Goal: Task Accomplishment & Management: Manage account settings

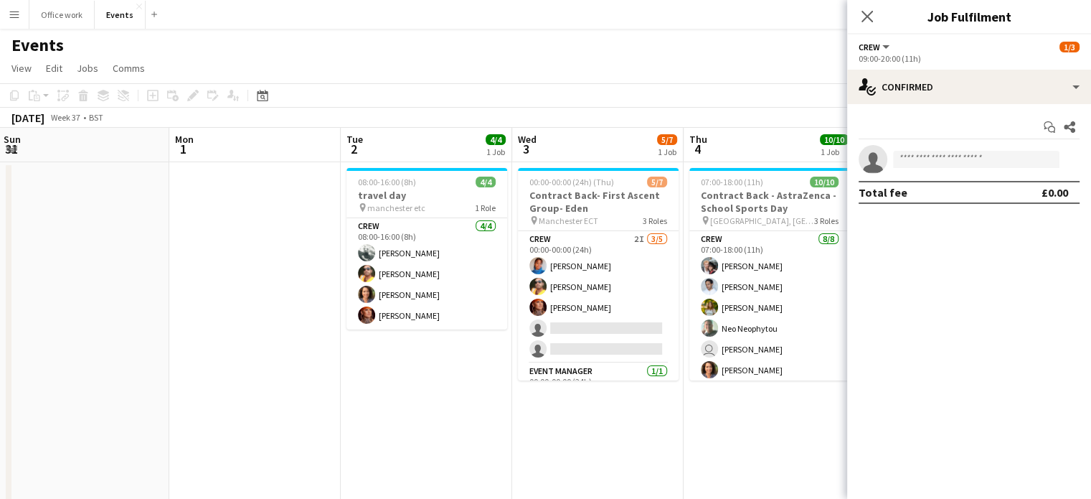
scroll to position [0, 566]
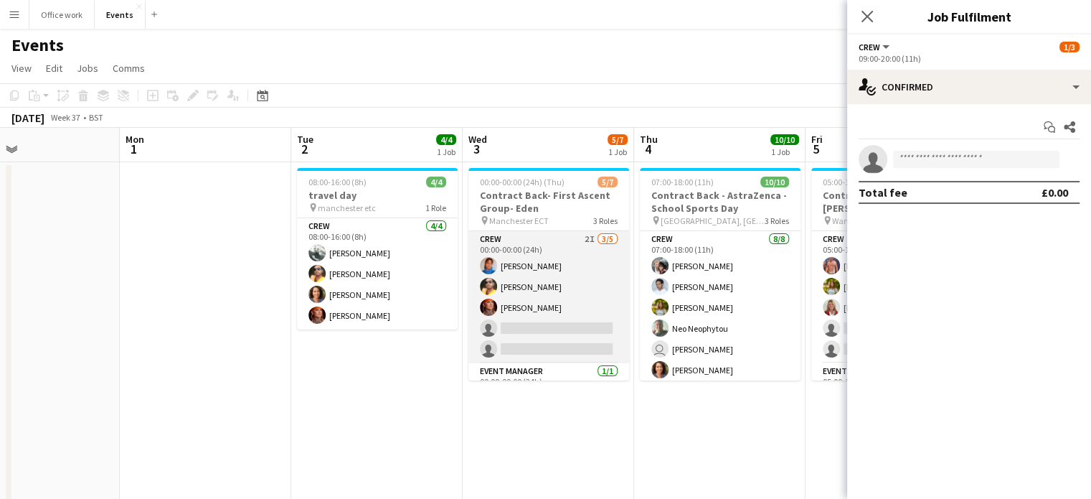
click at [561, 297] on app-card-role "Crew 2I [DATE] 00:00-00:00 (24h) [PERSON_NAME] Denim [PERSON_NAME] [PERSON_NAME…" at bounding box center [548, 297] width 161 height 132
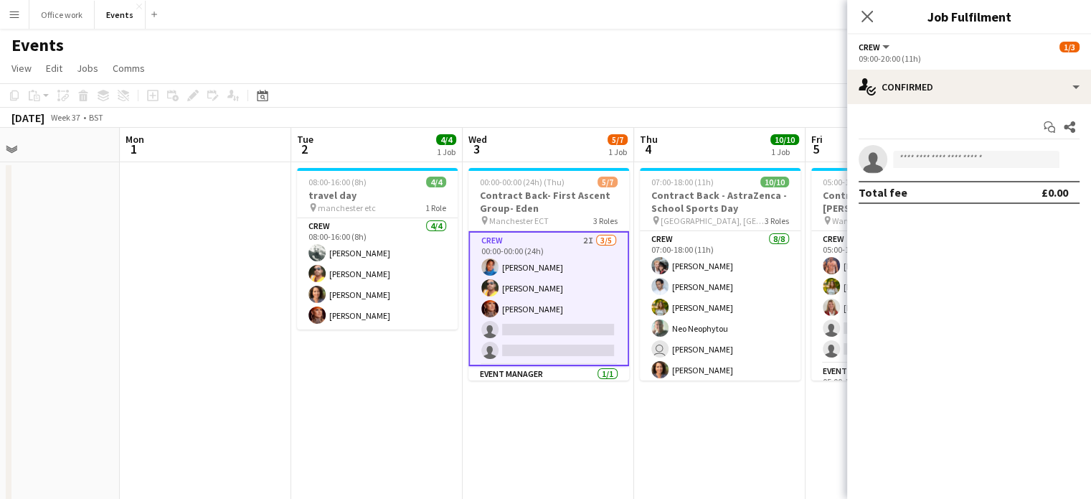
click at [585, 312] on app-card-role "Crew 2I [DATE] 00:00-00:00 (24h) [PERSON_NAME] Denim [PERSON_NAME] [PERSON_NAME…" at bounding box center [548, 298] width 161 height 135
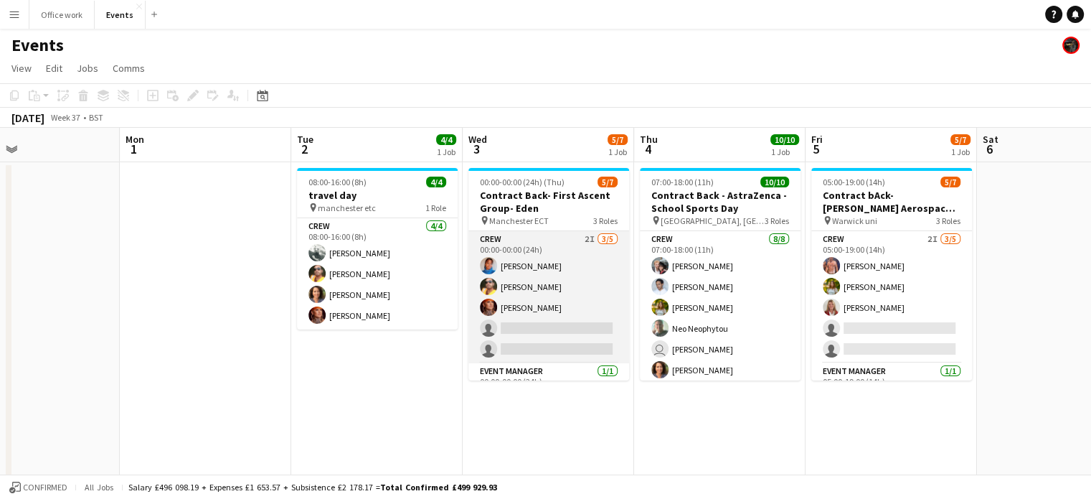
click at [585, 312] on app-card-role "Crew 2I [DATE] 00:00-00:00 (24h) [PERSON_NAME] Denim [PERSON_NAME] [PERSON_NAME…" at bounding box center [548, 297] width 161 height 132
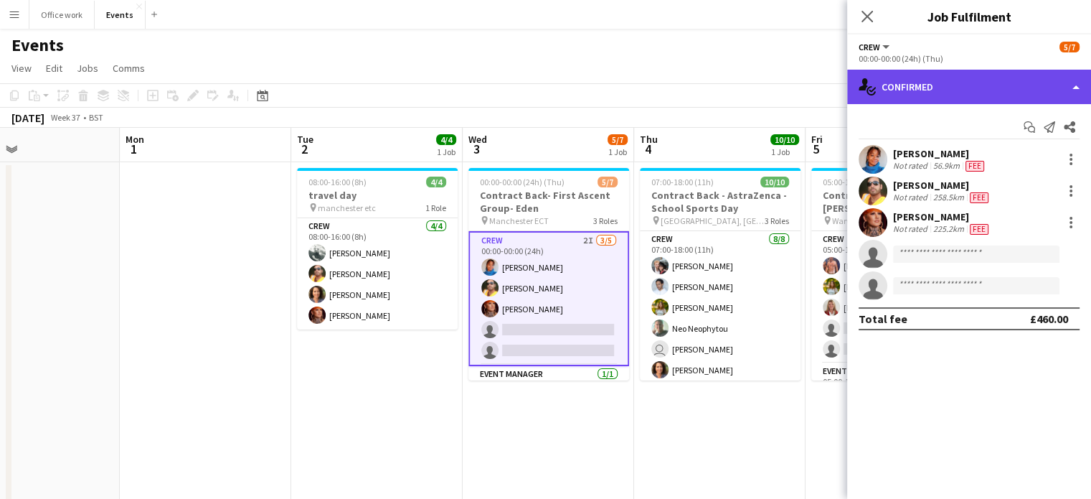
click at [916, 84] on div "single-neutral-actions-check-2 Confirmed" at bounding box center [969, 87] width 244 height 34
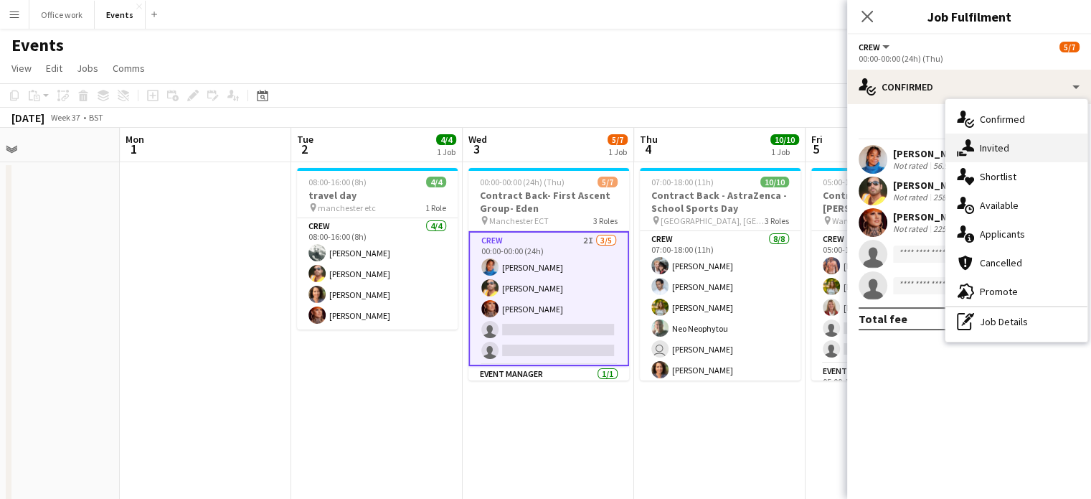
click at [991, 146] on div "single-neutral-actions-share-1 Invited" at bounding box center [1017, 147] width 142 height 29
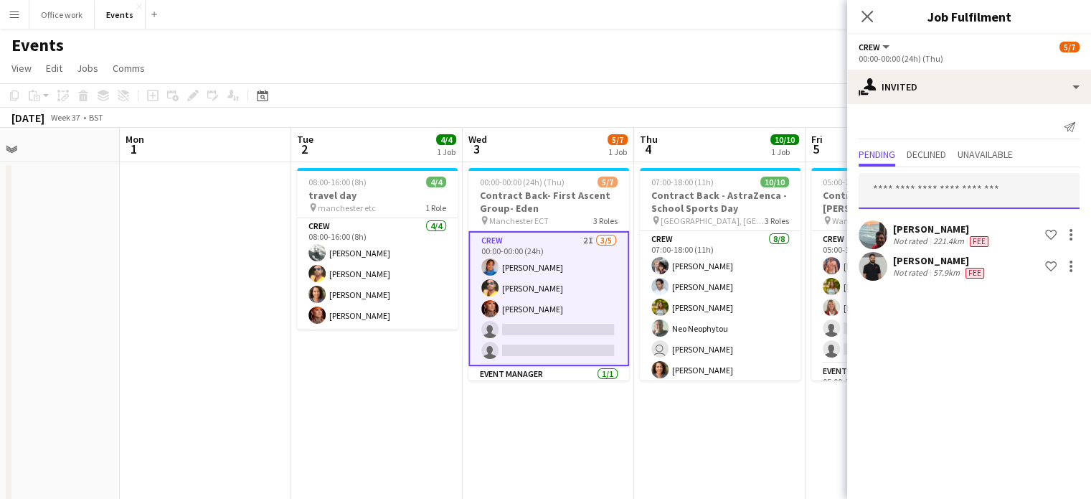
click at [942, 194] on input "text" at bounding box center [969, 191] width 221 height 36
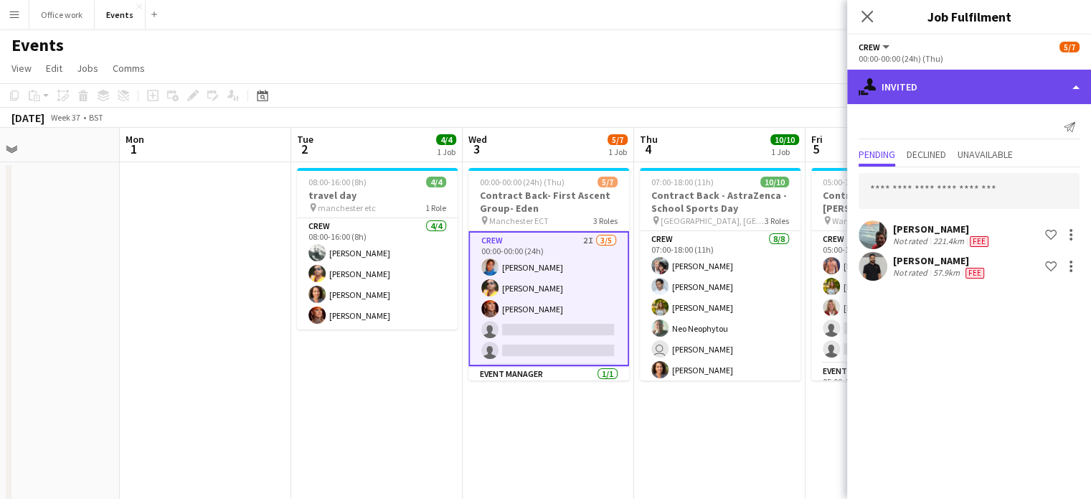
click at [935, 86] on div "single-neutral-actions-share-1 Invited" at bounding box center [969, 87] width 244 height 34
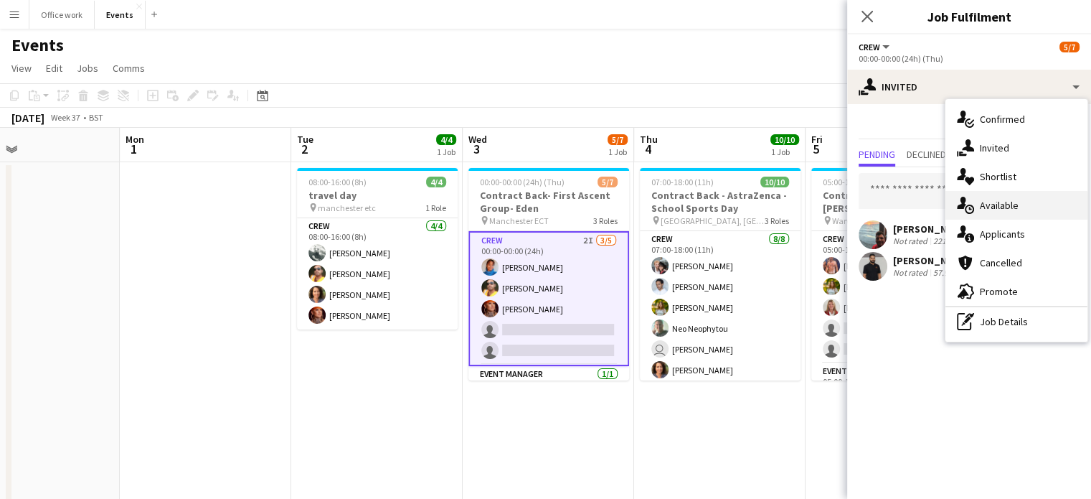
click at [973, 209] on icon at bounding box center [969, 208] width 9 height 9
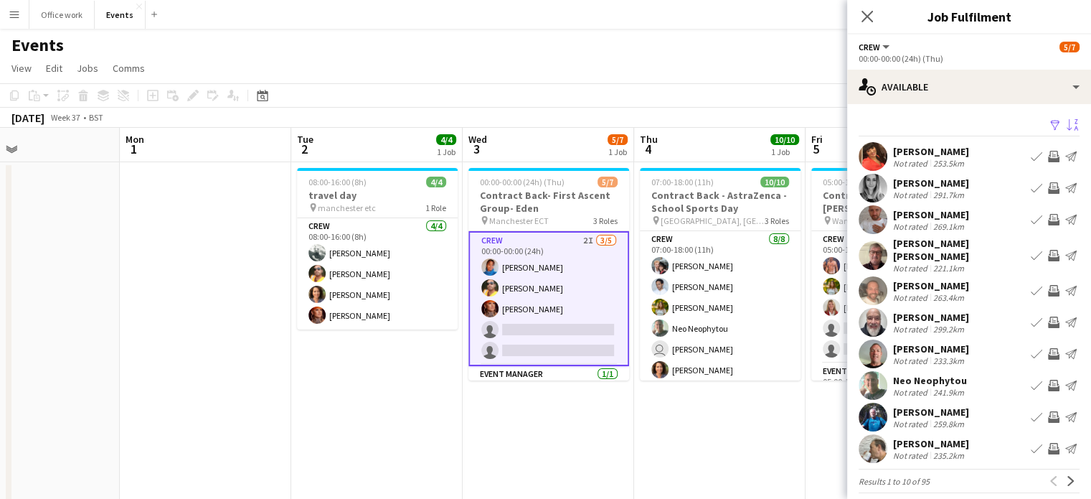
click at [1067, 121] on app-icon "Sort asc" at bounding box center [1072, 126] width 11 height 14
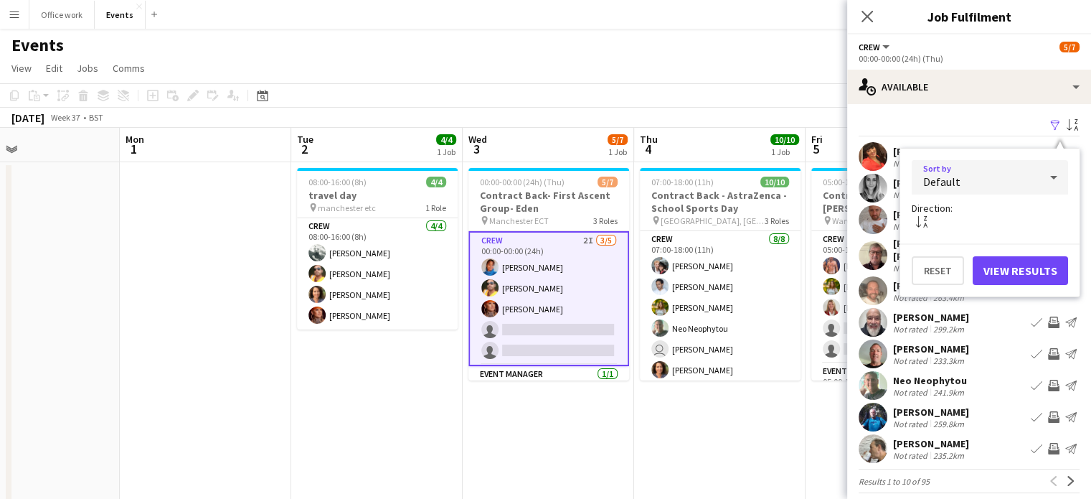
click at [1045, 172] on div at bounding box center [1054, 177] width 29 height 29
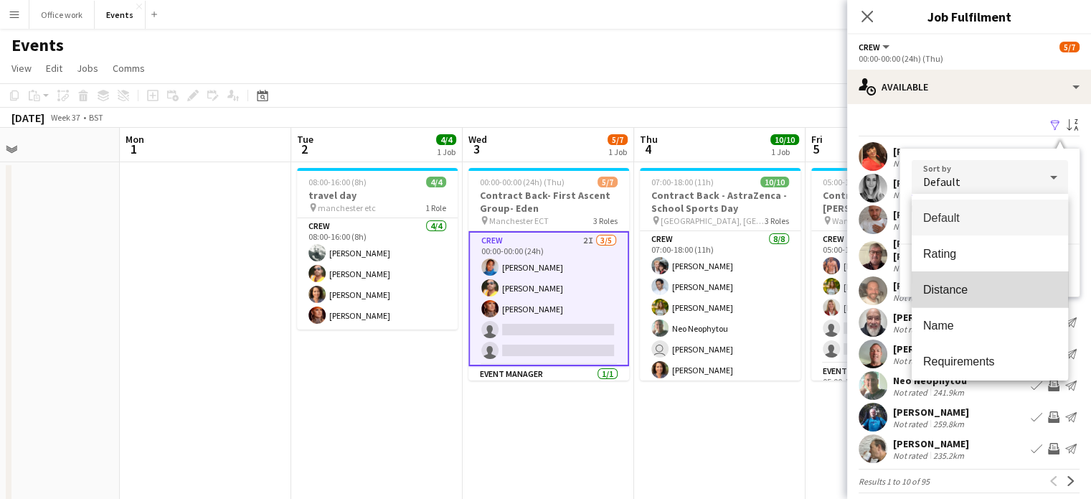
click at [1001, 281] on mat-option "Distance" at bounding box center [990, 289] width 156 height 36
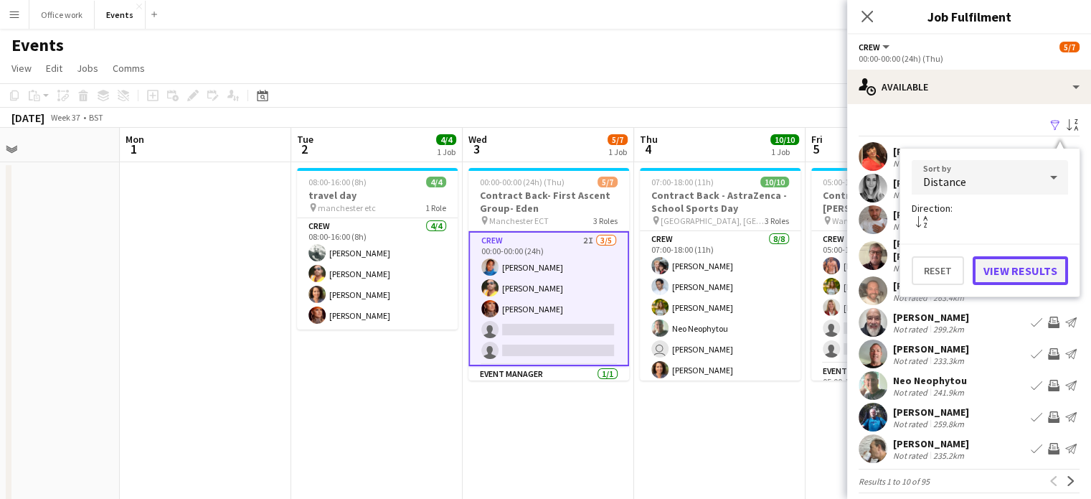
click at [1008, 266] on button "View Results" at bounding box center [1020, 270] width 95 height 29
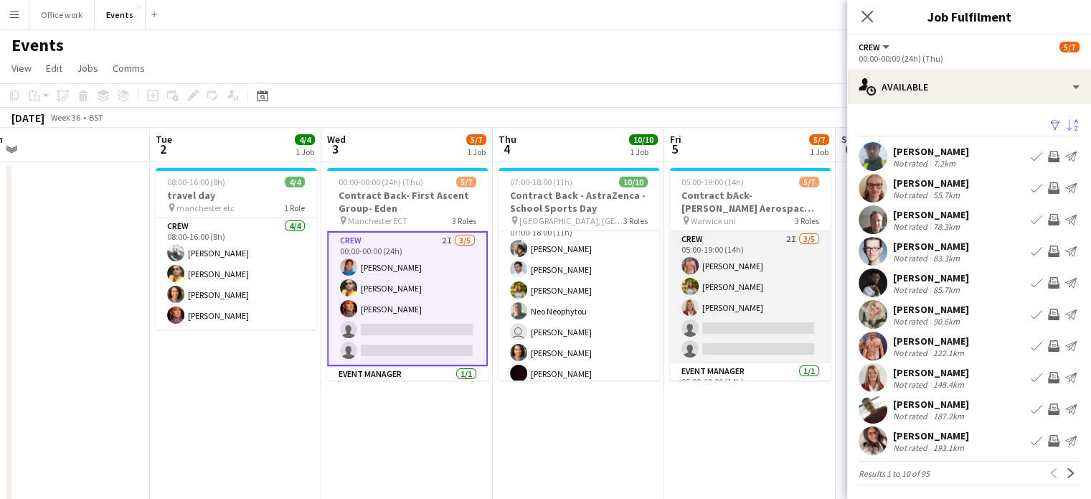
scroll to position [0, 569]
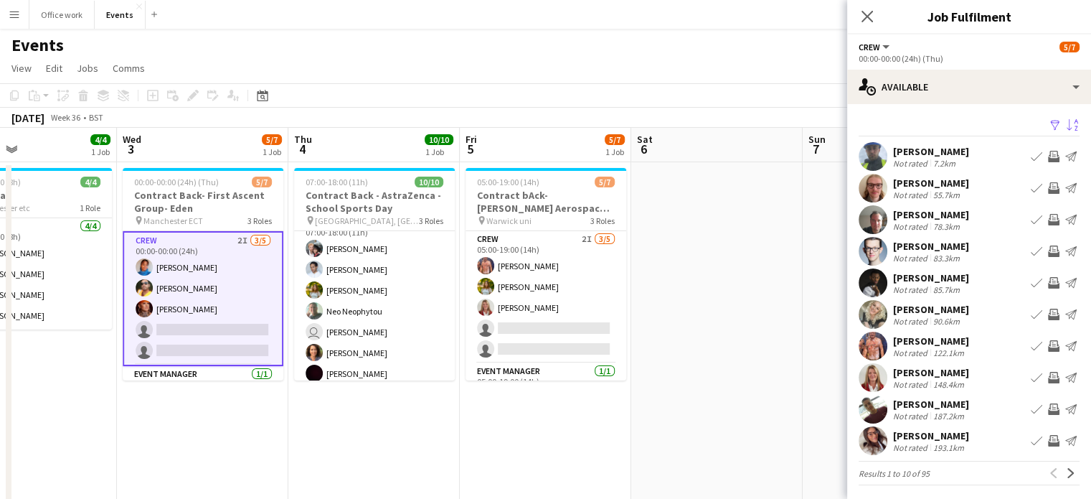
click at [614, 316] on app-card-role "Crew 2I [DATE] 05:00-19:00 (14h) [PERSON_NAME] [PERSON_NAME] [PERSON_NAME] sing…" at bounding box center [546, 297] width 161 height 132
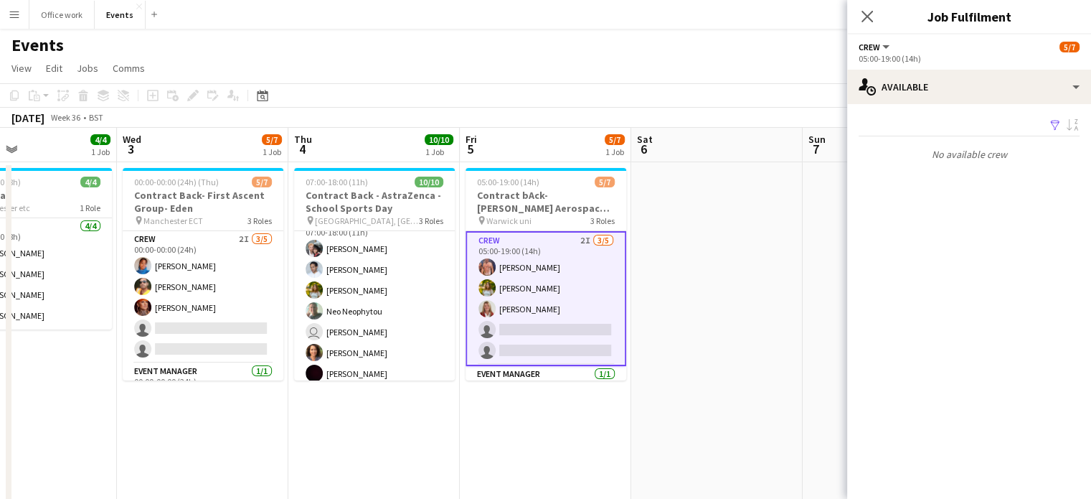
scroll to position [0, 0]
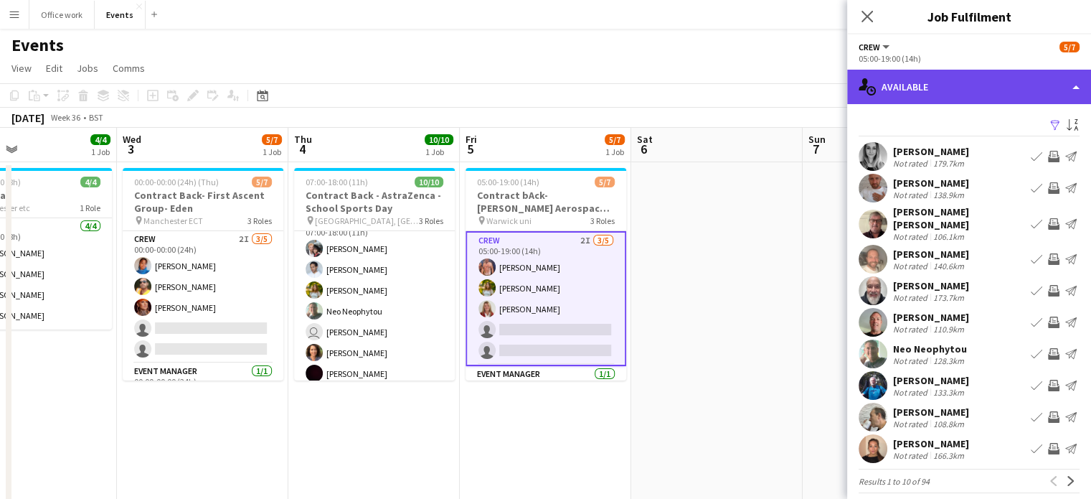
click at [987, 77] on div "single-neutral-actions-upload Available" at bounding box center [969, 87] width 244 height 34
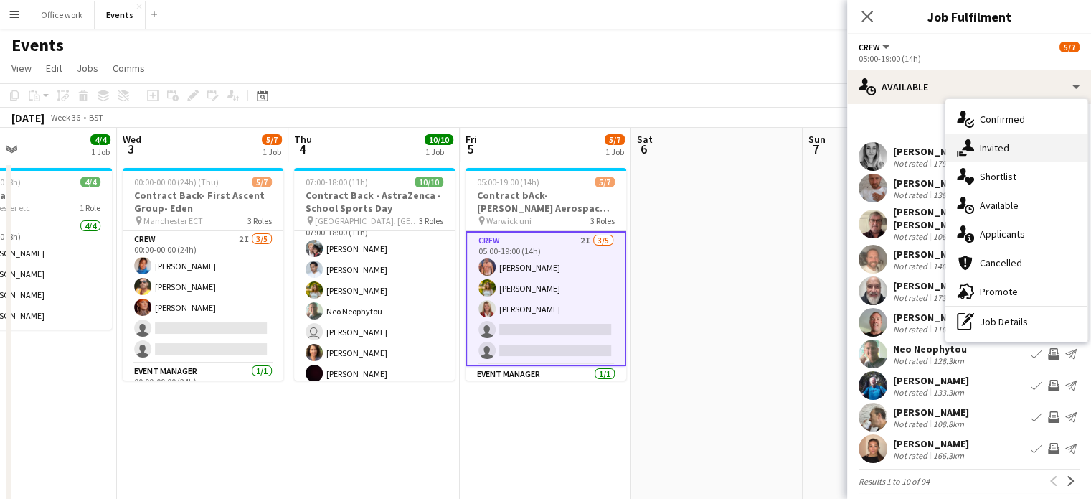
click at [993, 158] on div "single-neutral-actions-share-1 Invited" at bounding box center [1017, 147] width 142 height 29
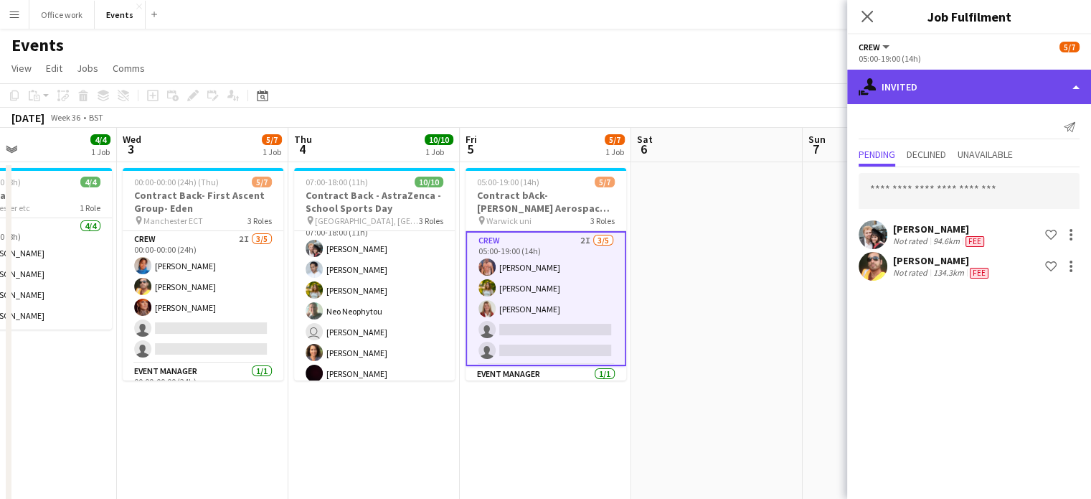
click at [1001, 85] on div "single-neutral-actions-share-1 Invited" at bounding box center [969, 87] width 244 height 34
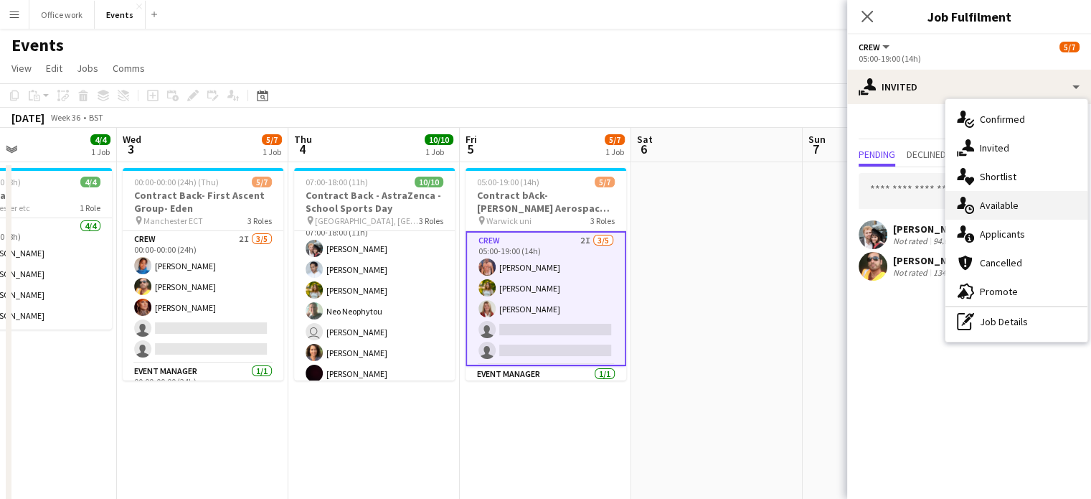
click at [1002, 209] on div "single-neutral-actions-upload Available" at bounding box center [1017, 205] width 142 height 29
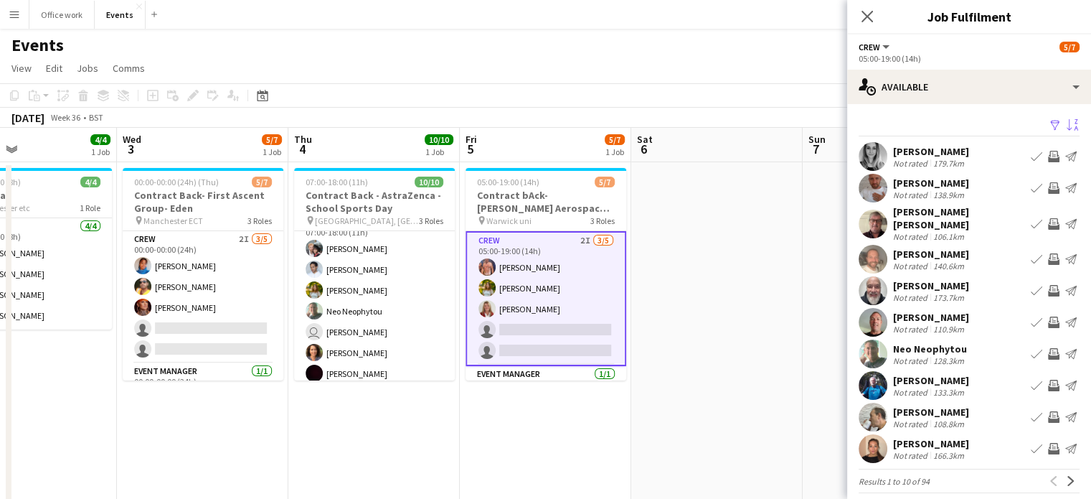
click at [1067, 125] on app-icon "Sort asc" at bounding box center [1072, 126] width 11 height 14
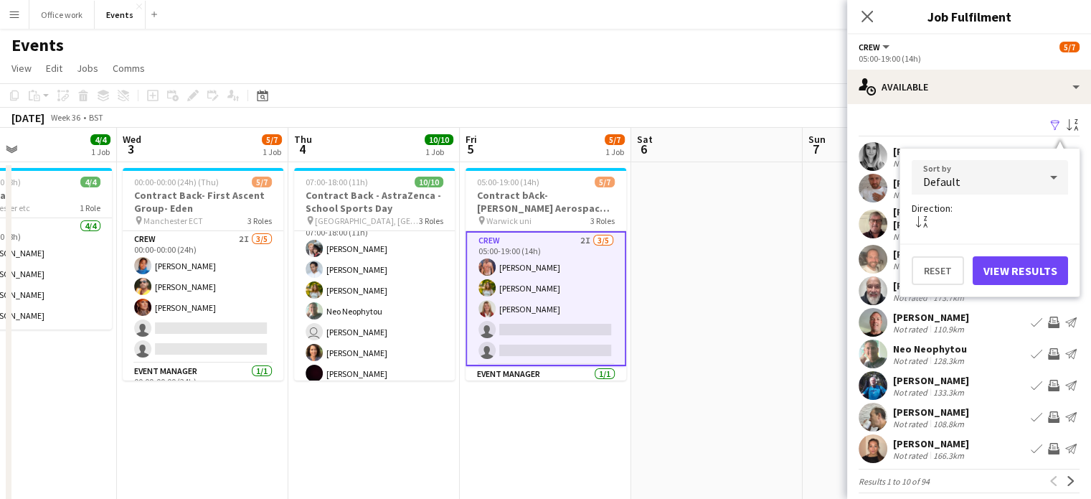
click at [1023, 186] on div "Default" at bounding box center [976, 177] width 128 height 34
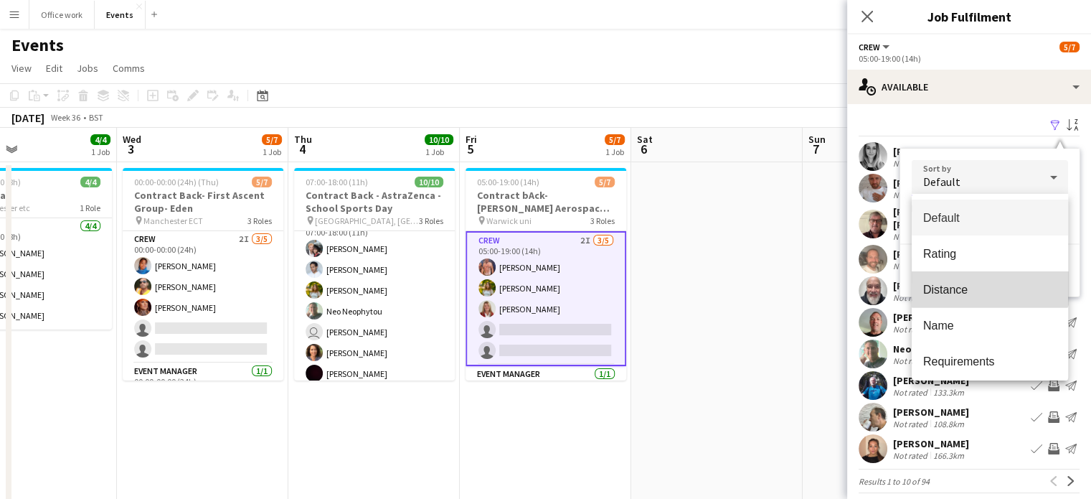
click at [990, 278] on mat-option "Distance" at bounding box center [990, 289] width 156 height 36
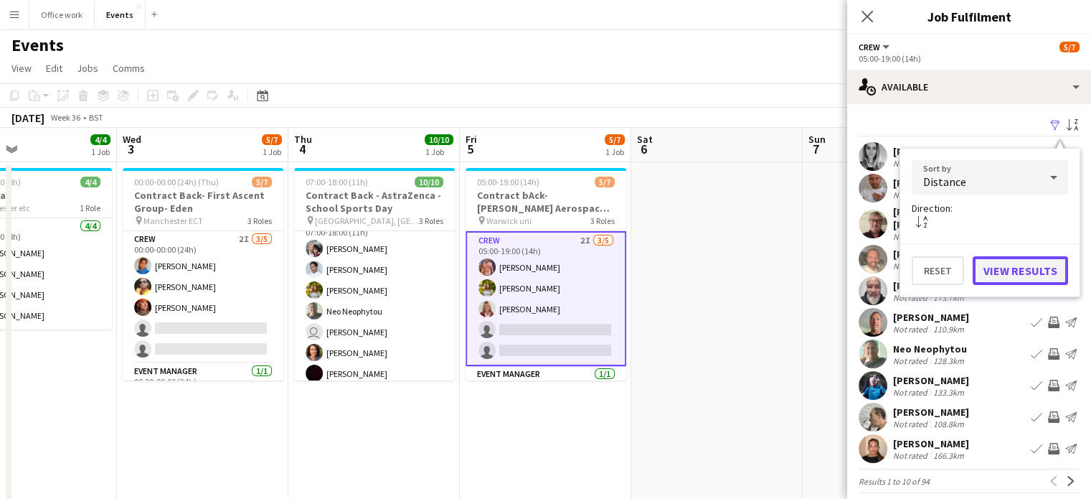
click at [1009, 267] on button "View Results" at bounding box center [1020, 270] width 95 height 29
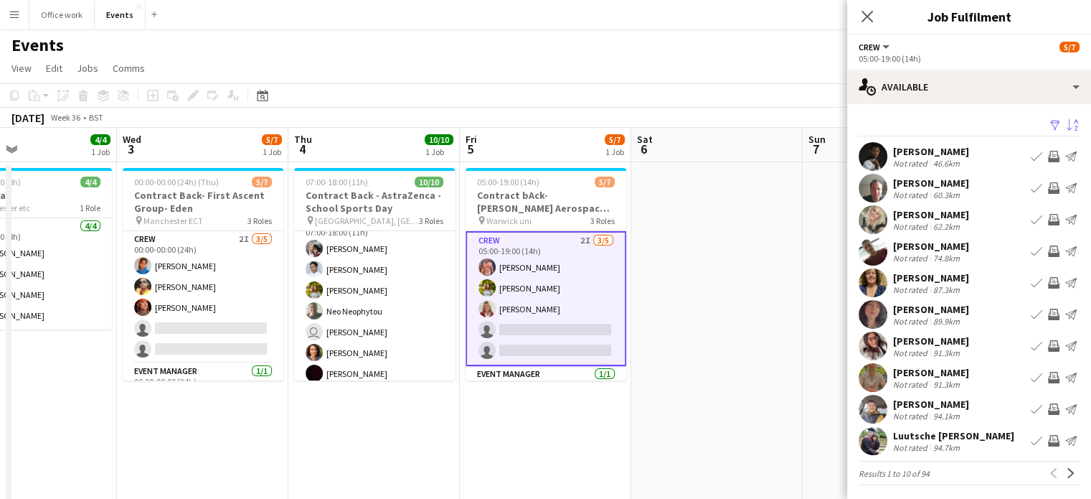
click at [934, 180] on div "[PERSON_NAME]" at bounding box center [931, 182] width 76 height 13
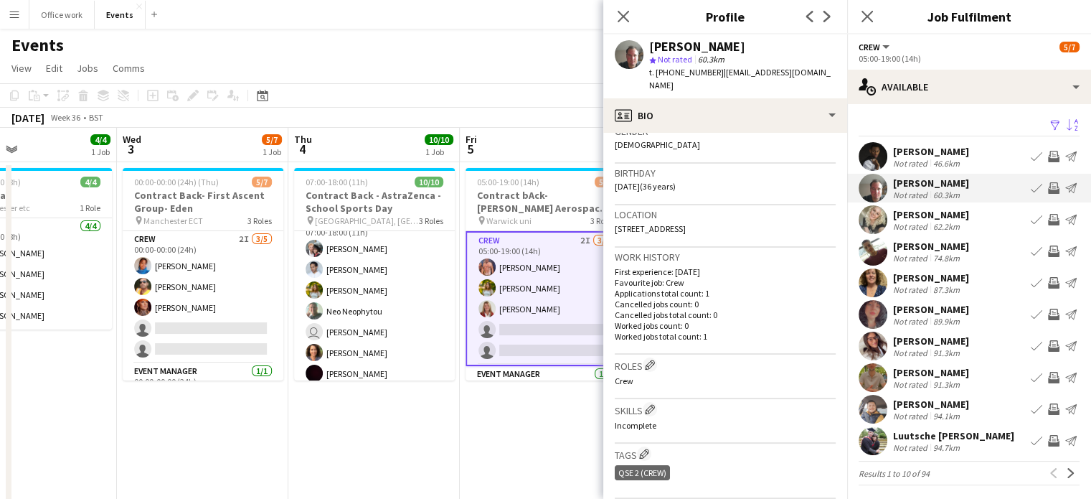
scroll to position [238, 0]
click at [913, 217] on div "[PERSON_NAME]" at bounding box center [931, 214] width 76 height 13
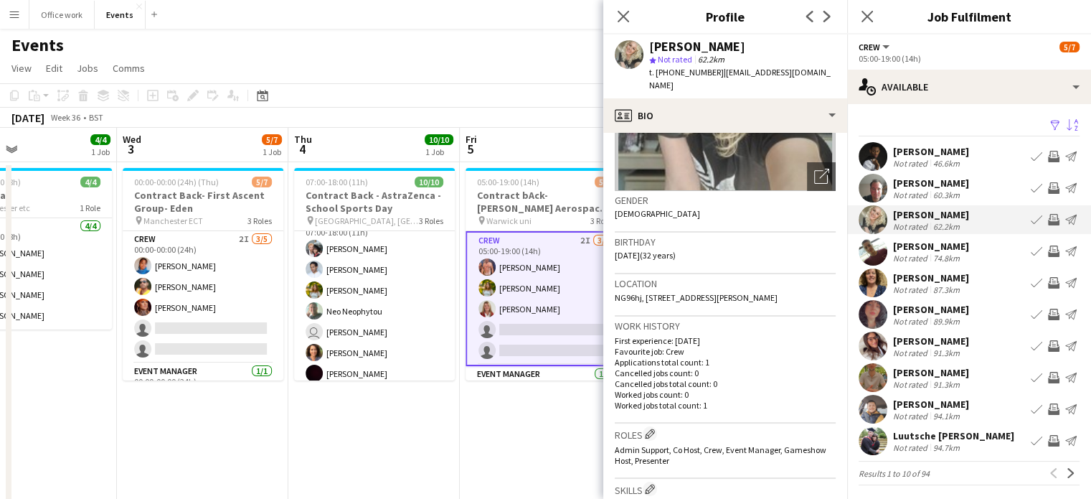
scroll to position [142, 0]
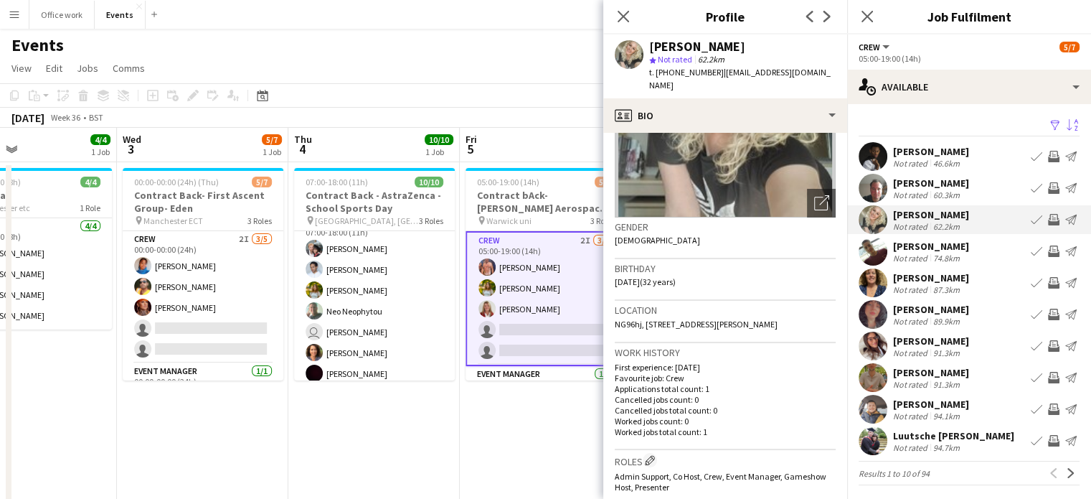
click at [907, 245] on div "[PERSON_NAME]" at bounding box center [931, 246] width 76 height 13
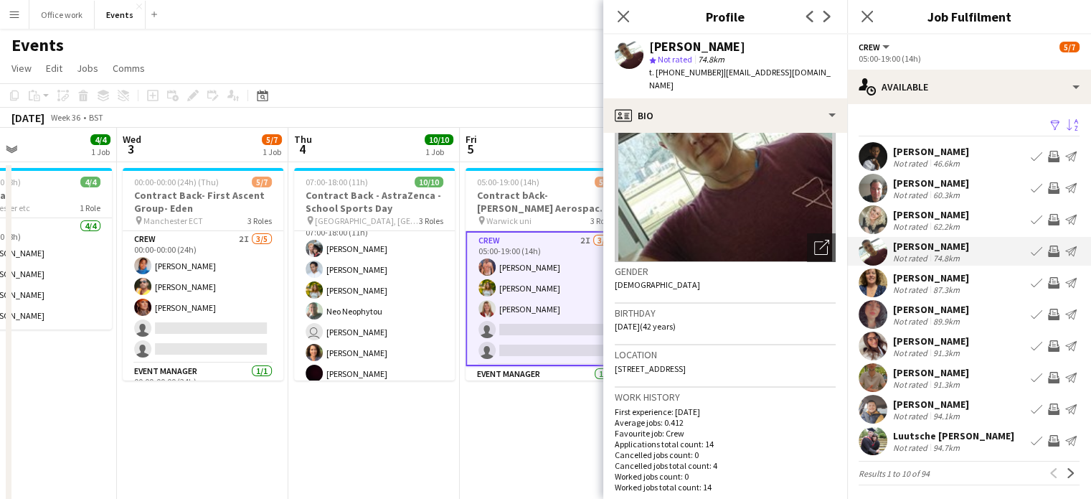
scroll to position [95, 0]
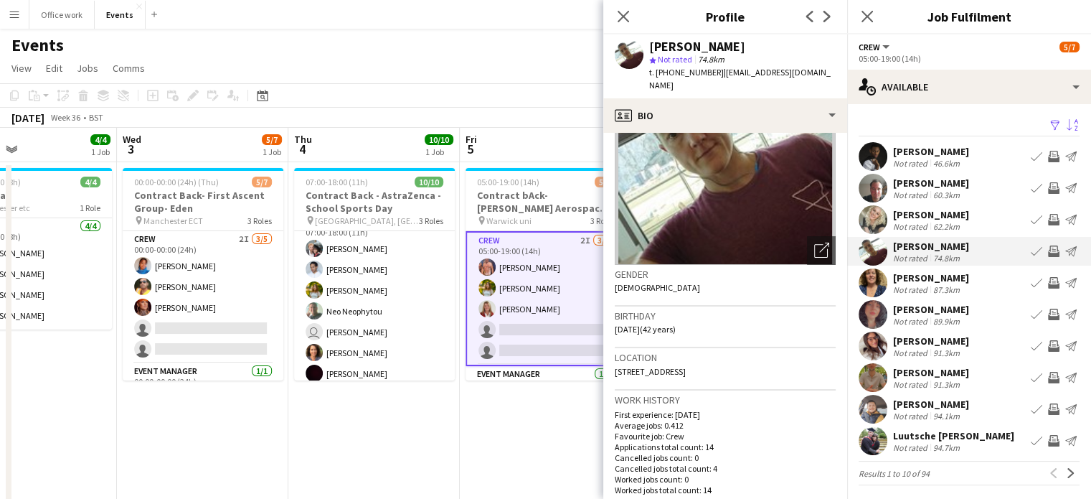
click at [923, 268] on div "[PERSON_NAME] Not rated 87.3km Book crew Invite crew Send notification" at bounding box center [969, 282] width 244 height 29
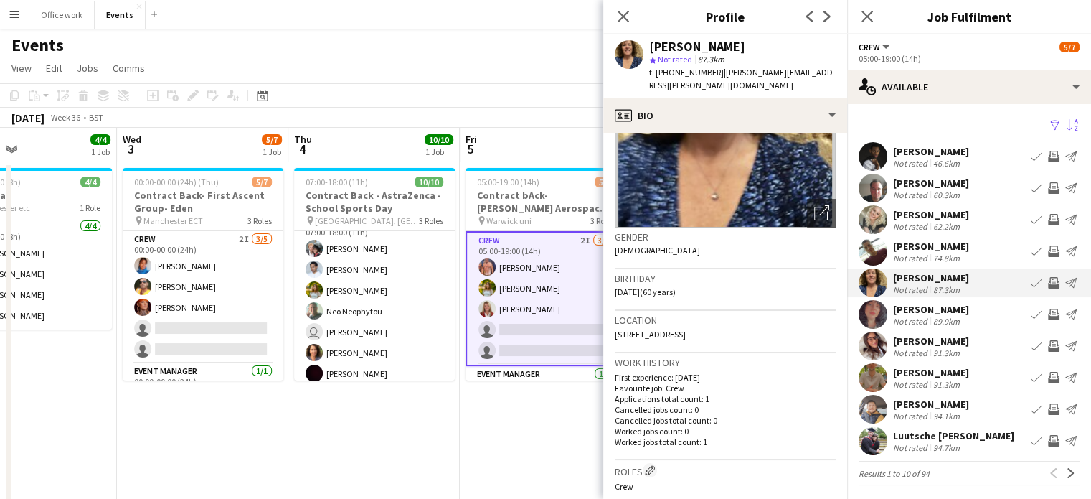
scroll to position [132, 0]
click at [918, 308] on div "[PERSON_NAME]" at bounding box center [931, 309] width 76 height 13
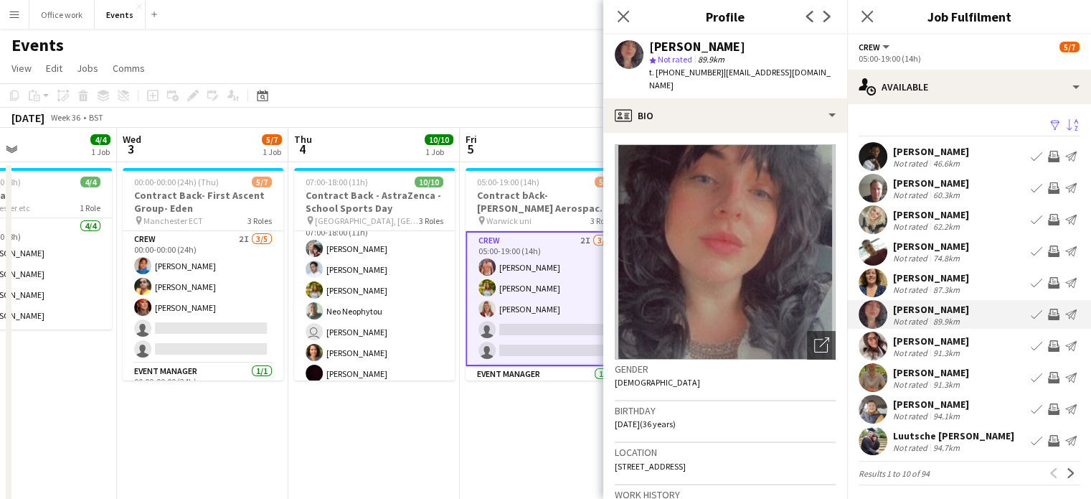
click at [912, 335] on div "[PERSON_NAME]" at bounding box center [931, 340] width 76 height 13
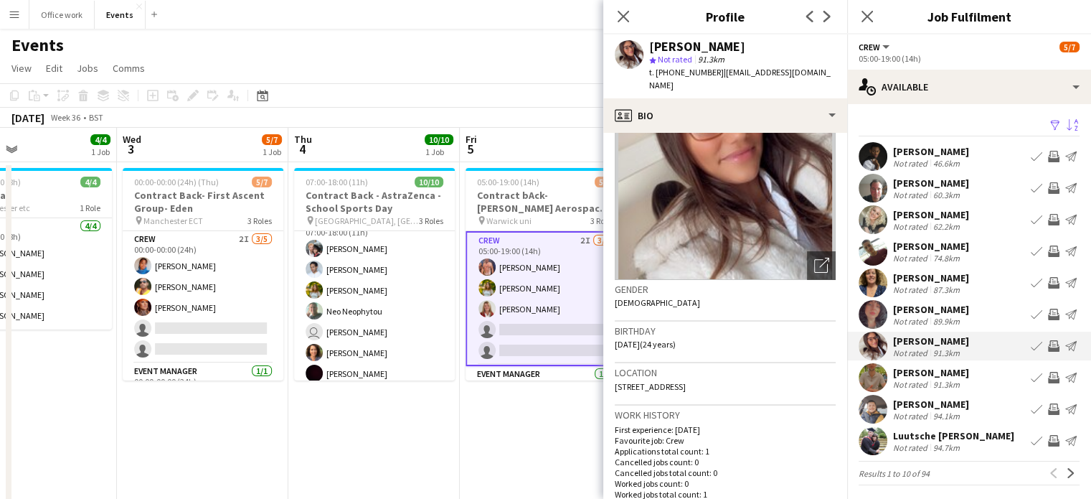
scroll to position [85, 0]
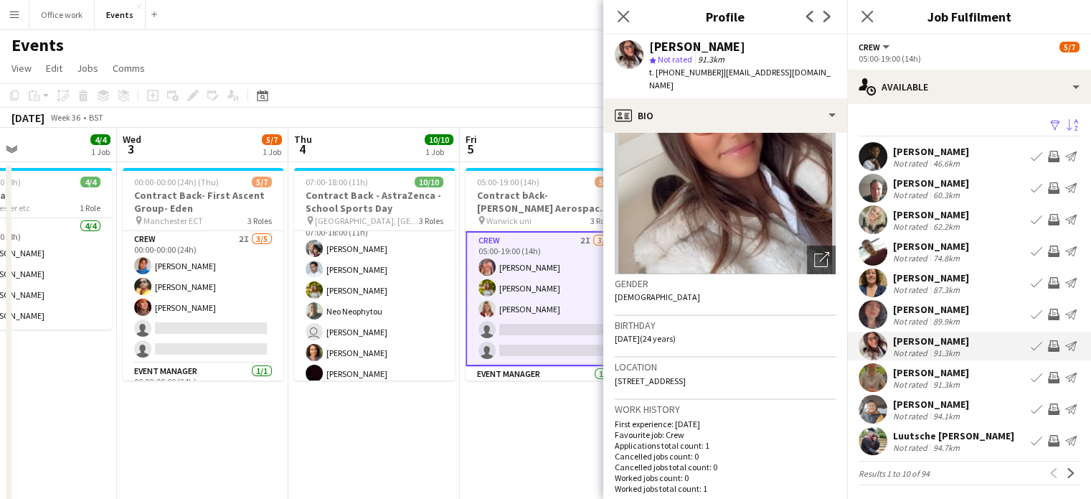
click at [907, 371] on div "[PERSON_NAME]" at bounding box center [931, 372] width 76 height 13
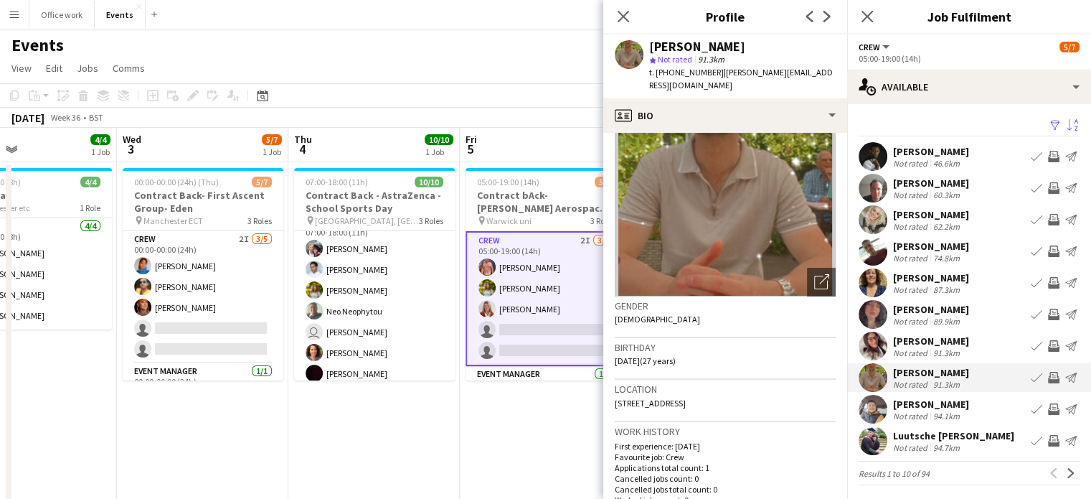
scroll to position [72, 0]
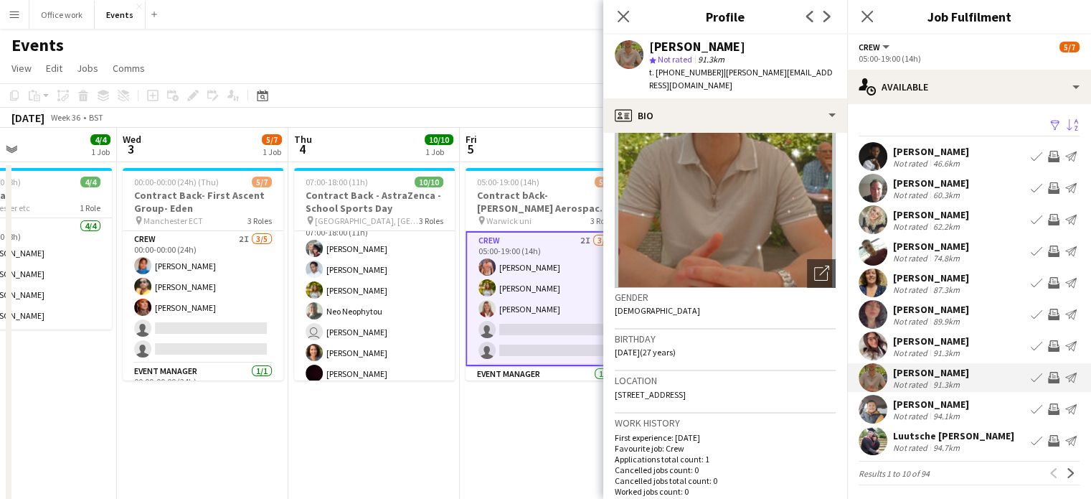
click at [898, 400] on div "[PERSON_NAME]" at bounding box center [931, 403] width 76 height 13
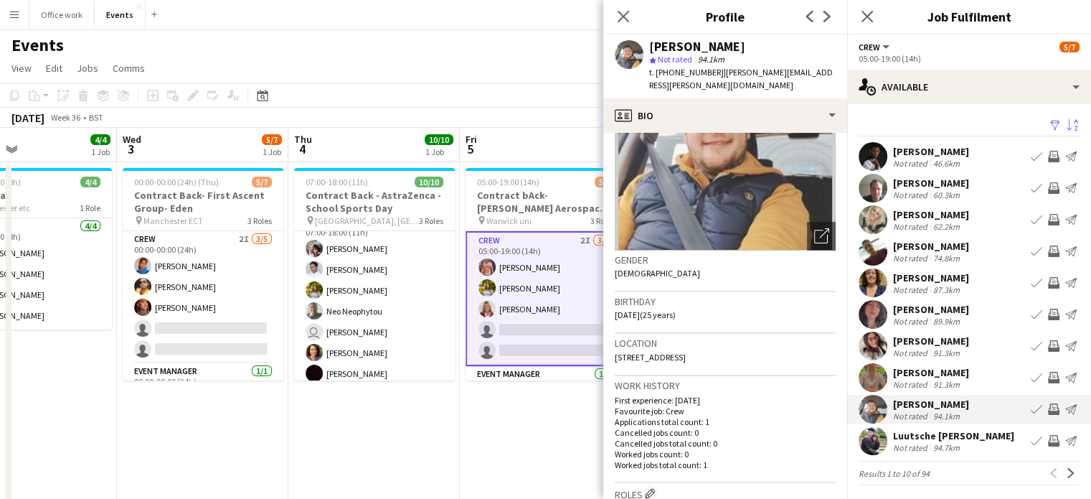
scroll to position [110, 0]
click at [906, 430] on div "Luutsche [PERSON_NAME]" at bounding box center [953, 435] width 121 height 13
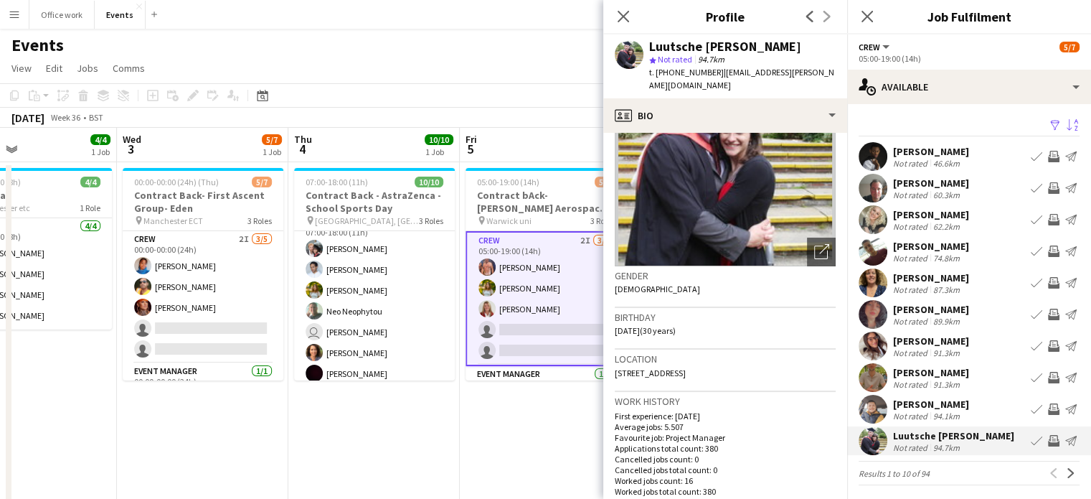
scroll to position [108, 0]
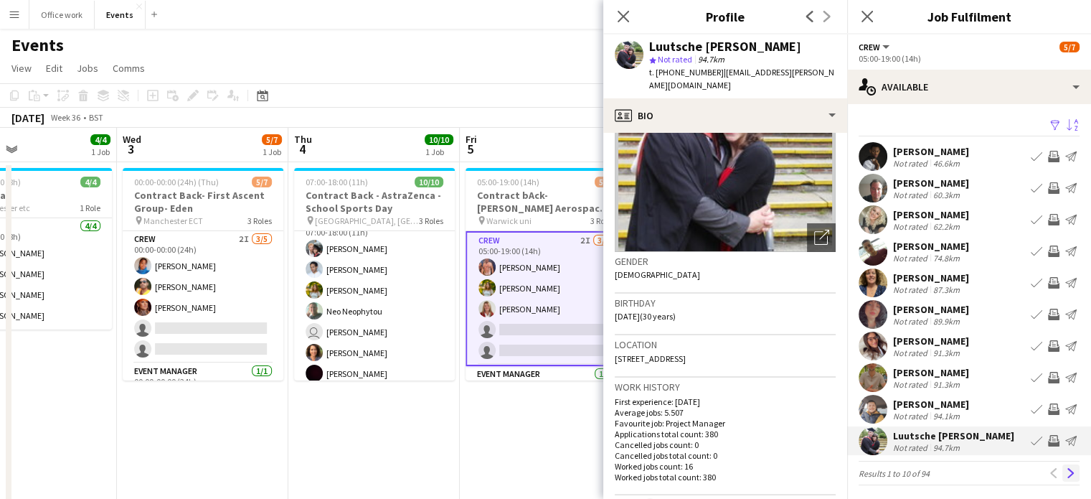
click at [1066, 473] on app-icon "Next" at bounding box center [1071, 473] width 10 height 10
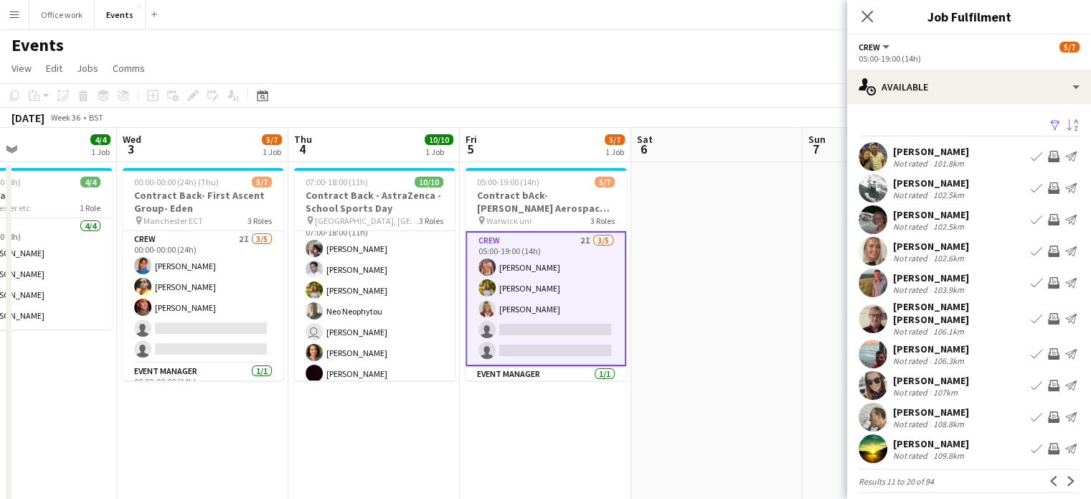
click at [918, 374] on div "[PERSON_NAME]" at bounding box center [931, 380] width 76 height 13
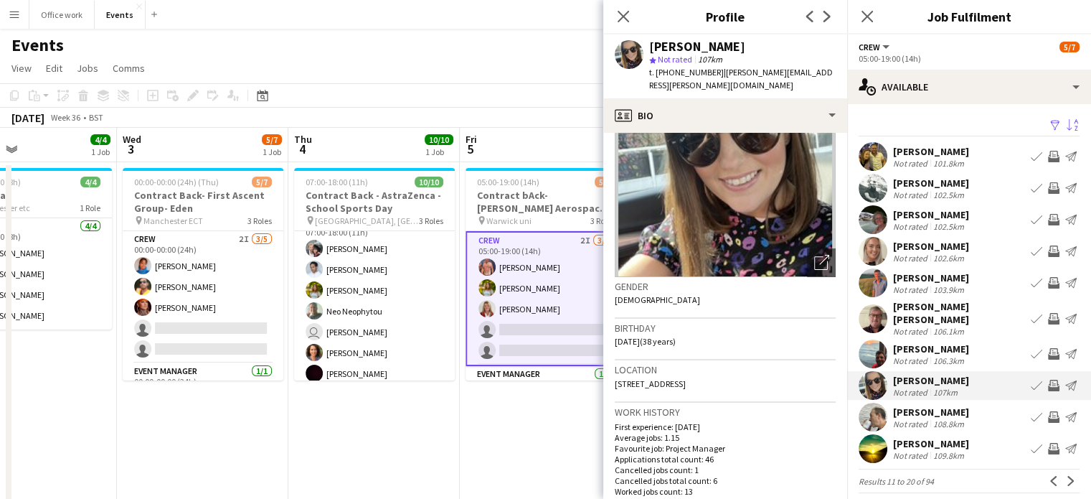
scroll to position [82, 0]
click at [623, 14] on icon "Close pop-in" at bounding box center [623, 16] width 14 height 14
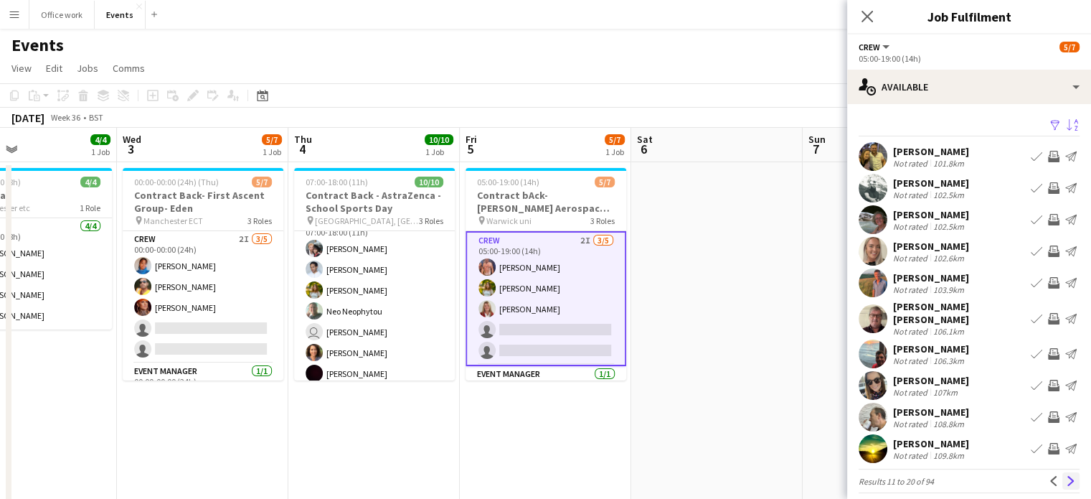
click at [1062, 472] on button "Next" at bounding box center [1070, 480] width 17 height 17
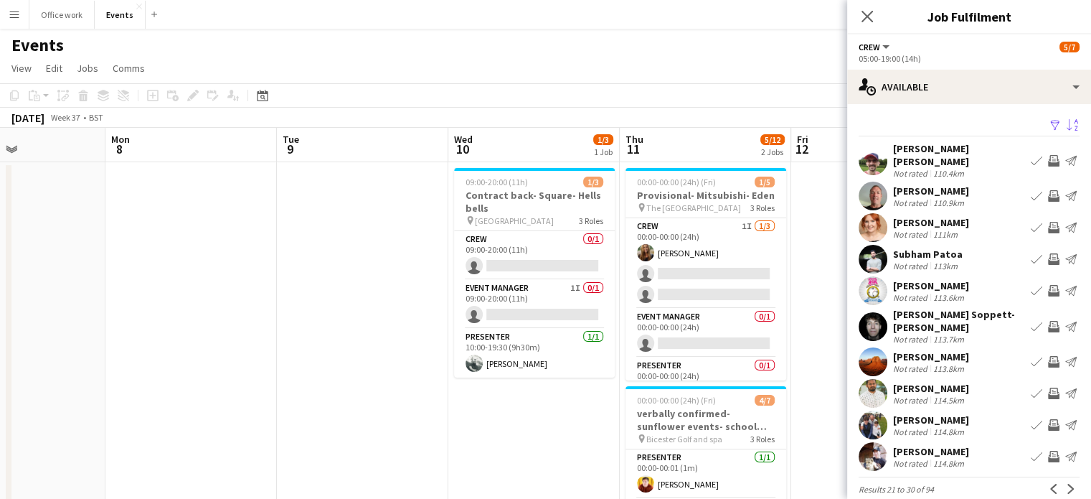
scroll to position [0, 407]
click at [552, 249] on app-card-role "Crew 0/1 09:00-20:00 (11h) single-neutral-actions" at bounding box center [536, 255] width 161 height 49
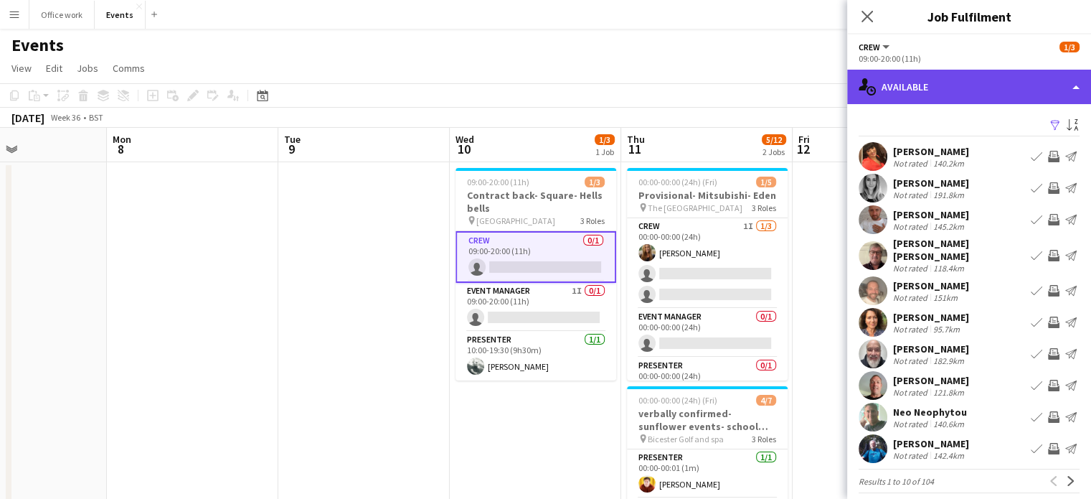
click at [969, 83] on div "single-neutral-actions-upload Available" at bounding box center [969, 87] width 244 height 34
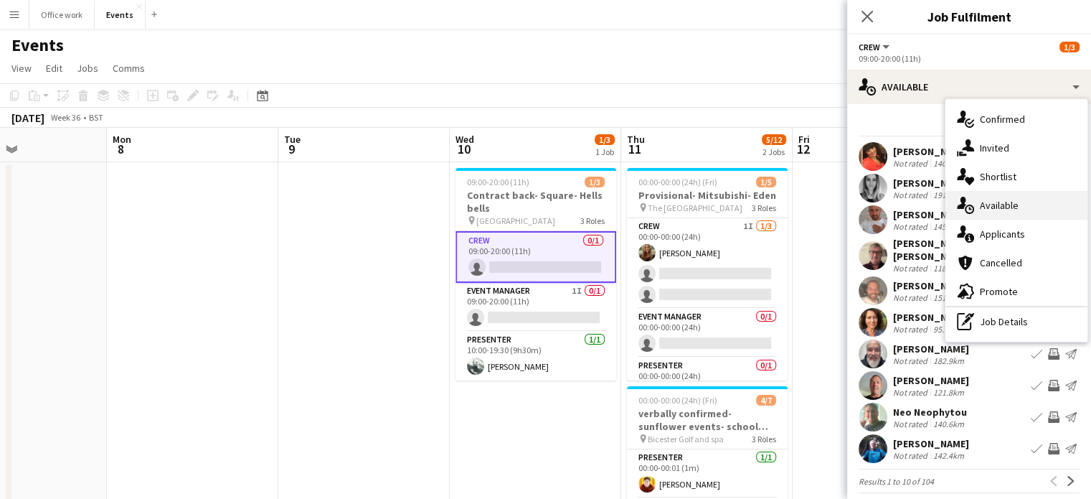
click at [981, 213] on div "single-neutral-actions-upload Available" at bounding box center [1017, 205] width 142 height 29
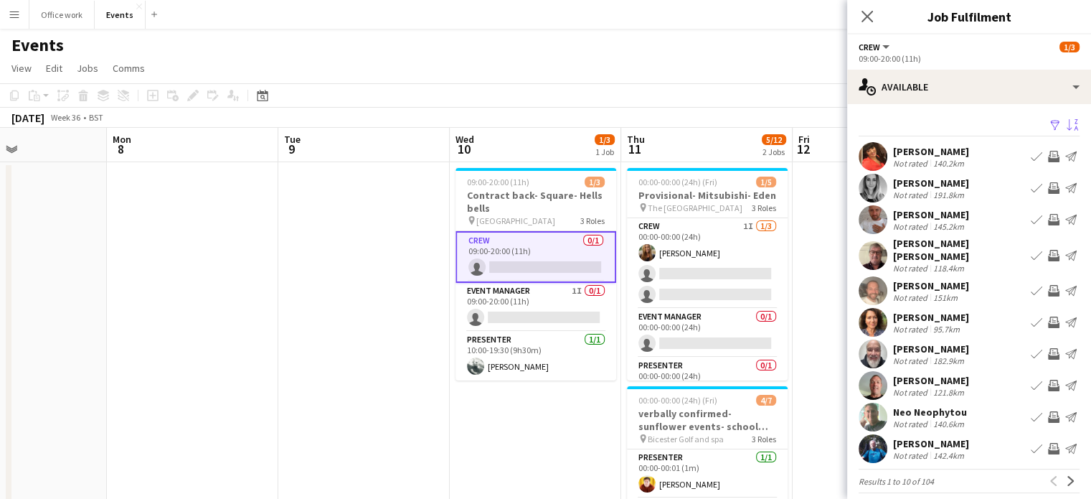
click at [1067, 125] on app-icon "Sort asc" at bounding box center [1072, 126] width 11 height 14
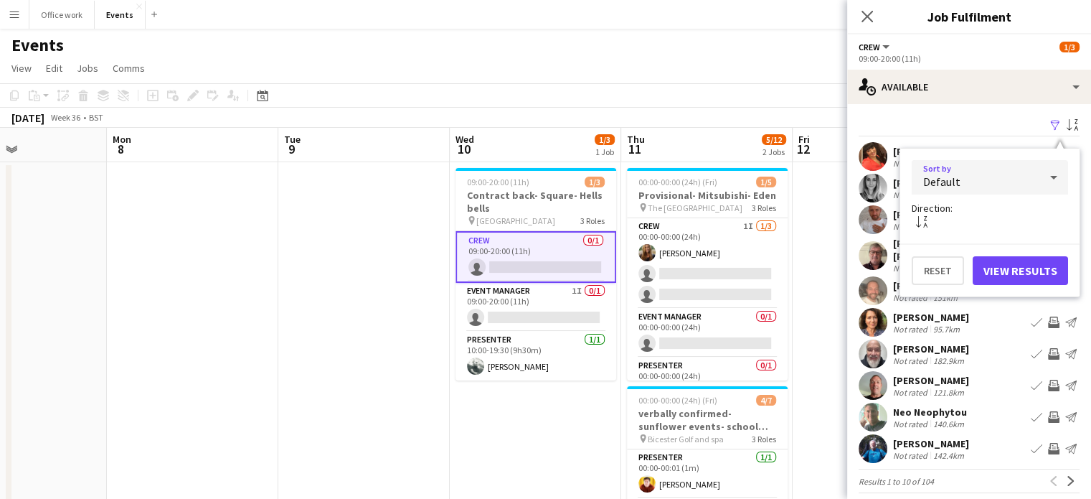
click at [1015, 186] on div "Default" at bounding box center [976, 177] width 128 height 34
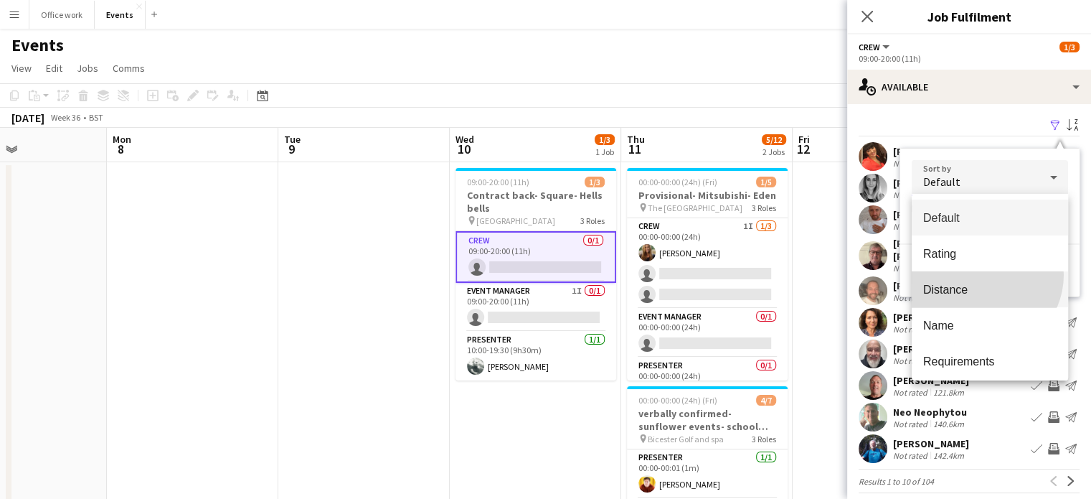
click at [983, 275] on mat-option "Distance" at bounding box center [990, 289] width 156 height 36
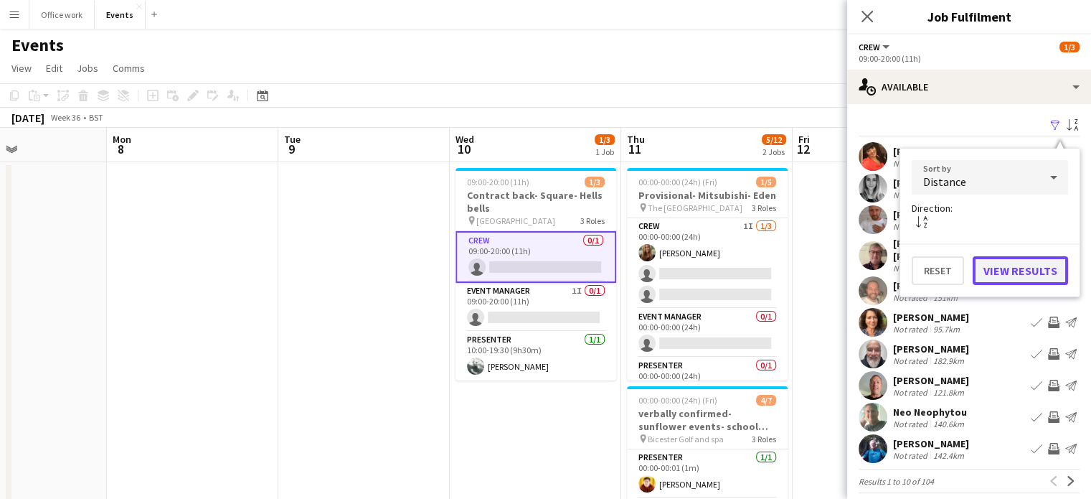
click at [1024, 258] on button "View Results" at bounding box center [1020, 270] width 95 height 29
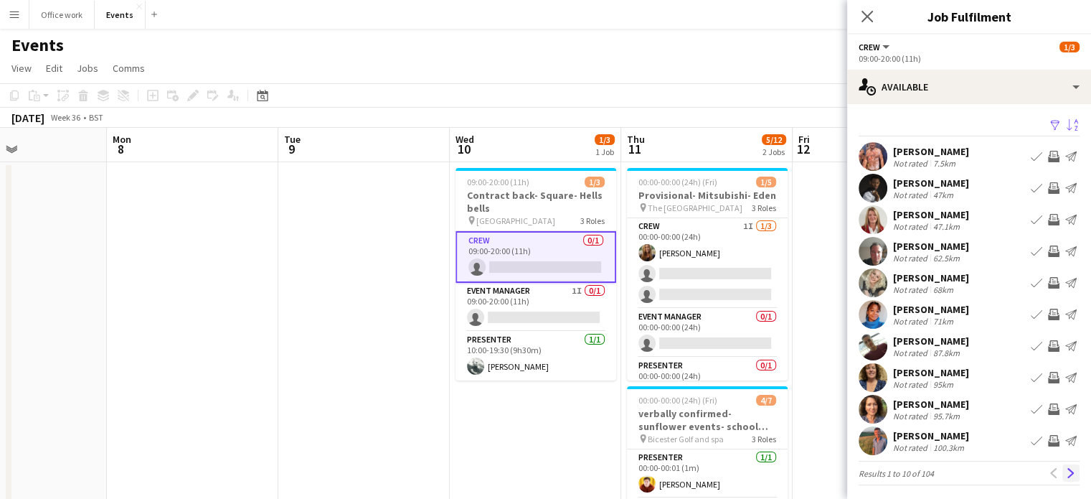
click at [1062, 467] on button "Next" at bounding box center [1070, 472] width 17 height 17
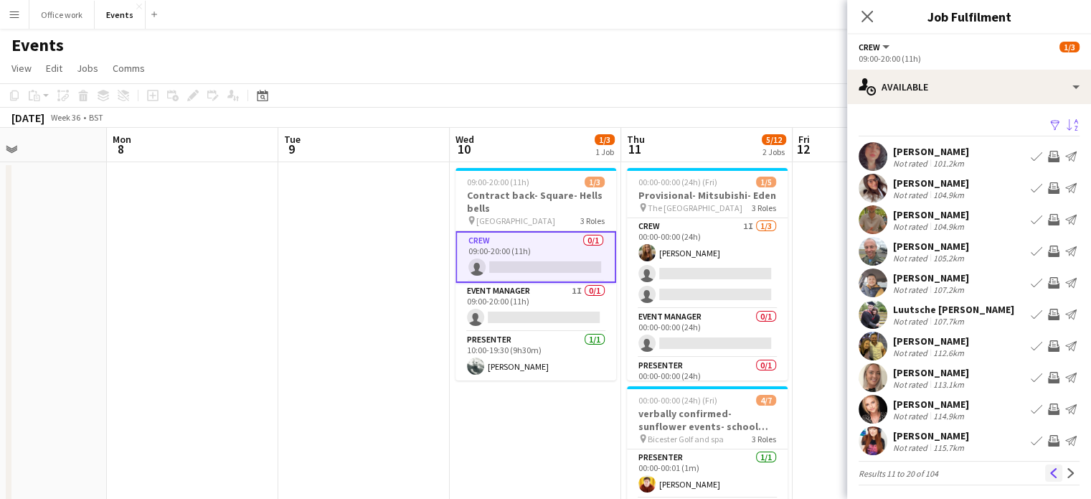
click at [1049, 476] on app-icon "Previous" at bounding box center [1054, 473] width 10 height 10
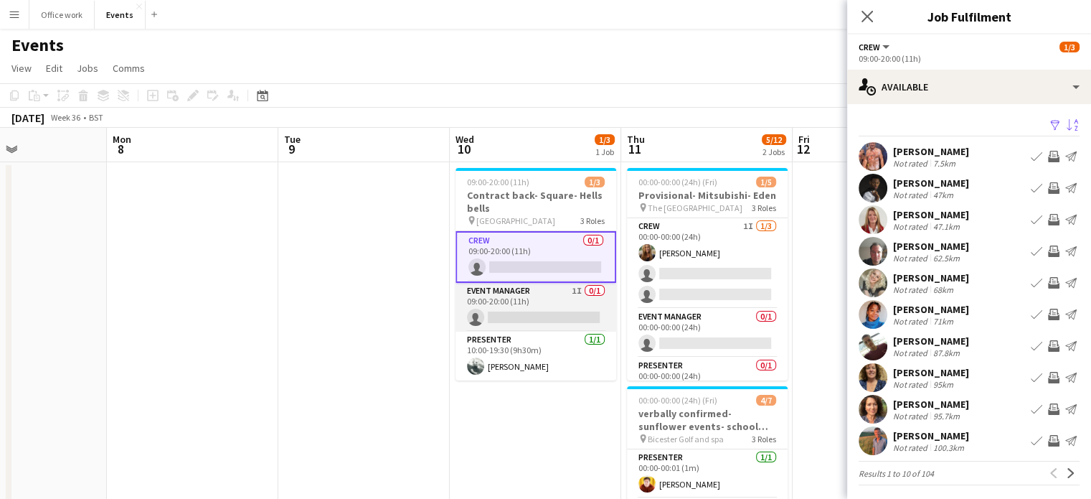
click at [557, 291] on app-card-role "Event Manager 1I 0/1 09:00-20:00 (11h) single-neutral-actions" at bounding box center [536, 307] width 161 height 49
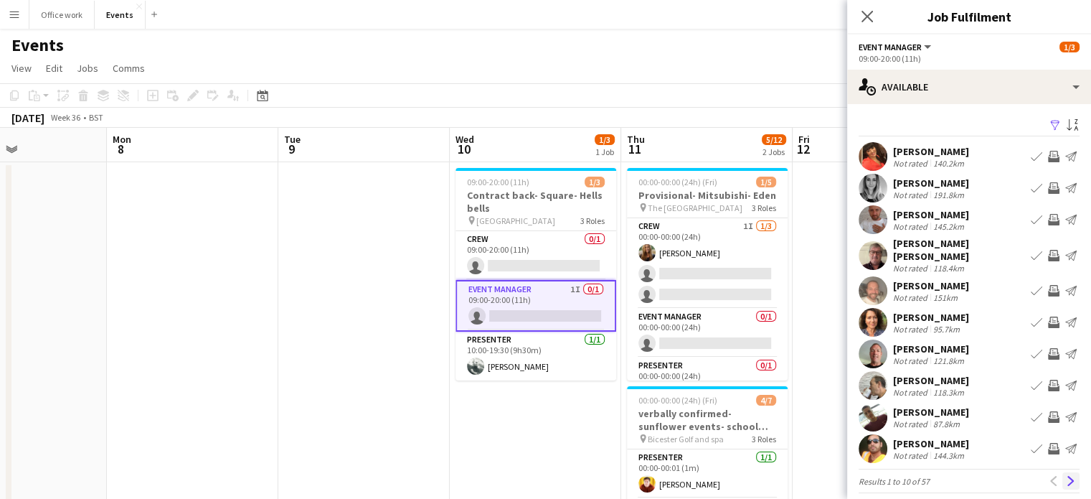
click at [1066, 476] on app-icon "Next" at bounding box center [1071, 481] width 10 height 10
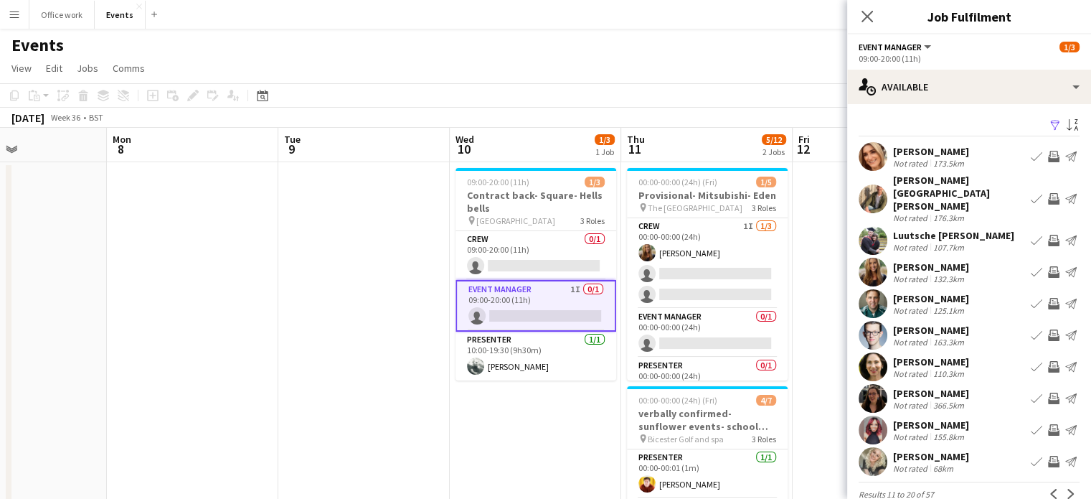
click at [1066, 489] on app-icon "Next" at bounding box center [1071, 494] width 10 height 10
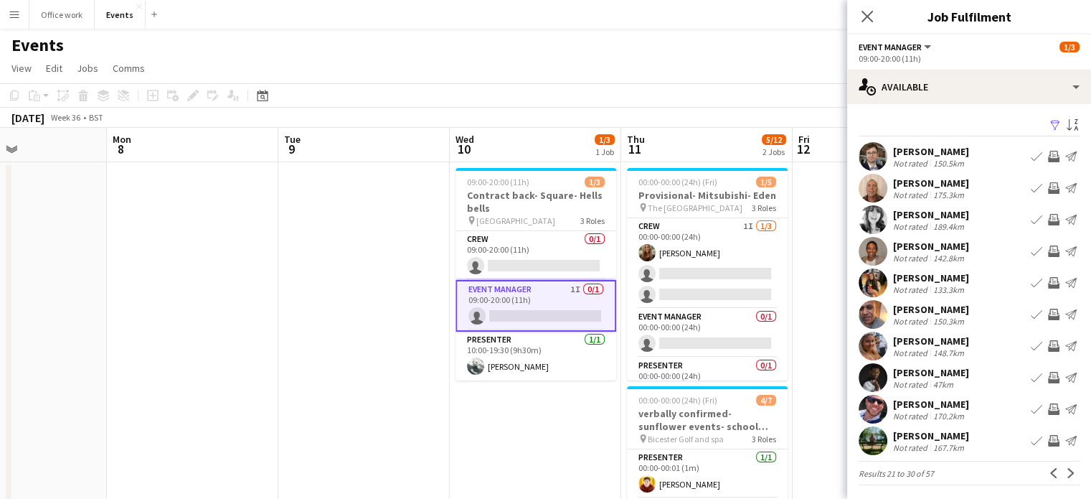
click at [1062, 116] on div "Filter Sort asc" at bounding box center [969, 126] width 221 height 21
click at [1067, 127] on app-icon "Sort asc" at bounding box center [1072, 126] width 11 height 14
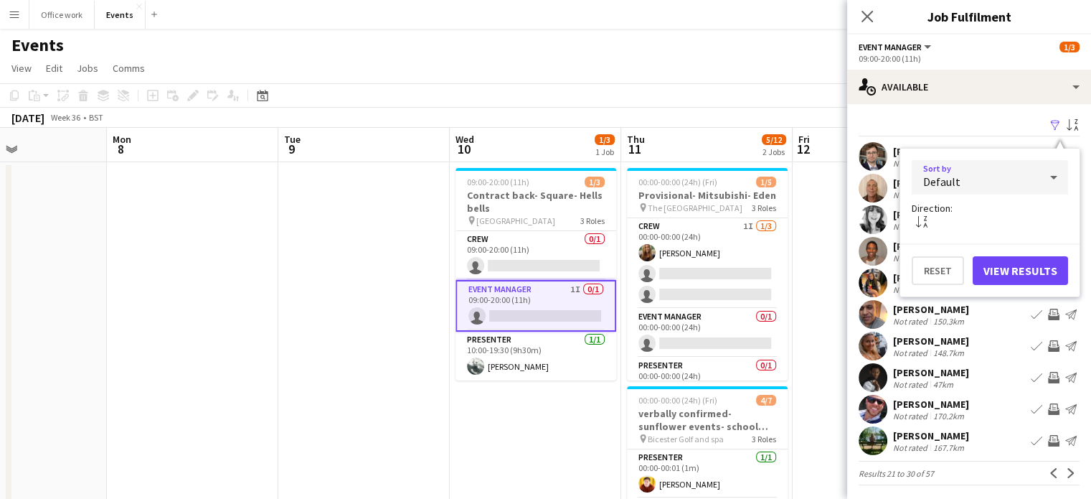
click at [1022, 187] on div "Default" at bounding box center [976, 177] width 128 height 34
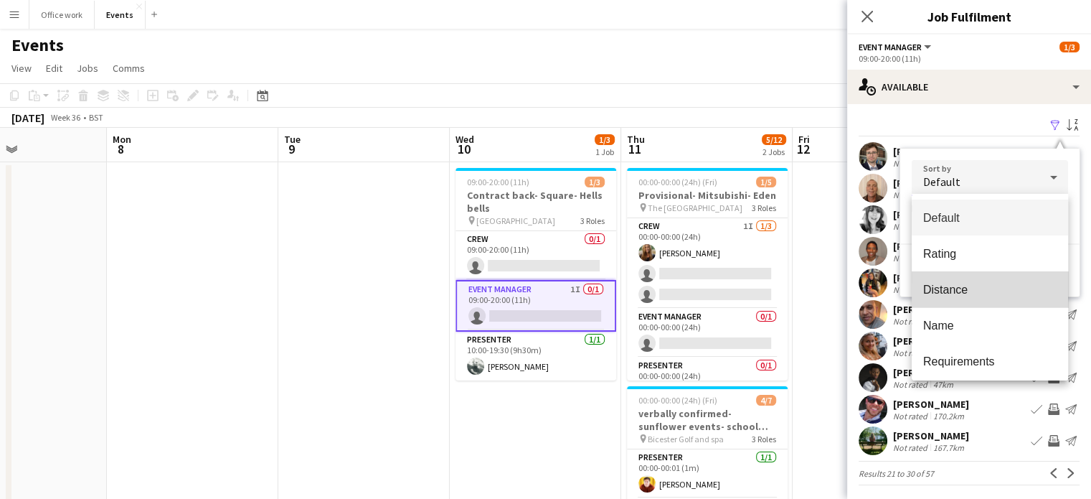
click at [996, 289] on span "Distance" at bounding box center [989, 290] width 133 height 14
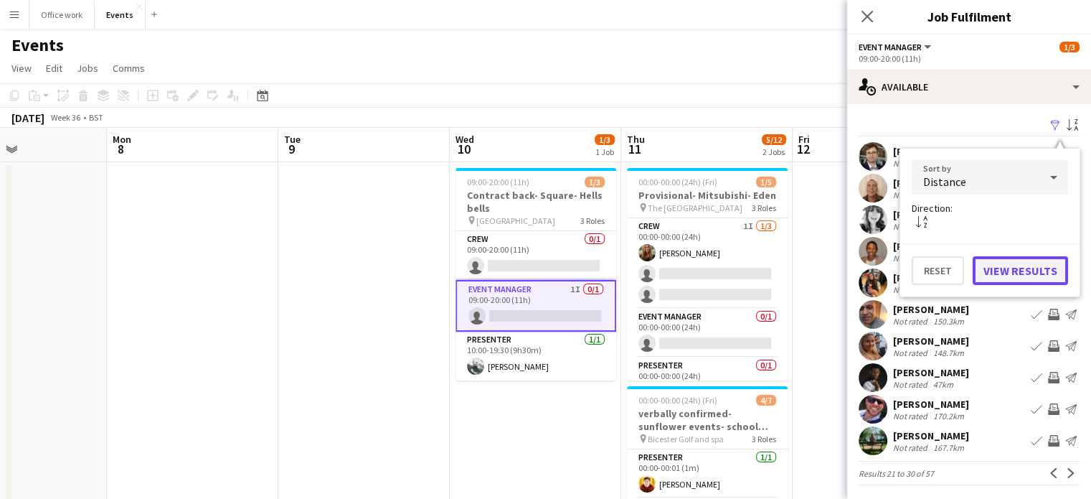
click at [1023, 260] on button "View Results" at bounding box center [1020, 270] width 95 height 29
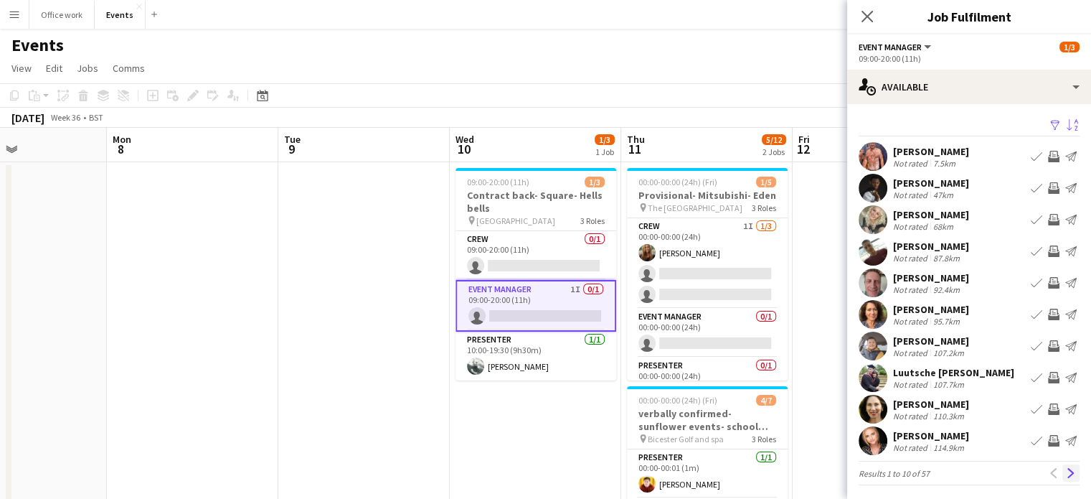
click at [1066, 476] on app-icon "Next" at bounding box center [1071, 473] width 10 height 10
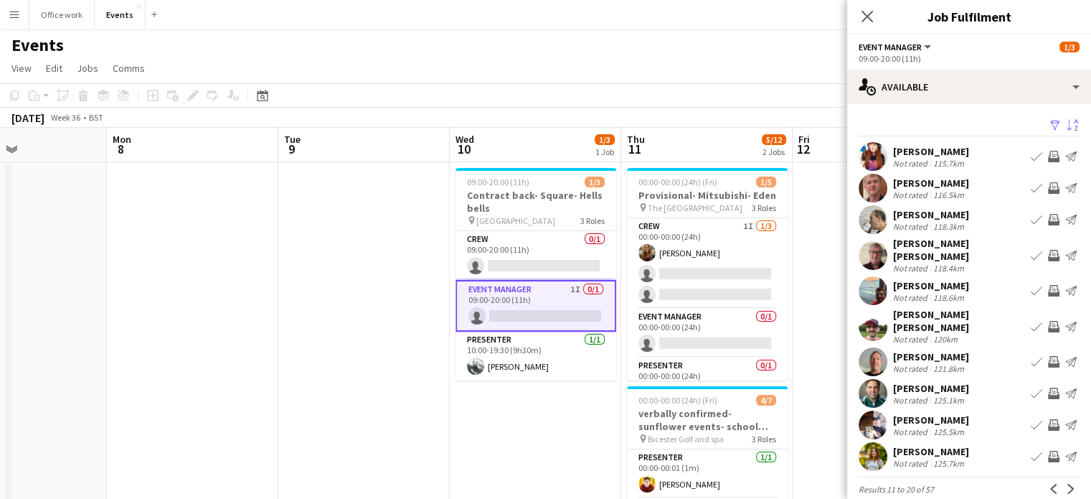
click at [1066, 484] on app-icon "Next" at bounding box center [1071, 489] width 10 height 10
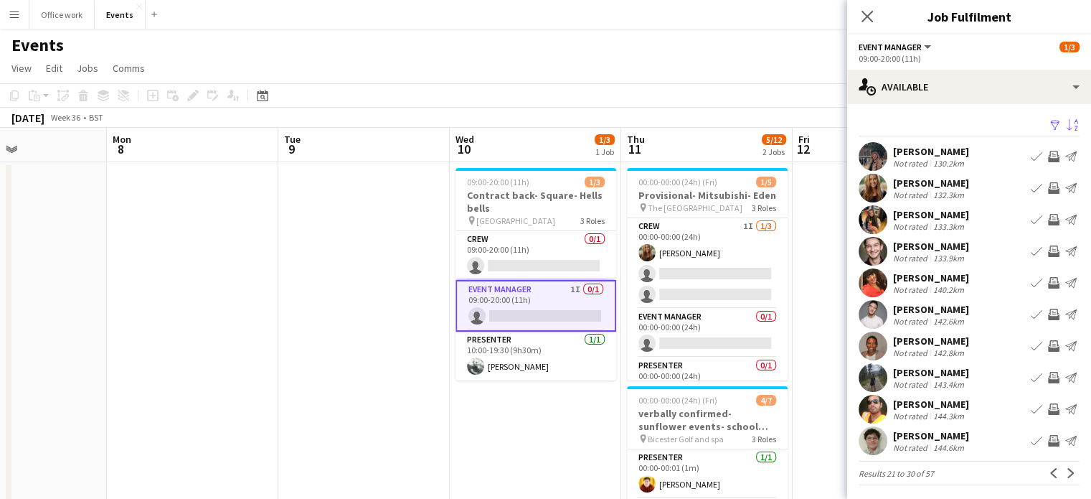
click at [1066, 476] on app-icon "Next" at bounding box center [1071, 473] width 10 height 10
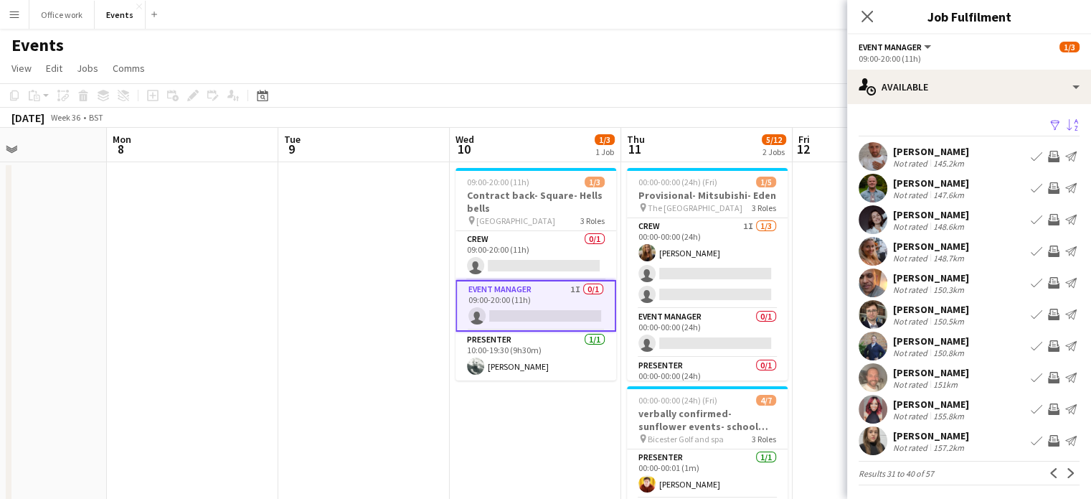
click at [1066, 476] on app-icon "Next" at bounding box center [1071, 473] width 10 height 10
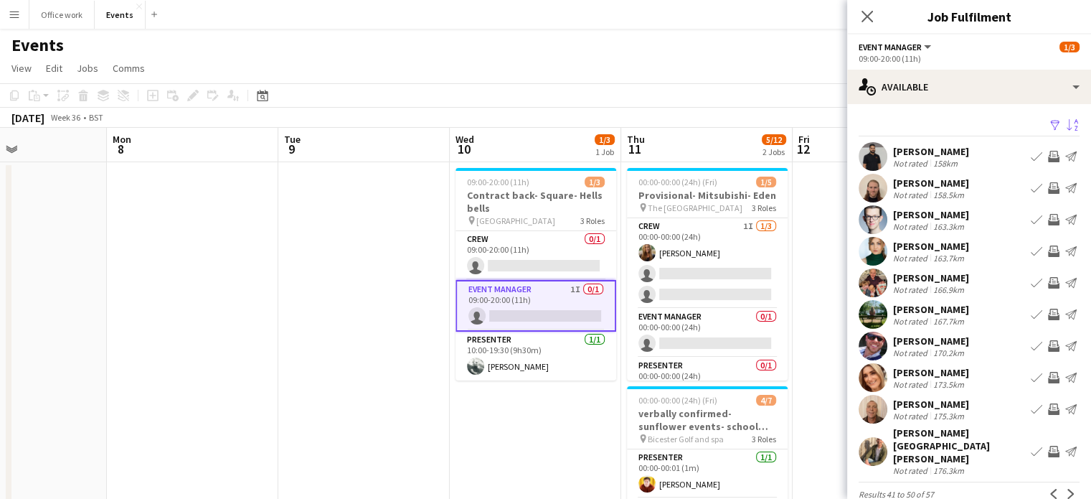
click at [1066, 489] on app-icon "Next" at bounding box center [1071, 494] width 10 height 10
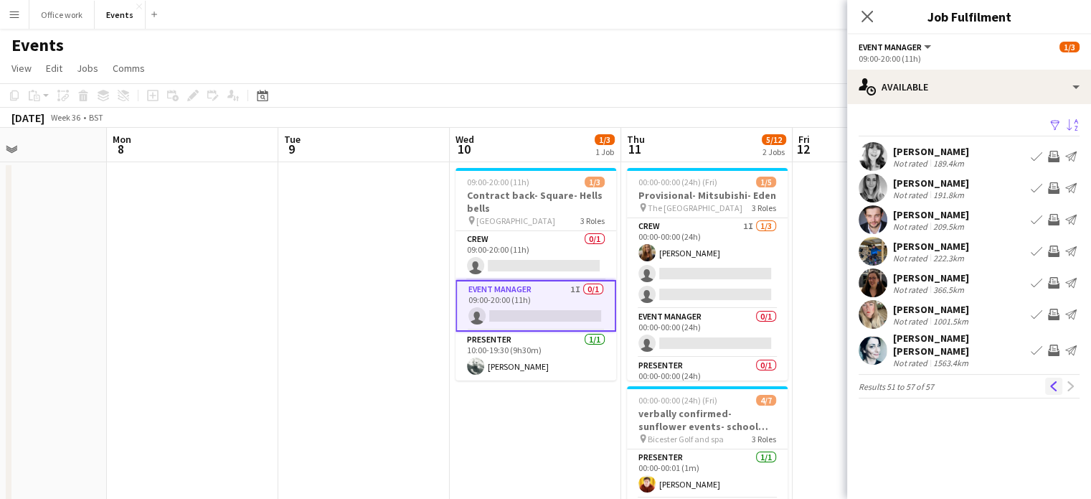
click at [1047, 377] on button "Previous" at bounding box center [1053, 385] width 17 height 17
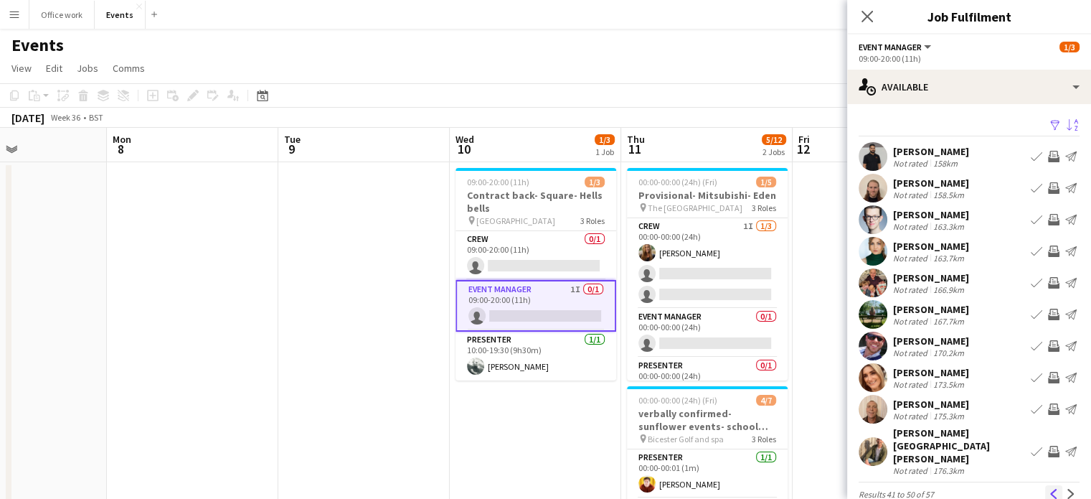
click at [1047, 485] on button "Previous" at bounding box center [1053, 493] width 17 height 17
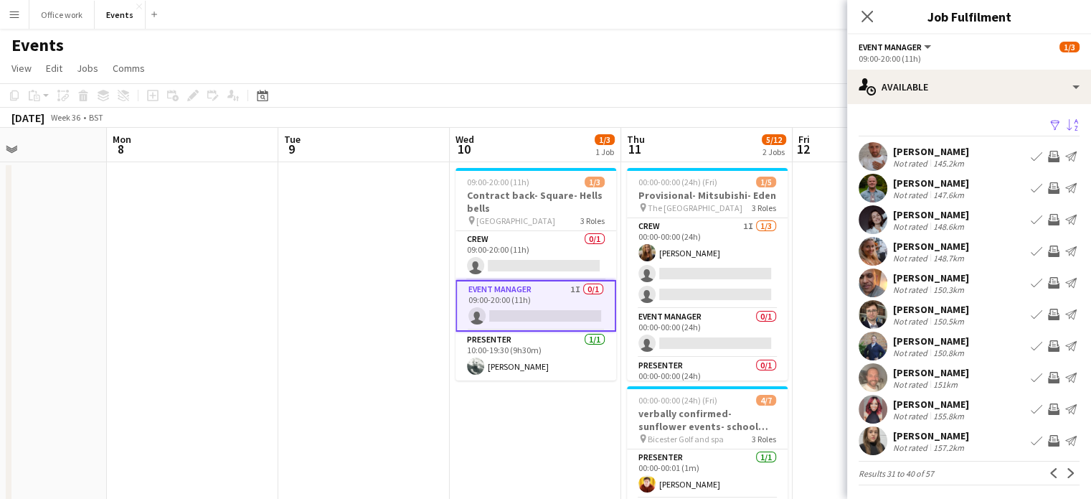
click at [1047, 467] on button "Previous" at bounding box center [1053, 472] width 17 height 17
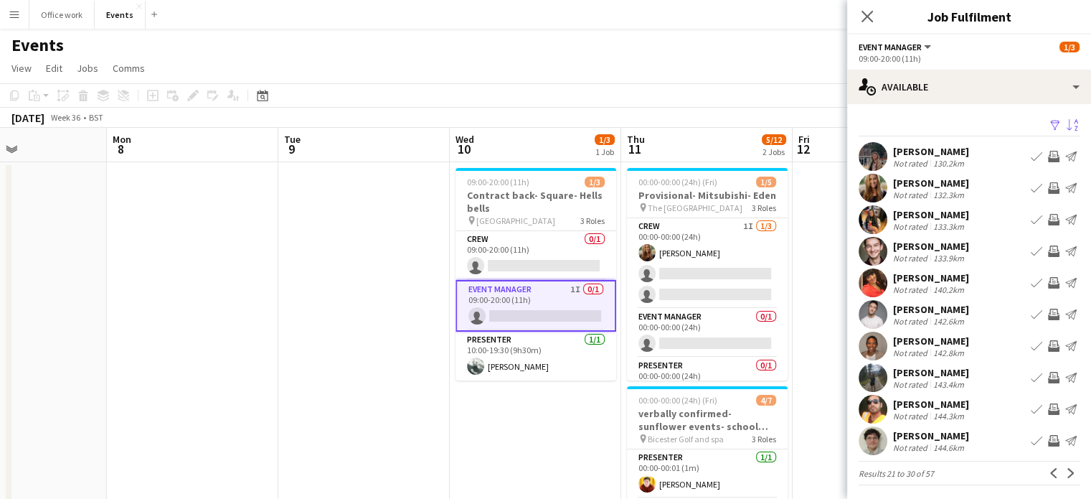
click at [1047, 467] on button "Previous" at bounding box center [1053, 472] width 17 height 17
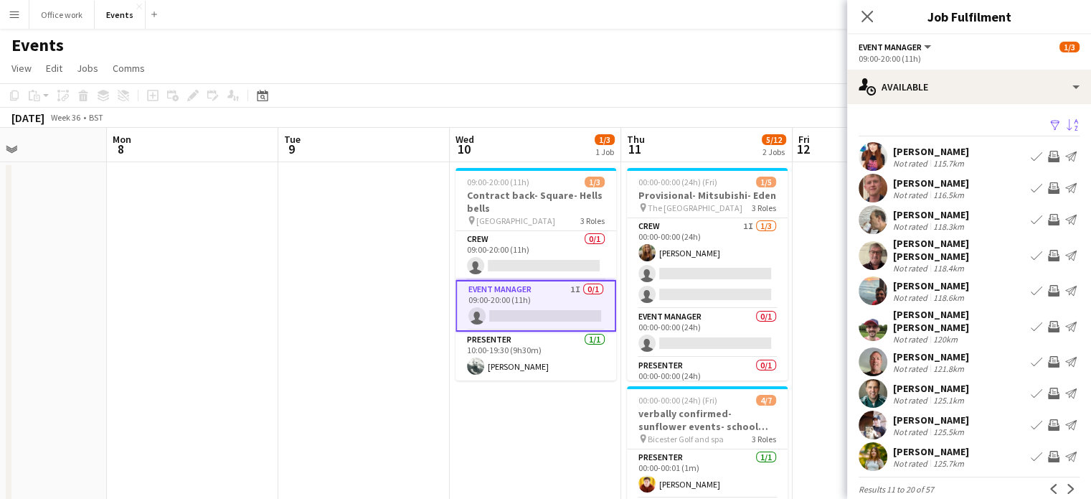
click at [1047, 480] on button "Previous" at bounding box center [1053, 488] width 17 height 17
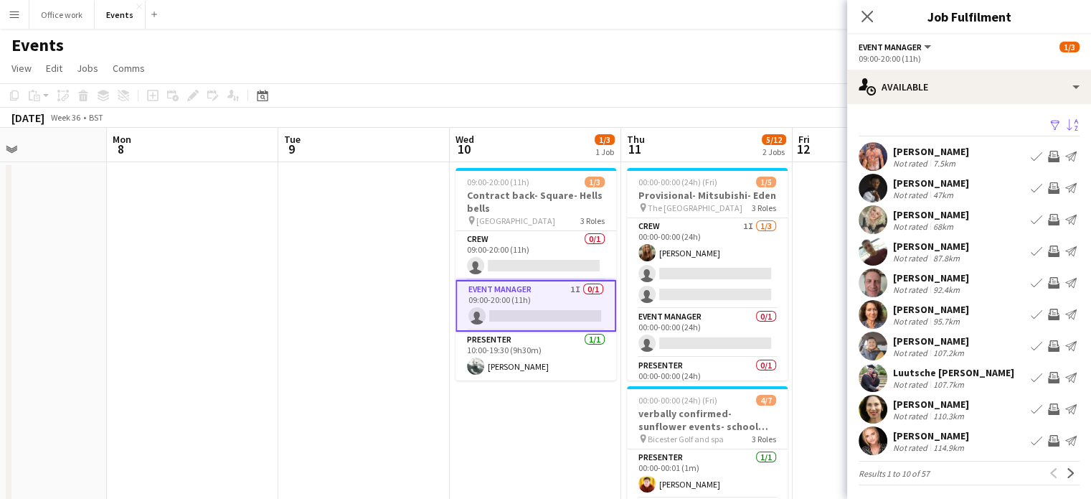
click at [1048, 311] on app-icon "Invite crew" at bounding box center [1053, 313] width 11 height 11
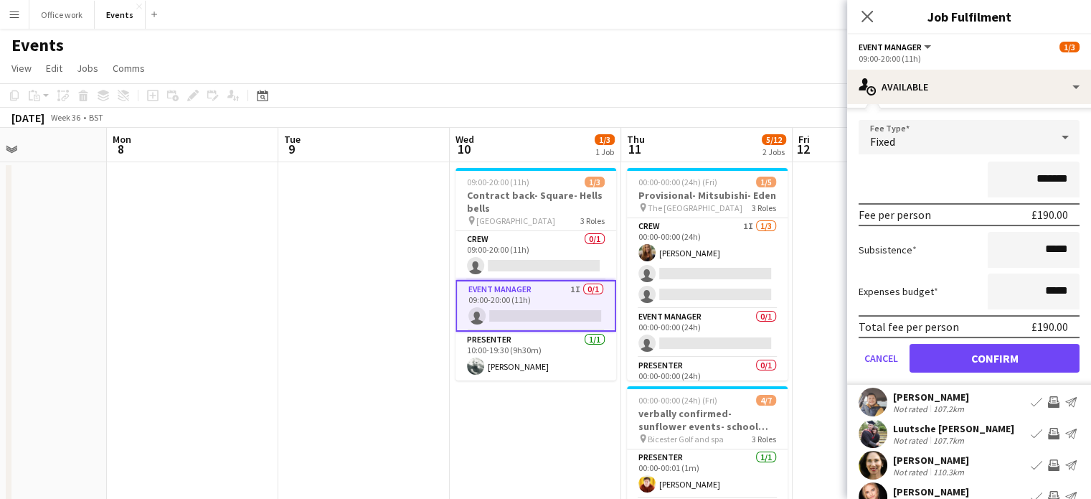
scroll to position [244, 0]
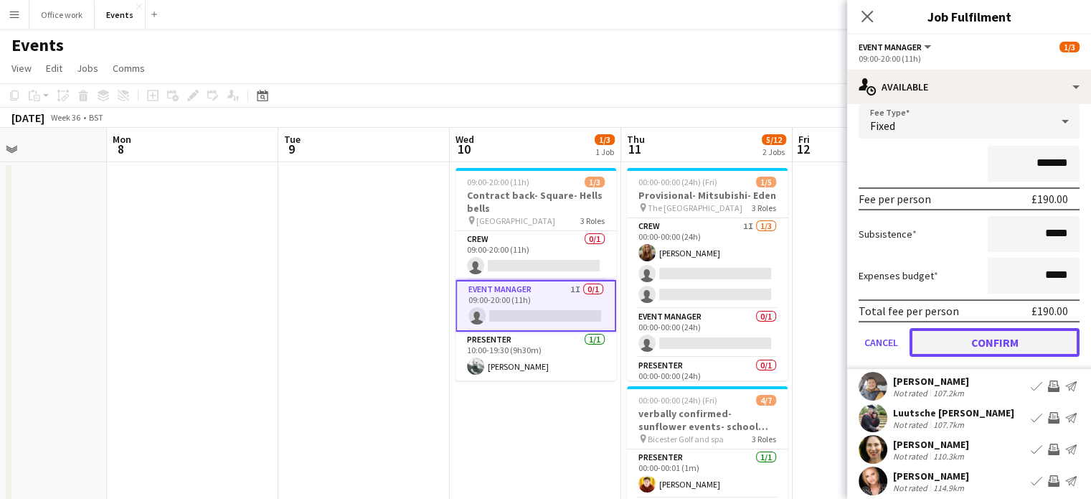
click at [974, 341] on button "Confirm" at bounding box center [995, 342] width 170 height 29
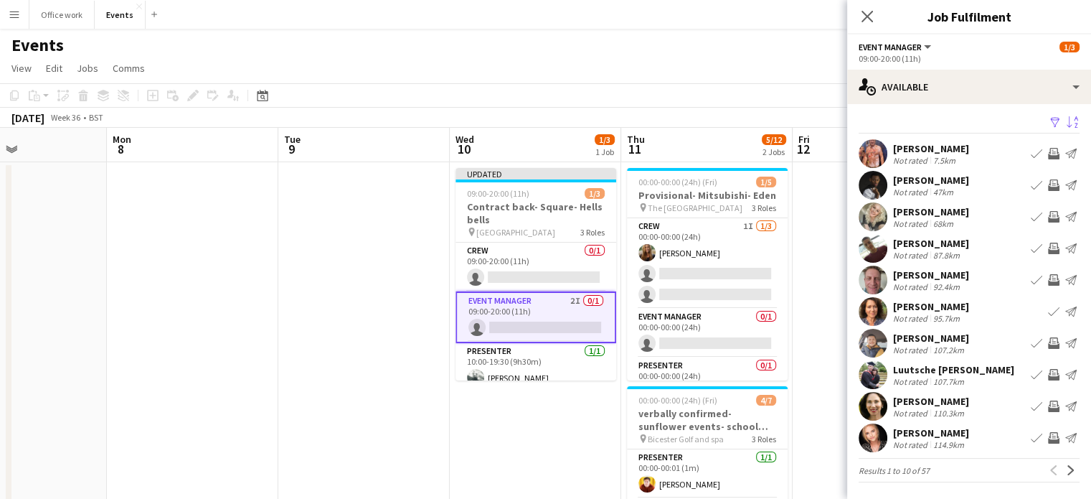
scroll to position [0, 0]
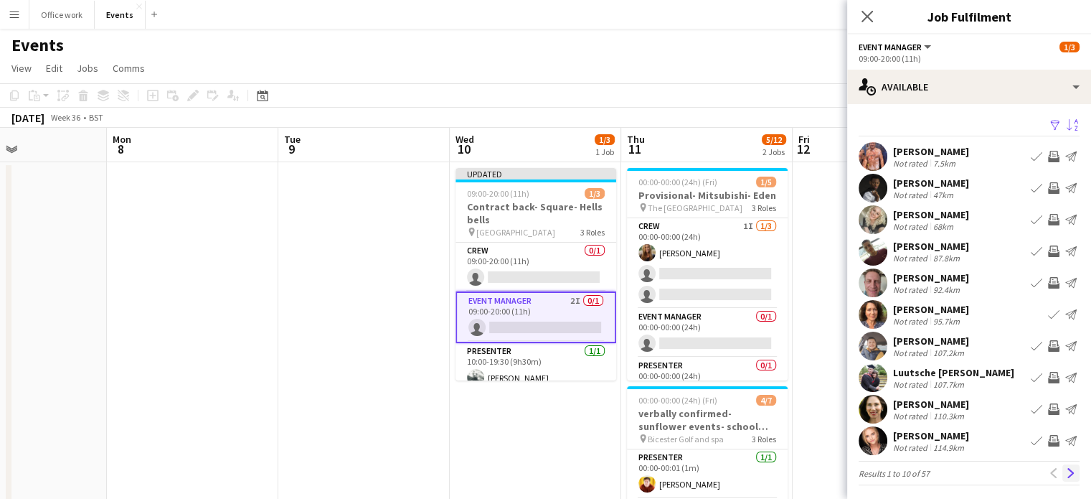
click at [1066, 471] on app-icon "Next" at bounding box center [1071, 473] width 10 height 10
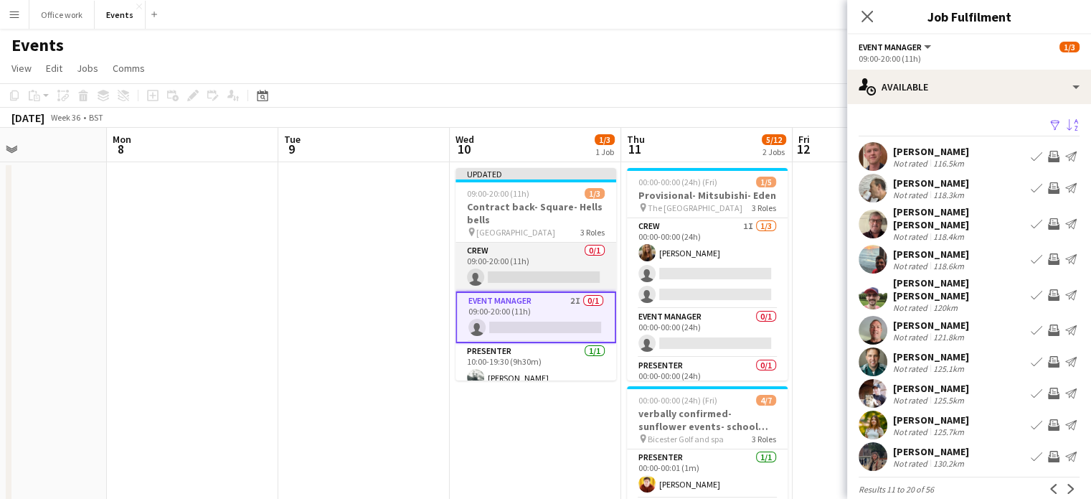
click at [568, 268] on app-card-role "Crew 0/1 09:00-20:00 (11h) single-neutral-actions" at bounding box center [536, 266] width 161 height 49
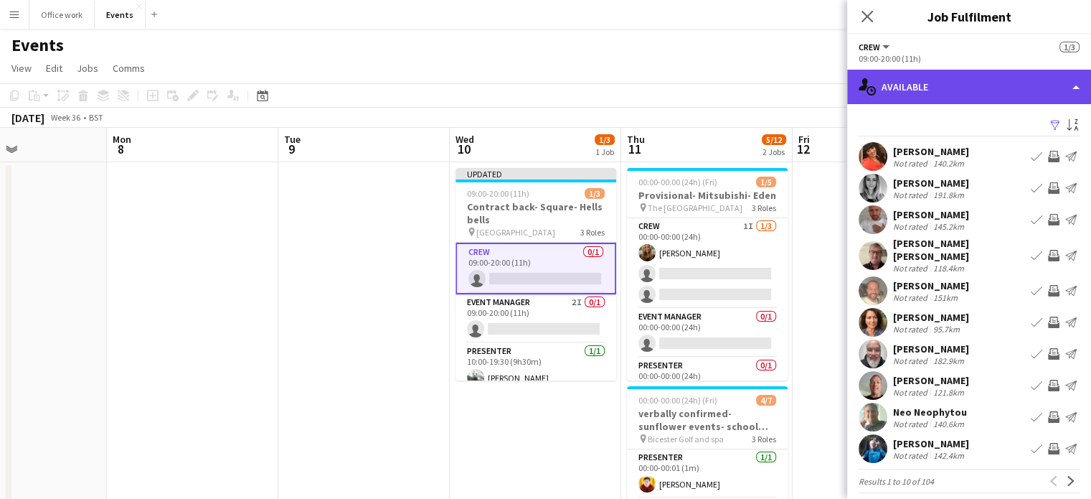
click at [947, 88] on div "single-neutral-actions-upload Available" at bounding box center [969, 87] width 244 height 34
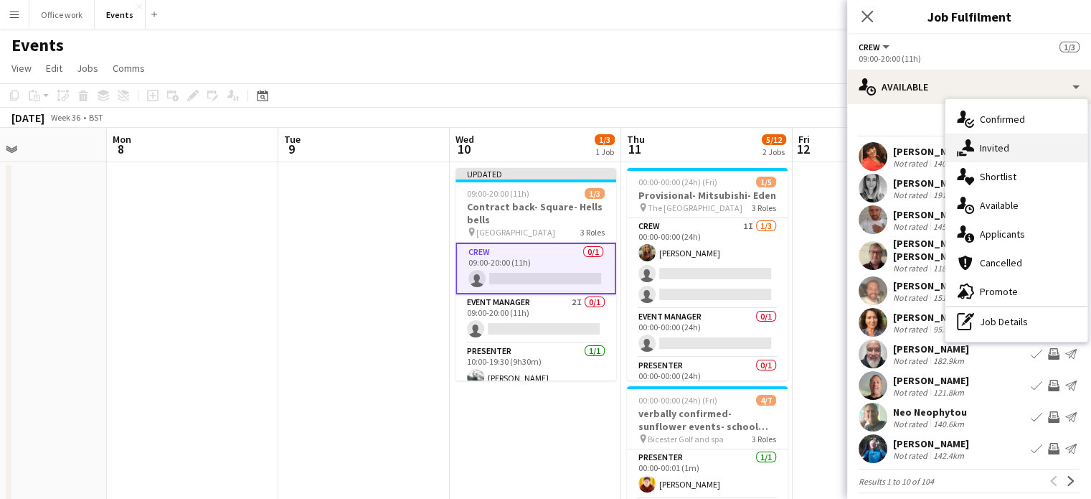
click at [979, 141] on div "single-neutral-actions-share-1 Invited" at bounding box center [1017, 147] width 142 height 29
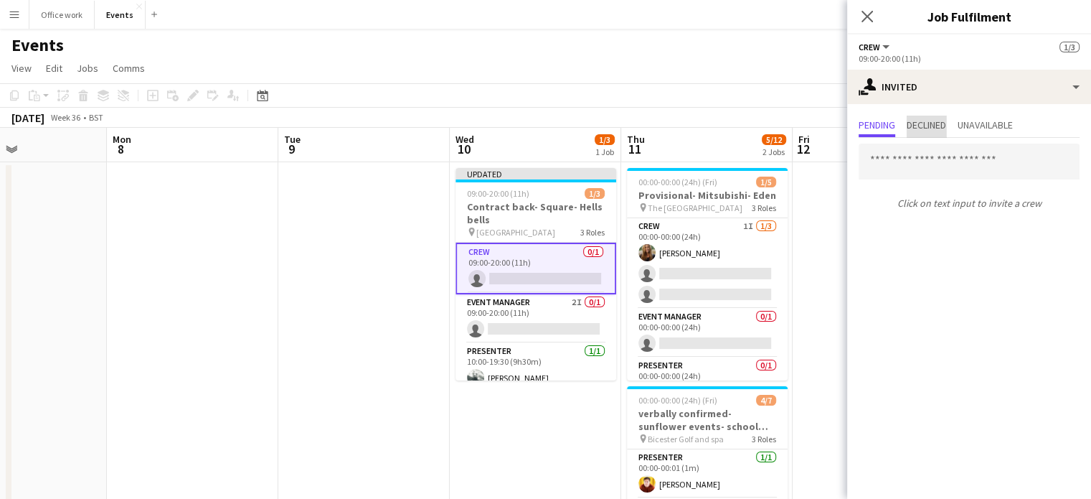
click at [933, 126] on span "Declined" at bounding box center [926, 125] width 39 height 10
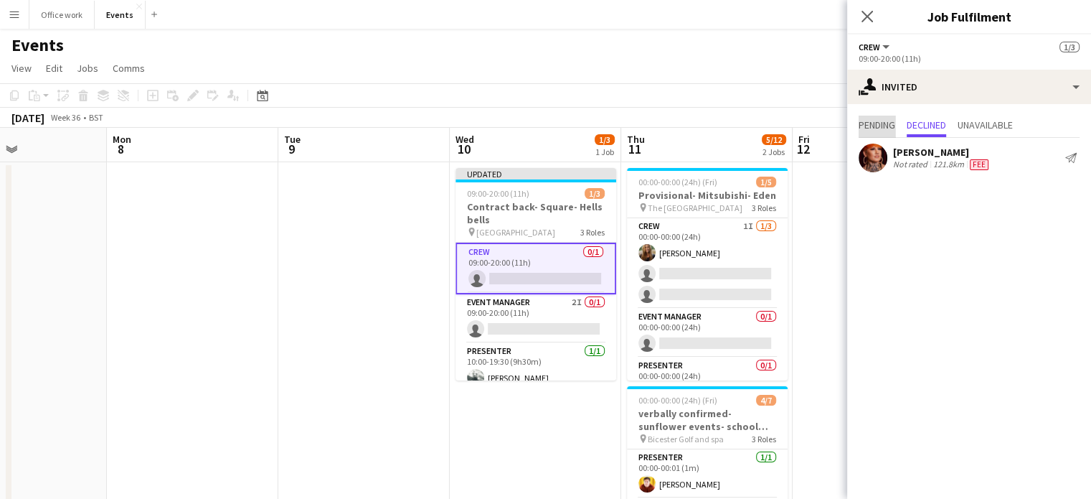
click at [885, 120] on span "Pending" at bounding box center [877, 125] width 37 height 10
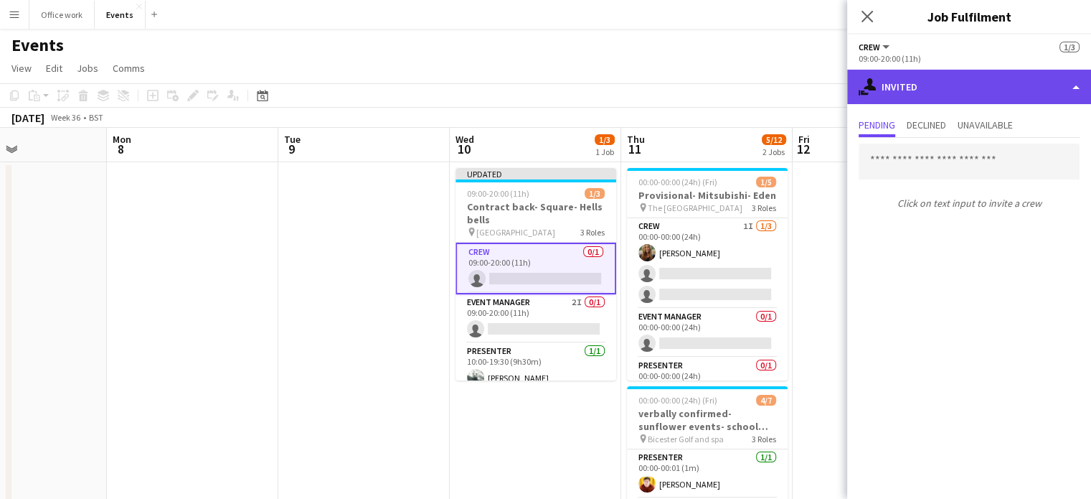
click at [925, 80] on div "single-neutral-actions-share-1 Invited" at bounding box center [969, 87] width 244 height 34
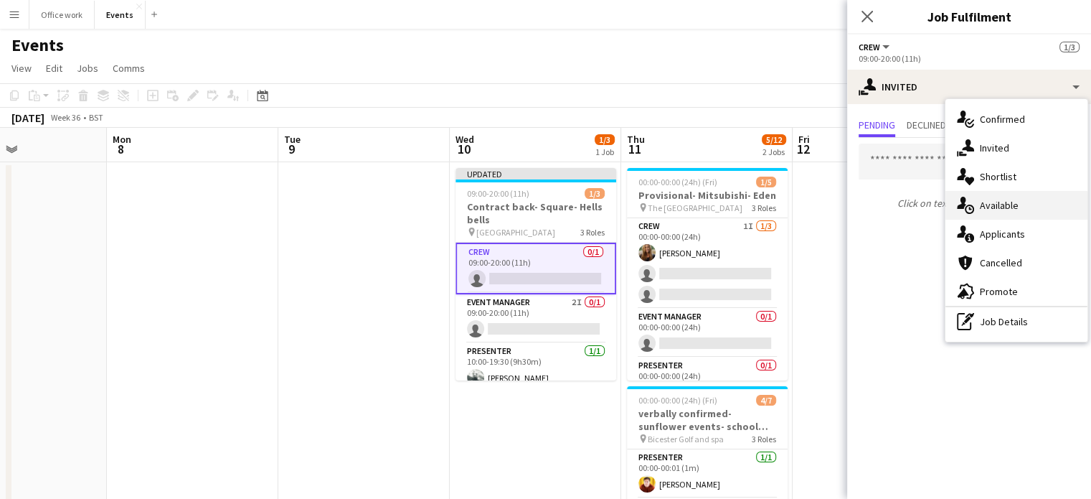
click at [961, 197] on icon at bounding box center [961, 203] width 9 height 12
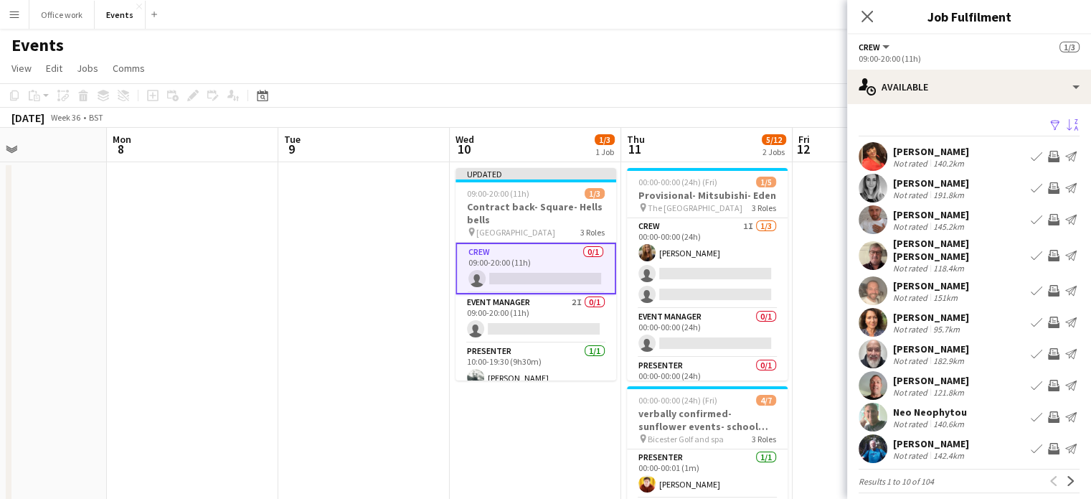
click at [1067, 119] on app-icon "Sort asc" at bounding box center [1072, 126] width 11 height 14
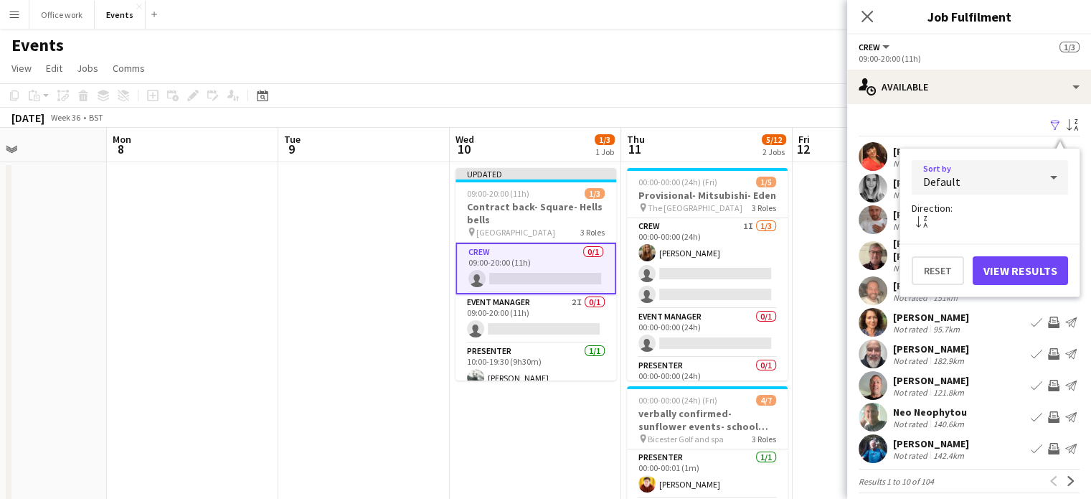
click at [1014, 180] on div "Default" at bounding box center [976, 177] width 128 height 34
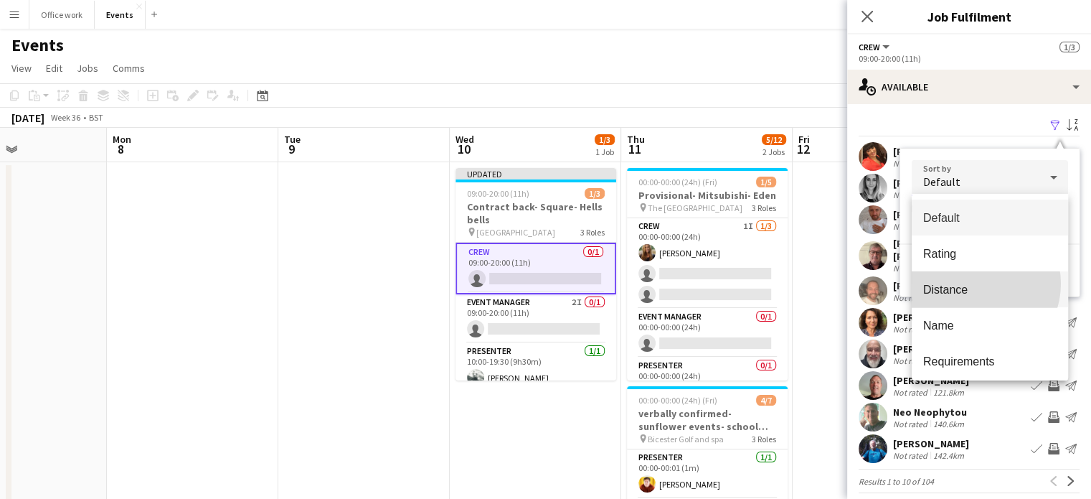
click at [976, 283] on span "Distance" at bounding box center [989, 290] width 133 height 14
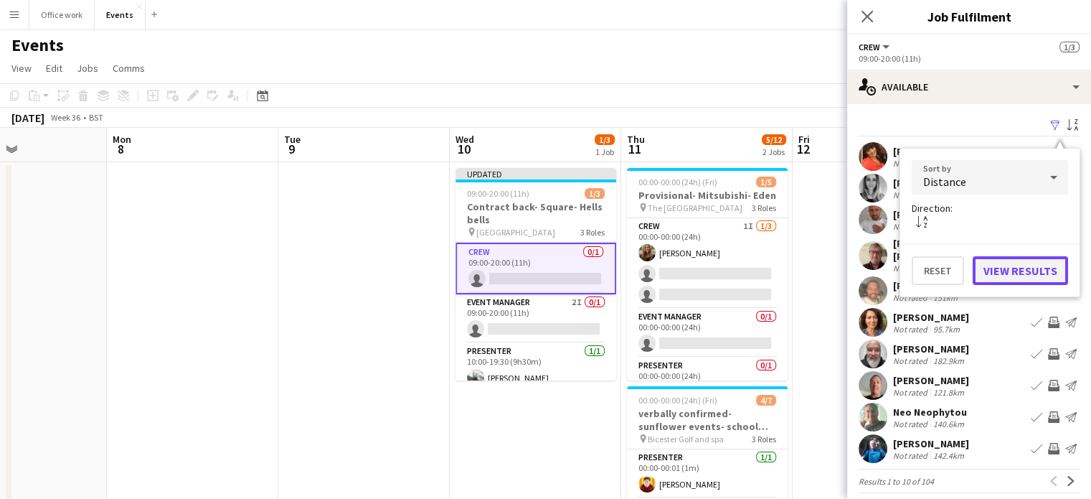
click at [1001, 264] on button "View Results" at bounding box center [1020, 270] width 95 height 29
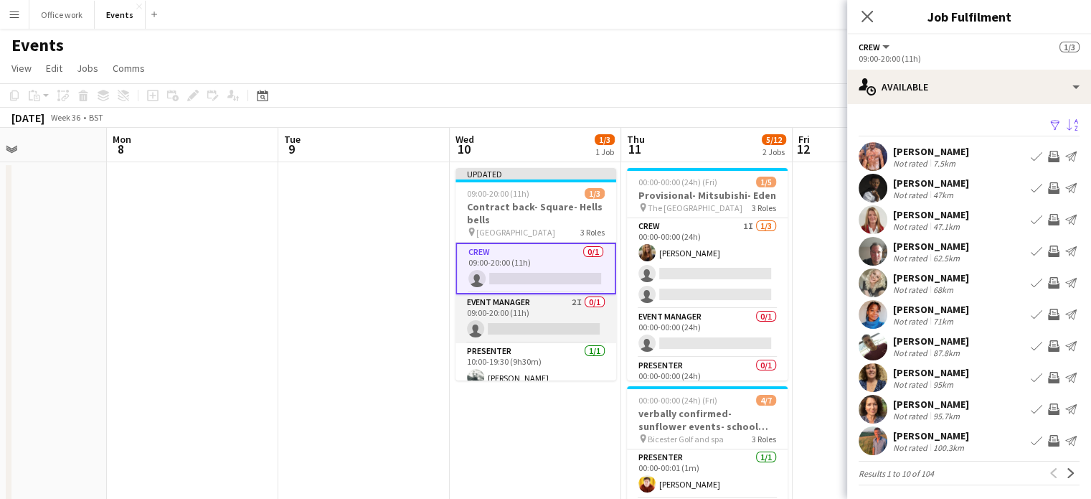
scroll to position [11, 0]
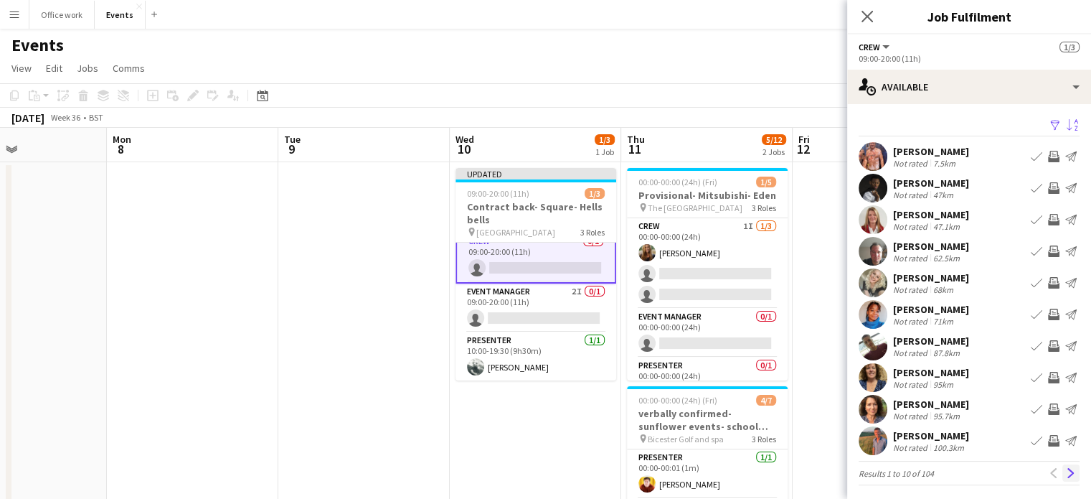
click at [1062, 479] on button "Next" at bounding box center [1070, 472] width 17 height 17
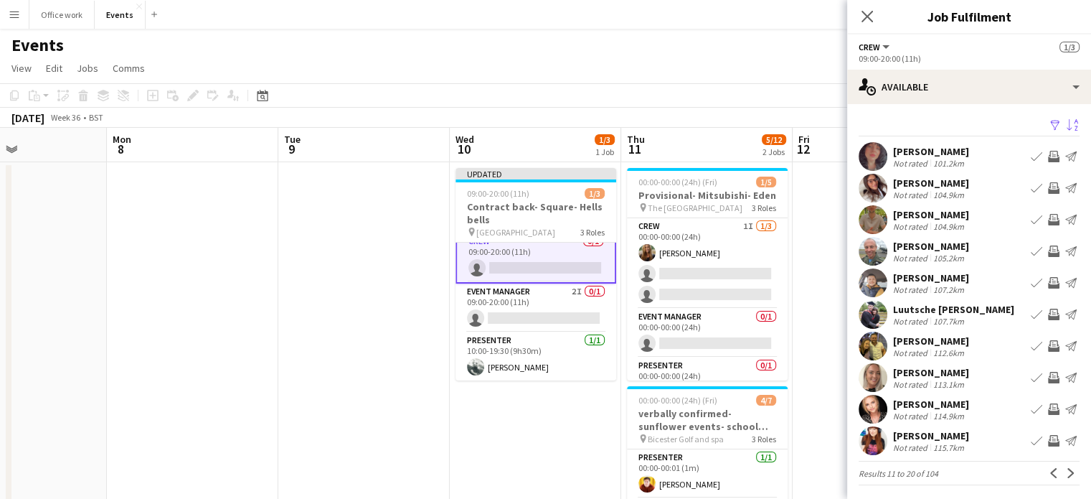
click at [1062, 479] on button "Next" at bounding box center [1070, 472] width 17 height 17
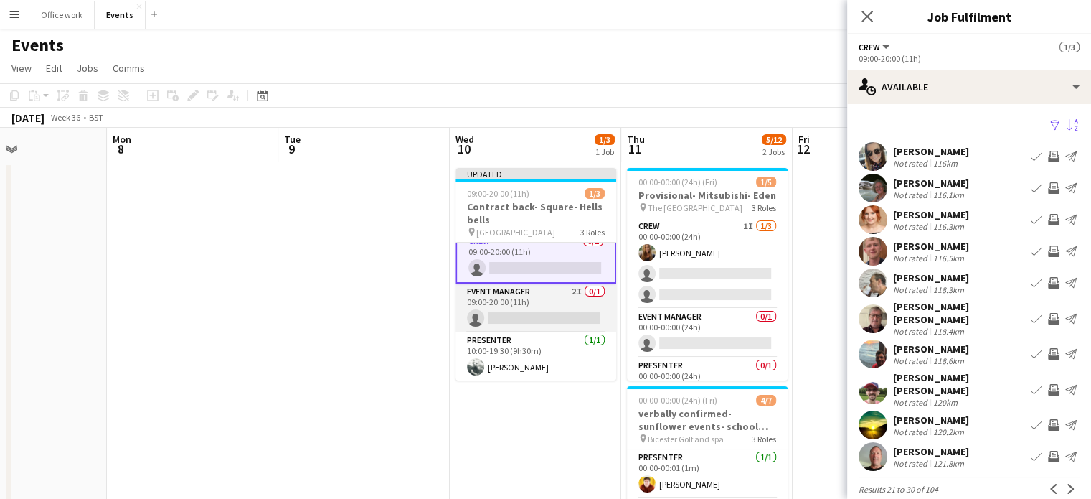
click at [551, 312] on app-card-role "Event Manager 2I 0/1 09:00-20:00 (11h) single-neutral-actions" at bounding box center [536, 307] width 161 height 49
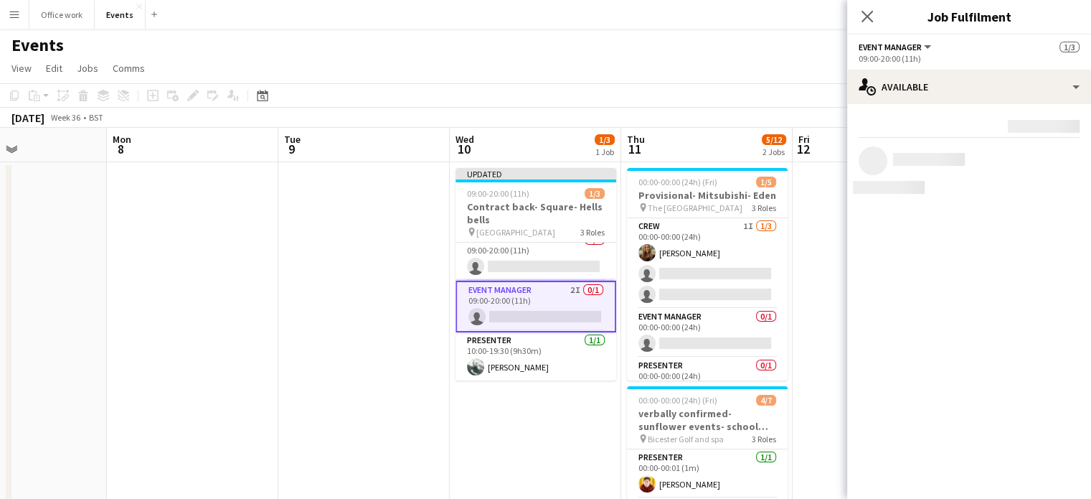
scroll to position [9, 0]
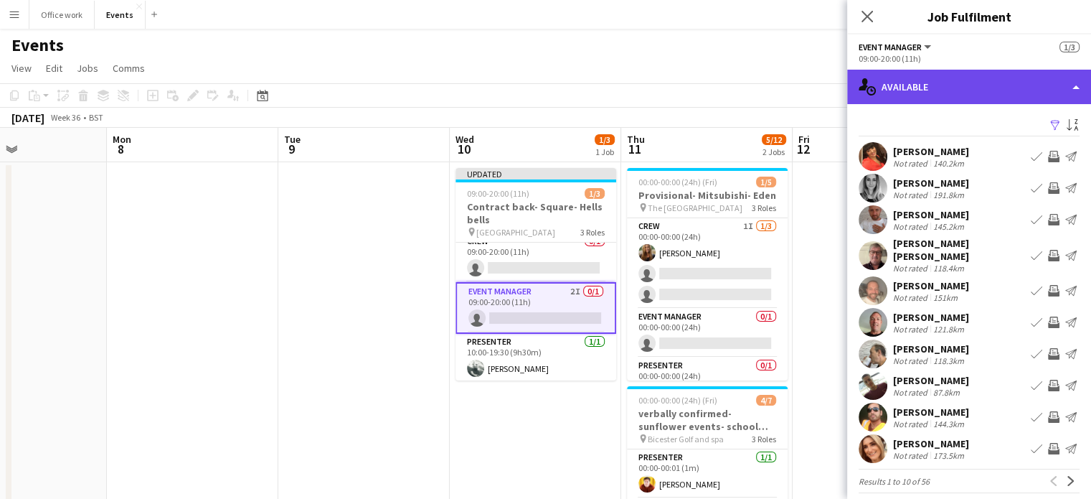
click at [968, 94] on div "single-neutral-actions-upload Available" at bounding box center [969, 87] width 244 height 34
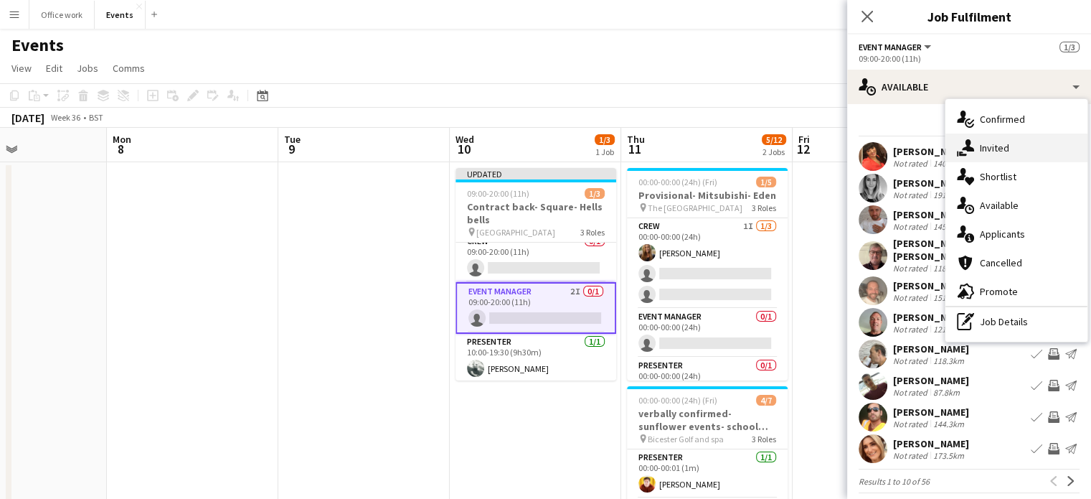
click at [992, 151] on div "single-neutral-actions-share-1 Invited" at bounding box center [1017, 147] width 142 height 29
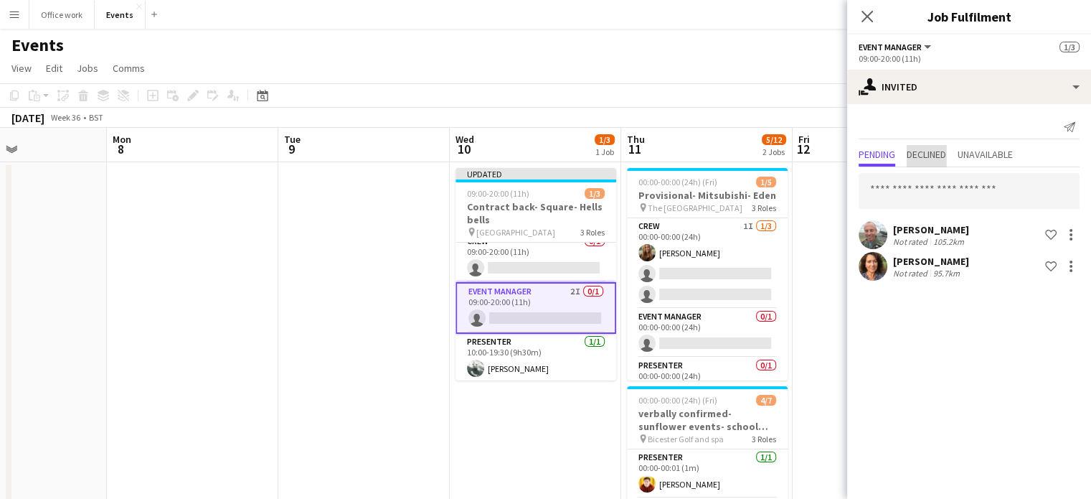
click at [933, 145] on span "Declined" at bounding box center [926, 156] width 39 height 22
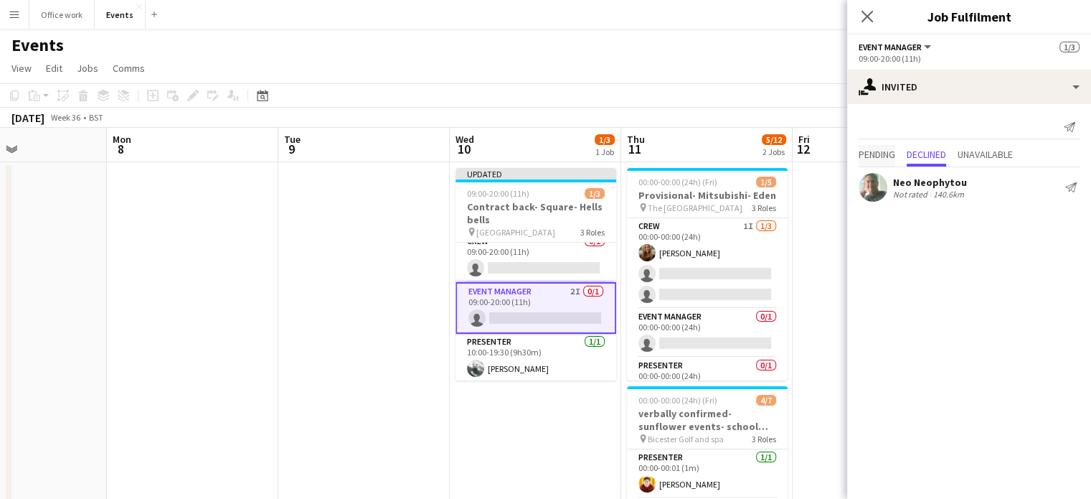
click at [882, 151] on span "Pending" at bounding box center [877, 154] width 37 height 10
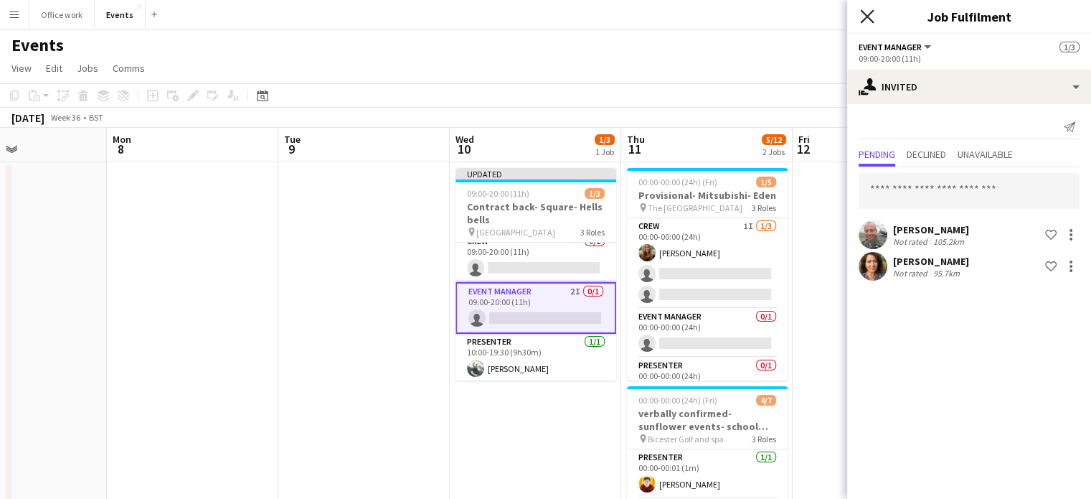
click at [867, 14] on icon "Close pop-in" at bounding box center [867, 16] width 14 height 14
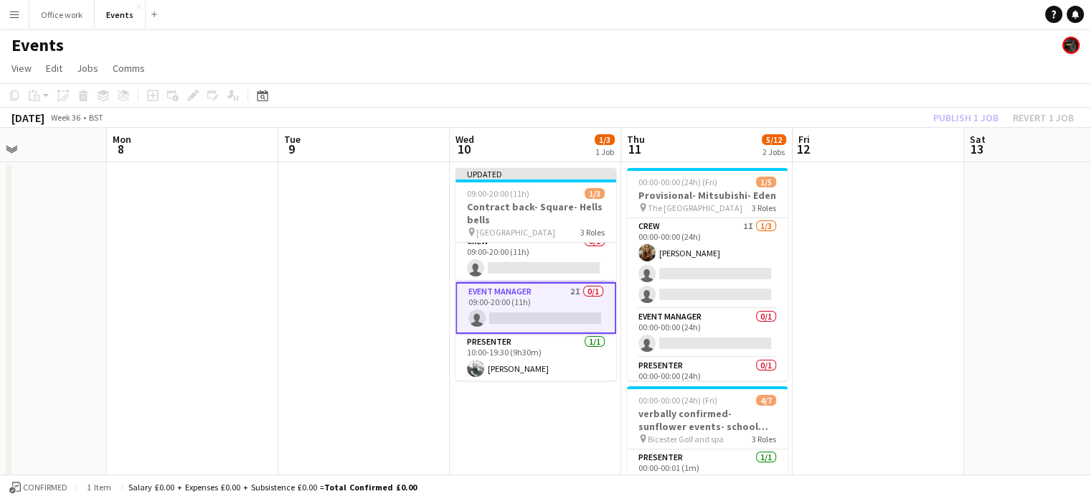
click at [880, 313] on app-date-cell at bounding box center [878, 503] width 171 height 682
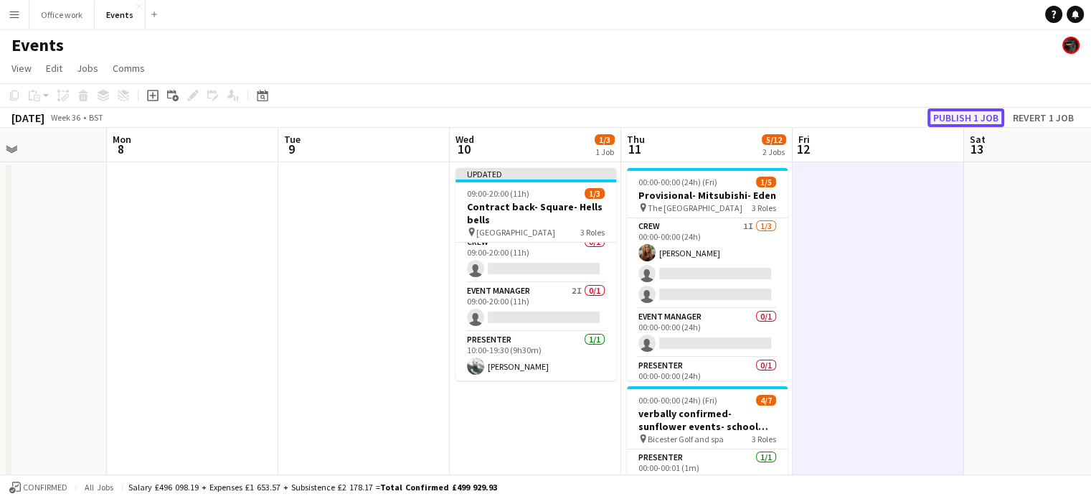
click at [966, 113] on button "Publish 1 job" at bounding box center [966, 117] width 77 height 19
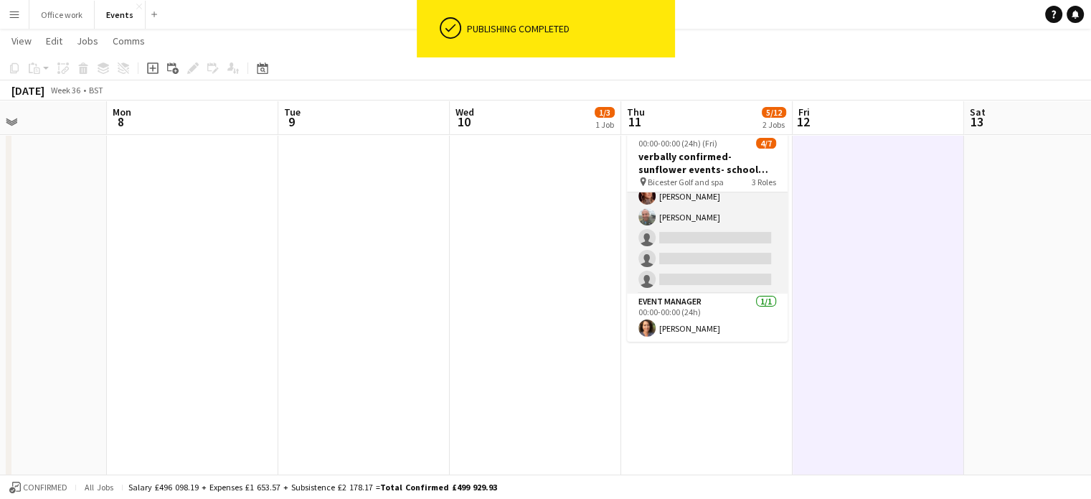
scroll to position [0, 0]
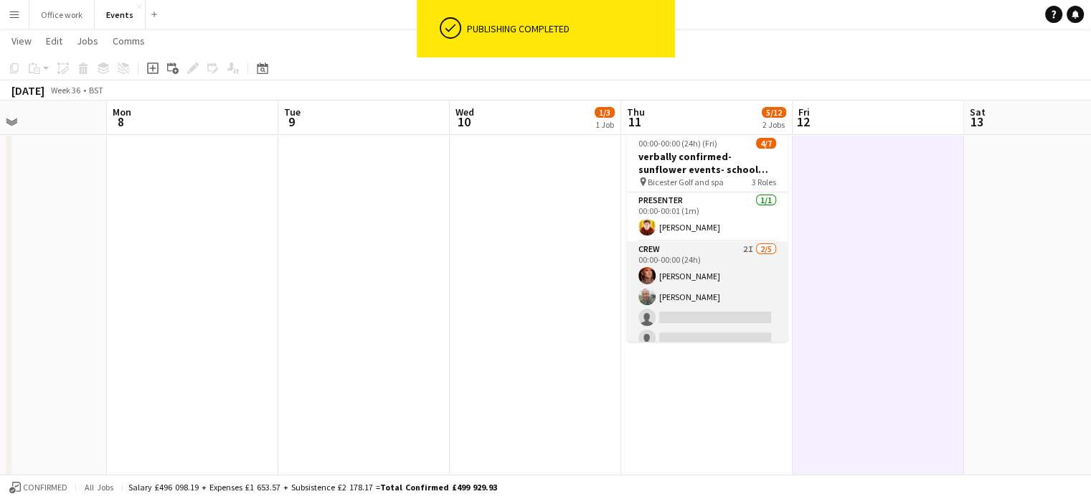
click at [703, 294] on app-card-role "Crew 2I [DATE] 00:00-00:00 (24h) [PERSON_NAME] [PERSON_NAME] single-neutral-act…" at bounding box center [707, 307] width 161 height 132
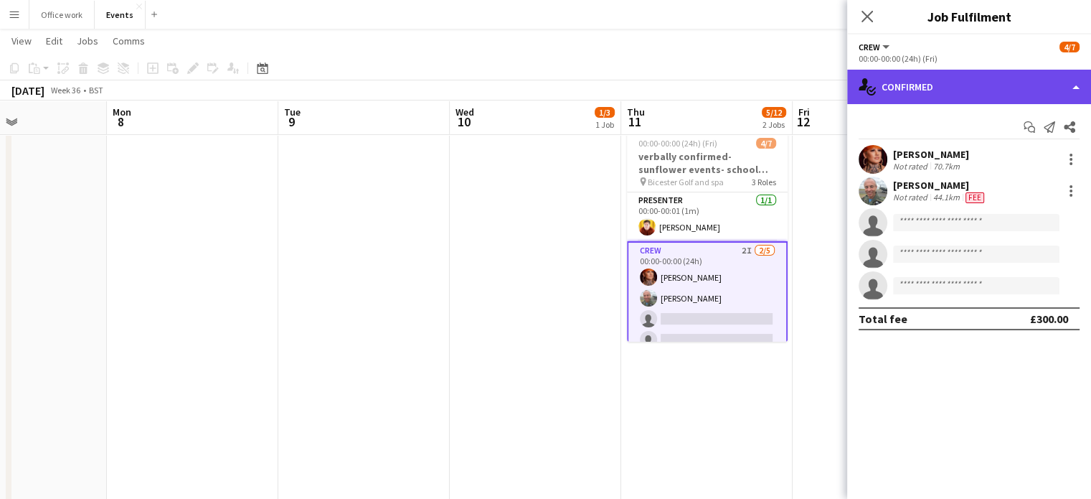
click at [938, 89] on div "single-neutral-actions-check-2 Confirmed" at bounding box center [969, 87] width 244 height 34
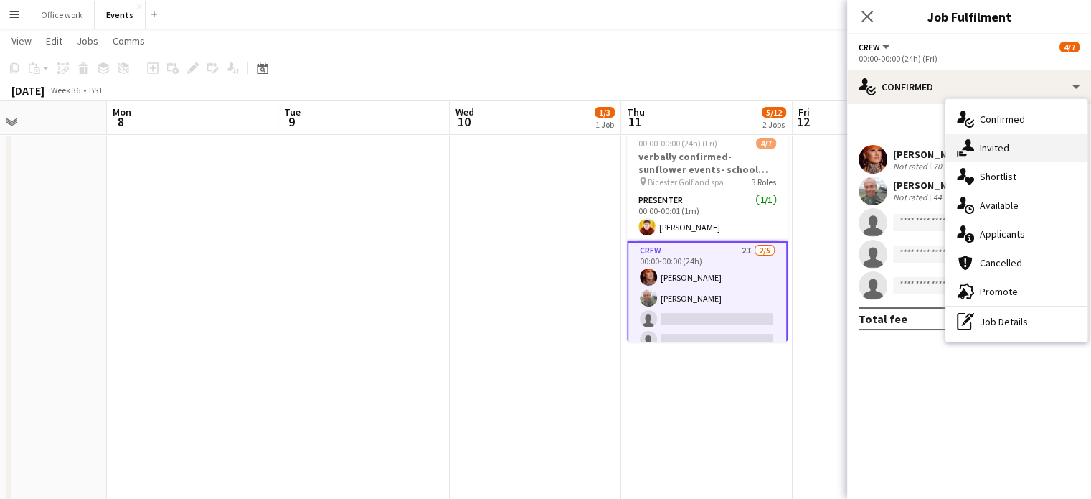
click at [963, 145] on icon "single-neutral-actions-share-1" at bounding box center [965, 147] width 17 height 17
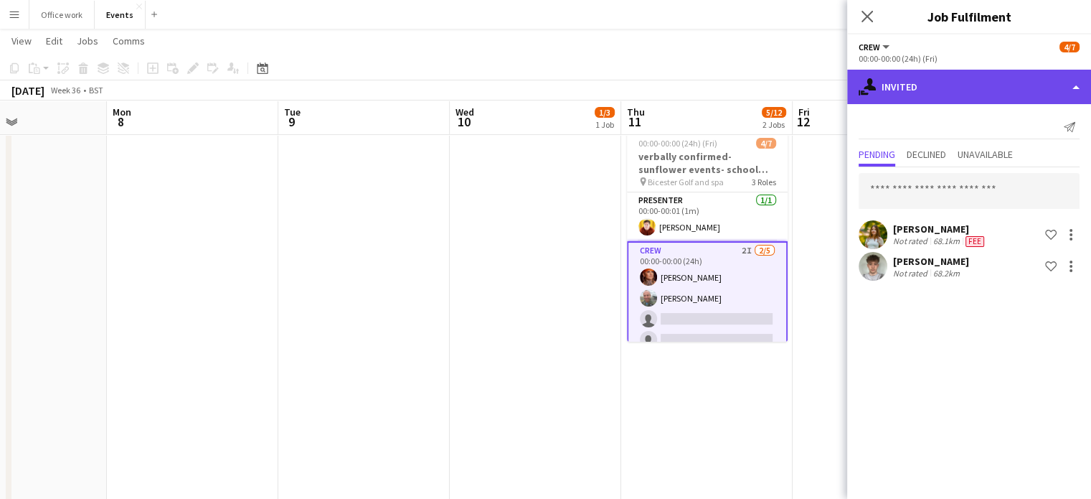
click at [936, 83] on div "single-neutral-actions-share-1 Invited" at bounding box center [969, 87] width 244 height 34
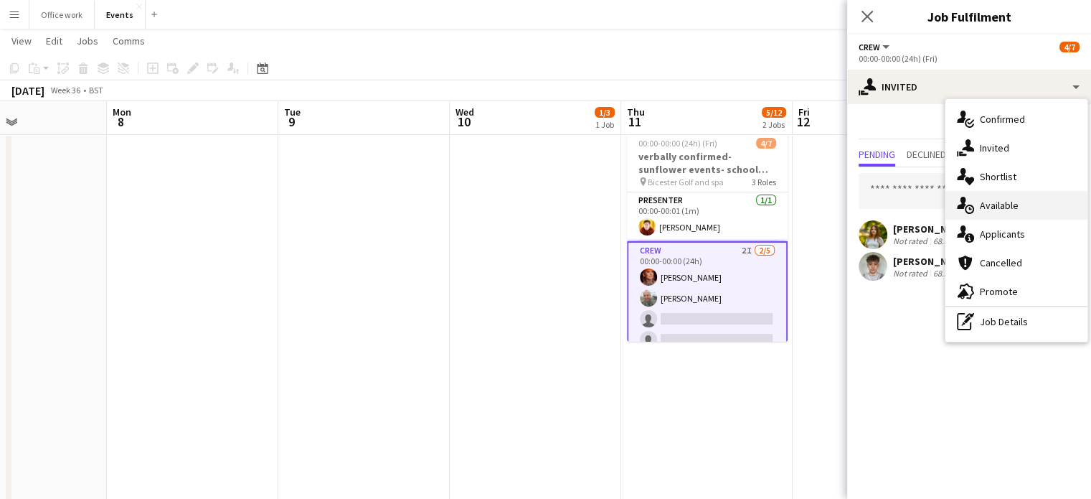
click at [967, 201] on icon "single-neutral-actions-upload" at bounding box center [965, 205] width 17 height 17
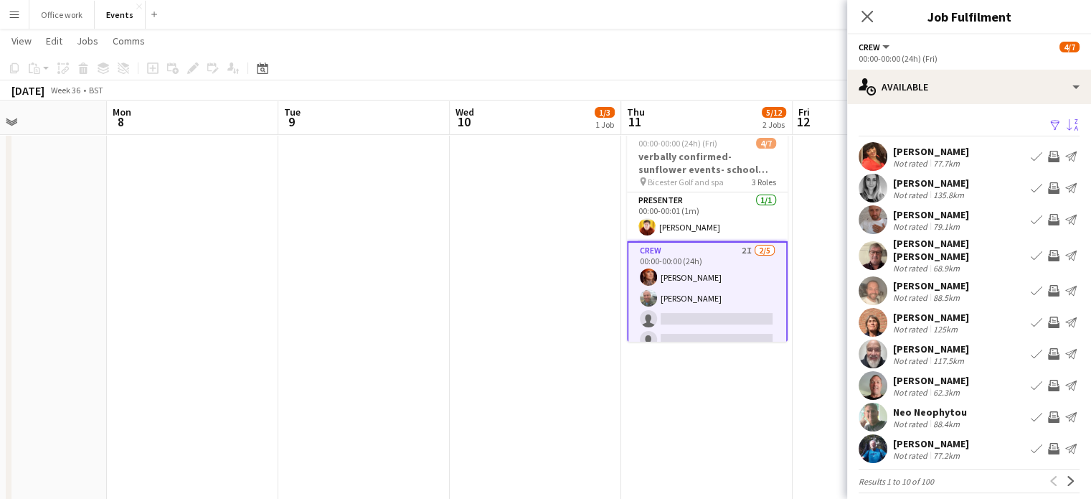
click at [1067, 123] on app-icon "Sort asc" at bounding box center [1072, 126] width 11 height 14
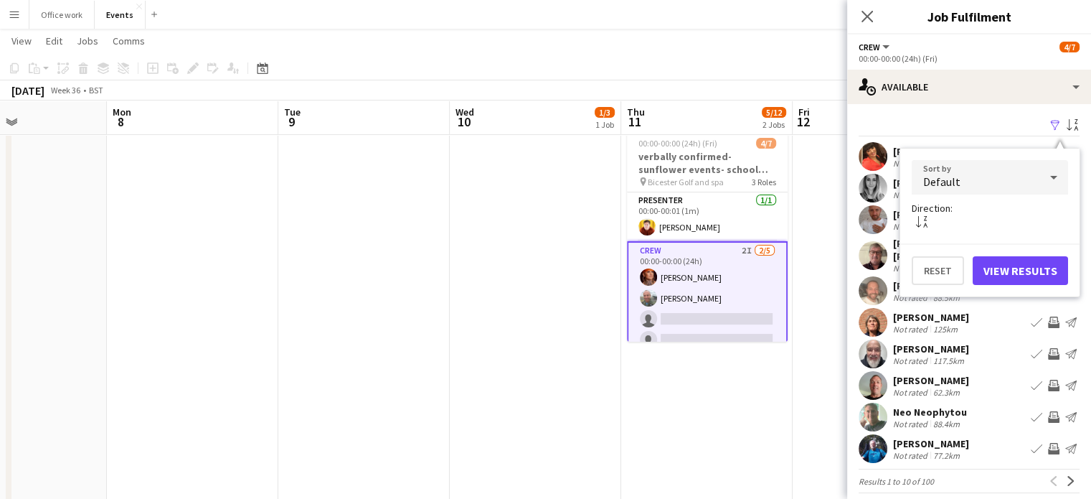
click at [971, 158] on div "Sort by Default Direction: sort-alpha-desc Reset View Results" at bounding box center [990, 222] width 181 height 149
click at [970, 164] on div "Default" at bounding box center [976, 177] width 128 height 34
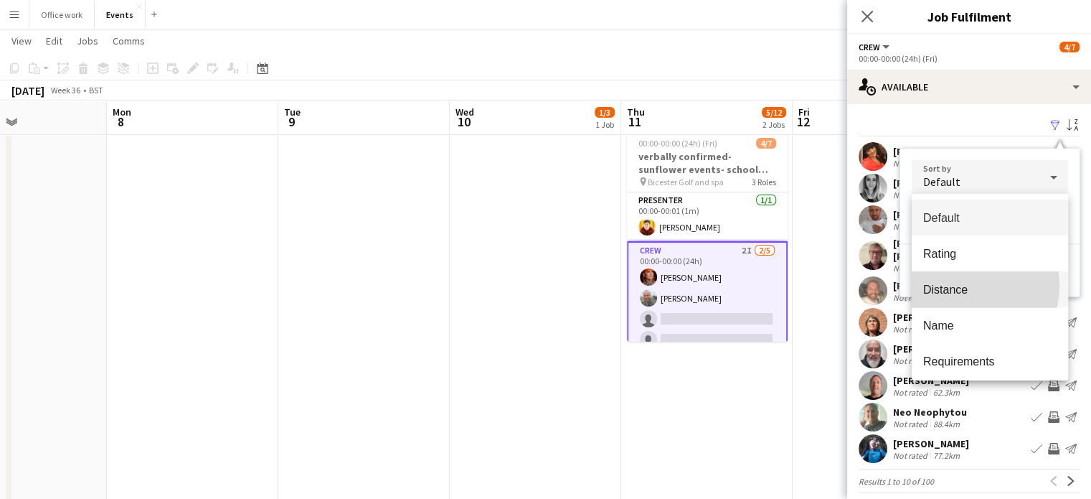
click at [956, 286] on span "Distance" at bounding box center [989, 290] width 133 height 14
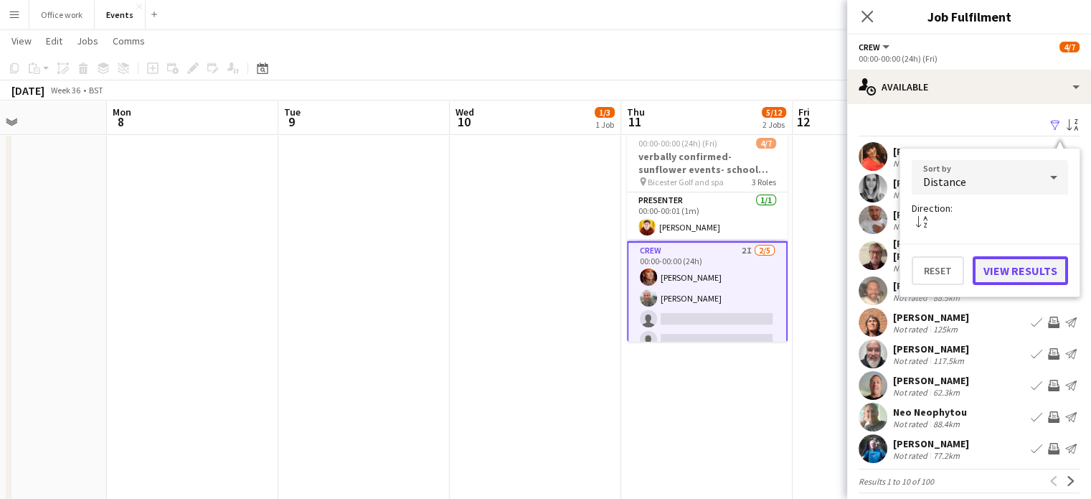
click at [1005, 273] on button "View Results" at bounding box center [1020, 270] width 95 height 29
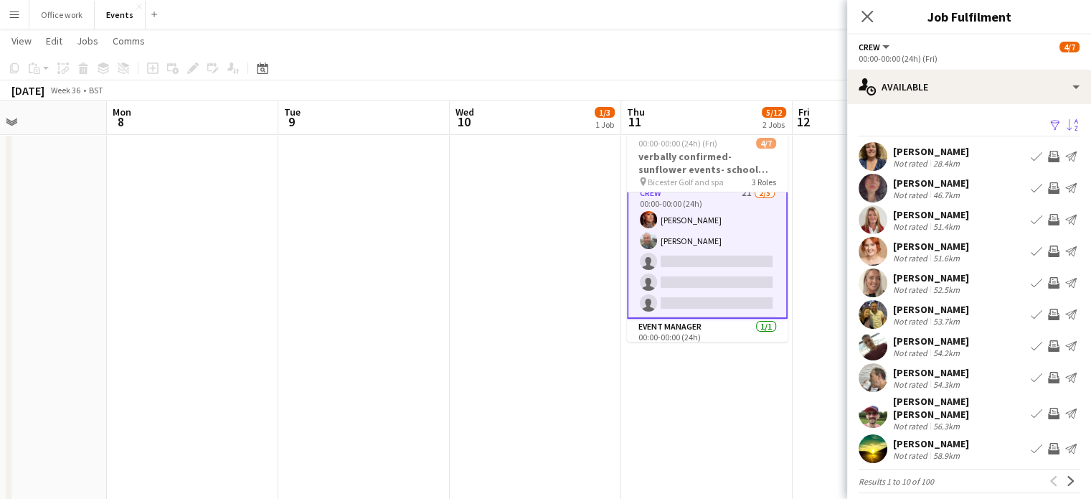
scroll to position [58, 0]
click at [1048, 220] on app-icon "Invite crew" at bounding box center [1053, 219] width 11 height 11
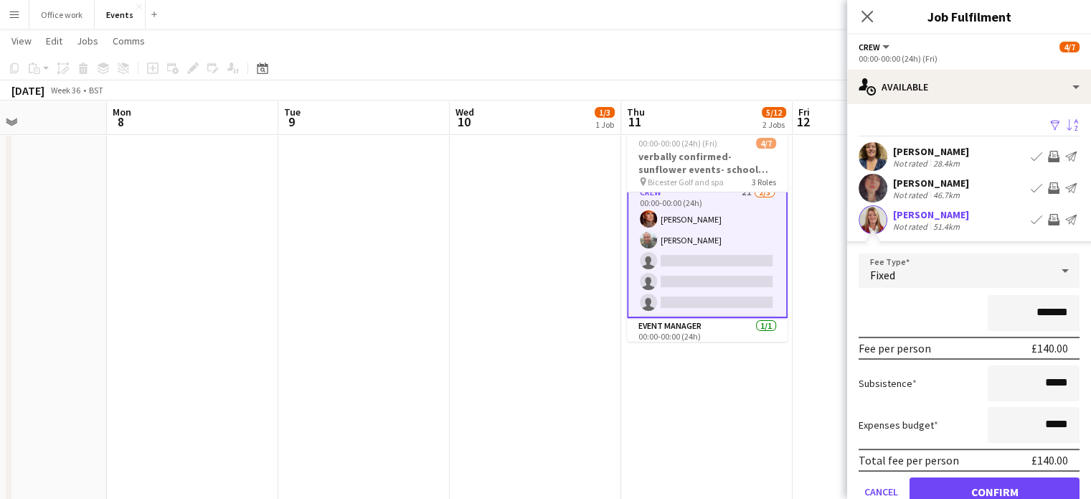
scroll to position [77, 0]
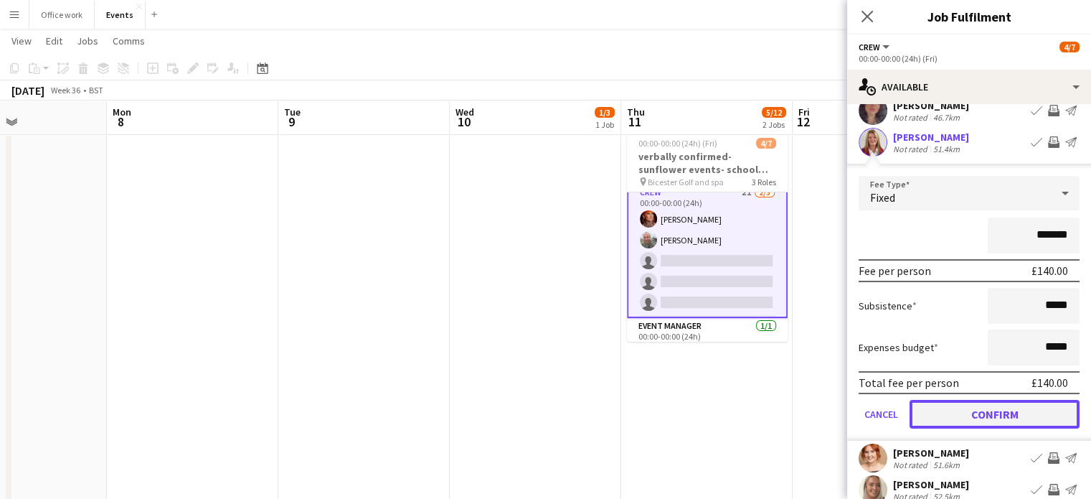
click at [961, 418] on button "Confirm" at bounding box center [995, 414] width 170 height 29
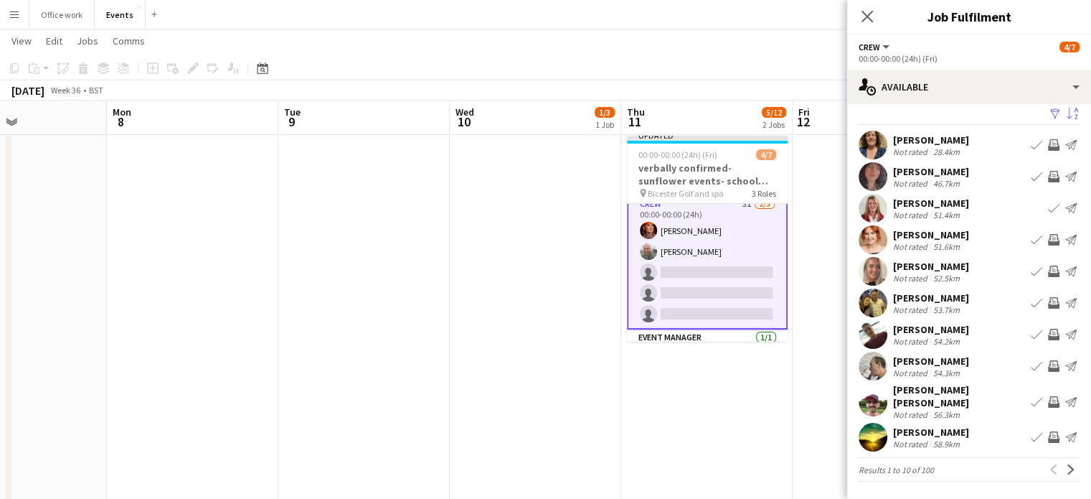
scroll to position [3, 0]
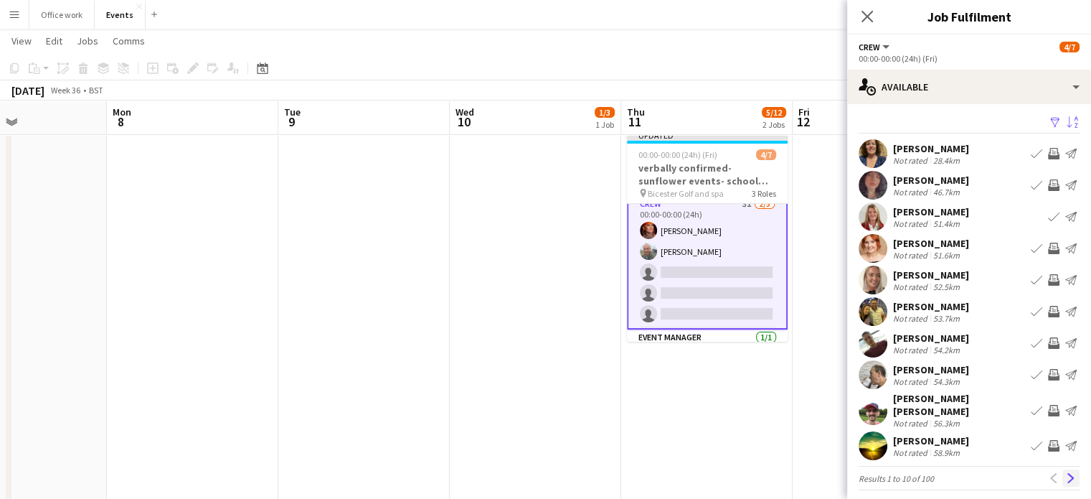
click at [1066, 473] on app-icon "Next" at bounding box center [1071, 478] width 10 height 10
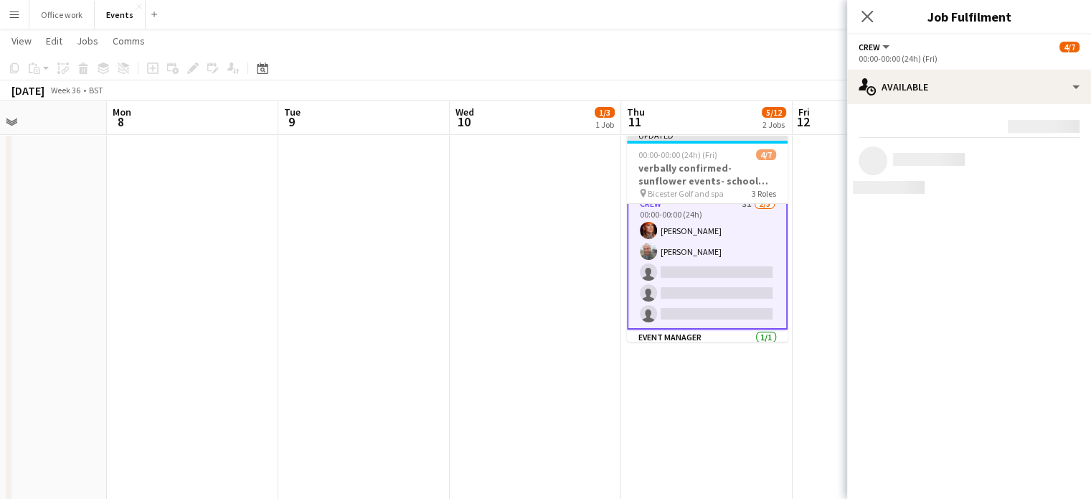
scroll to position [0, 0]
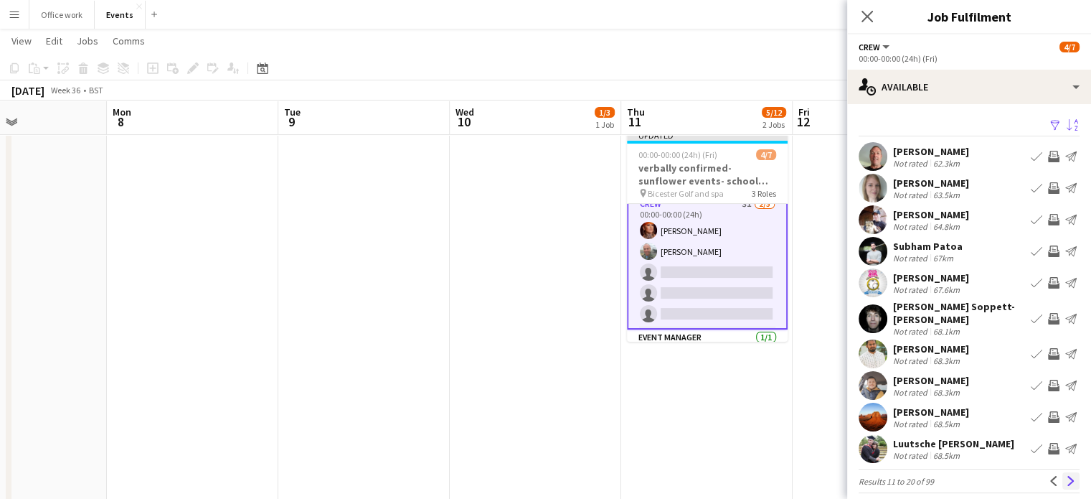
click at [1066, 477] on app-icon "Next" at bounding box center [1071, 481] width 10 height 10
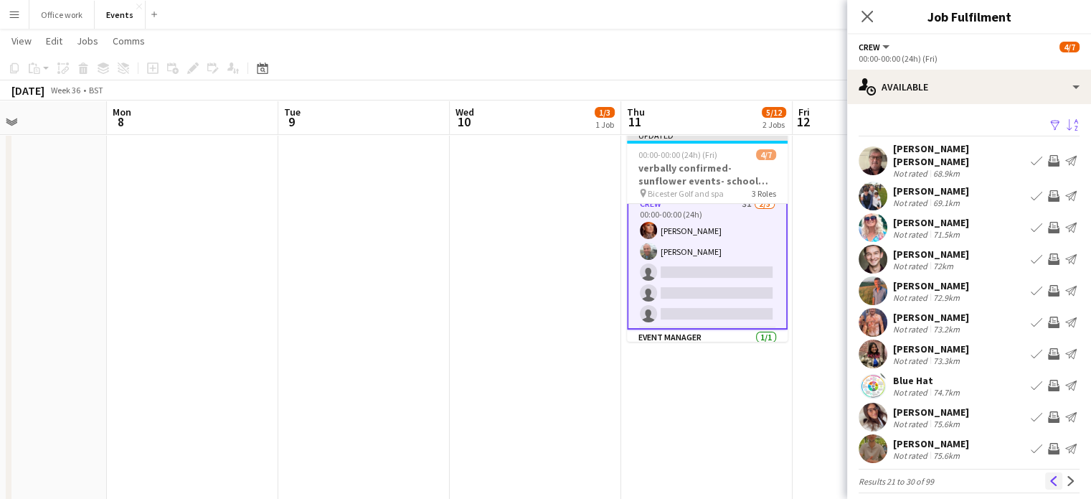
click at [1045, 472] on button "Previous" at bounding box center [1053, 480] width 17 height 17
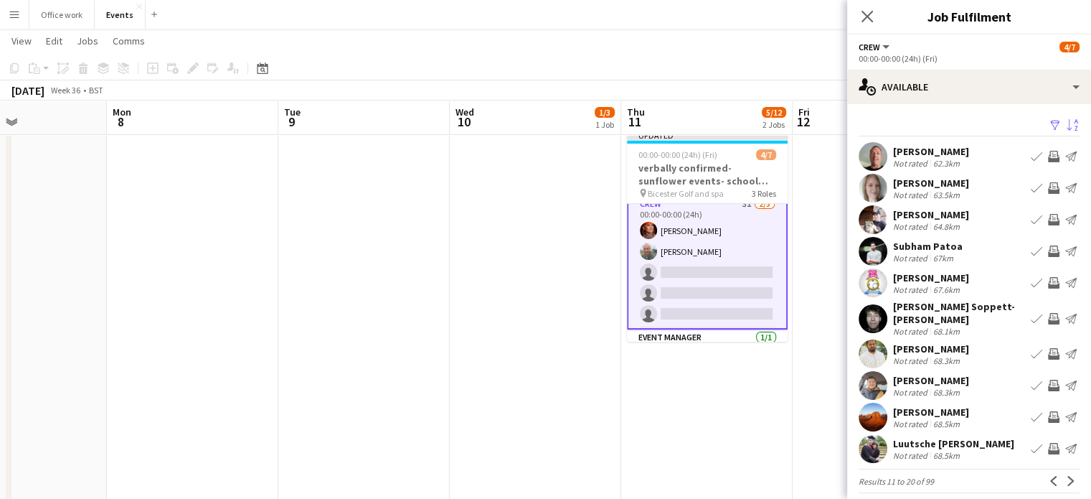
click at [1045, 472] on button "Previous" at bounding box center [1053, 480] width 17 height 17
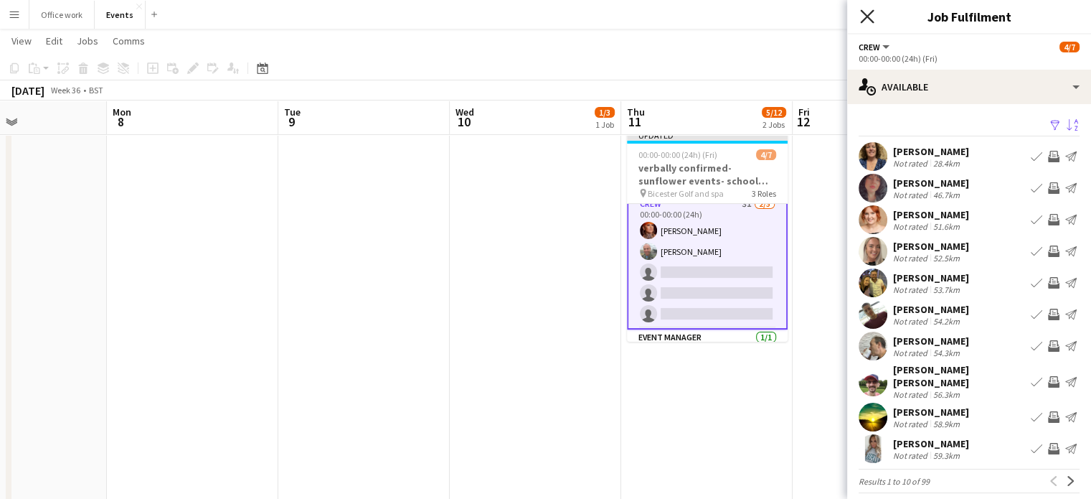
click at [862, 20] on icon at bounding box center [867, 16] width 14 height 14
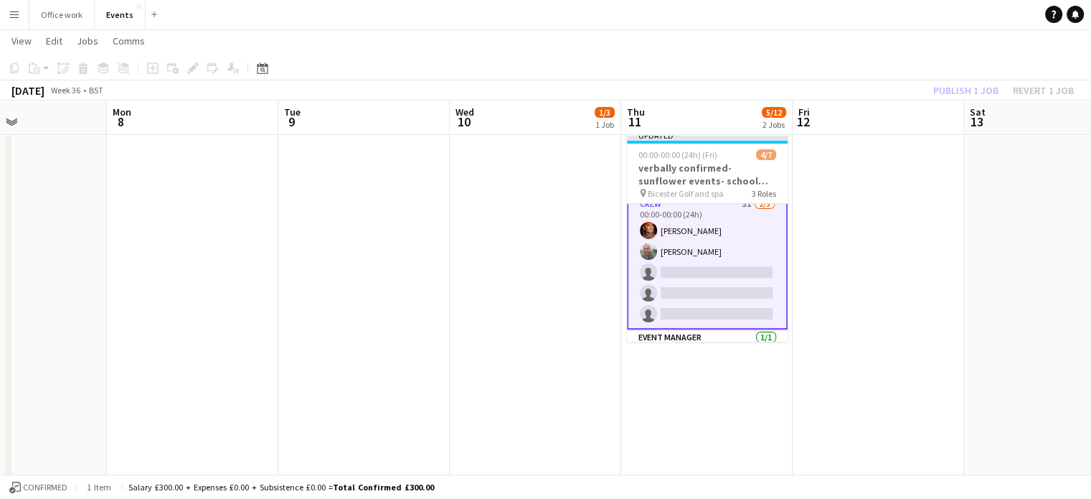
click at [958, 93] on div "Publish 1 job Revert 1 job" at bounding box center [1003, 90] width 175 height 19
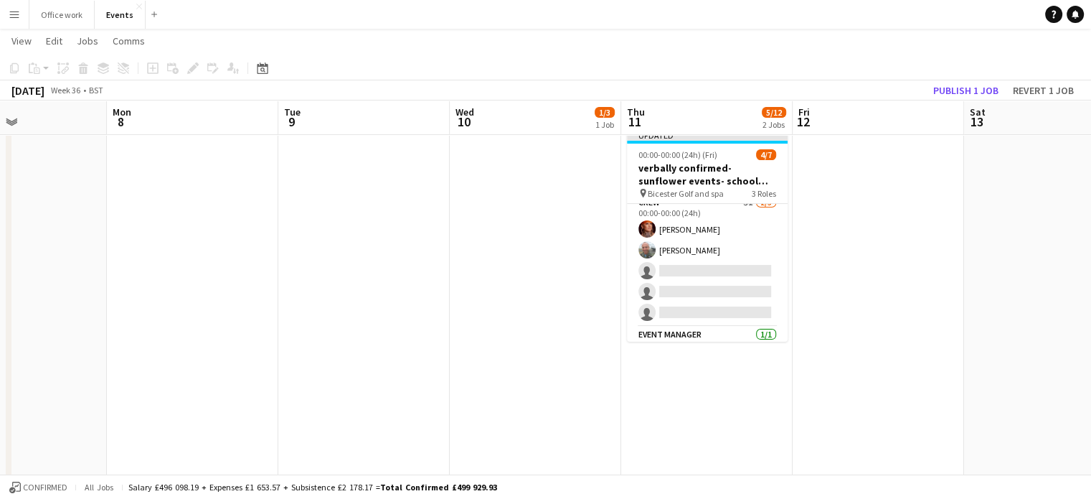
scroll to position [57, 0]
click at [958, 93] on button "Publish 1 job" at bounding box center [966, 90] width 77 height 19
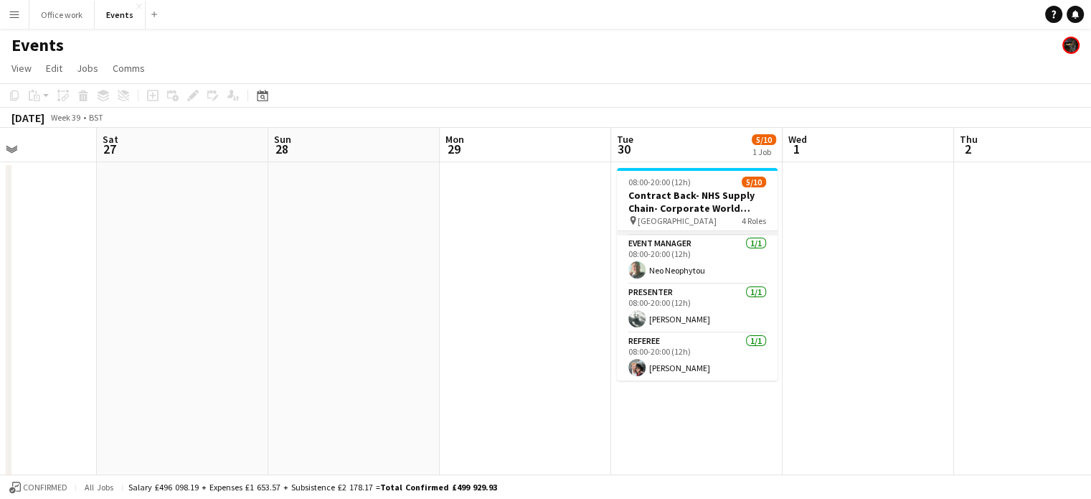
scroll to position [0, 0]
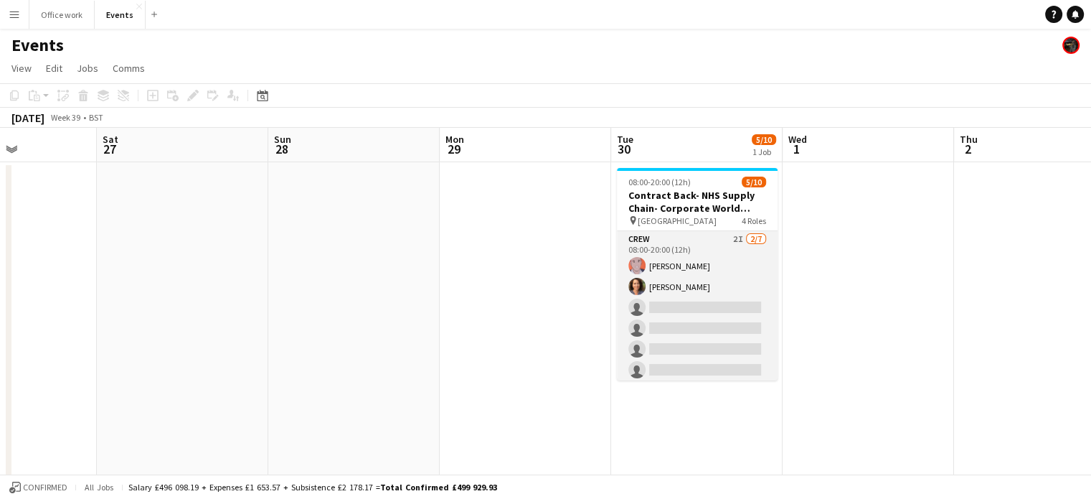
click at [704, 314] on app-card-role "Crew 2I [DATE] 08:00-20:00 (12h) [PERSON_NAME] [PERSON_NAME] single-neutral-act…" at bounding box center [697, 318] width 161 height 174
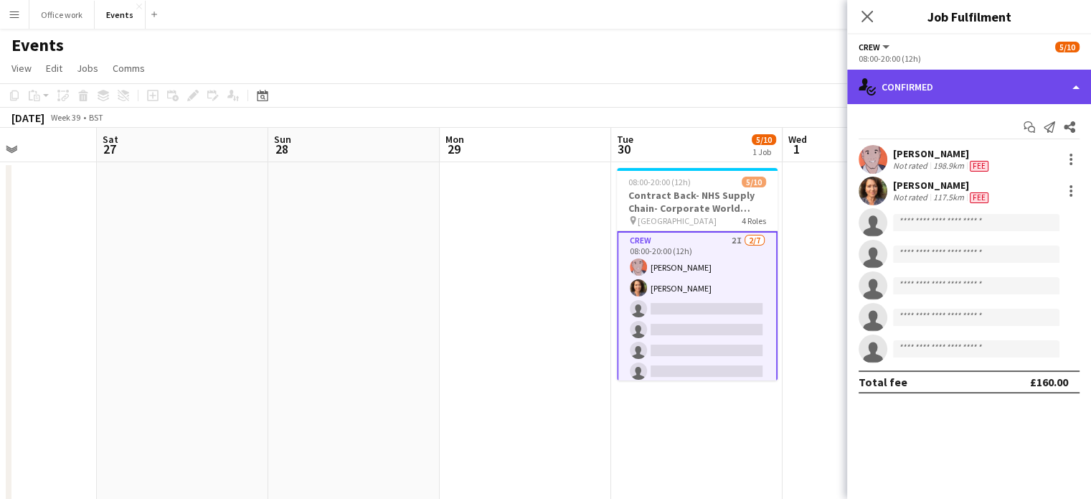
click at [1007, 76] on div "single-neutral-actions-check-2 Confirmed" at bounding box center [969, 87] width 244 height 34
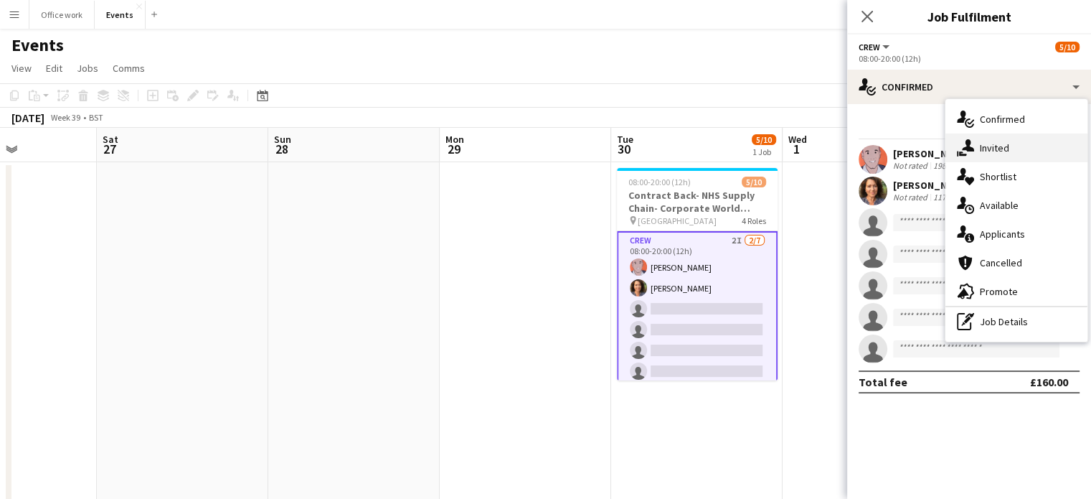
click at [1004, 146] on div "single-neutral-actions-share-1 Invited" at bounding box center [1017, 147] width 142 height 29
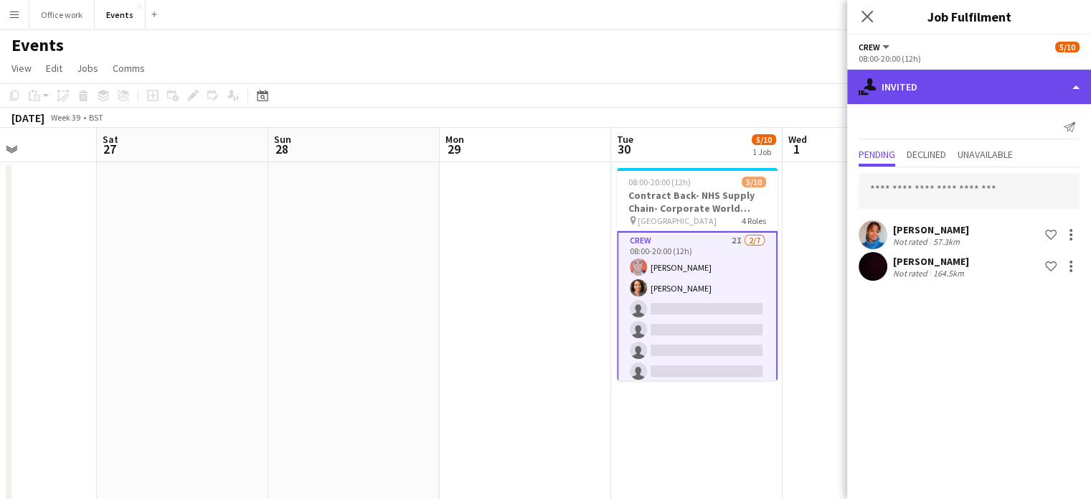
click at [933, 87] on div "single-neutral-actions-share-1 Invited" at bounding box center [969, 87] width 244 height 34
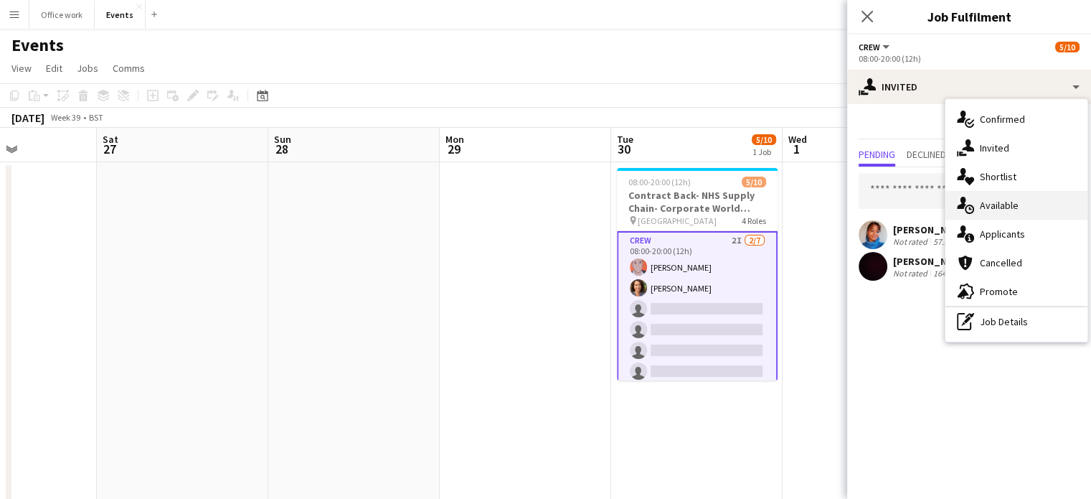
click at [976, 215] on div "single-neutral-actions-upload Available" at bounding box center [1017, 205] width 142 height 29
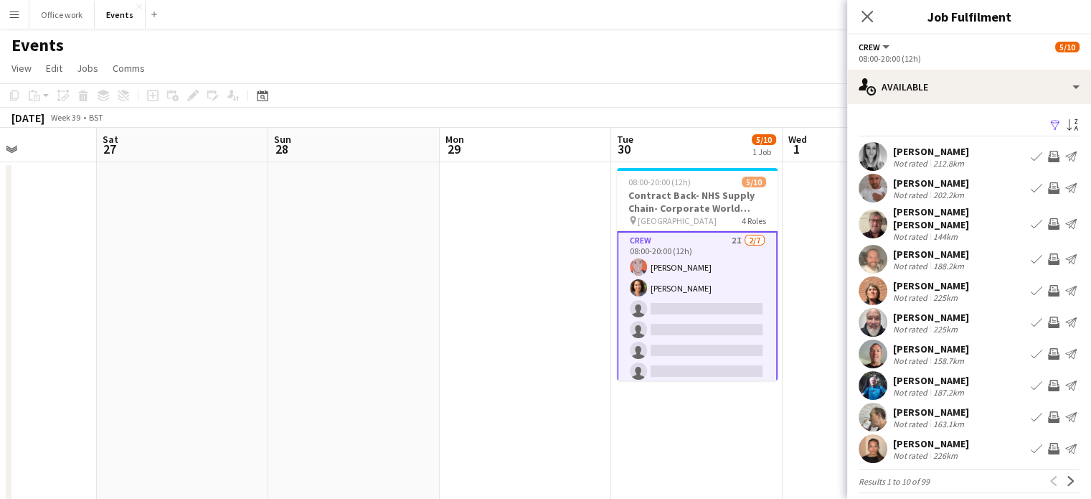
click at [1070, 118] on app-available-tab "Filter Sort asc [PERSON_NAME] Not rated 212.8km Book crew Invite crew Send noti…" at bounding box center [969, 304] width 244 height 377
click at [1067, 127] on app-icon "Sort asc" at bounding box center [1072, 126] width 11 height 14
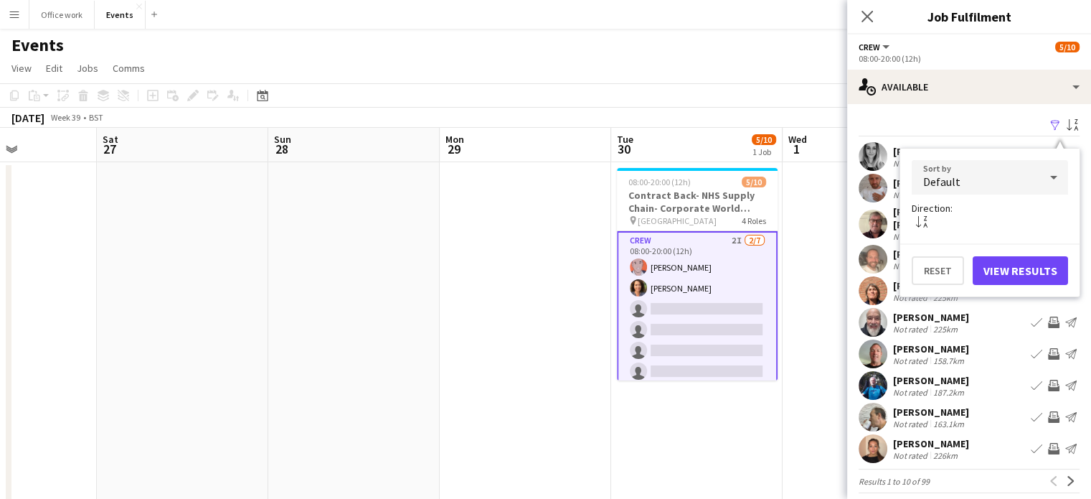
click at [1015, 186] on div "Default" at bounding box center [976, 177] width 128 height 34
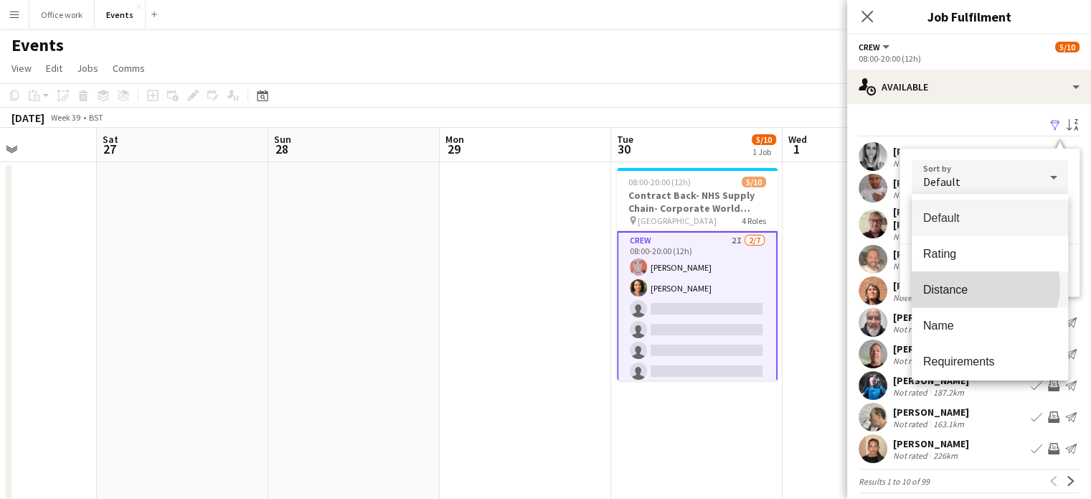
click at [979, 286] on span "Distance" at bounding box center [989, 290] width 133 height 14
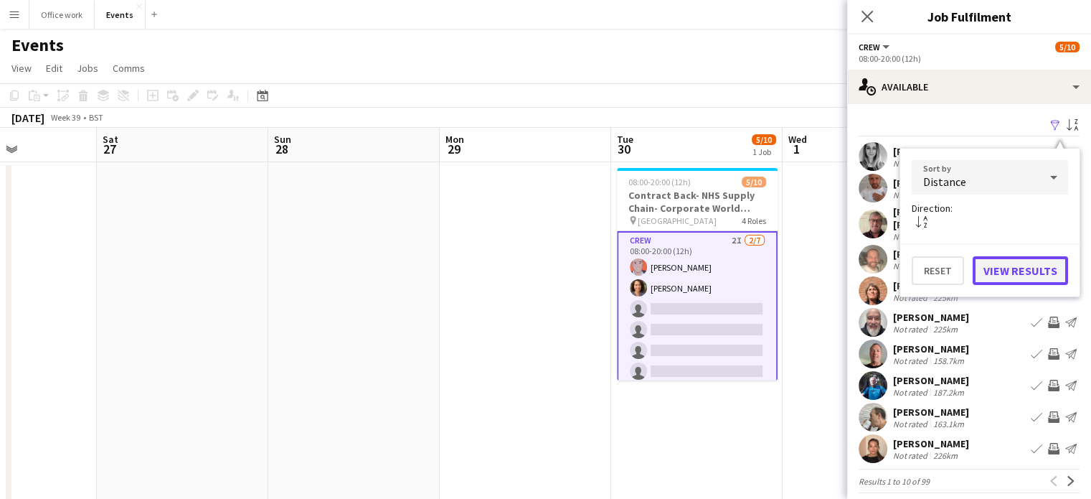
click at [1002, 271] on button "View Results" at bounding box center [1020, 270] width 95 height 29
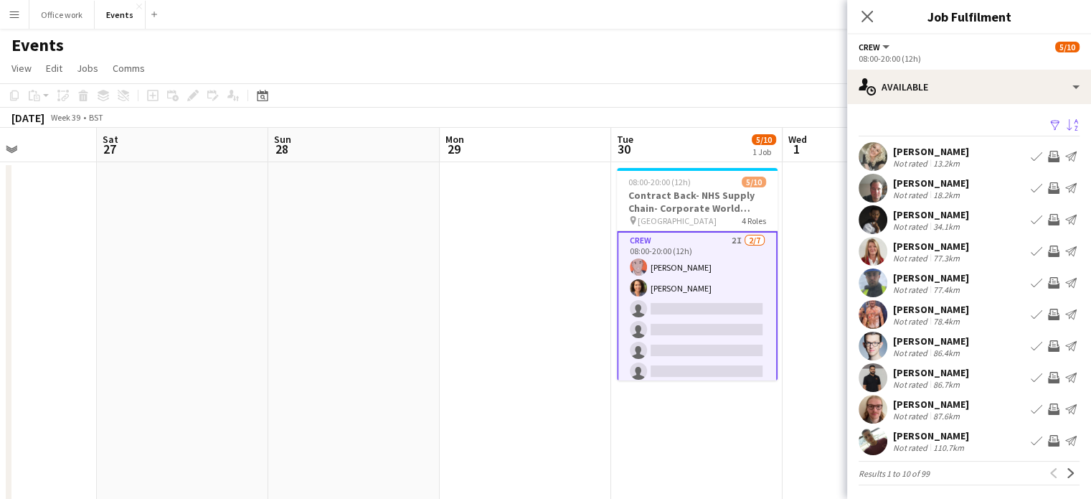
click at [1048, 157] on app-icon "Invite crew" at bounding box center [1053, 156] width 11 height 11
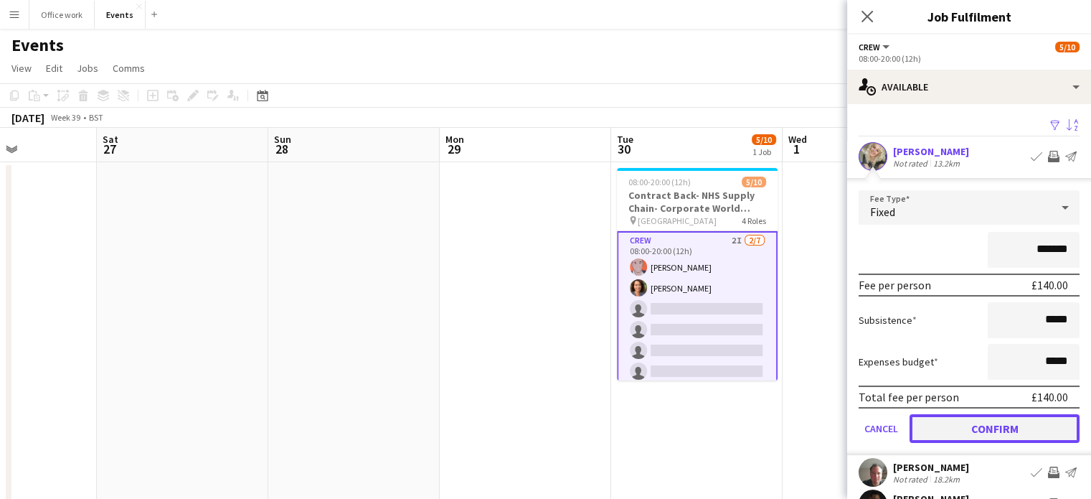
click at [978, 418] on button "Confirm" at bounding box center [995, 428] width 170 height 29
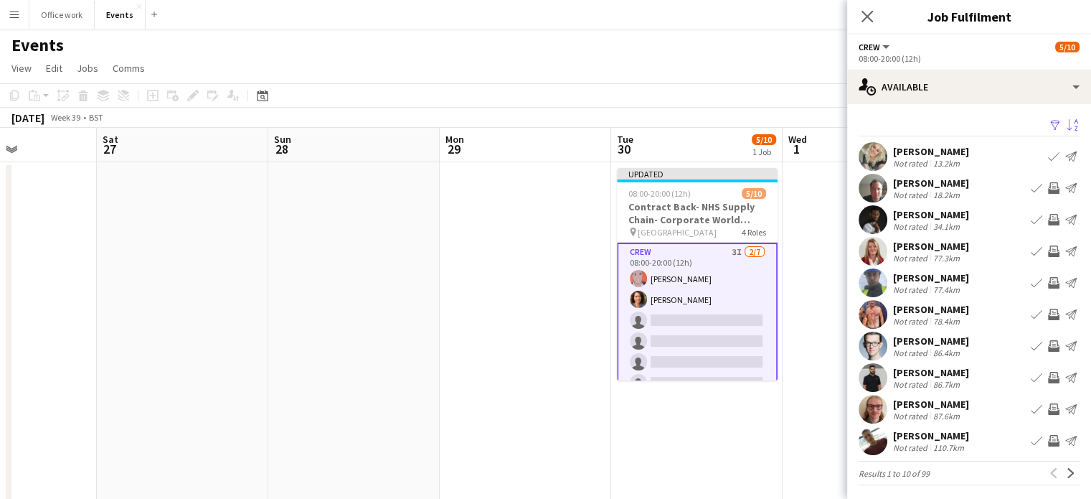
click at [1048, 219] on app-icon "Invite crew" at bounding box center [1053, 219] width 11 height 11
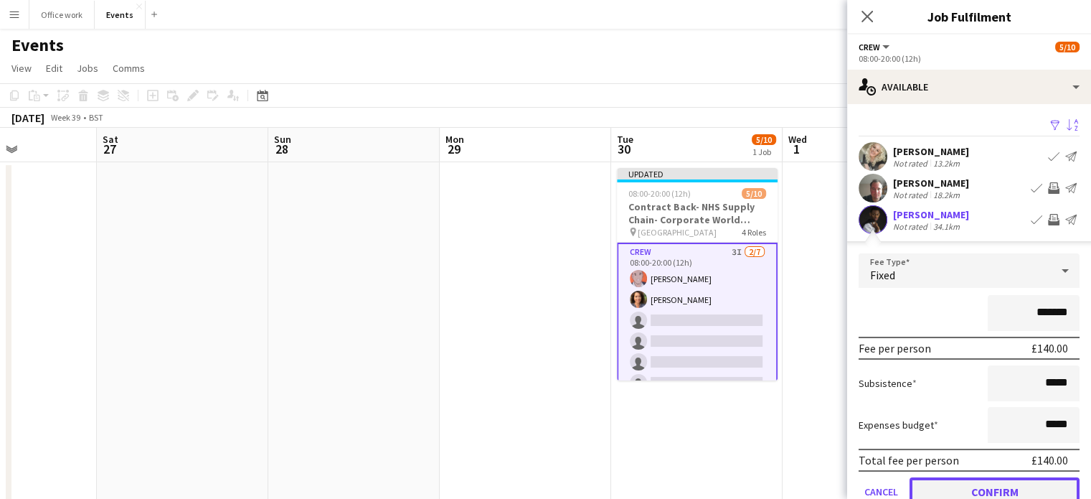
click at [998, 483] on button "Confirm" at bounding box center [995, 491] width 170 height 29
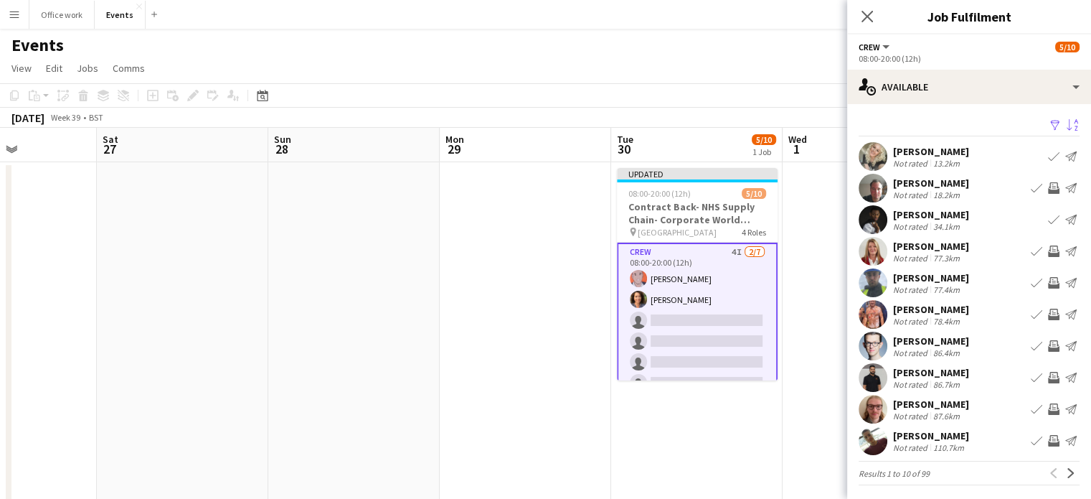
click at [1048, 313] on app-icon "Invite crew" at bounding box center [1053, 313] width 11 height 11
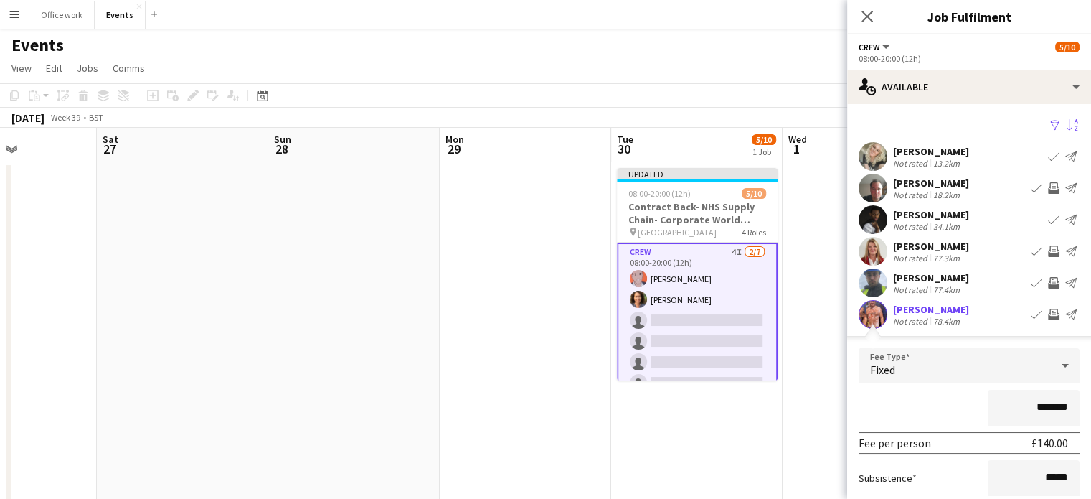
scroll to position [207, 0]
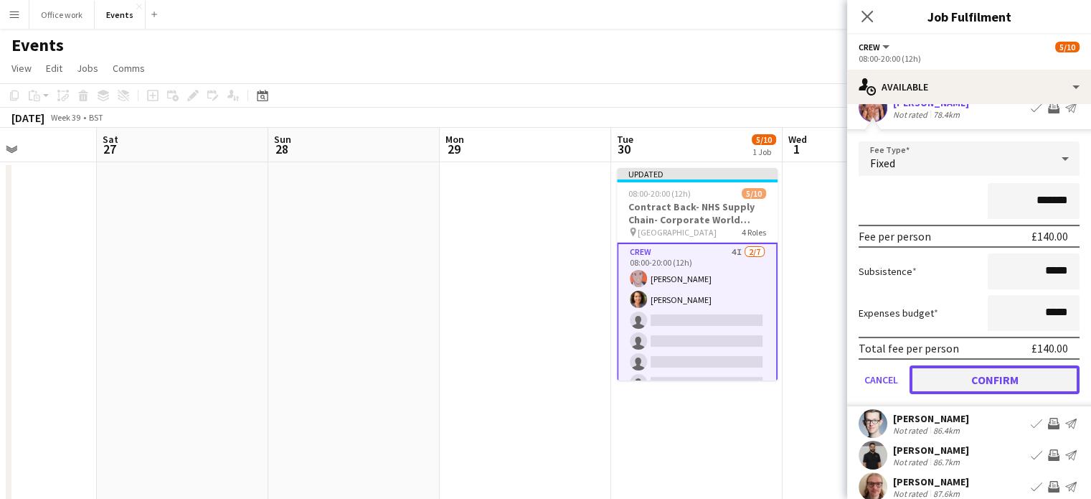
click at [966, 377] on button "Confirm" at bounding box center [995, 379] width 170 height 29
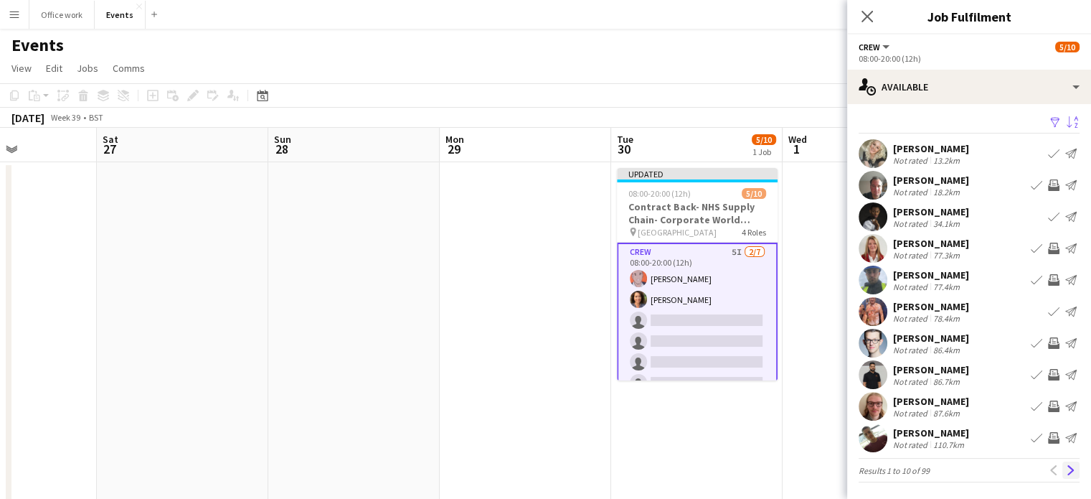
click at [1066, 467] on app-icon "Next" at bounding box center [1071, 470] width 10 height 10
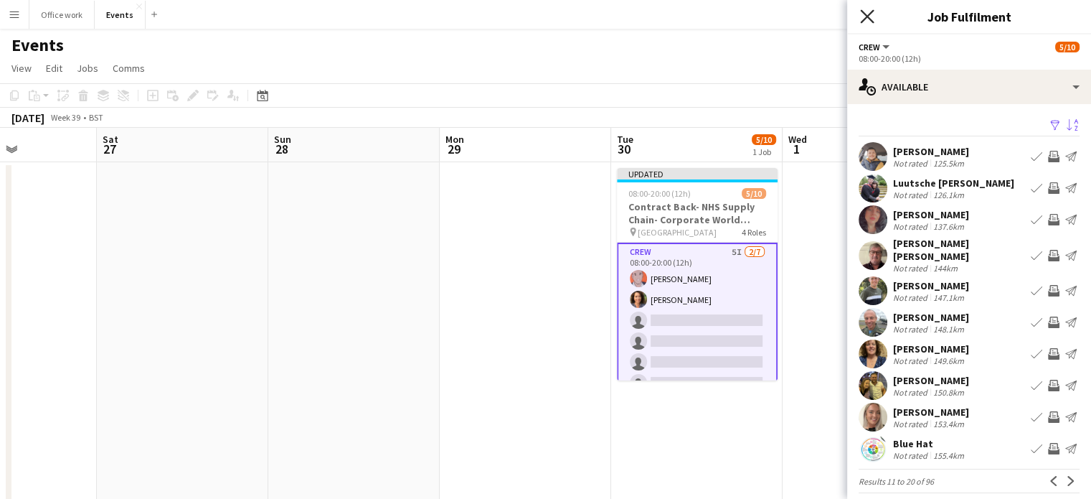
click at [867, 11] on icon "Close pop-in" at bounding box center [867, 16] width 14 height 14
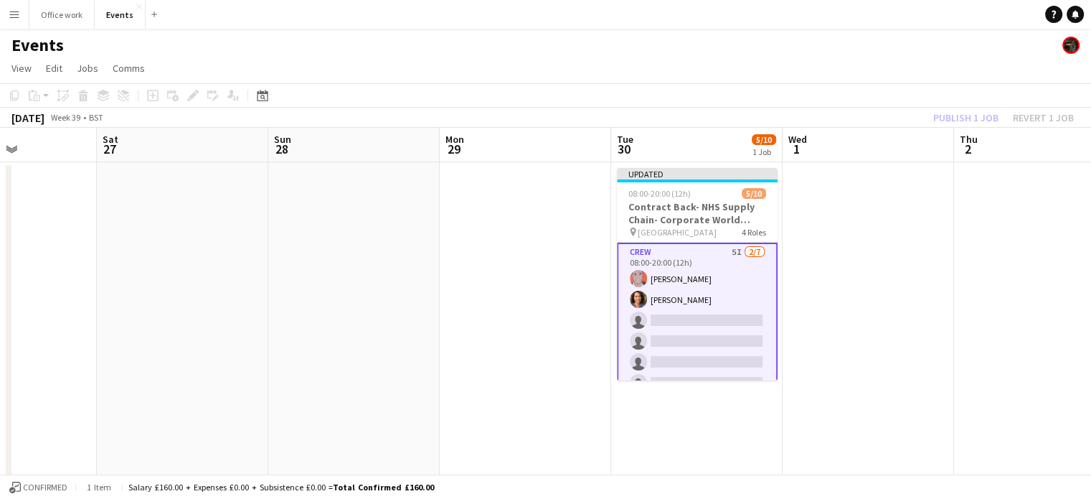
click at [966, 113] on div "Publish 1 job Revert 1 job" at bounding box center [1003, 117] width 175 height 19
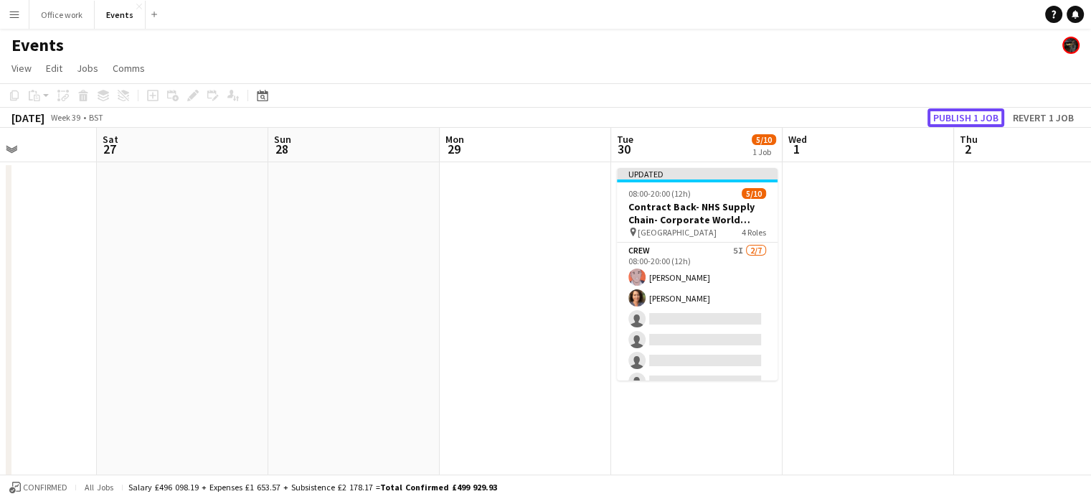
click at [966, 113] on button "Publish 1 job" at bounding box center [966, 117] width 77 height 19
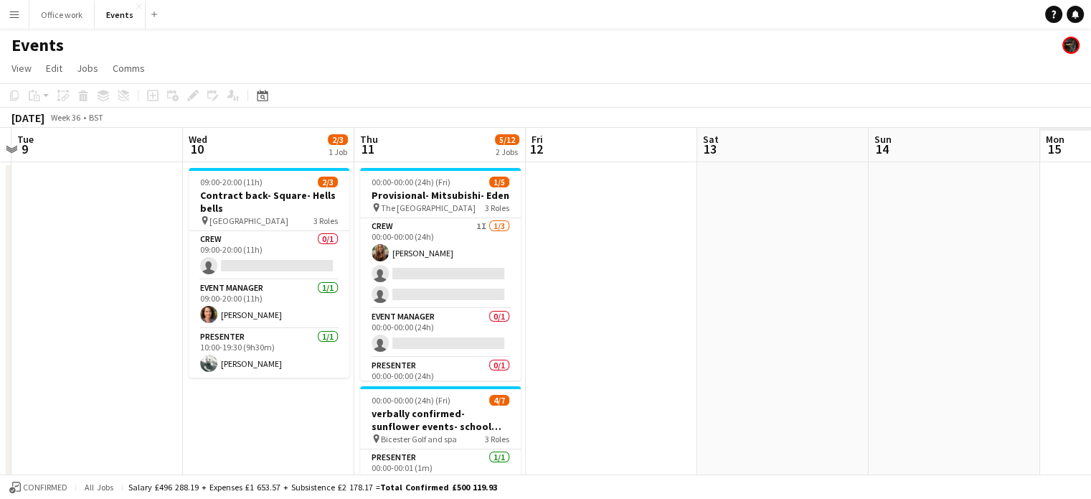
scroll to position [0, 359]
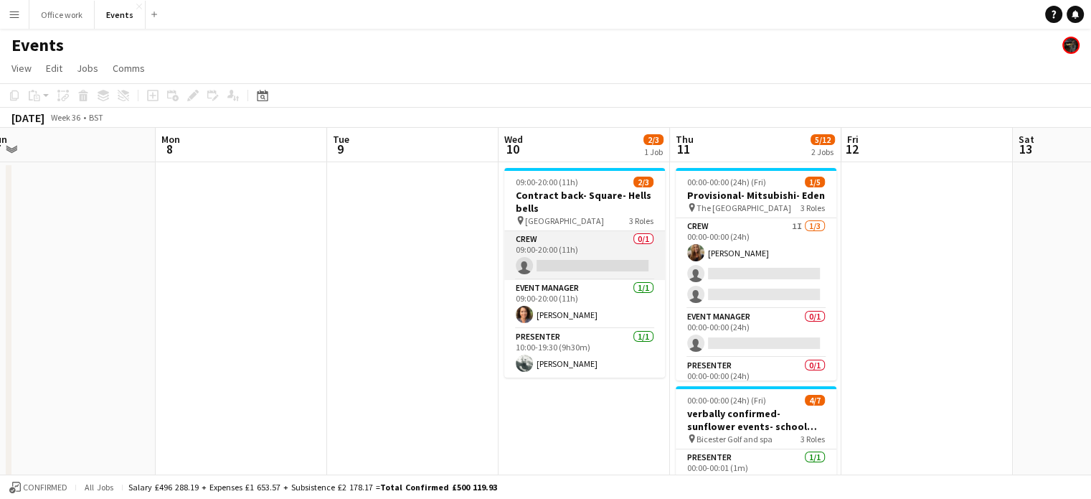
click at [593, 260] on app-card-role "Crew 0/1 09:00-20:00 (11h) single-neutral-actions" at bounding box center [584, 255] width 161 height 49
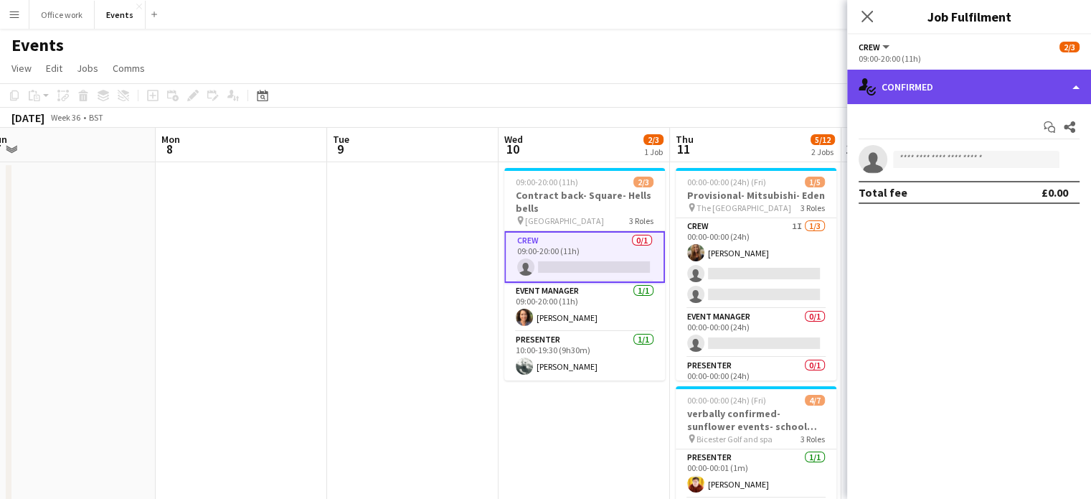
click at [913, 94] on div "single-neutral-actions-check-2 Confirmed" at bounding box center [969, 87] width 244 height 34
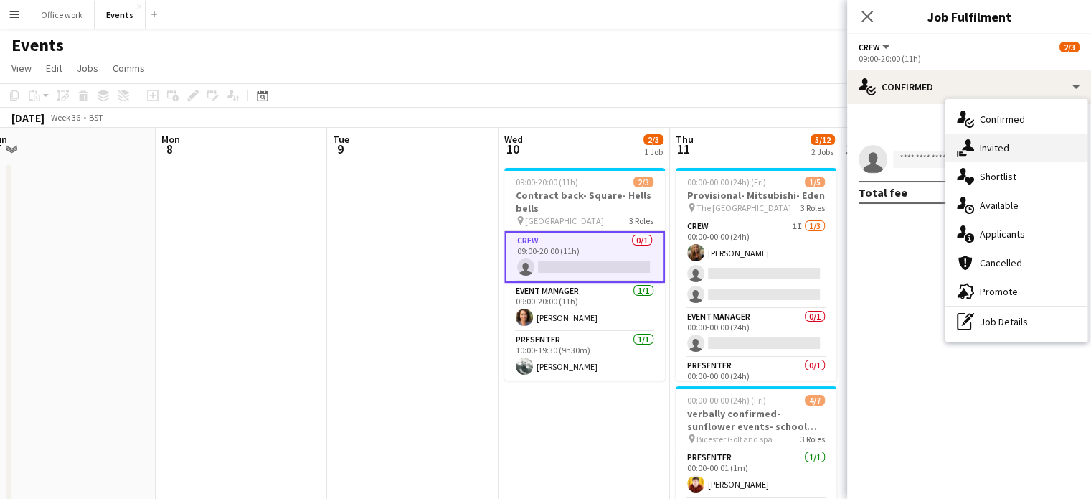
click at [971, 150] on icon at bounding box center [968, 145] width 12 height 12
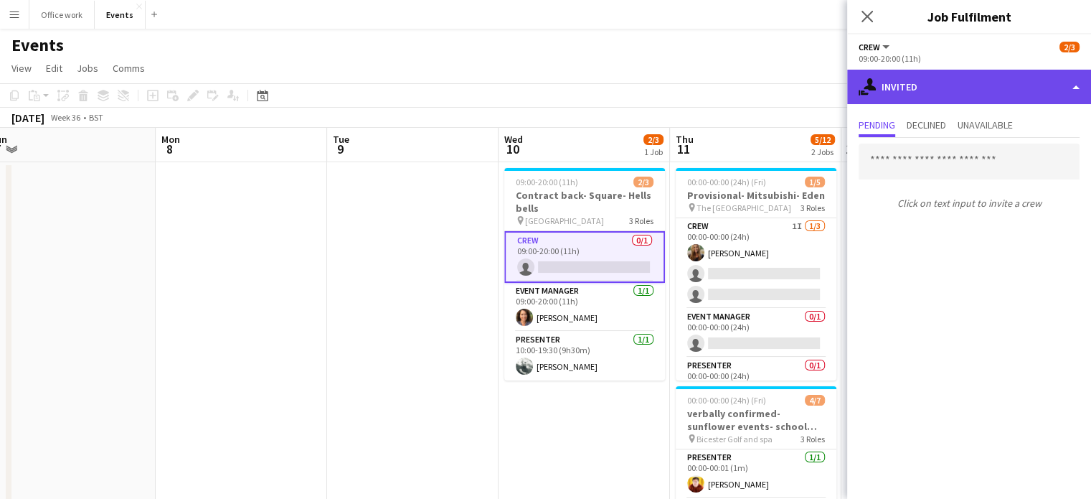
click at [938, 96] on div "single-neutral-actions-share-1 Invited" at bounding box center [969, 87] width 244 height 34
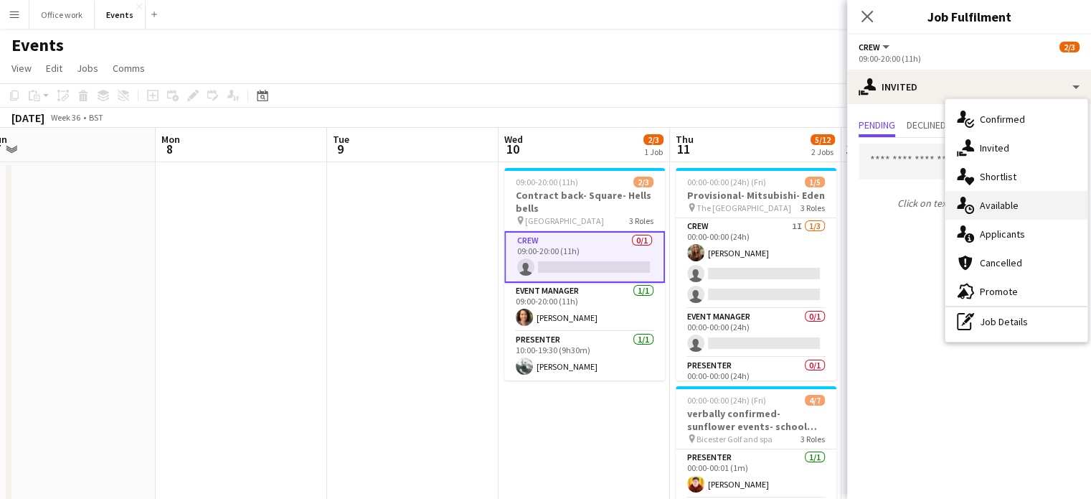
click at [1001, 204] on div "single-neutral-actions-upload Available" at bounding box center [1017, 205] width 142 height 29
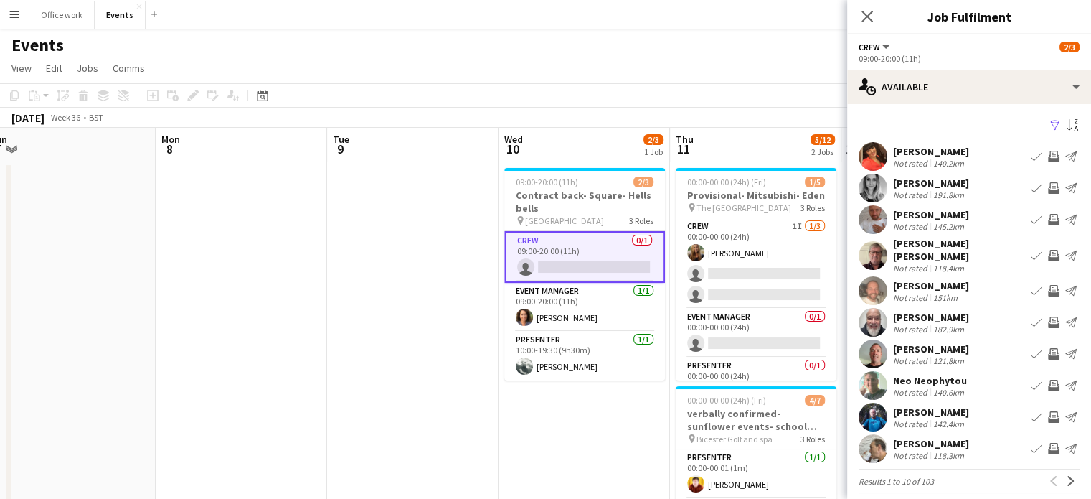
click at [1061, 116] on div "Filter Sort asc" at bounding box center [969, 126] width 221 height 21
click at [792, 83] on app-toolbar "Copy Paste Paste Ctrl+V Paste with crew Ctrl+Shift+V Paste linked Job [GEOGRAPH…" at bounding box center [545, 95] width 1091 height 24
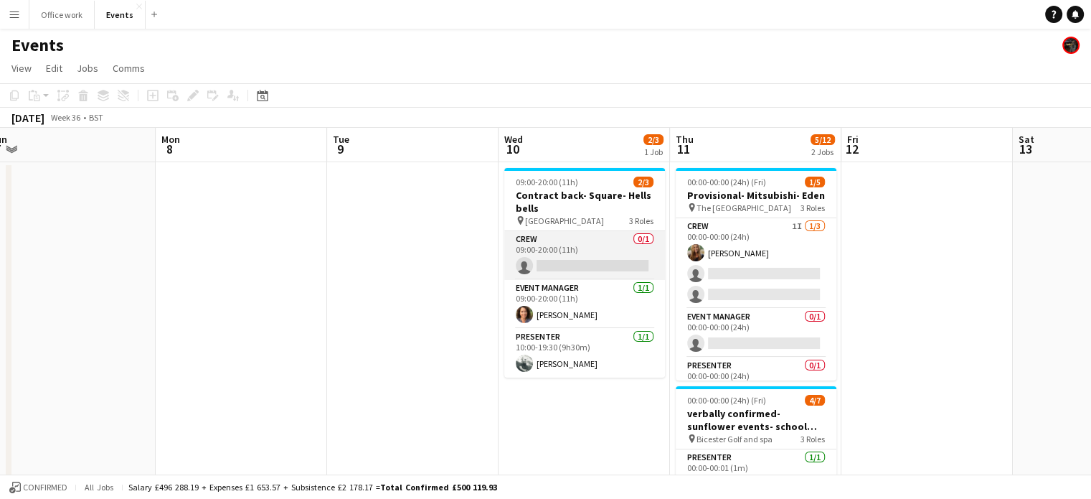
click at [566, 247] on app-card-role "Crew 0/1 09:00-20:00 (11h) single-neutral-actions" at bounding box center [584, 255] width 161 height 49
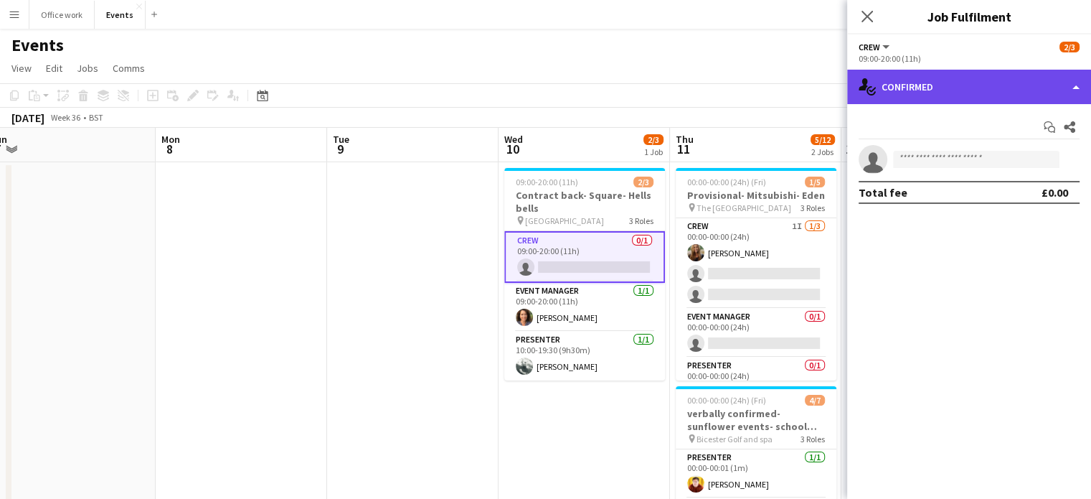
click at [954, 103] on div "single-neutral-actions-check-2 Confirmed" at bounding box center [969, 87] width 244 height 34
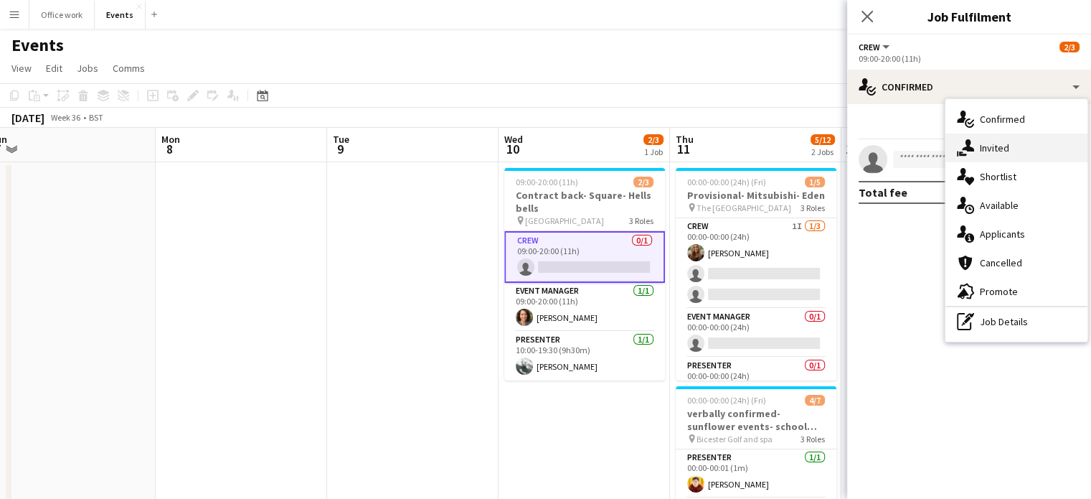
click at [976, 154] on div "single-neutral-actions-share-1 Invited" at bounding box center [1017, 147] width 142 height 29
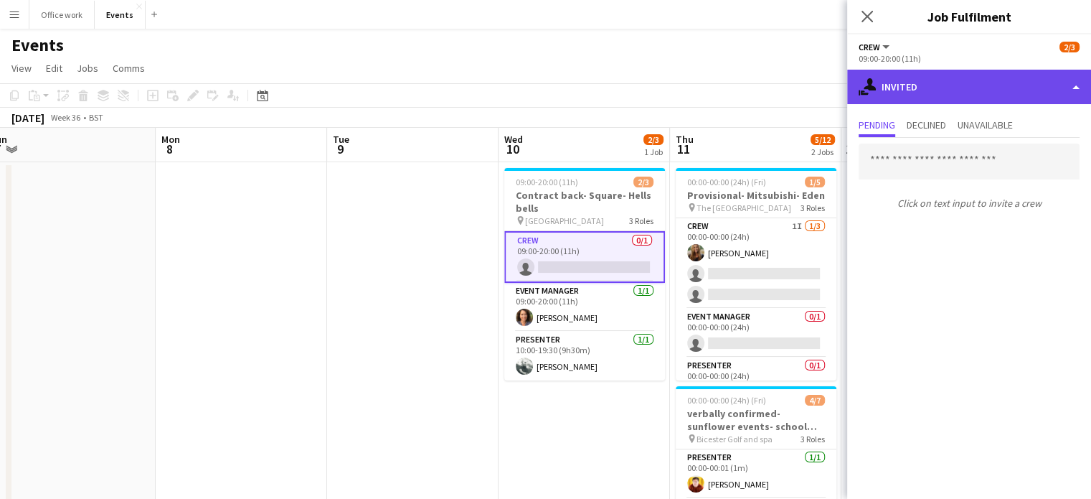
click at [941, 93] on div "single-neutral-actions-share-1 Invited" at bounding box center [969, 87] width 244 height 34
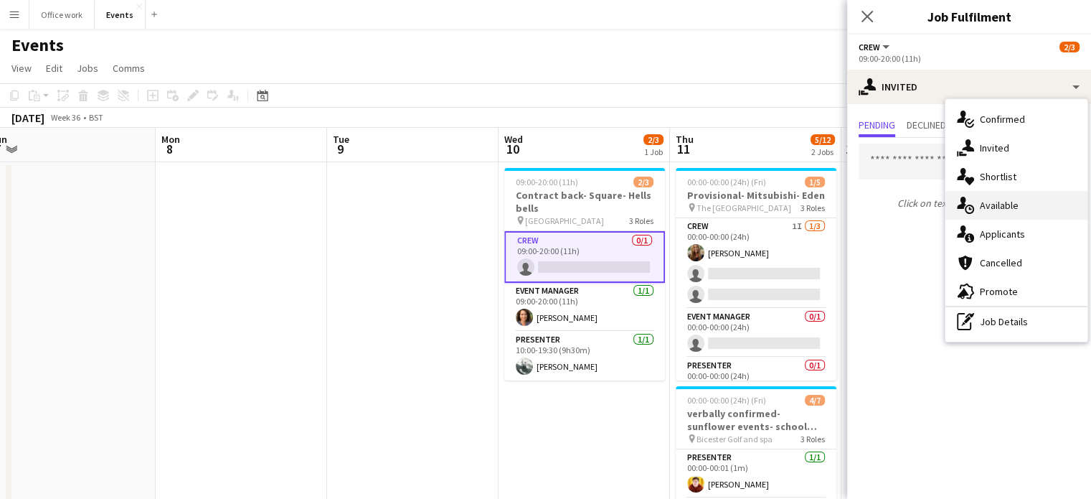
click at [970, 204] on icon at bounding box center [969, 208] width 9 height 9
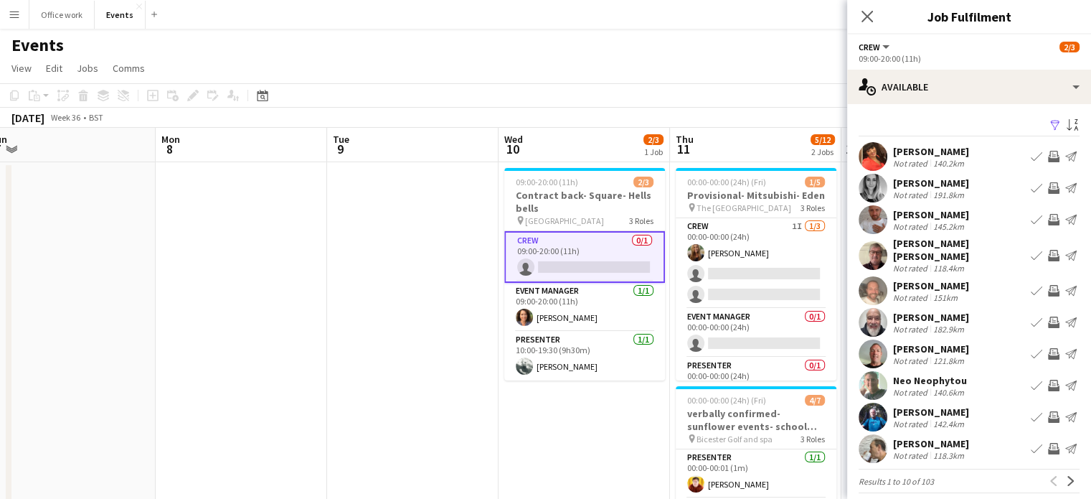
scroll to position [3, 0]
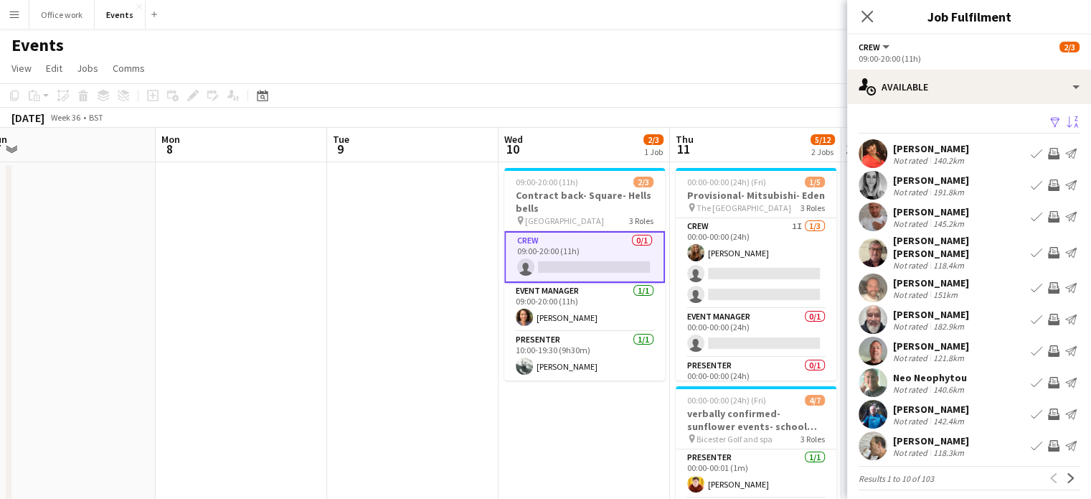
click at [1067, 121] on app-icon "Sort asc" at bounding box center [1072, 123] width 11 height 14
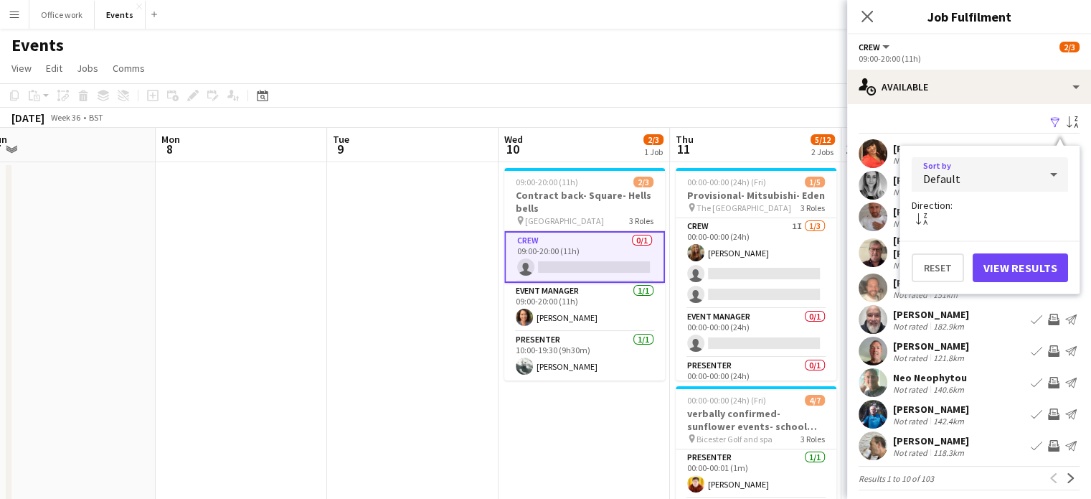
click at [1025, 166] on div "Default" at bounding box center [976, 174] width 128 height 34
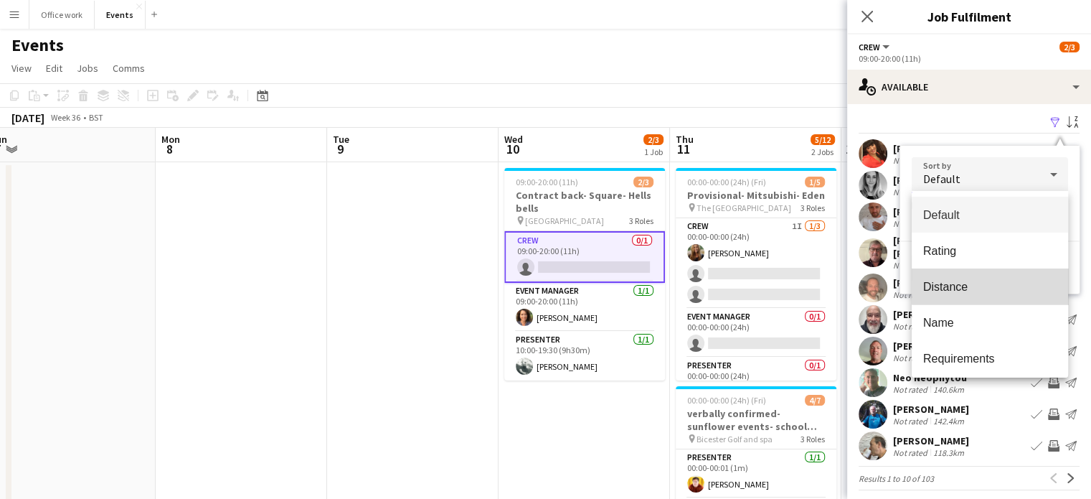
click at [1000, 285] on span "Distance" at bounding box center [989, 287] width 133 height 14
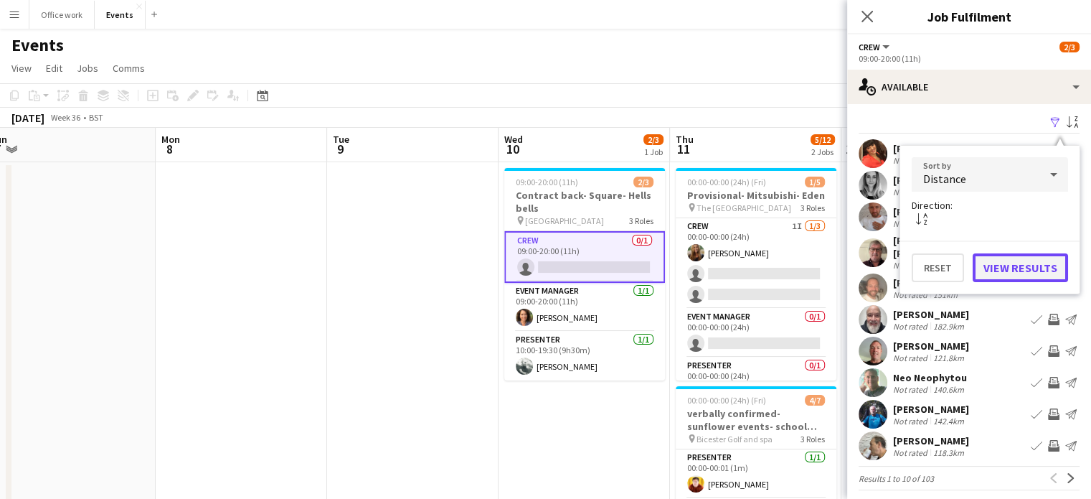
click at [992, 266] on button "View Results" at bounding box center [1020, 267] width 95 height 29
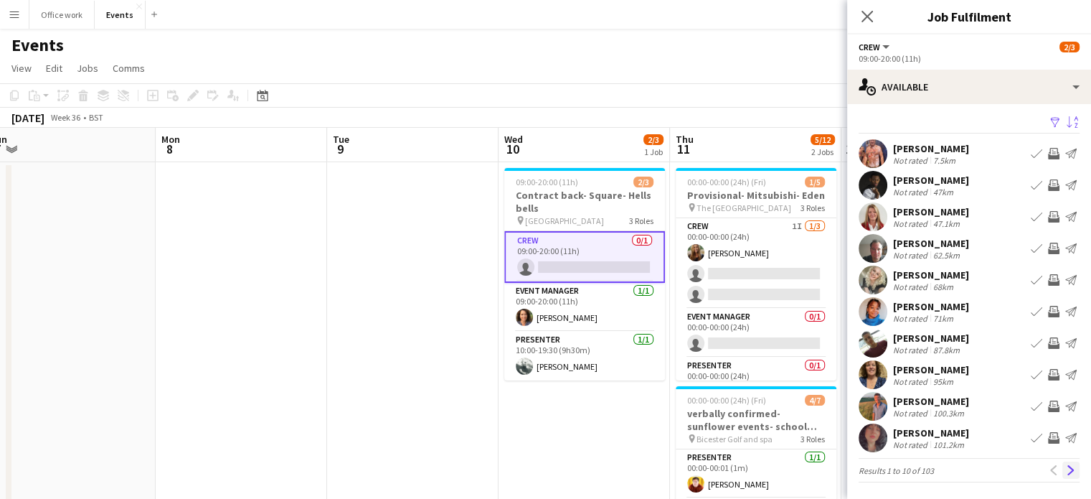
click at [1066, 468] on app-icon "Next" at bounding box center [1071, 470] width 10 height 10
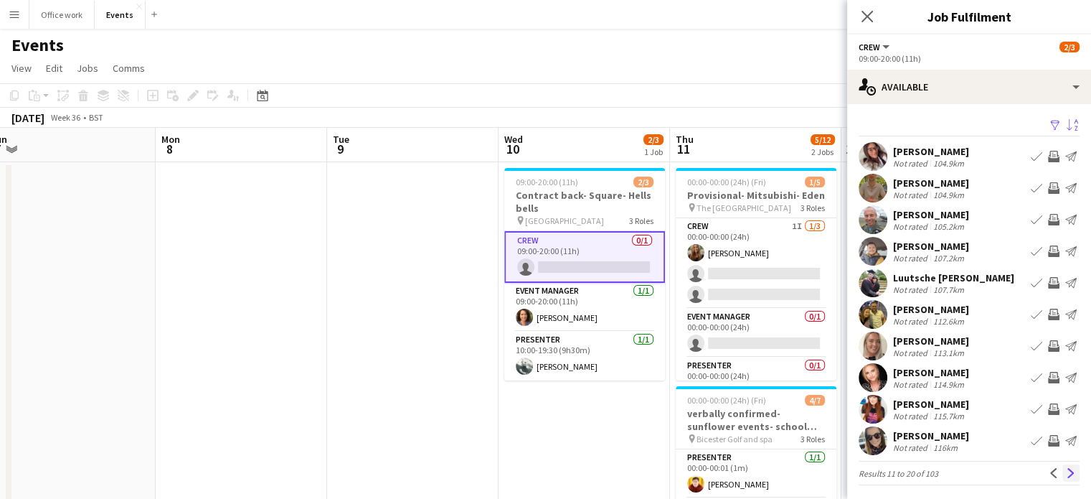
click at [1066, 468] on app-icon "Next" at bounding box center [1071, 473] width 10 height 10
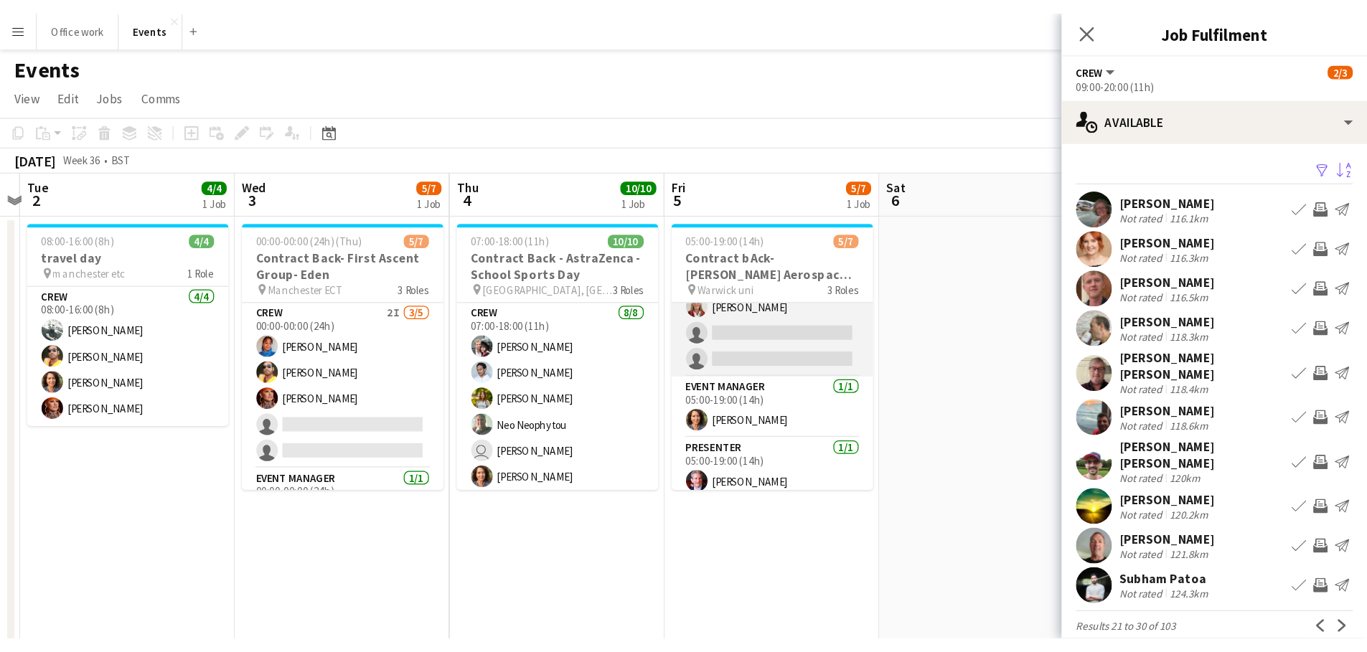
scroll to position [80, 0]
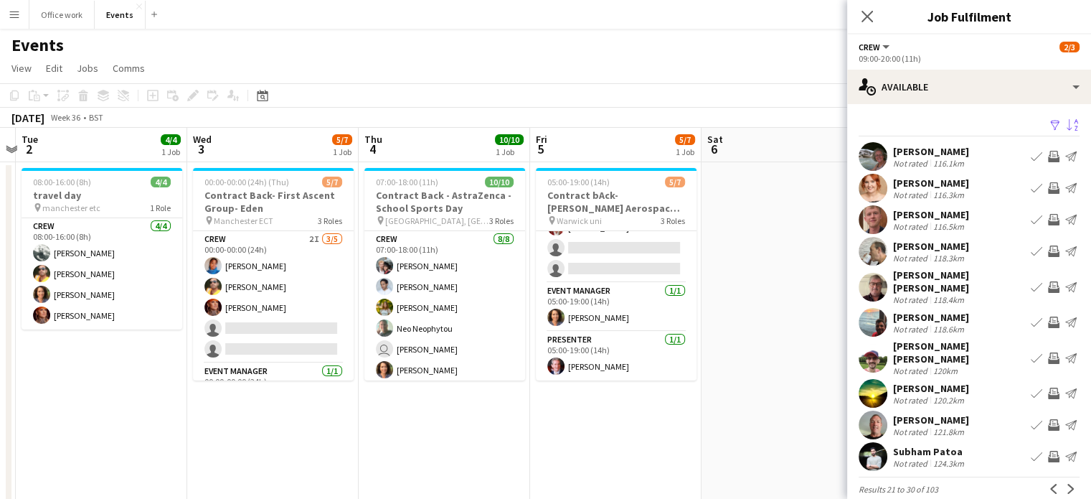
click at [674, 84] on app-toolbar "Copy Paste Paste Ctrl+V Paste with crew Ctrl+Shift+V Paste linked Job [GEOGRAPH…" at bounding box center [545, 95] width 1091 height 24
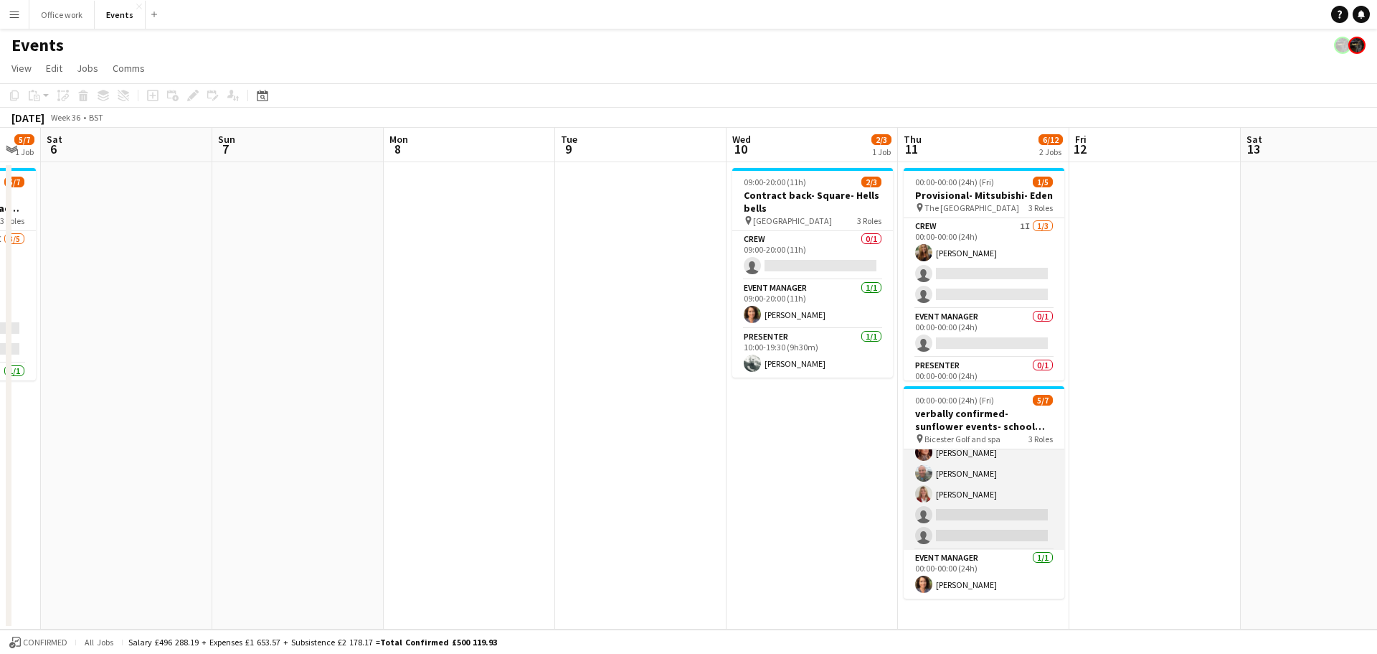
scroll to position [0, 0]
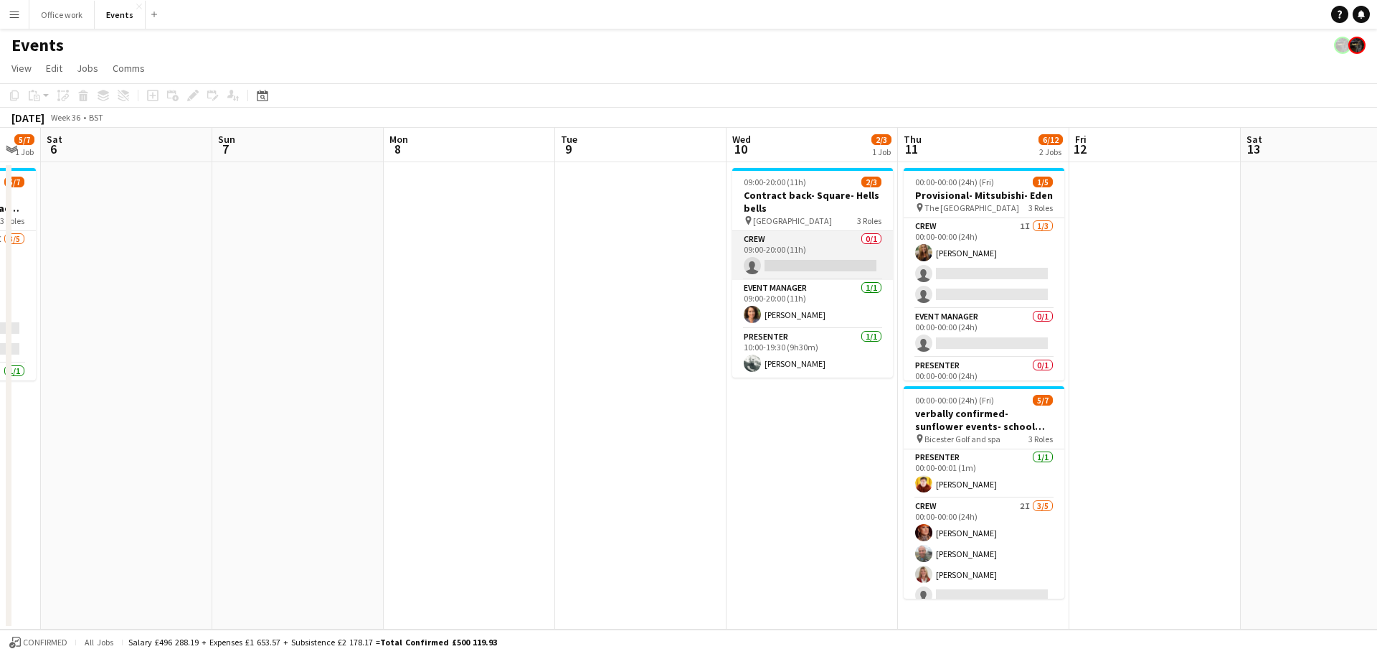
click at [792, 245] on app-card-role "Crew 0/1 09:00-20:00 (11h) single-neutral-actions" at bounding box center [812, 255] width 161 height 49
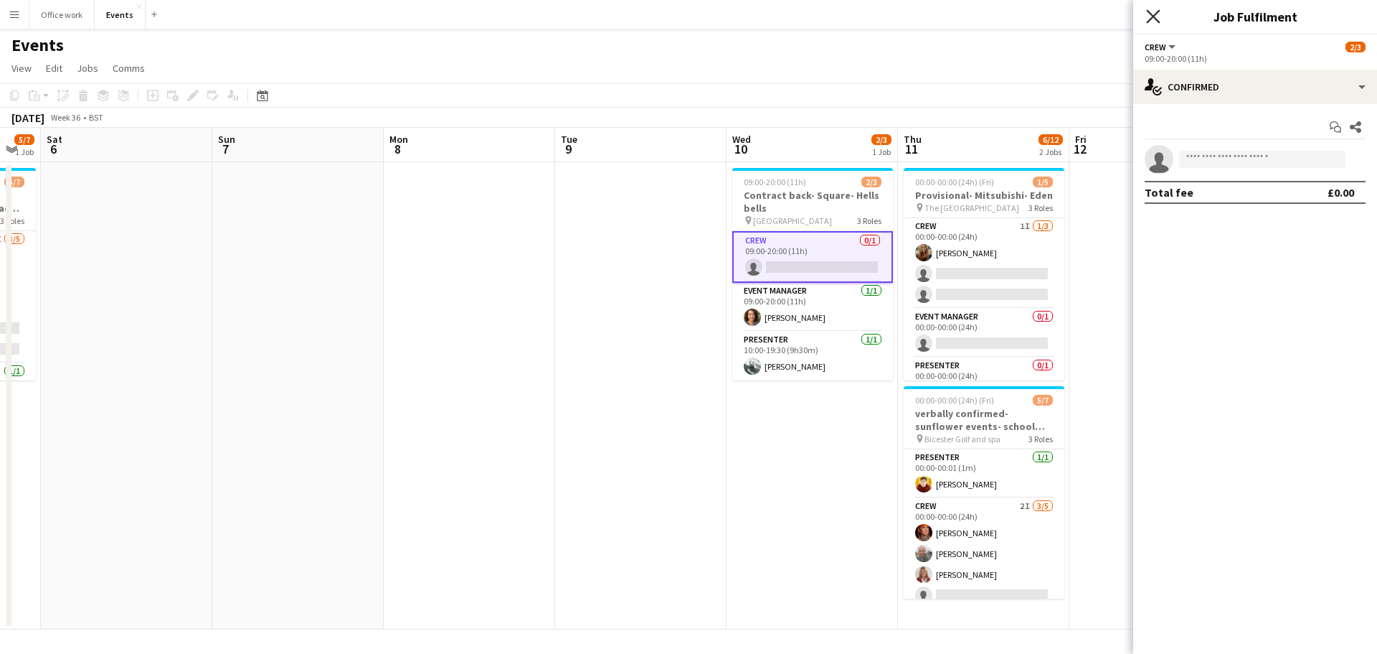
click at [1090, 11] on icon "Close pop-in" at bounding box center [1153, 16] width 14 height 14
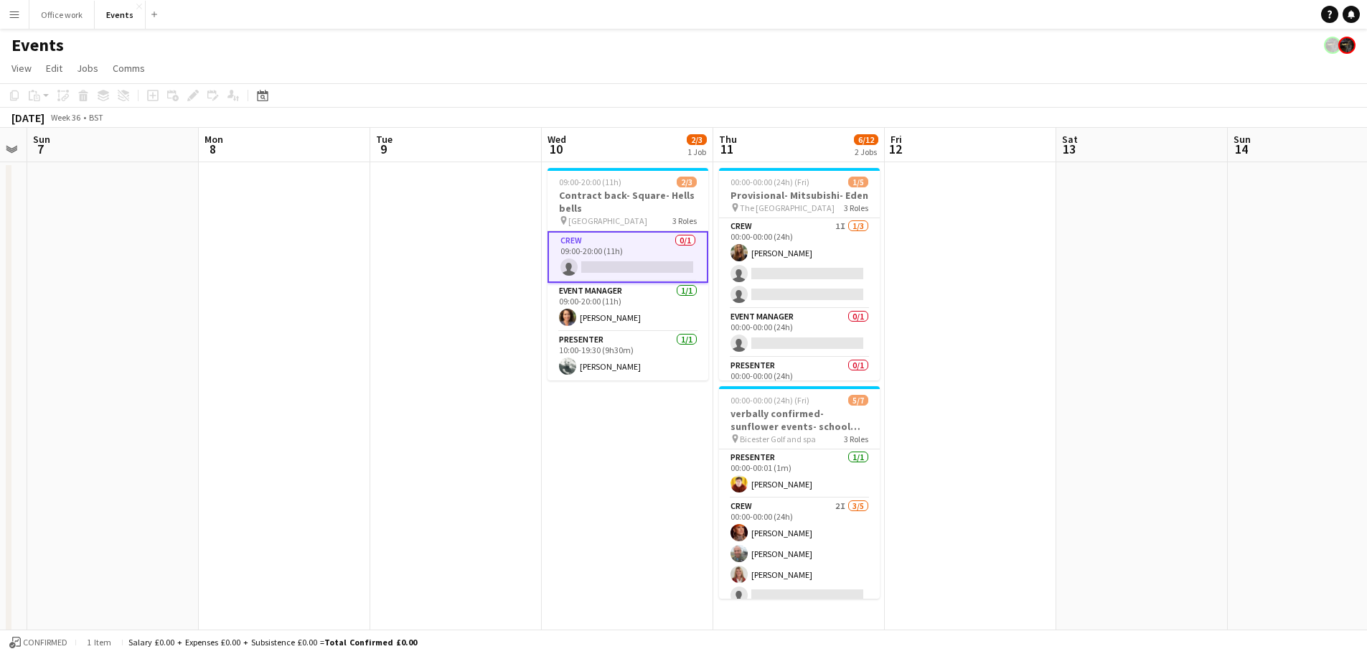
scroll to position [0, 405]
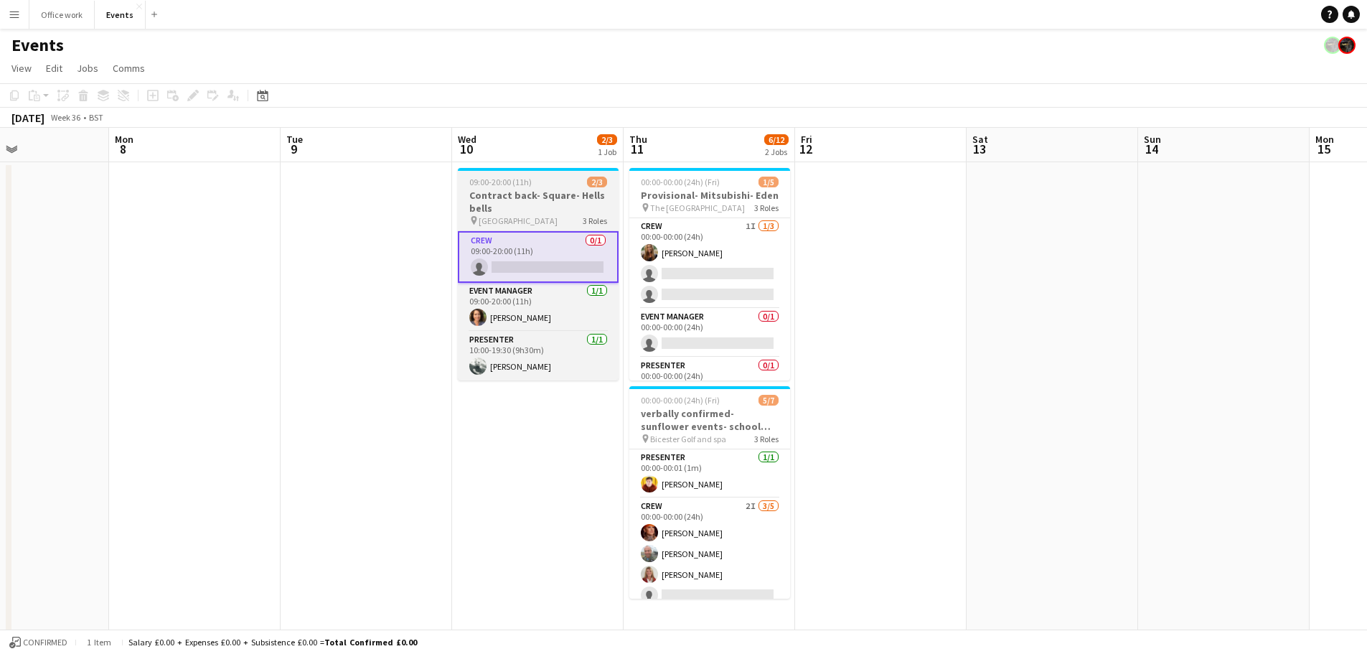
click at [515, 189] on h3 "Contract back- Square- Hells bells" at bounding box center [538, 202] width 161 height 26
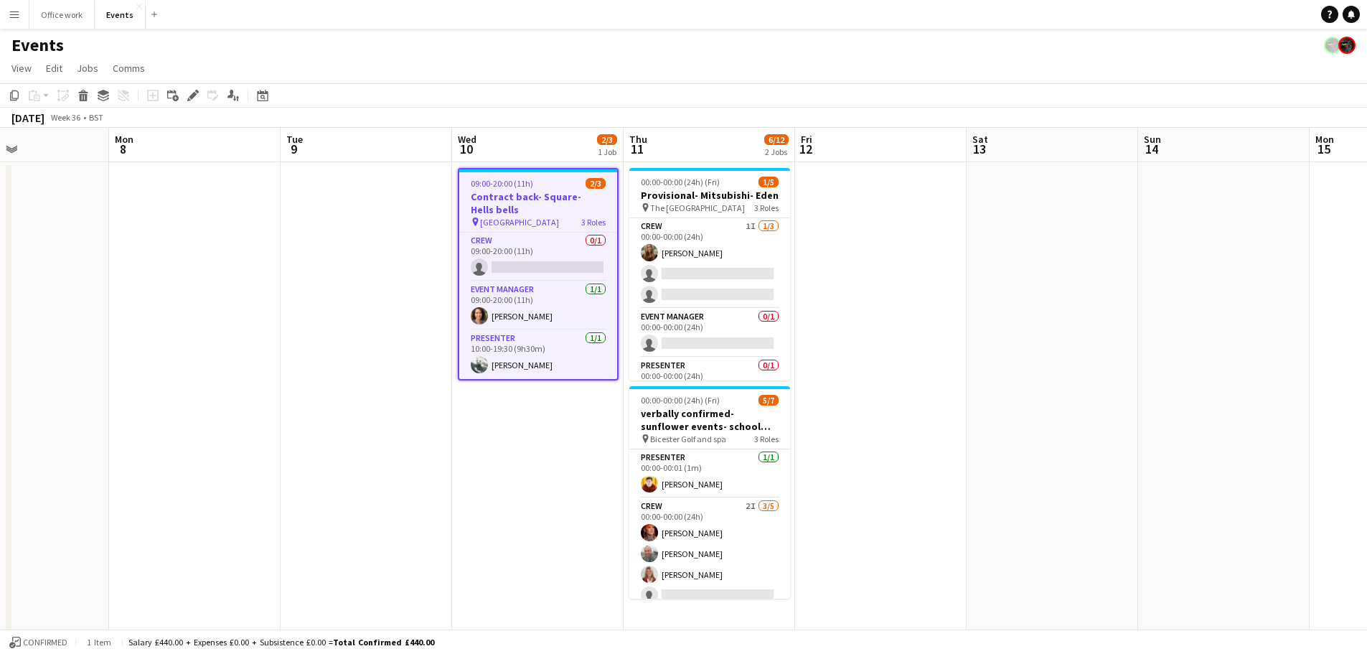
click at [506, 212] on h3 "Contract back- Square- Hells bells" at bounding box center [538, 203] width 158 height 26
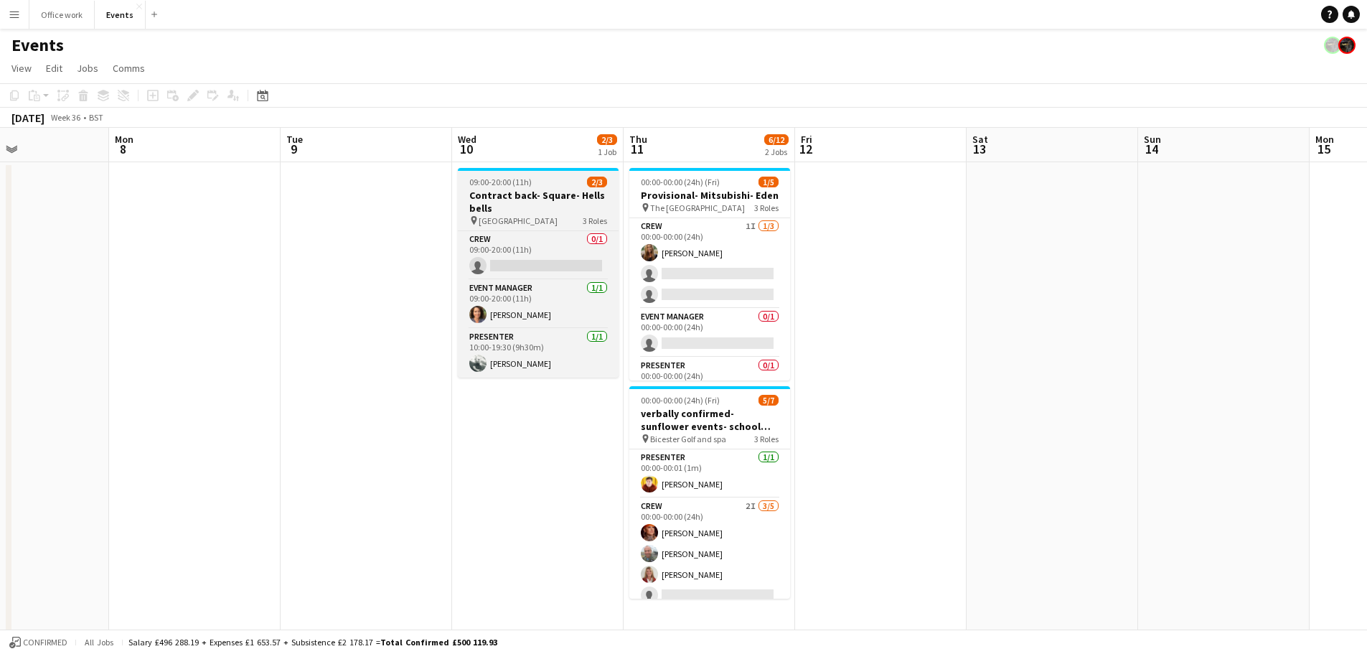
click at [506, 217] on span "[GEOGRAPHIC_DATA]" at bounding box center [518, 220] width 79 height 11
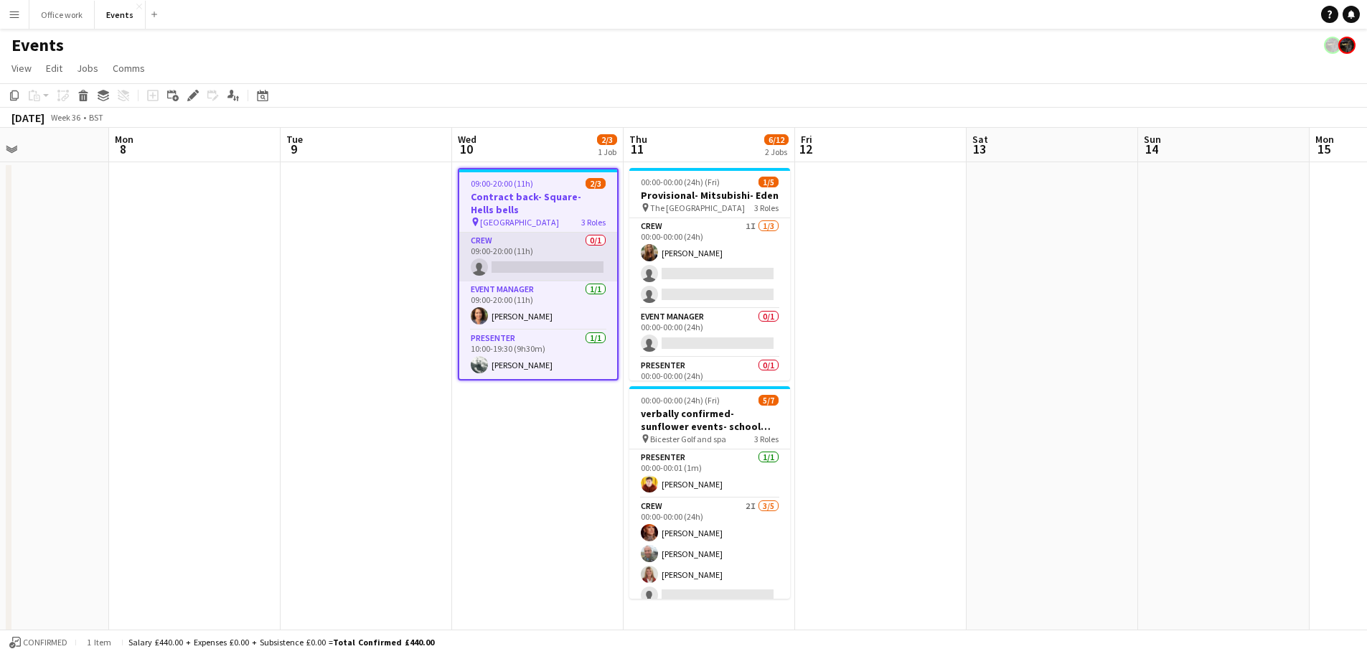
click at [501, 259] on app-card-role "Crew 0/1 09:00-20:00 (11h) single-neutral-actions" at bounding box center [538, 256] width 158 height 49
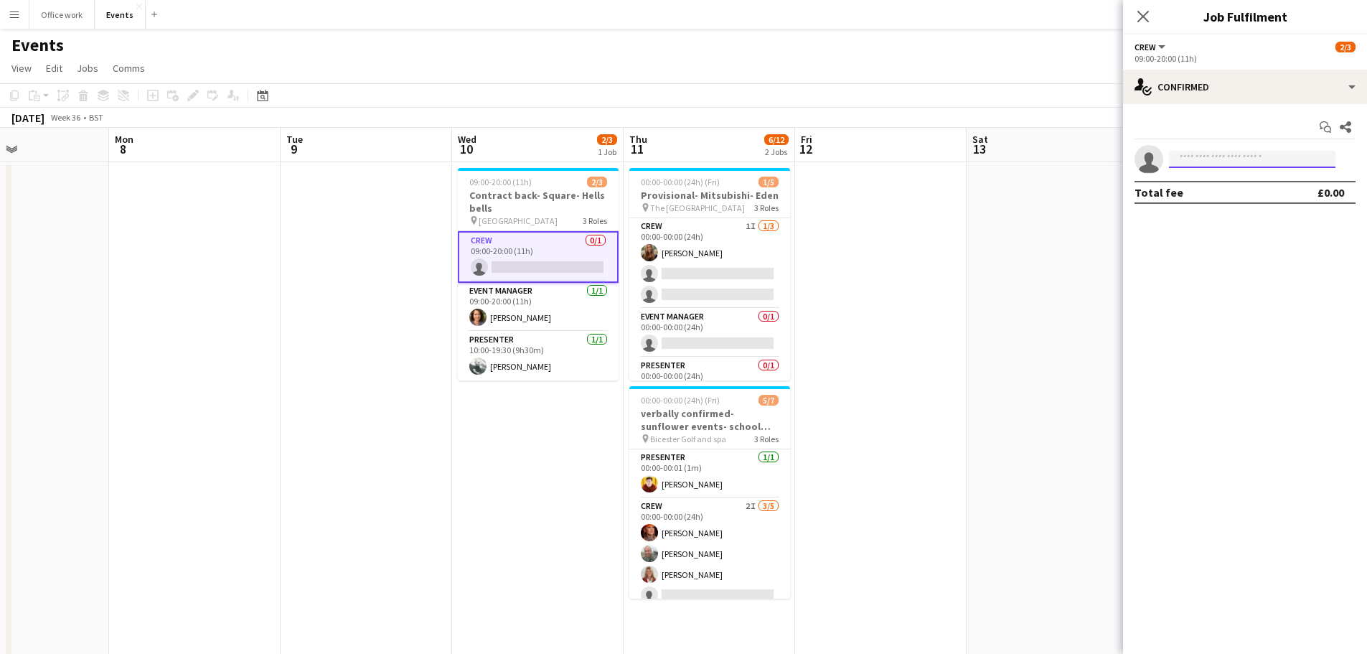
click at [1090, 160] on input at bounding box center [1252, 159] width 166 height 17
type input "******"
click at [1090, 193] on span "[EMAIL_ADDRESS][DOMAIN_NAME]" at bounding box center [1251, 191] width 143 height 11
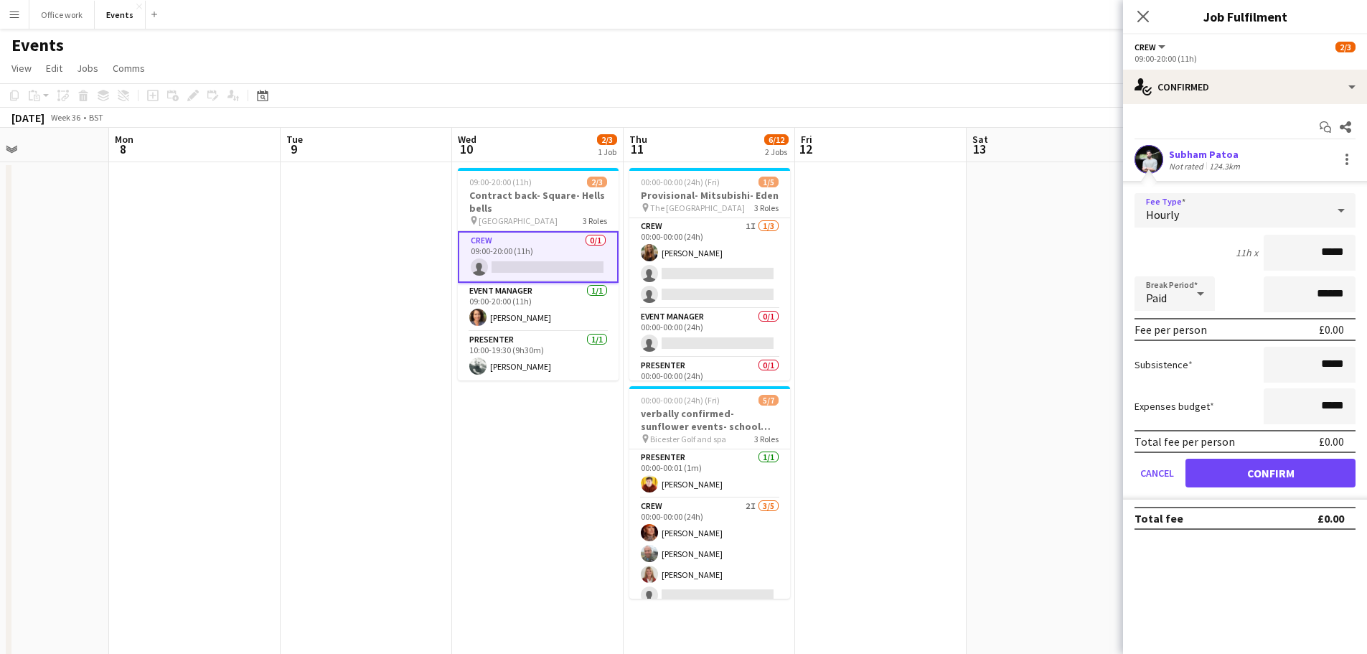
click at [1090, 214] on div "Hourly" at bounding box center [1230, 210] width 192 height 34
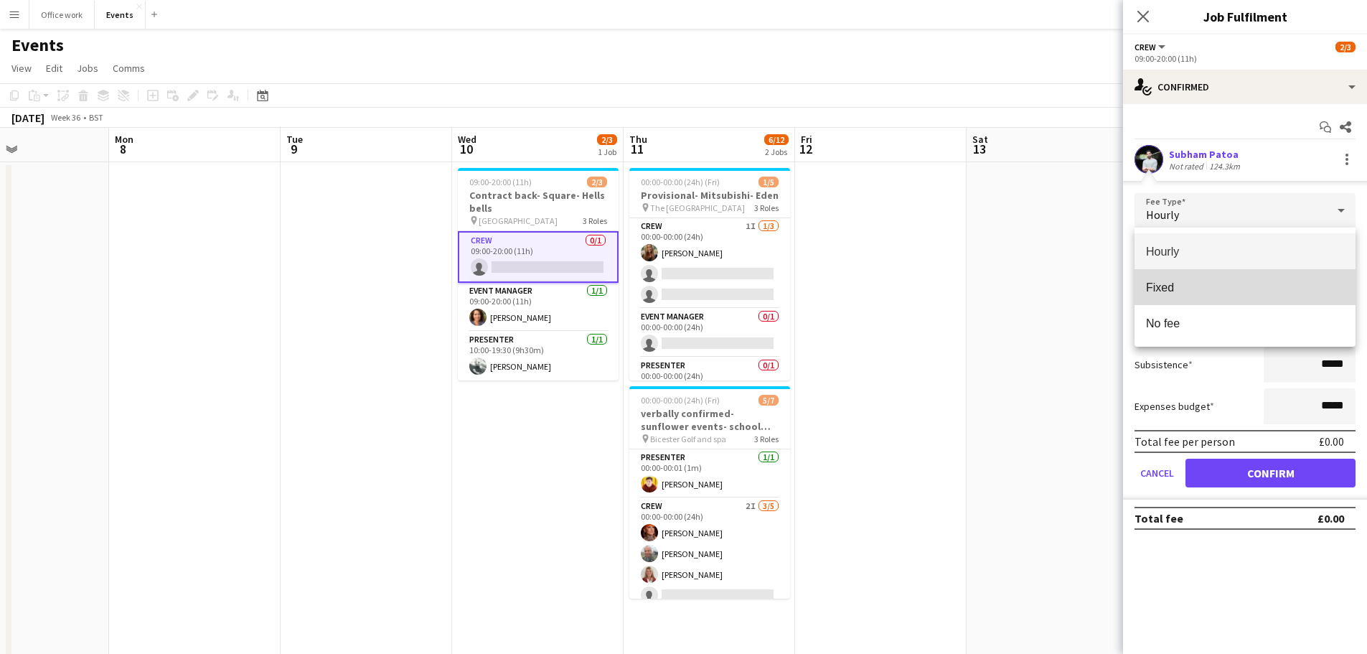
click at [1090, 282] on span "Fixed" at bounding box center [1245, 288] width 198 height 14
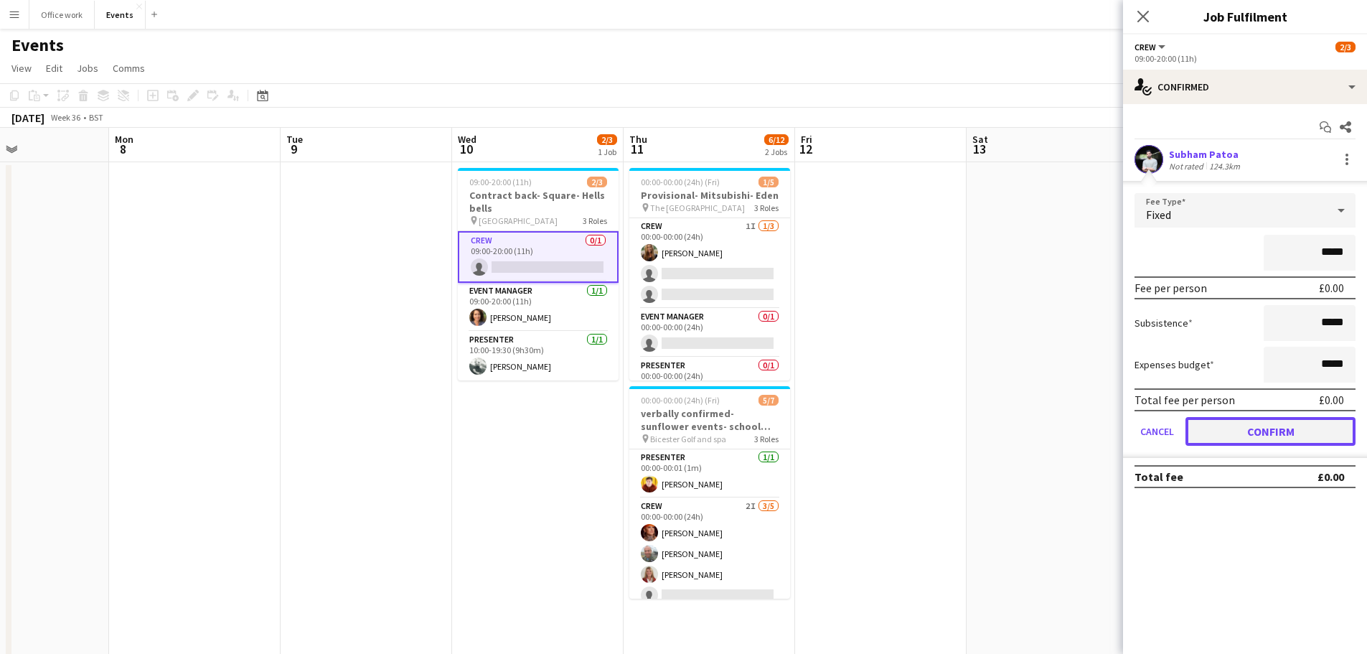
click at [1090, 432] on button "Confirm" at bounding box center [1270, 431] width 170 height 29
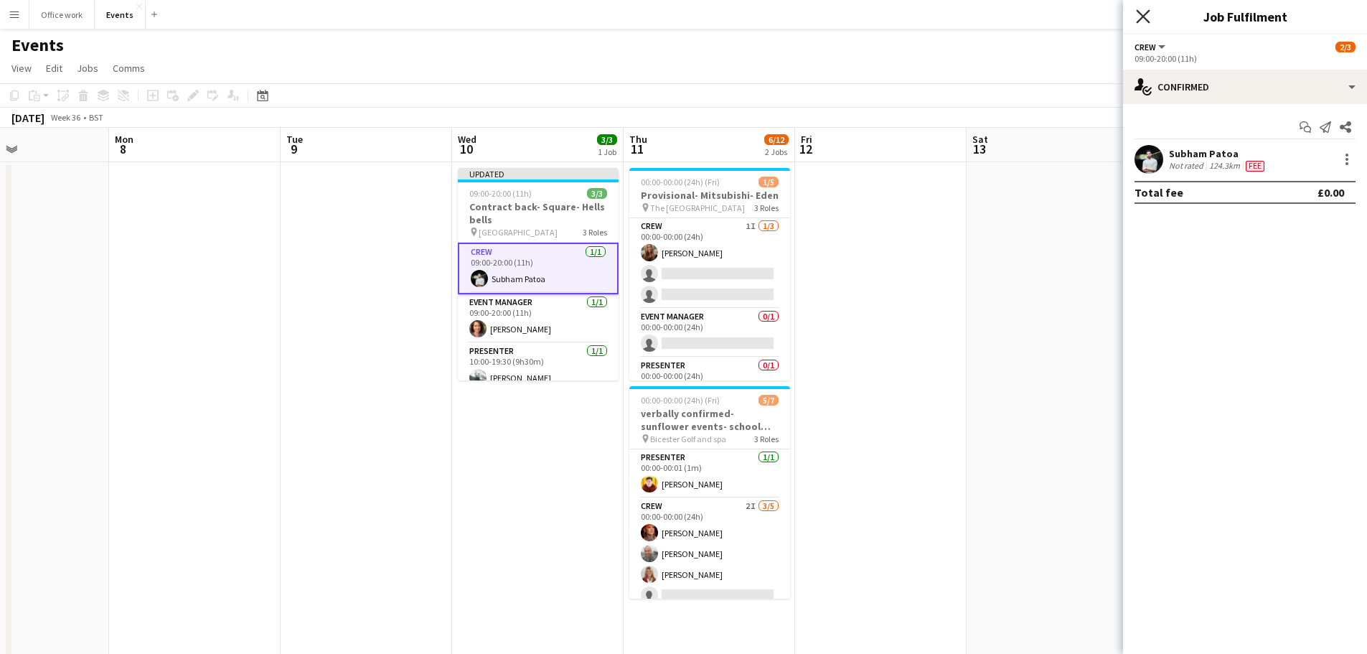
click at [1090, 12] on icon "Close pop-in" at bounding box center [1143, 16] width 14 height 14
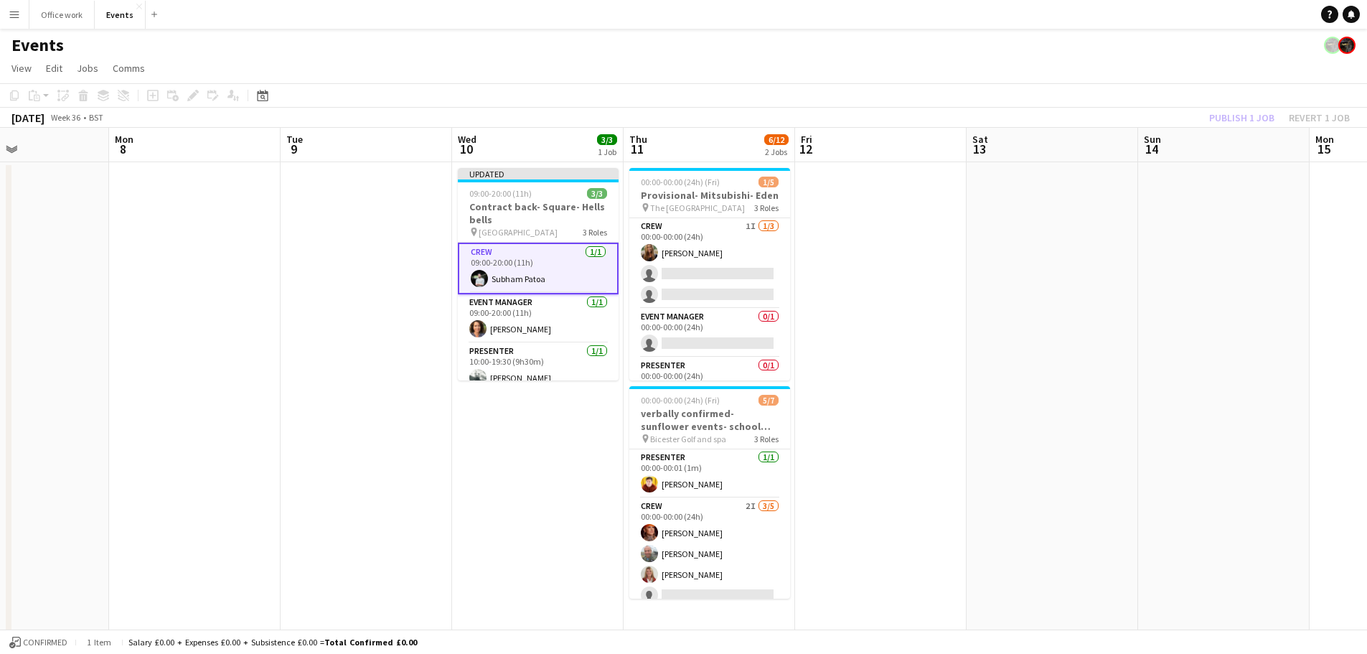
click at [1090, 118] on div "Publish 1 job Revert 1 job" at bounding box center [1279, 117] width 175 height 19
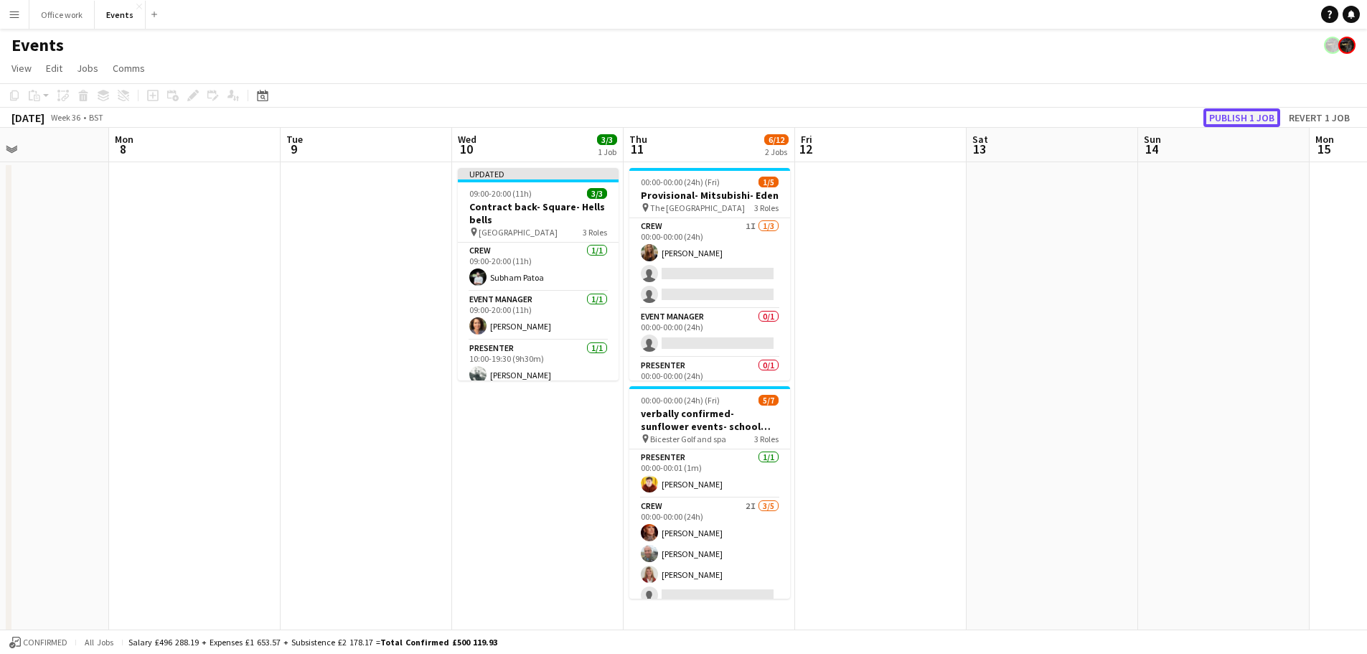
click at [1090, 118] on button "Publish 1 job" at bounding box center [1241, 117] width 77 height 19
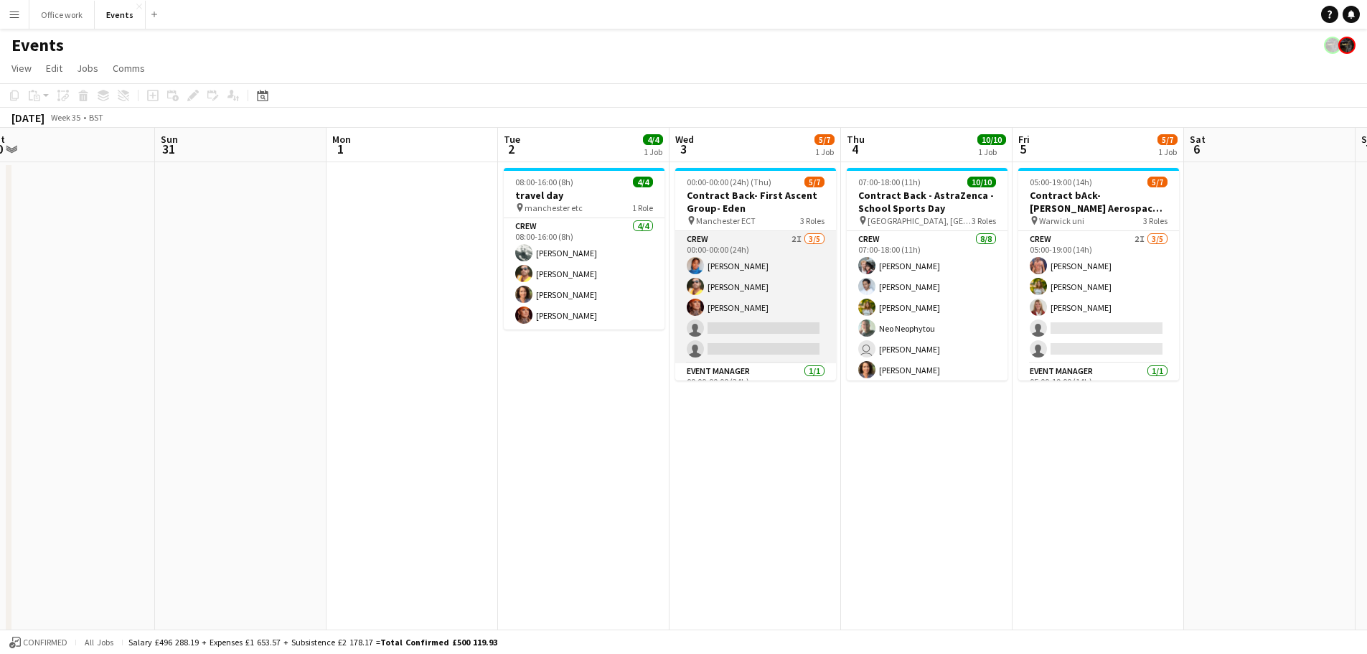
scroll to position [1, 0]
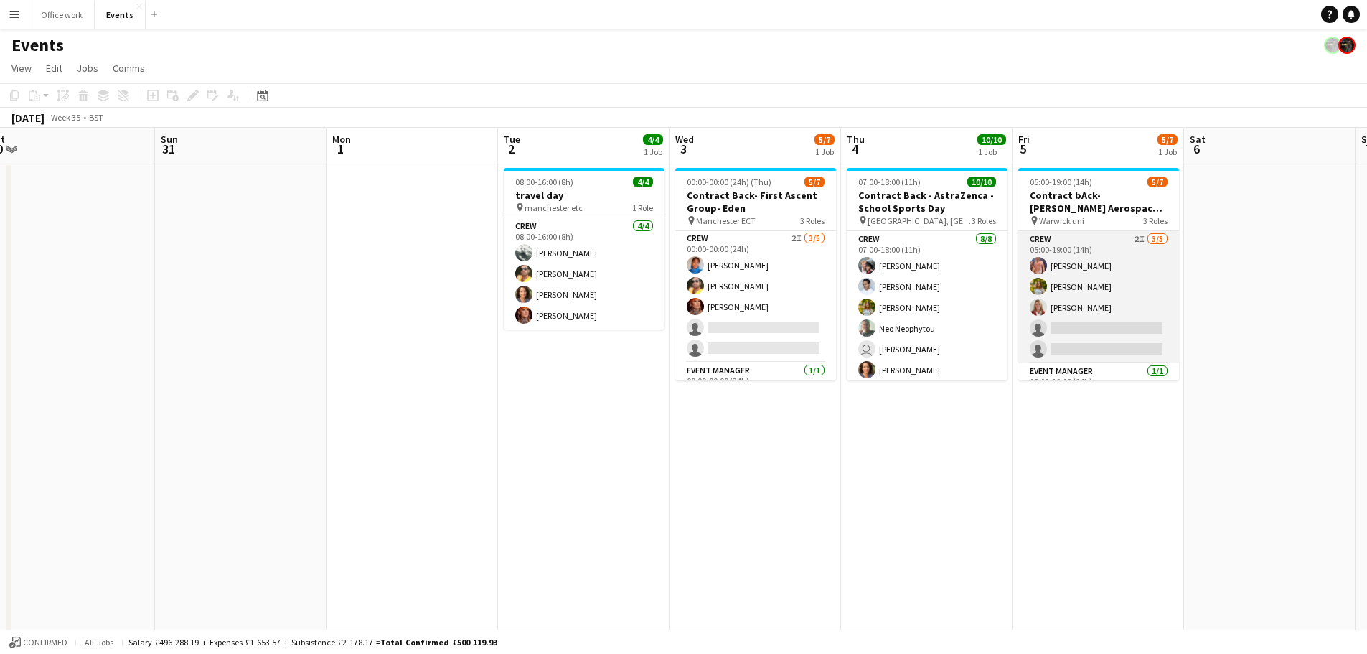
click at [1090, 242] on app-card-role "Crew 2I [DATE] 05:00-19:00 (14h) [PERSON_NAME] [PERSON_NAME] [PERSON_NAME] sing…" at bounding box center [1098, 297] width 161 height 132
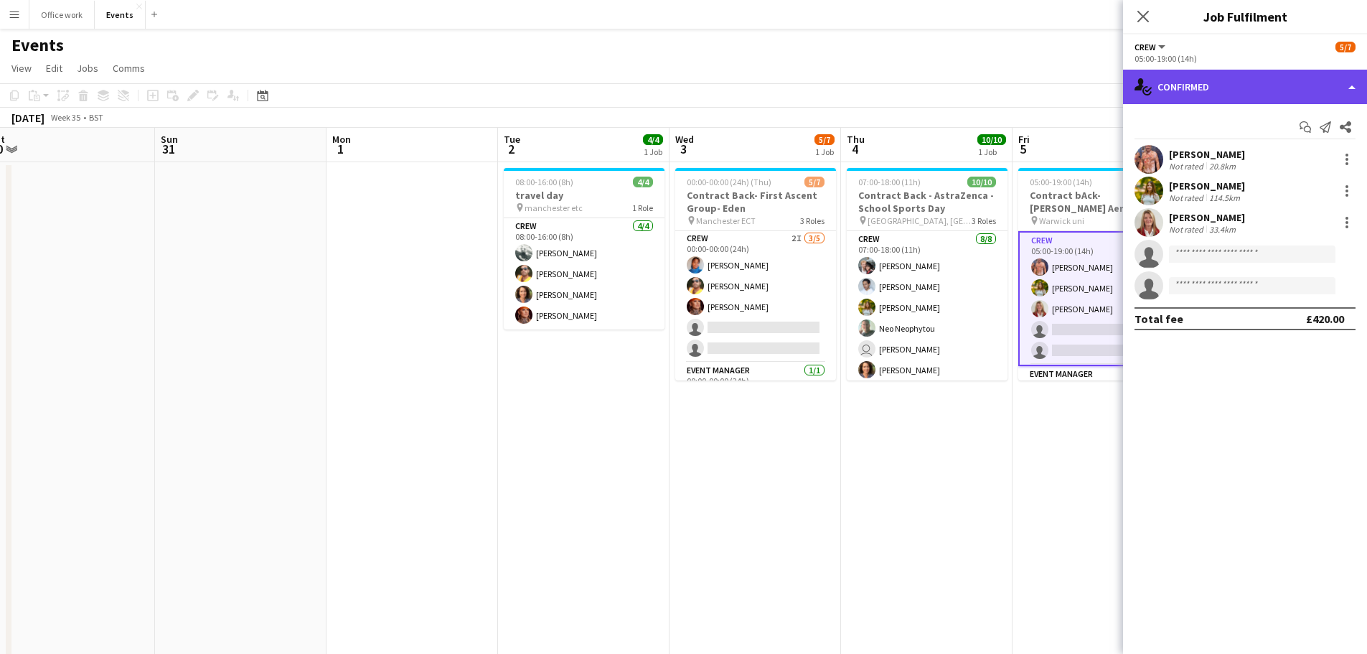
click at [1090, 95] on div "single-neutral-actions-check-2 Confirmed" at bounding box center [1245, 87] width 244 height 34
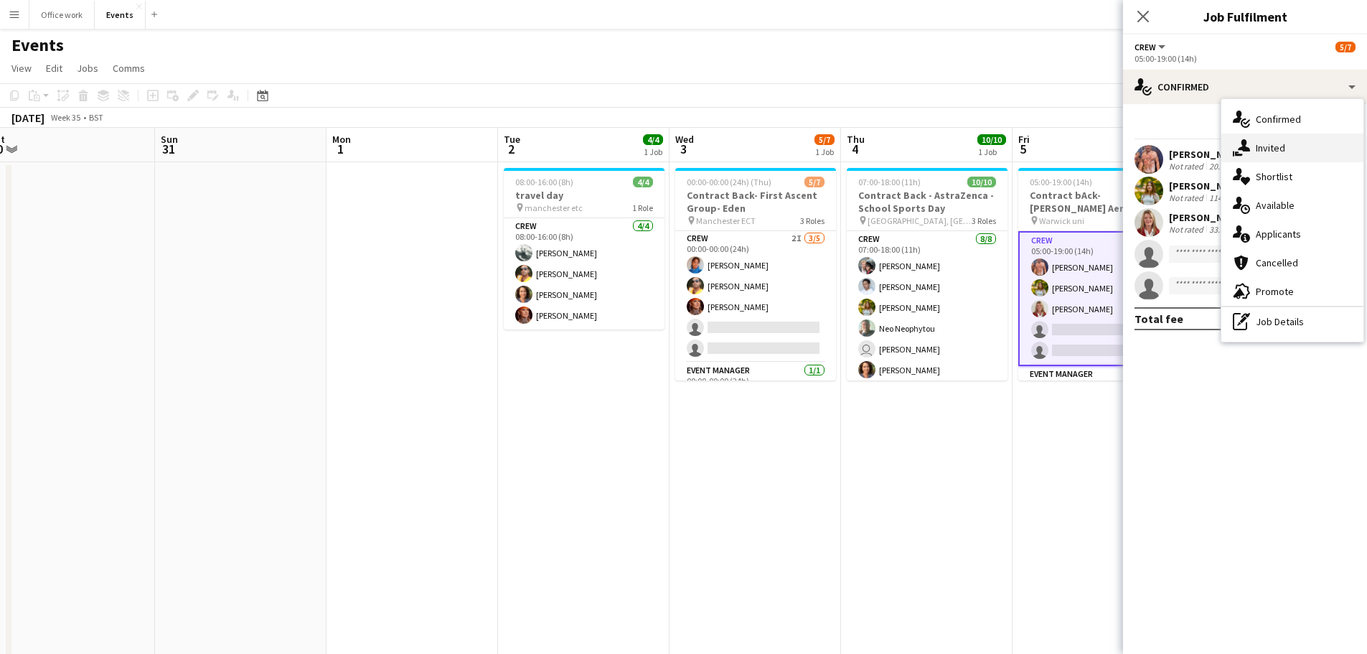
click at [1090, 152] on div "single-neutral-actions-share-1 Invited" at bounding box center [1292, 147] width 142 height 29
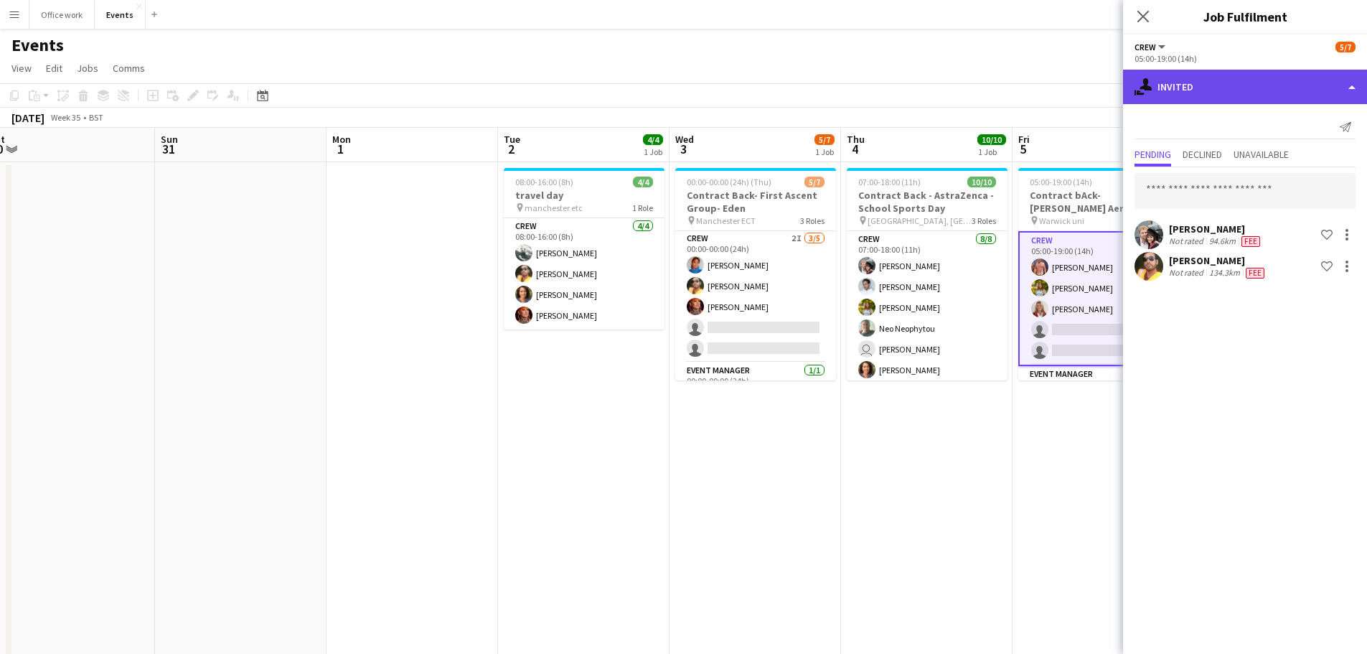
click at [1090, 83] on div "single-neutral-actions-share-1 Invited" at bounding box center [1245, 87] width 244 height 34
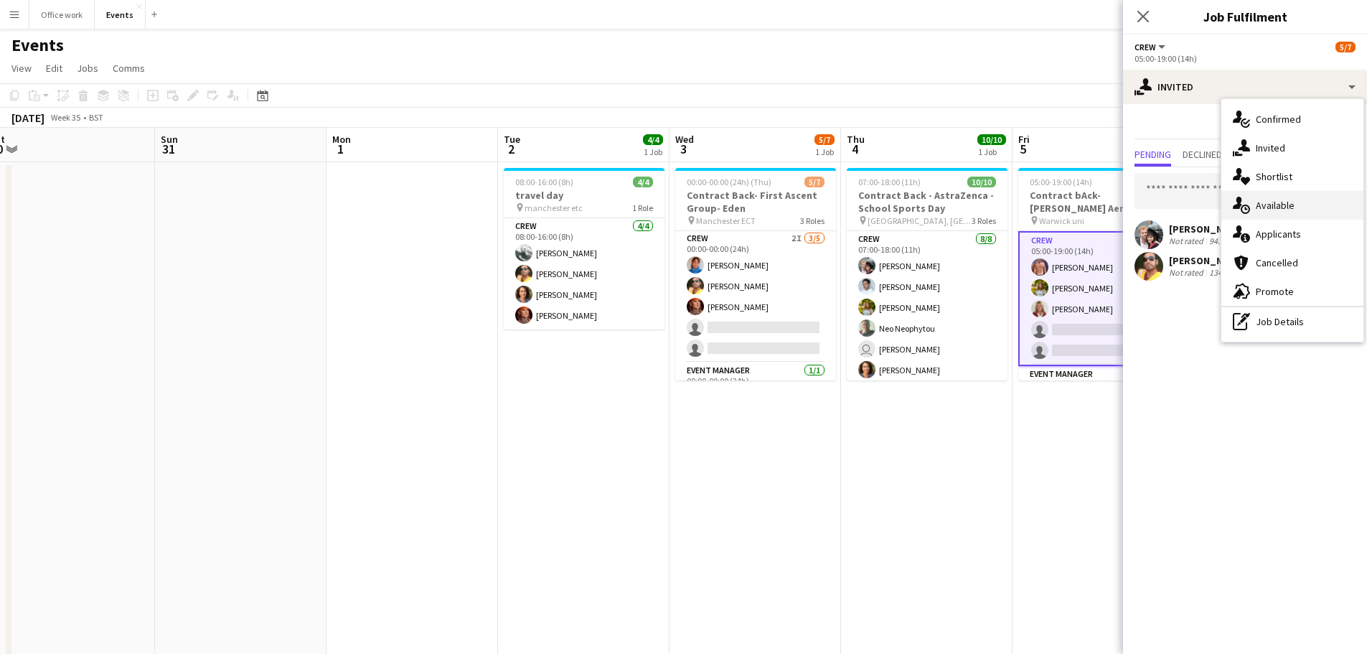
click at [1090, 196] on div "single-neutral-actions-upload Available" at bounding box center [1292, 205] width 142 height 29
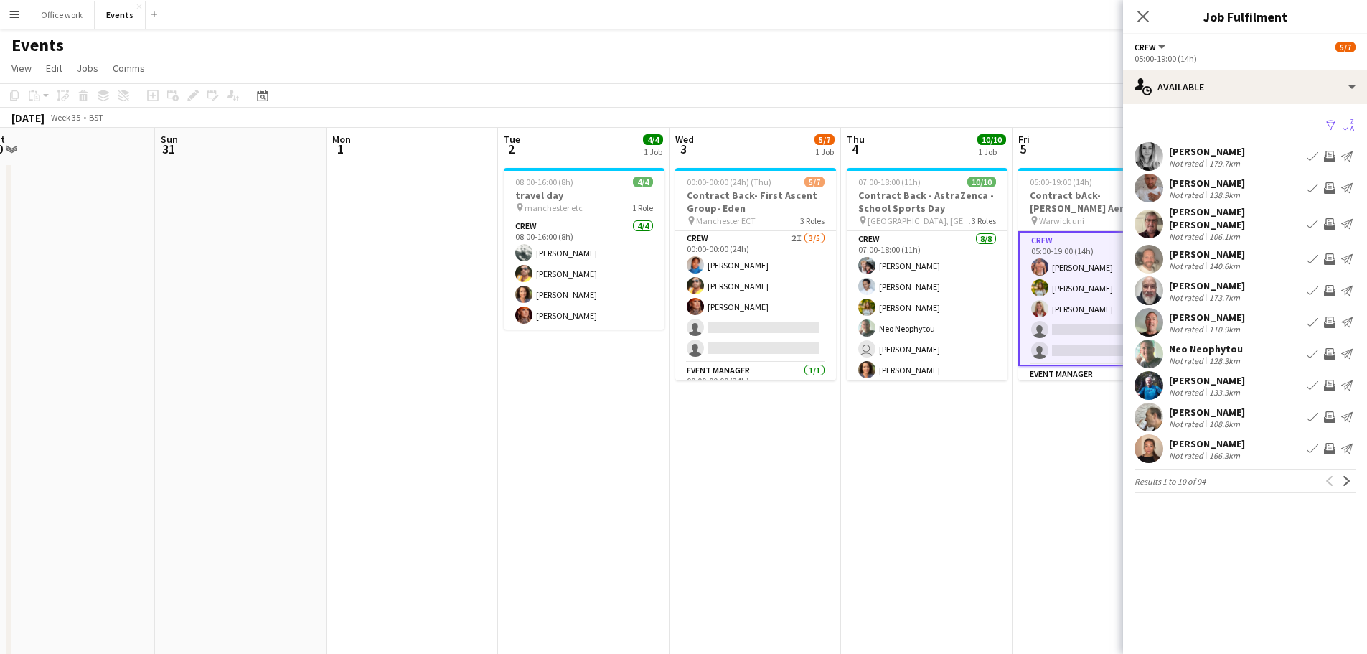
click at [1090, 121] on app-icon "Sort asc" at bounding box center [1347, 126] width 11 height 14
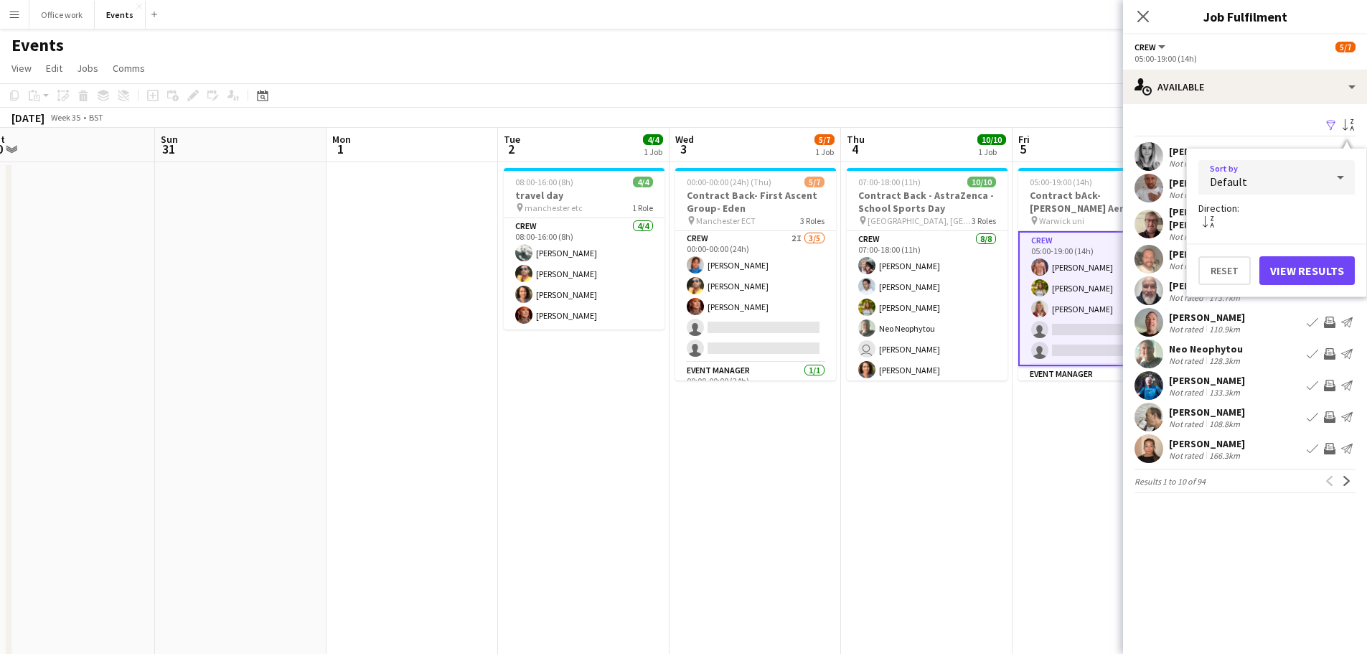
click at [1090, 177] on div "Default" at bounding box center [1262, 177] width 128 height 34
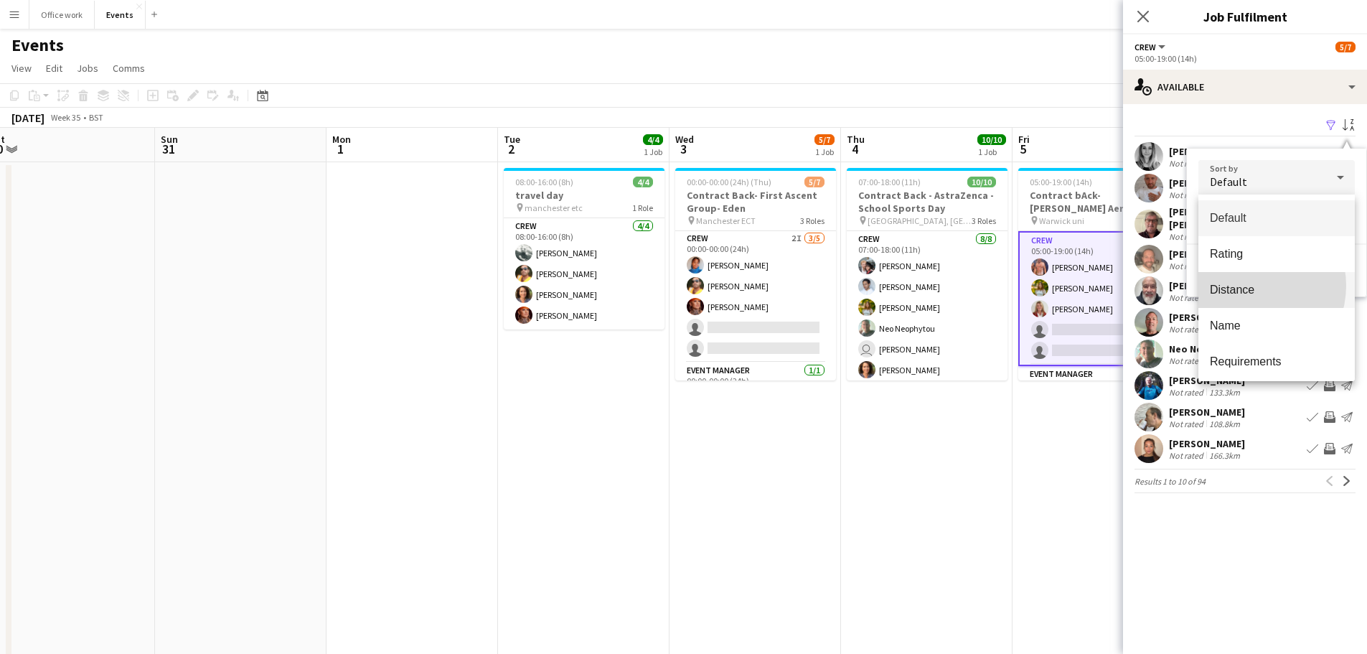
click at [1090, 286] on span "Distance" at bounding box center [1276, 290] width 133 height 14
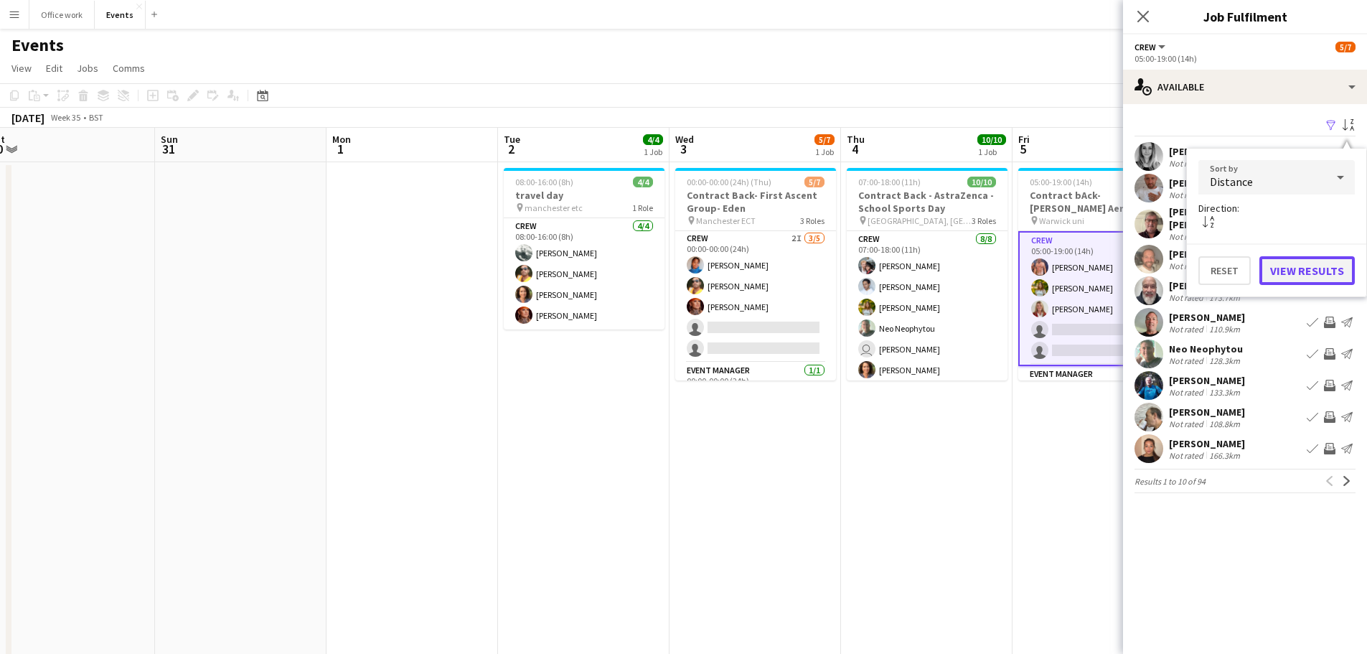
click at [1090, 269] on button "View Results" at bounding box center [1306, 270] width 95 height 29
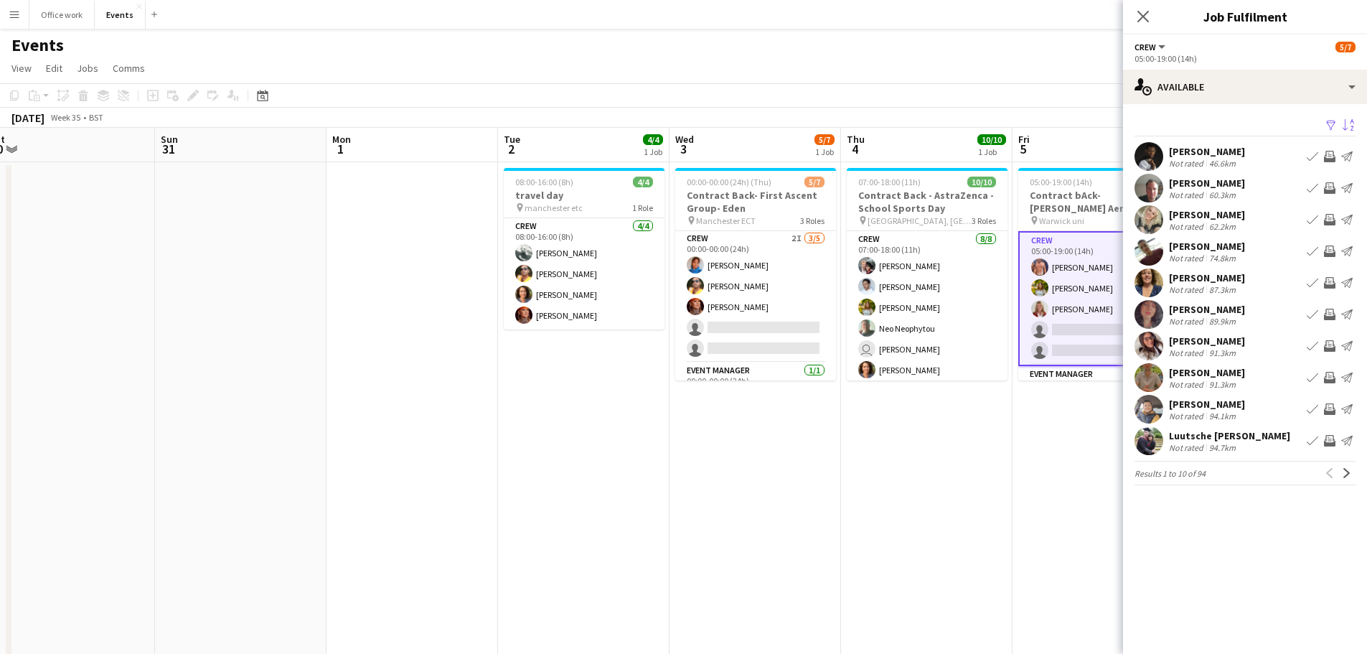
click at [1090, 150] on div "[PERSON_NAME]" at bounding box center [1207, 151] width 76 height 13
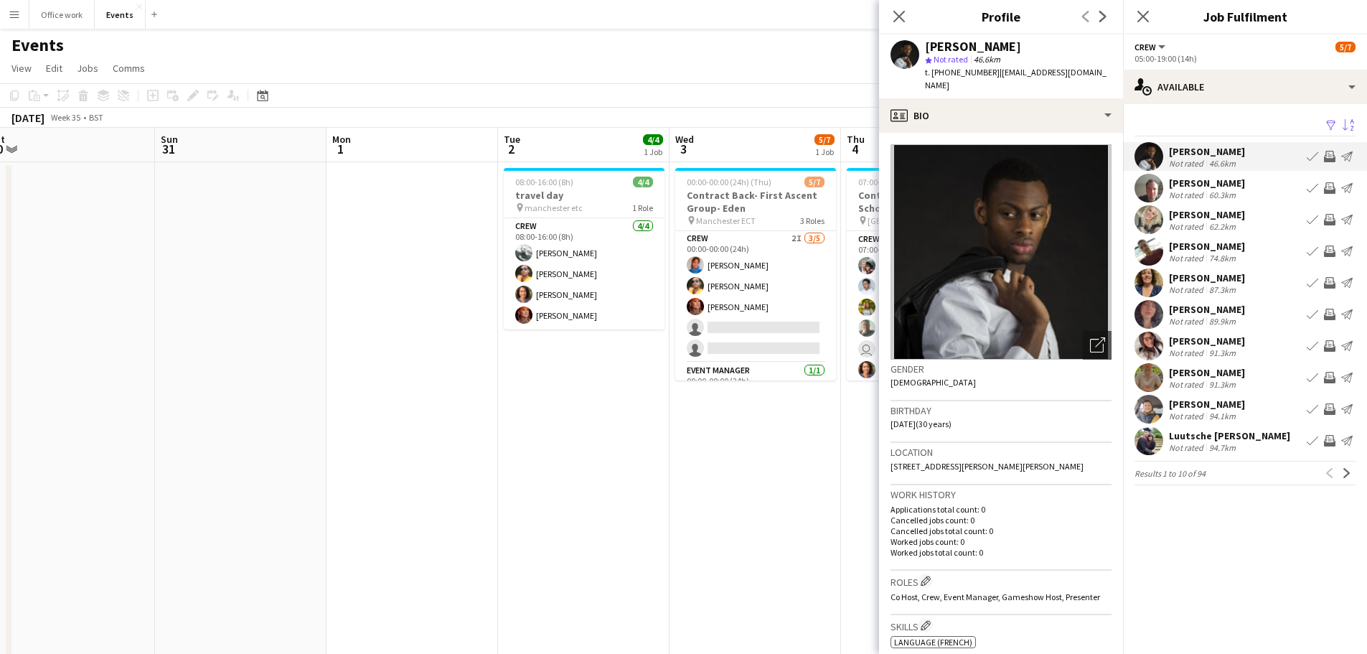
click at [1090, 156] on app-icon "Invite crew" at bounding box center [1329, 156] width 11 height 11
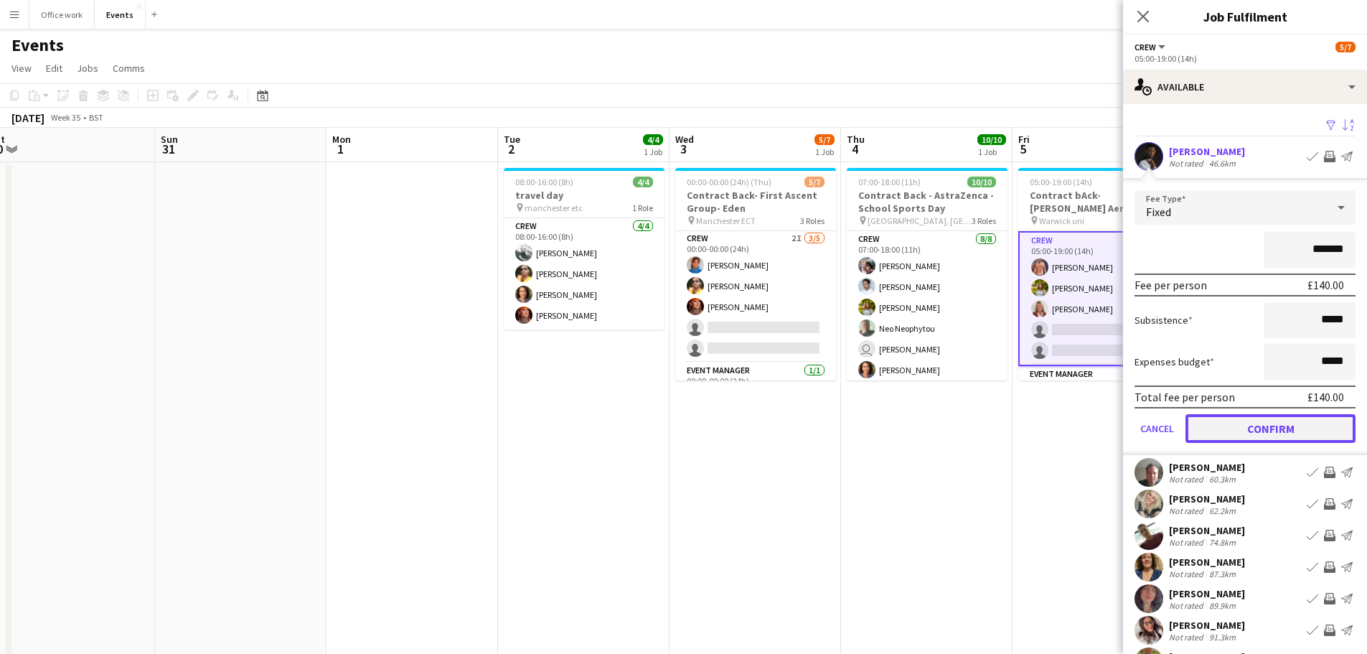
click at [1090, 420] on button "Confirm" at bounding box center [1270, 428] width 170 height 29
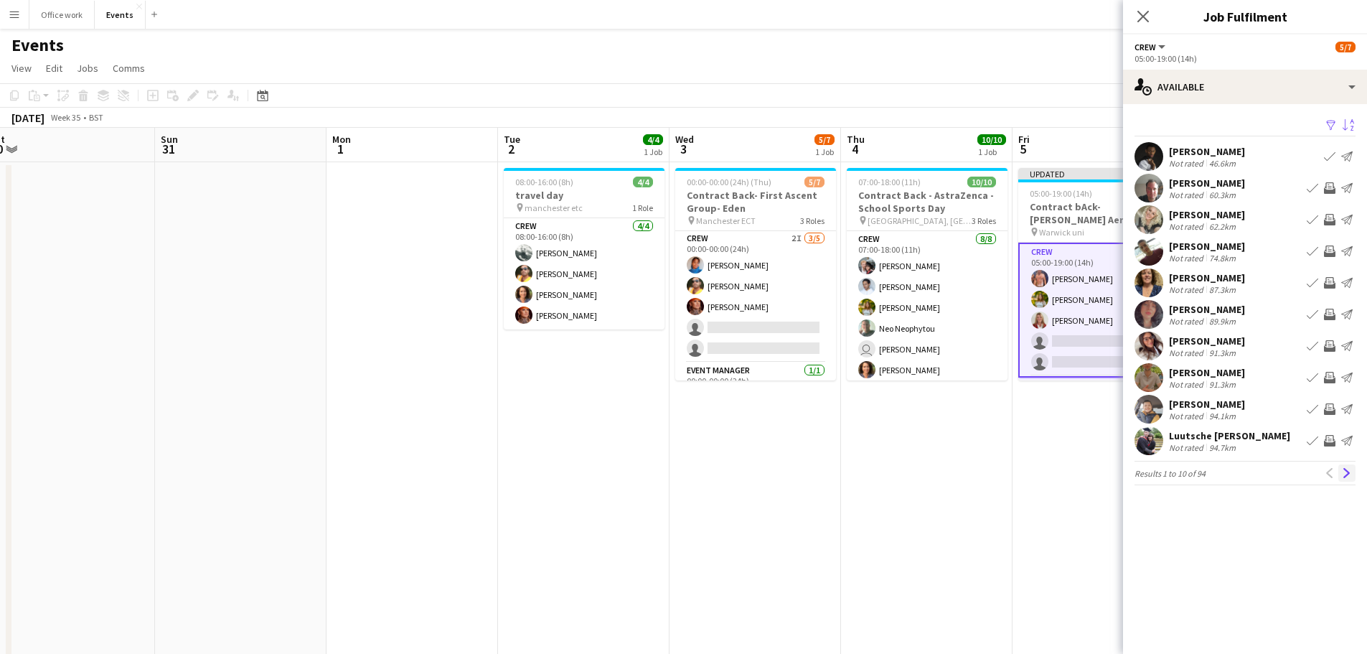
click at [1090, 466] on button "Next" at bounding box center [1346, 472] width 17 height 17
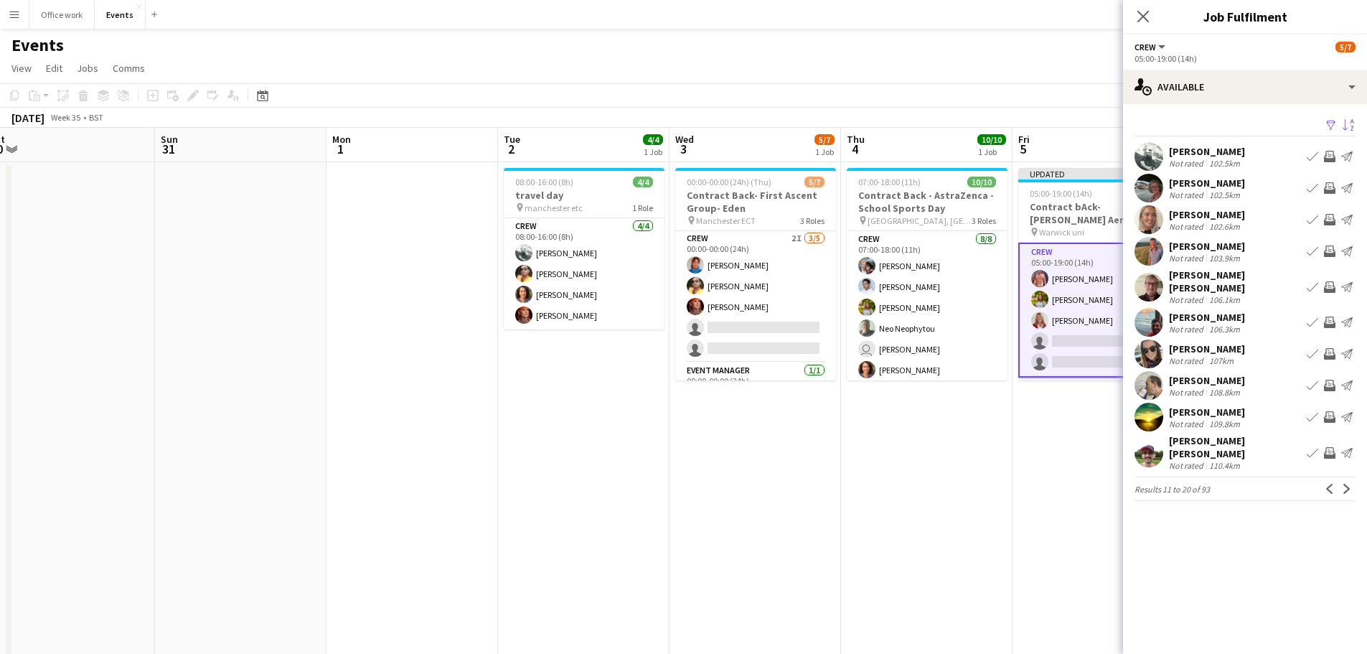
click at [1090, 316] on app-icon "Invite crew" at bounding box center [1329, 321] width 11 height 11
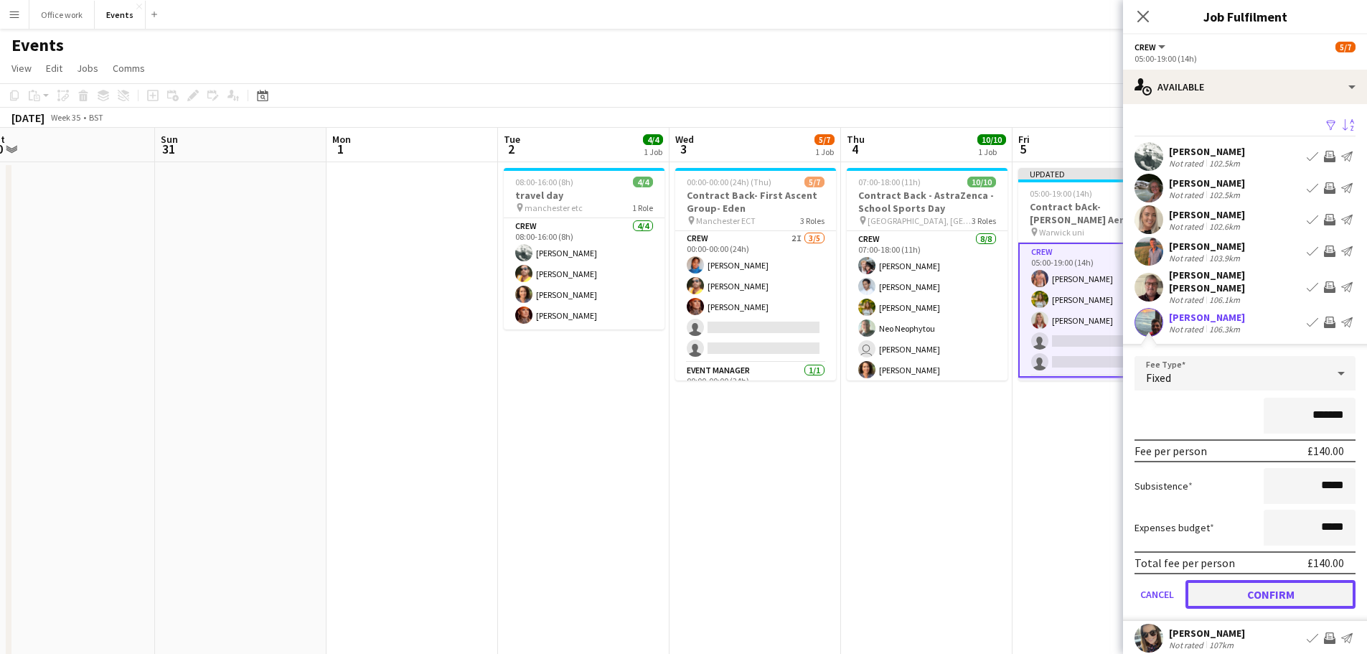
click at [1090, 498] on button "Confirm" at bounding box center [1270, 594] width 170 height 29
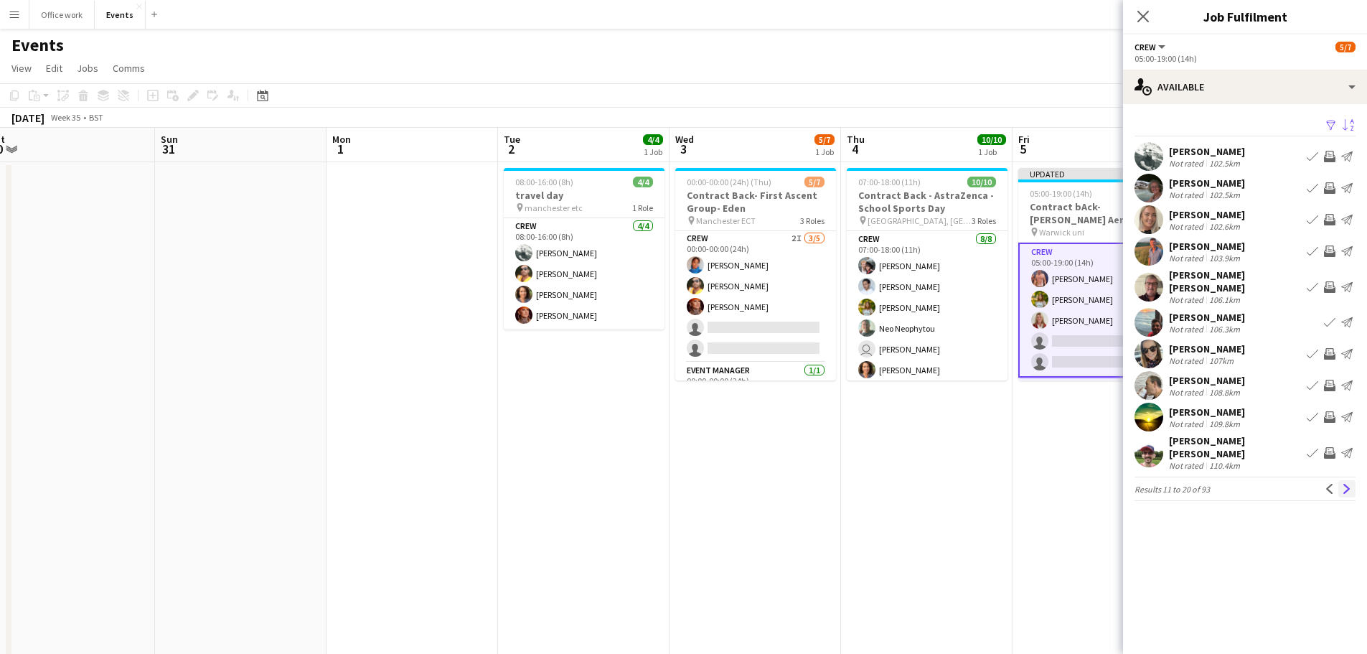
click at [1090, 484] on app-icon "Next" at bounding box center [1347, 489] width 10 height 10
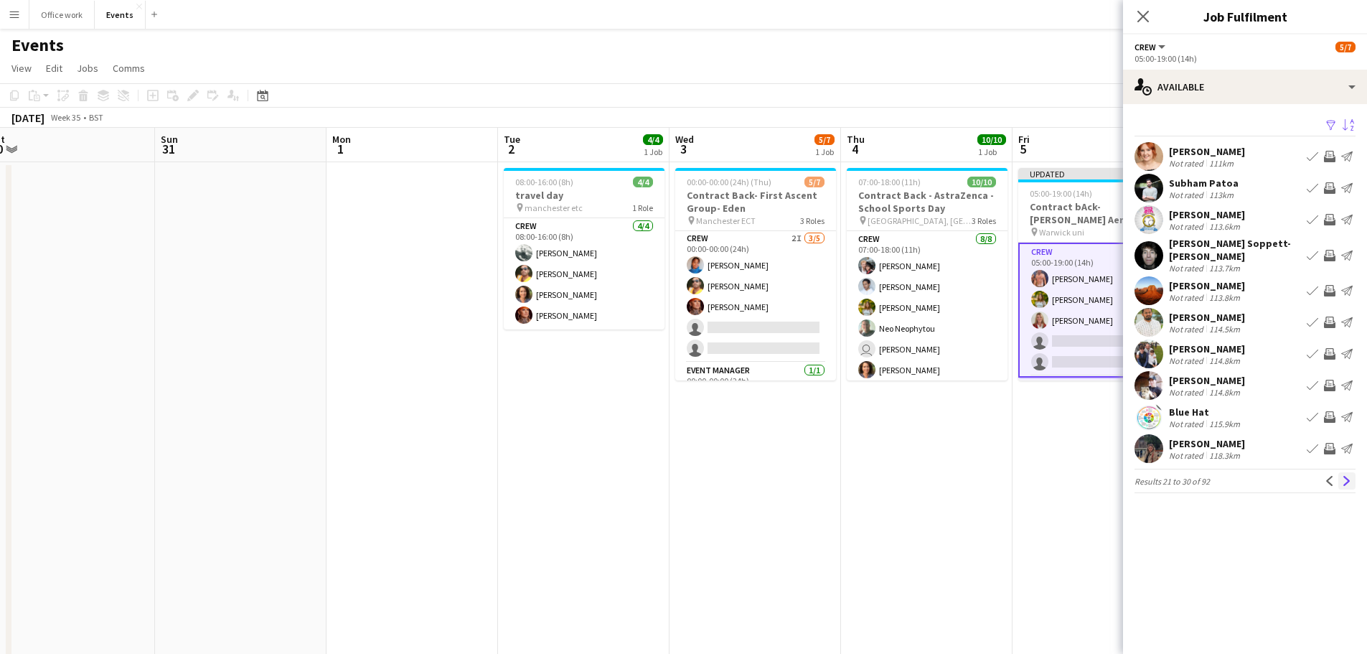
click at [1090, 476] on app-icon "Next" at bounding box center [1347, 481] width 10 height 10
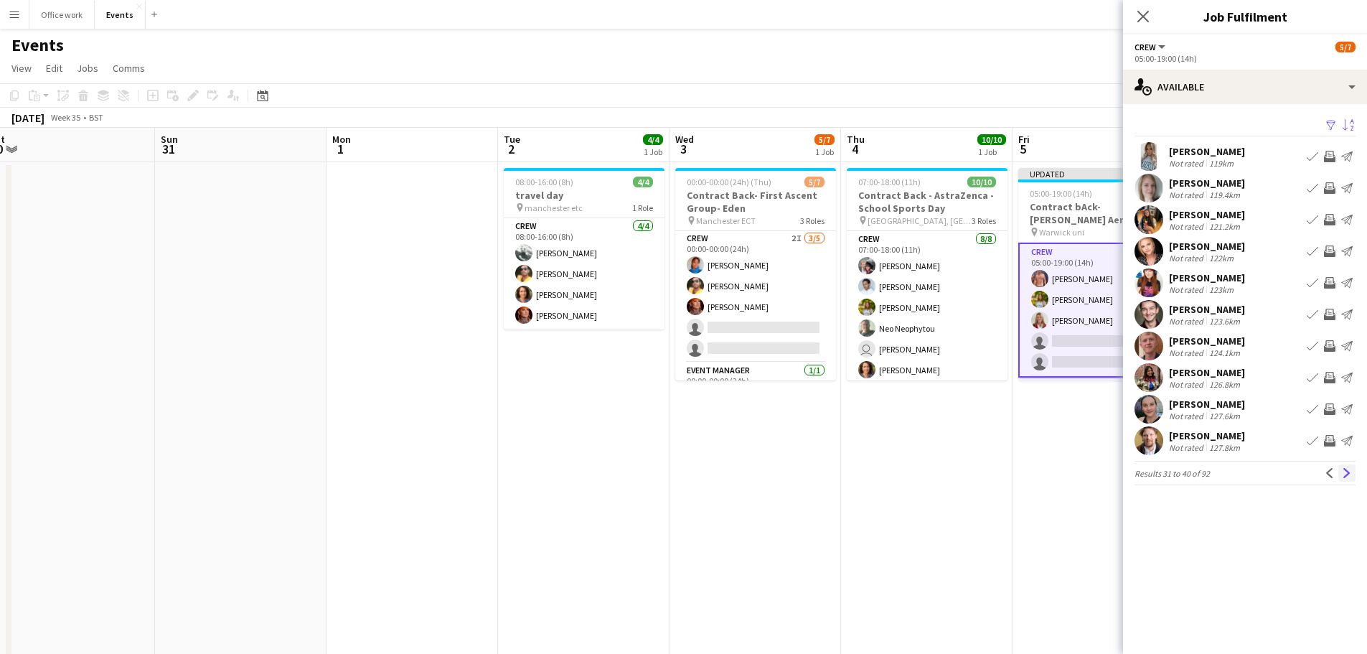
click at [1090, 477] on app-icon "Next" at bounding box center [1347, 473] width 10 height 10
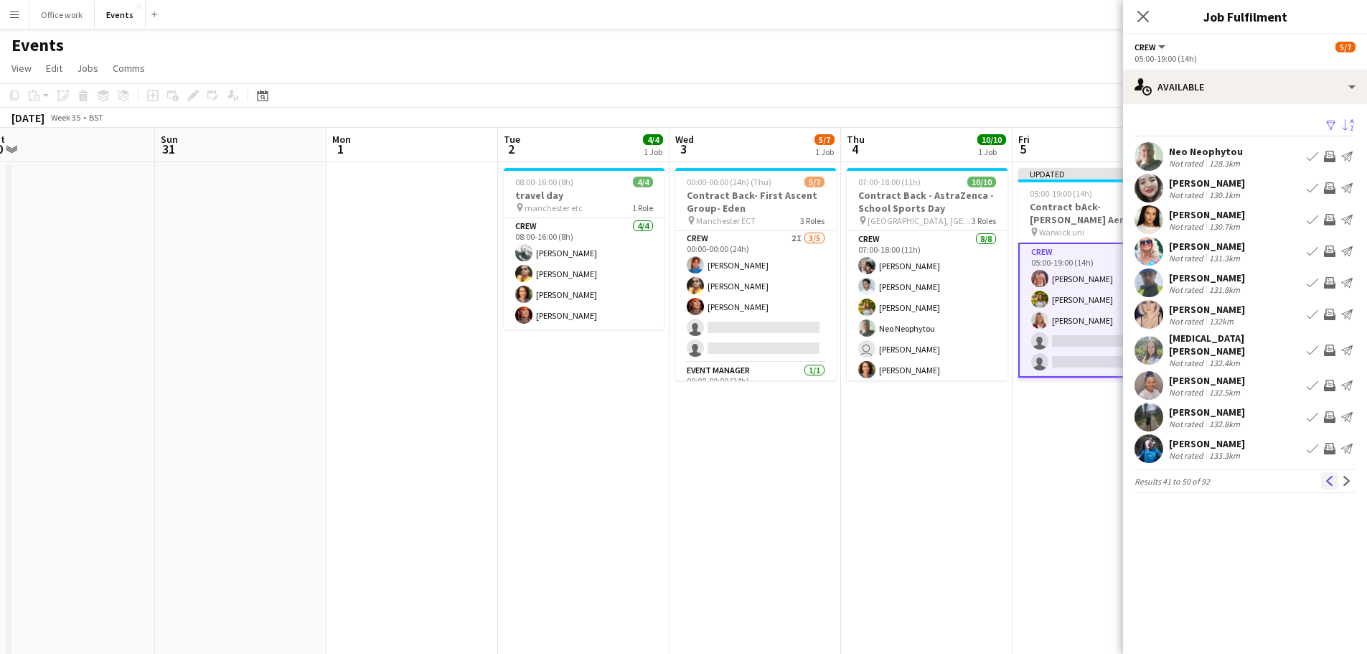
click at [1090, 476] on app-icon "Previous" at bounding box center [1329, 481] width 10 height 10
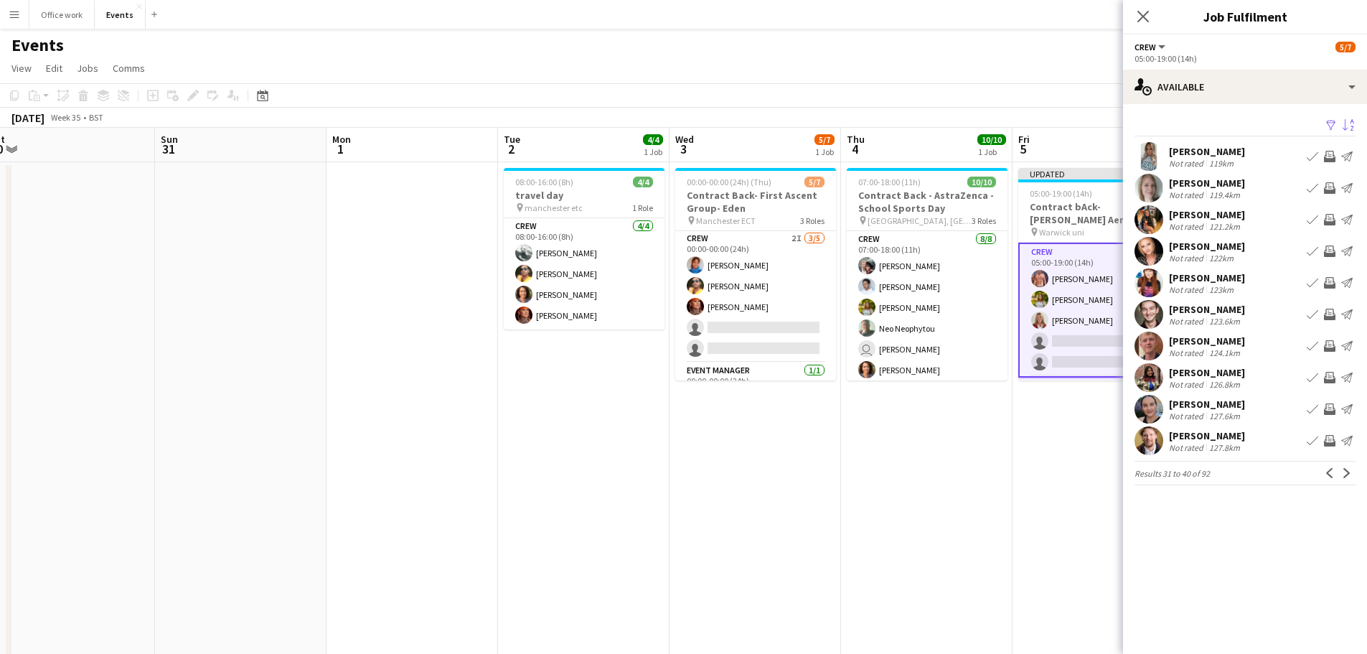
click at [1090, 406] on div "[PERSON_NAME]" at bounding box center [1207, 403] width 76 height 13
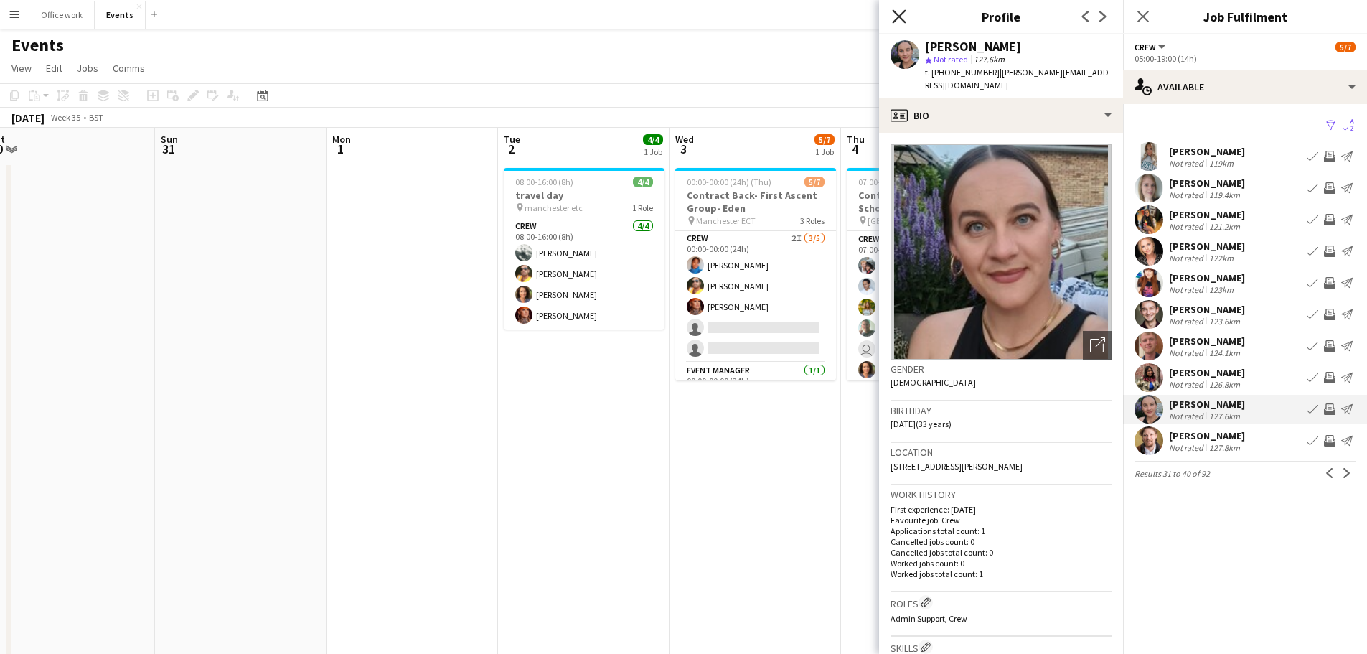
click at [896, 12] on icon "Close pop-in" at bounding box center [899, 16] width 14 height 14
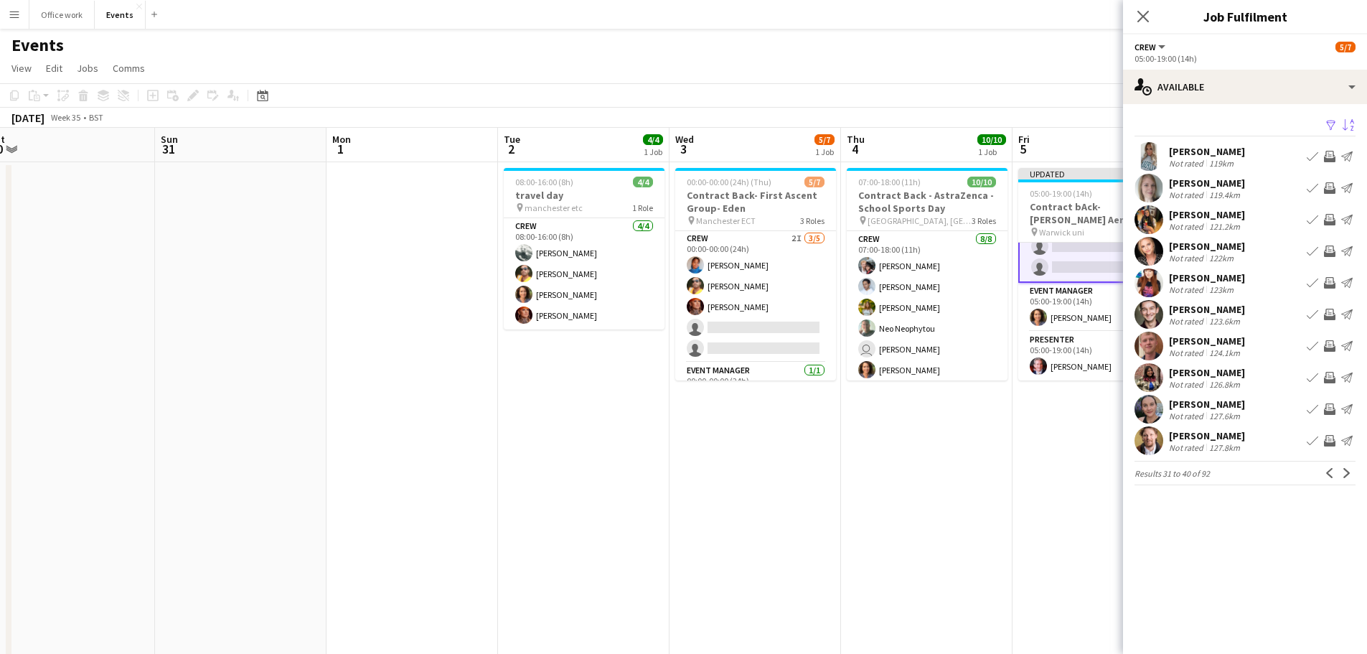
scroll to position [0, 0]
click at [1090, 475] on app-icon "Previous" at bounding box center [1329, 473] width 10 height 10
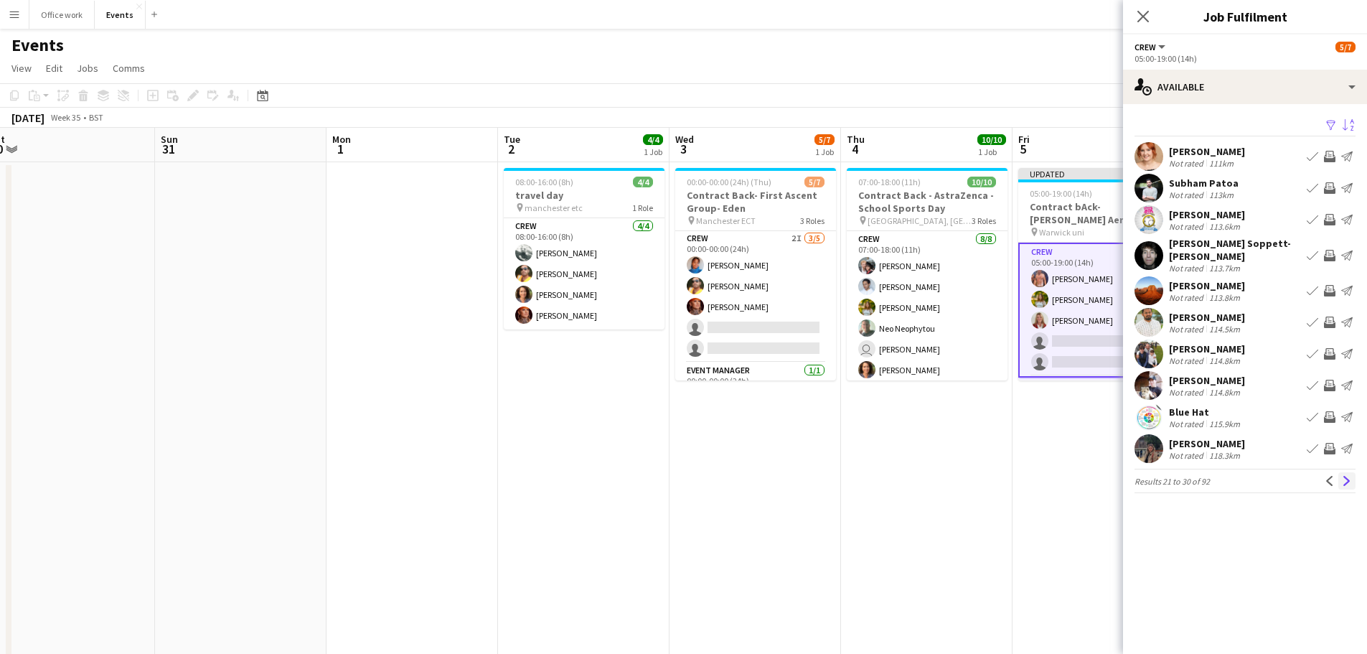
click at [1090, 473] on button "Next" at bounding box center [1346, 480] width 17 height 17
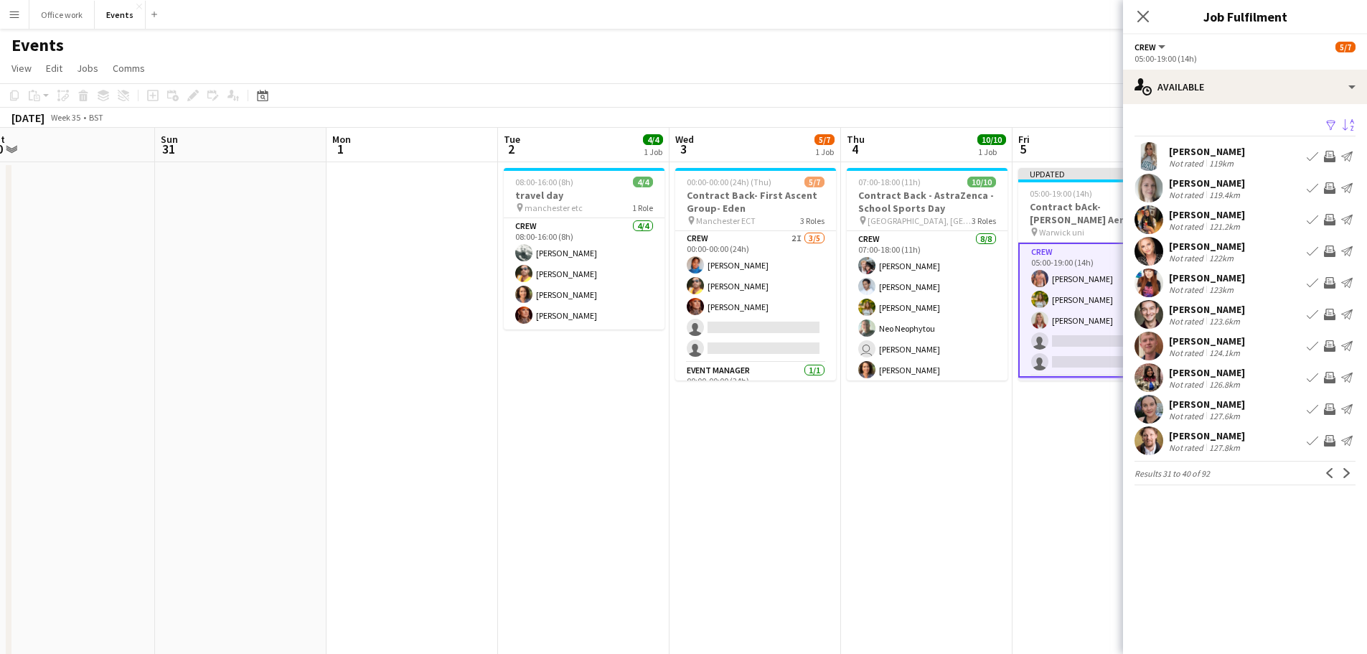
click at [1090, 473] on button "Next" at bounding box center [1346, 472] width 17 height 17
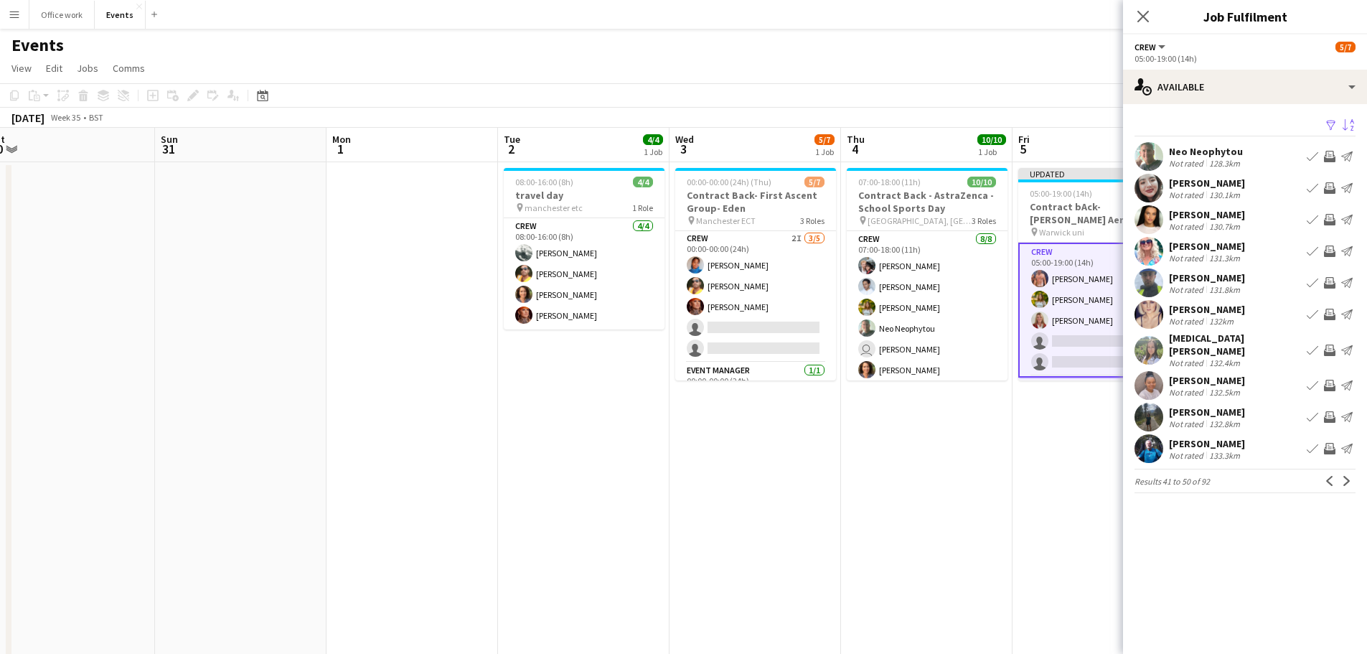
scroll to position [95, 0]
click at [1070, 319] on app-card-role "Event Manager [DATE] 05:00-19:00 (14h) [PERSON_NAME]" at bounding box center [1098, 307] width 161 height 49
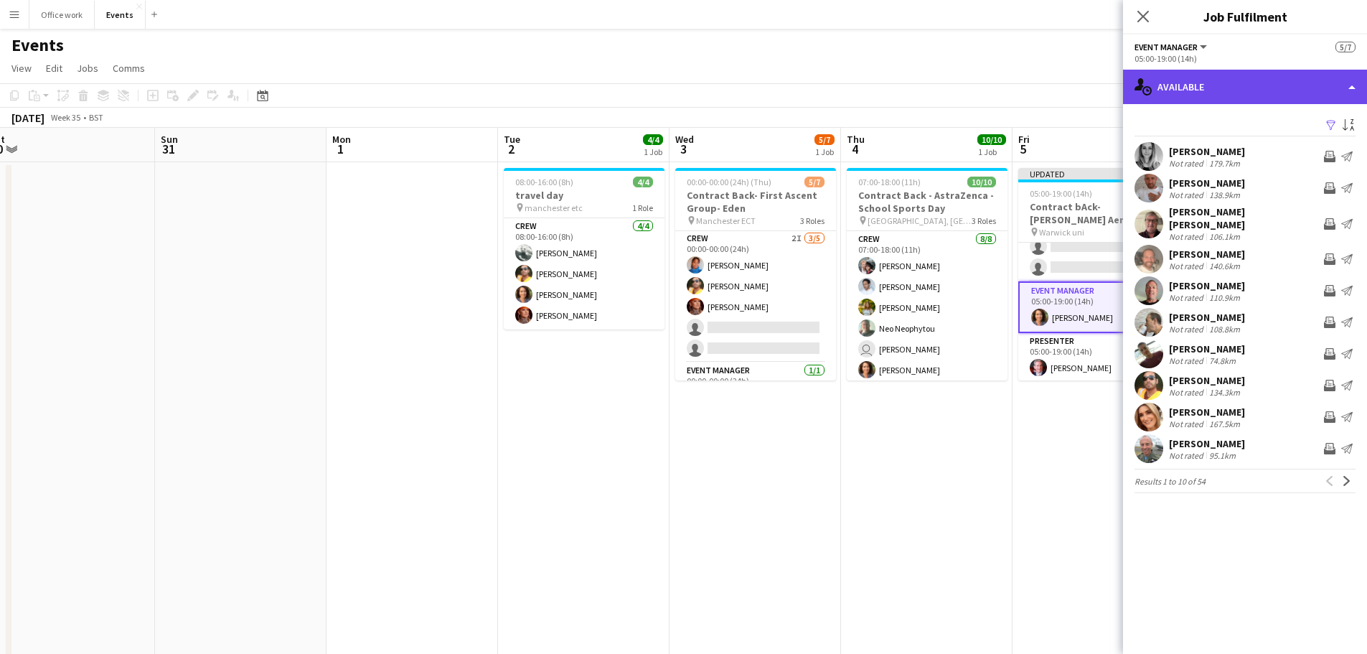
click at [1090, 90] on div "single-neutral-actions-upload Available" at bounding box center [1245, 87] width 244 height 34
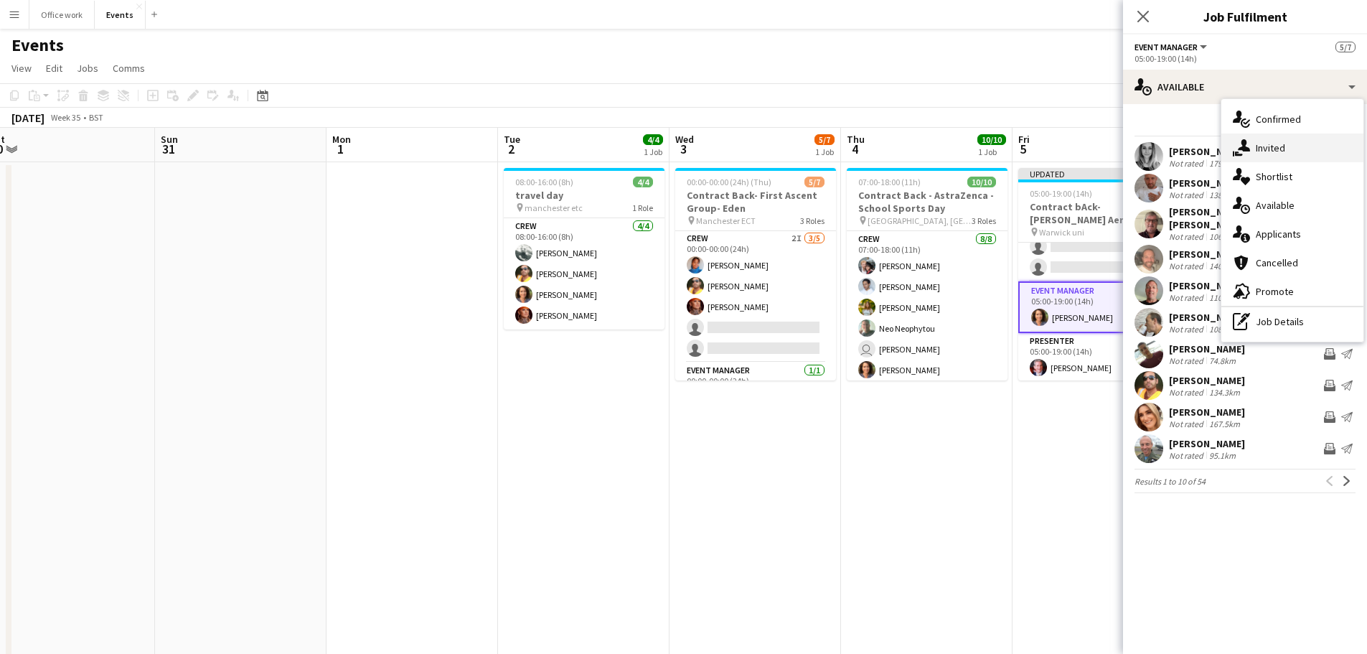
click at [1090, 143] on div "single-neutral-actions-share-1 Invited" at bounding box center [1292, 147] width 142 height 29
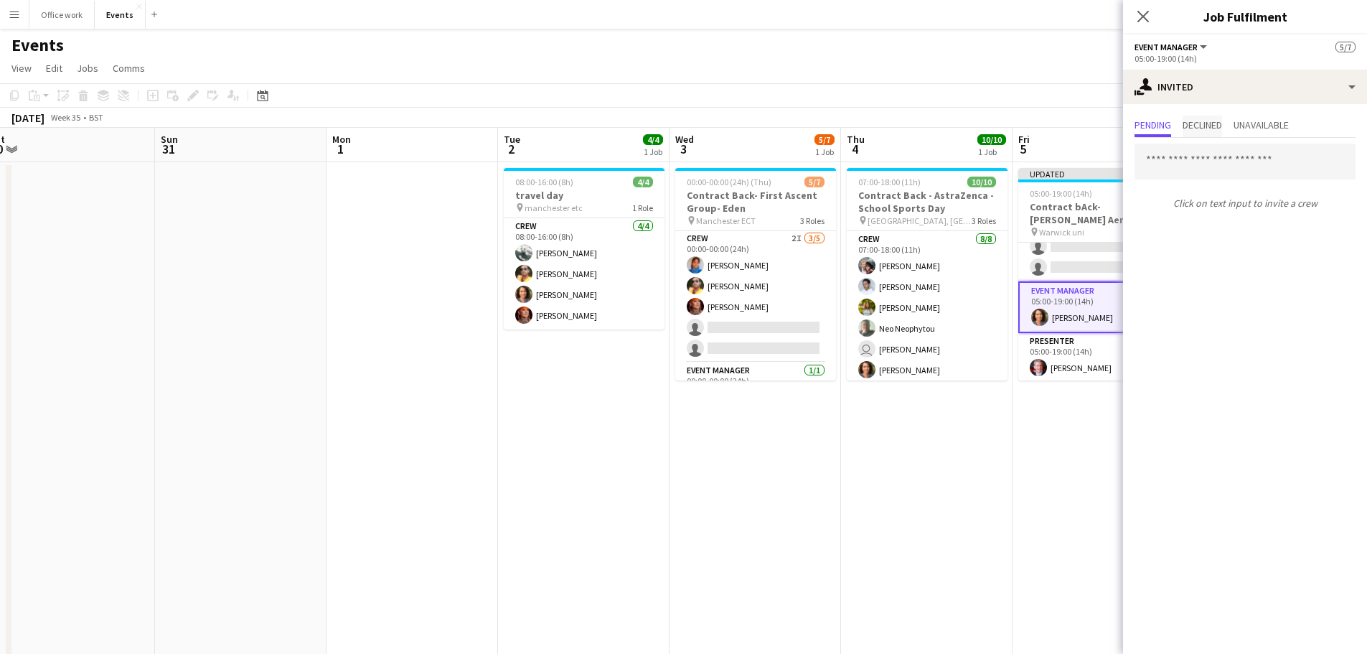
click at [1090, 126] on span "Declined" at bounding box center [1201, 125] width 39 height 10
click at [1090, 133] on span "Pending" at bounding box center [1152, 127] width 37 height 22
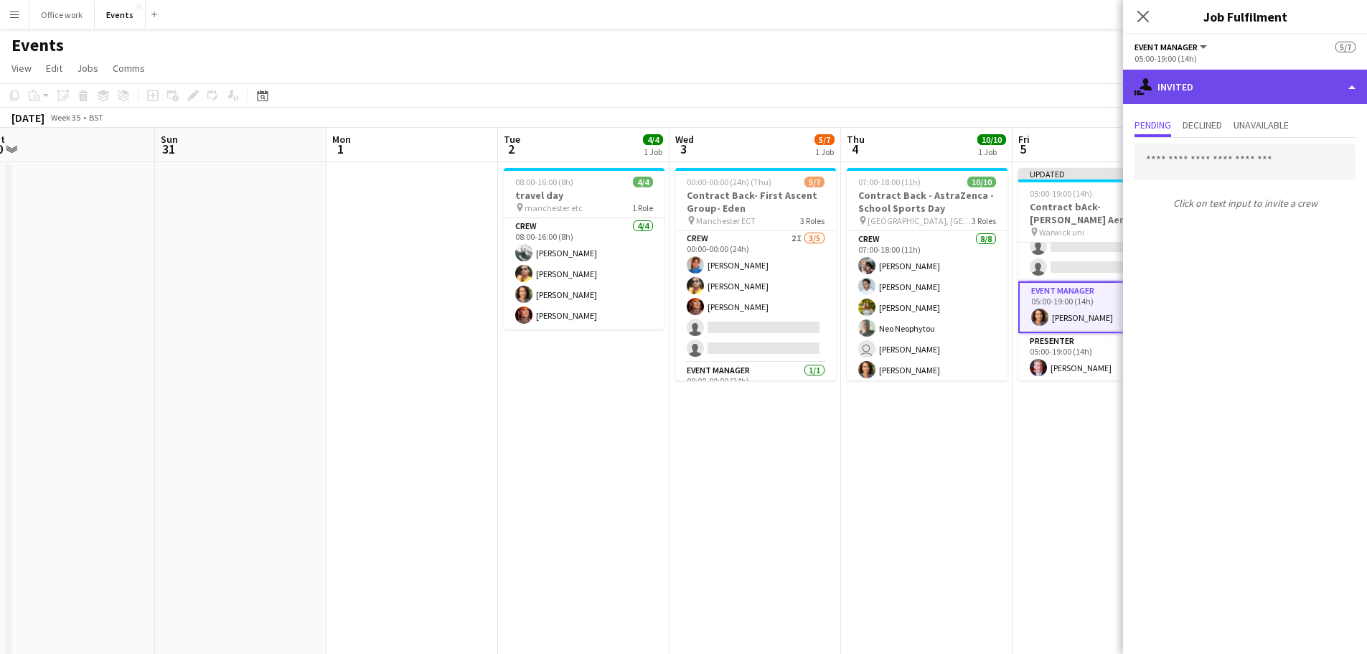
click at [1090, 83] on div "single-neutral-actions-share-1 Invited" at bounding box center [1245, 87] width 244 height 34
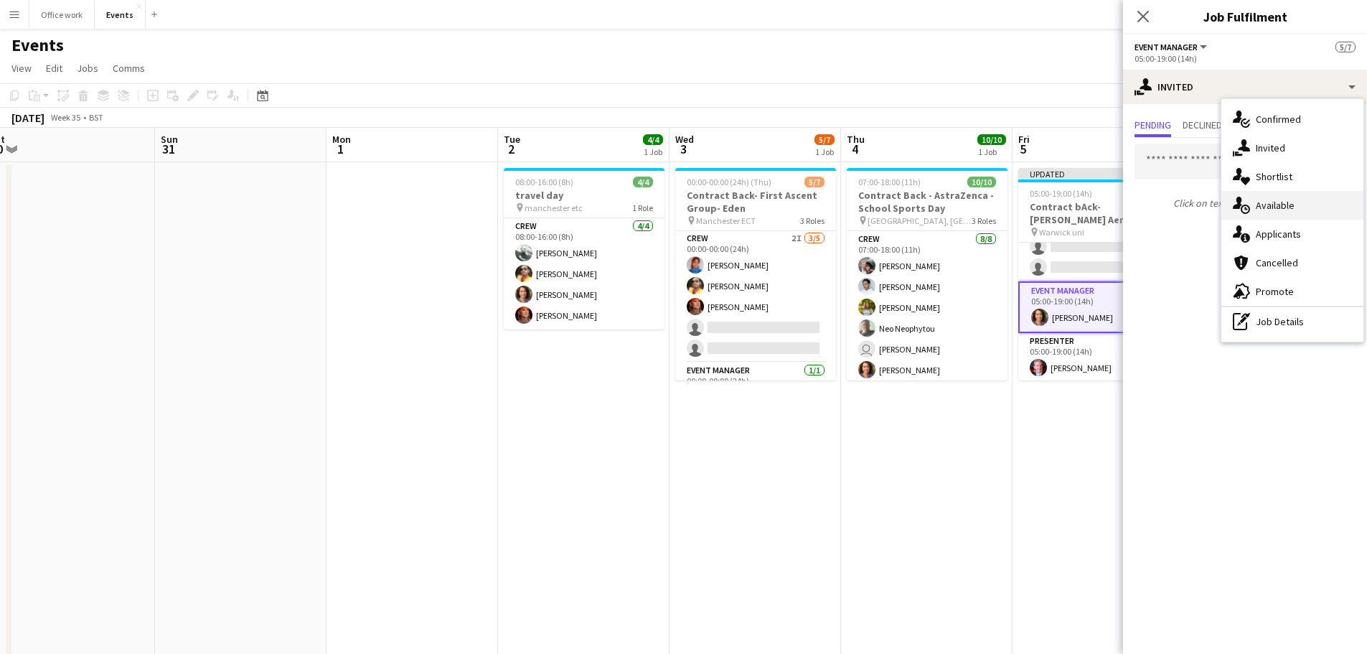
click at [1090, 215] on div "single-neutral-actions-upload Available" at bounding box center [1292, 205] width 142 height 29
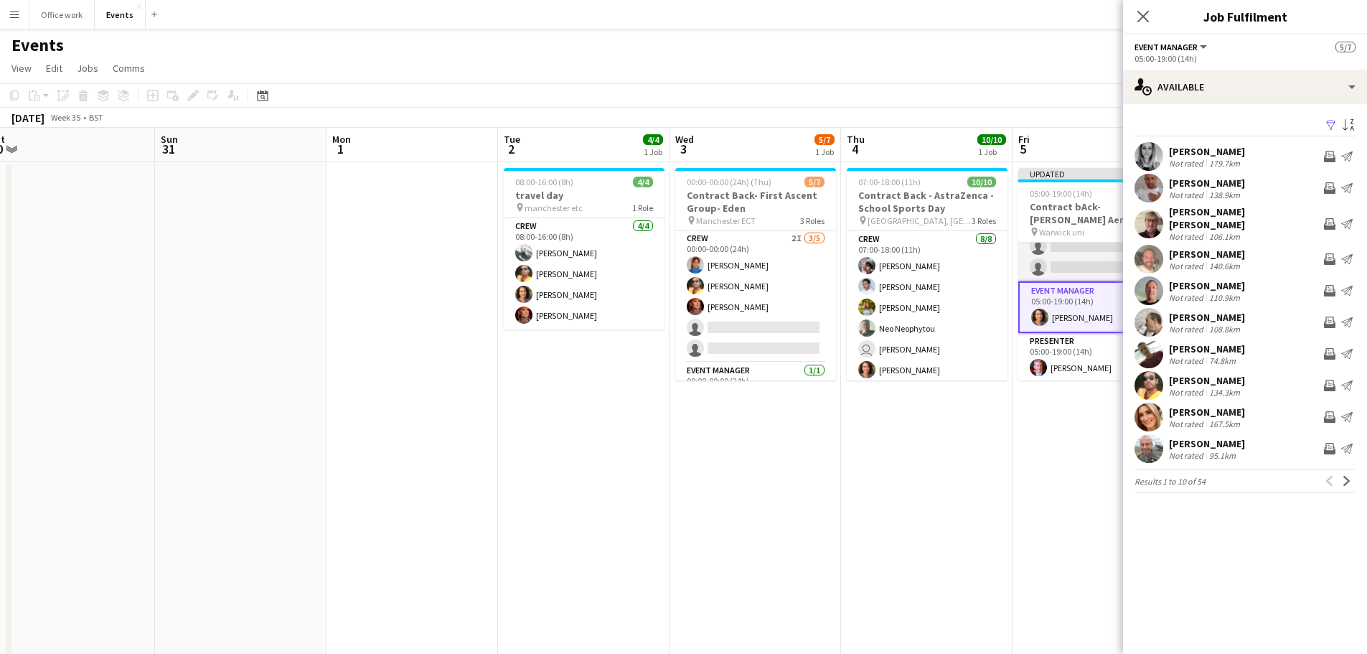
click at [1083, 258] on app-card-role "Crew 4I [DATE] 05:00-19:00 (14h) [PERSON_NAME] [PERSON_NAME] [PERSON_NAME] sing…" at bounding box center [1098, 215] width 161 height 132
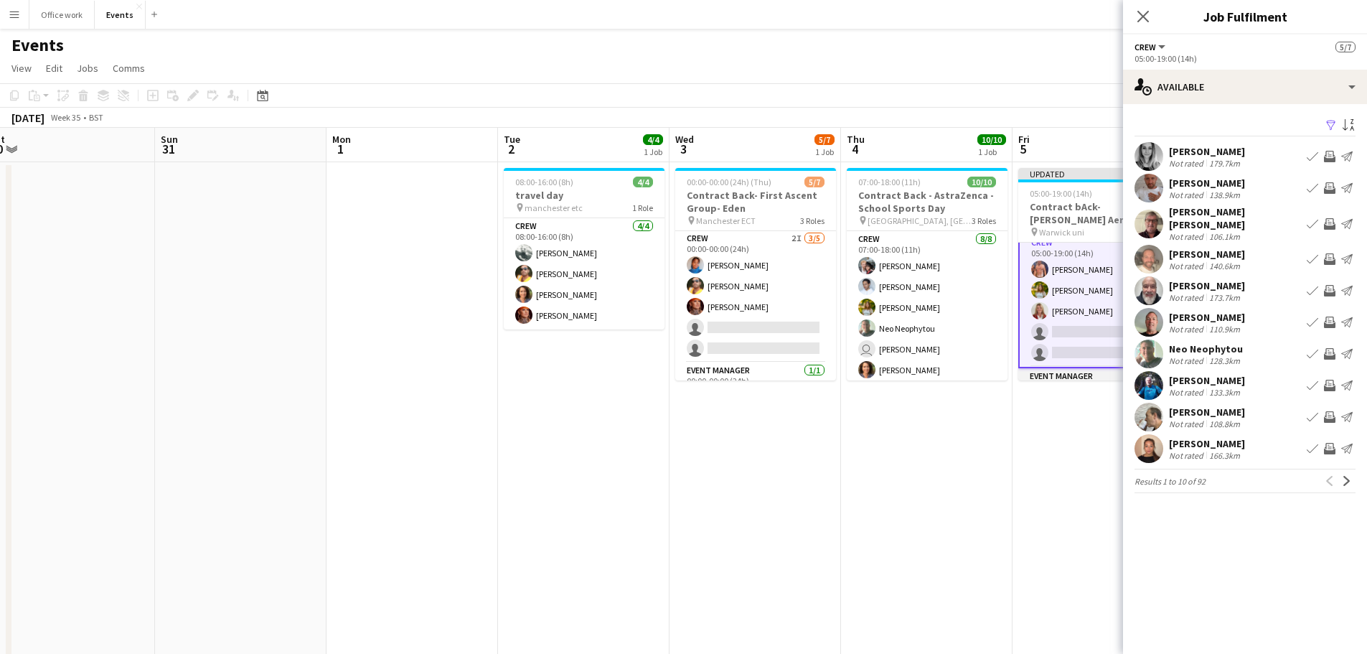
scroll to position [0, 0]
click at [1090, 476] on app-icon "Next" at bounding box center [1347, 481] width 10 height 10
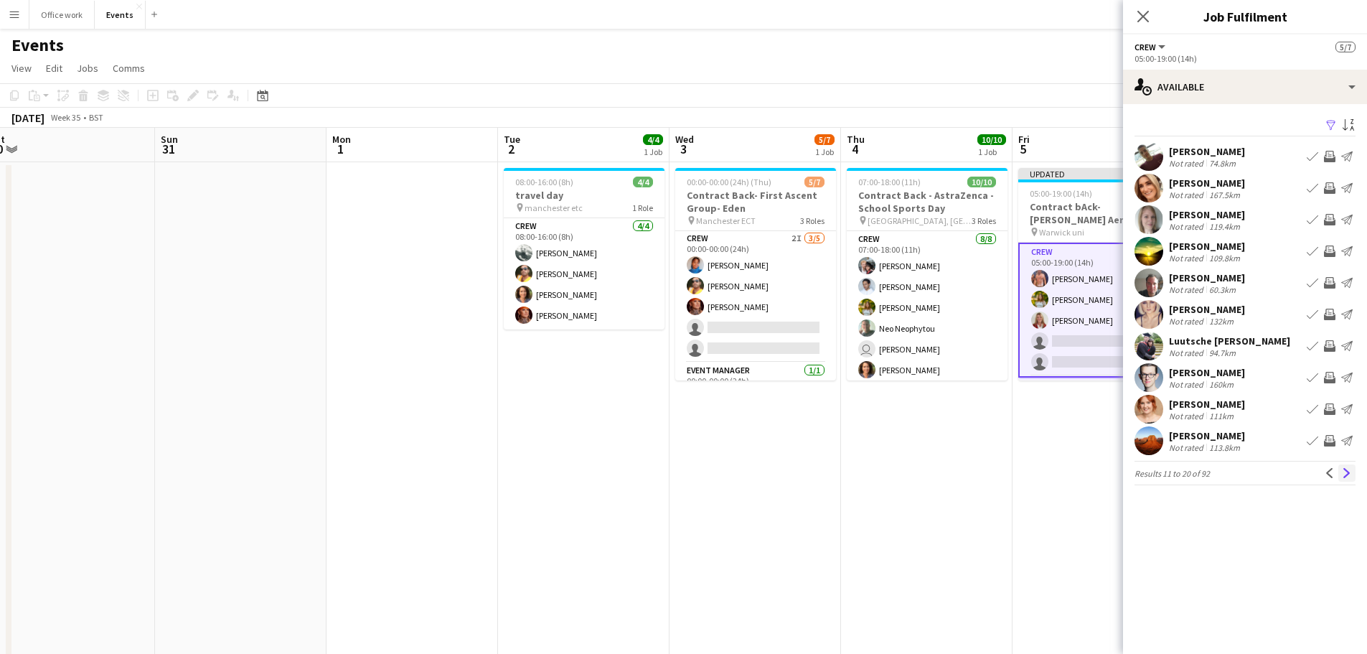
click at [1090, 470] on app-icon "Next" at bounding box center [1347, 473] width 10 height 10
click at [1090, 15] on icon "Close pop-in" at bounding box center [1143, 16] width 14 height 14
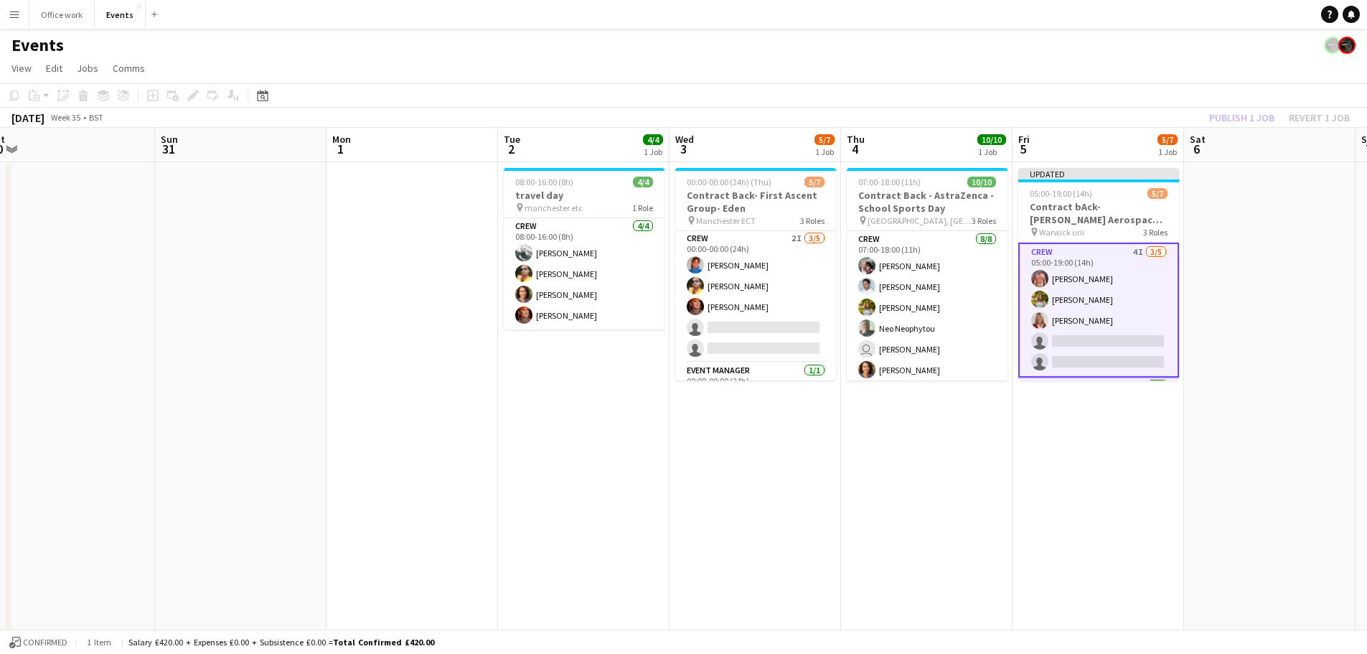
click at [1090, 110] on div "Publish 1 job Revert 1 job" at bounding box center [1279, 117] width 175 height 19
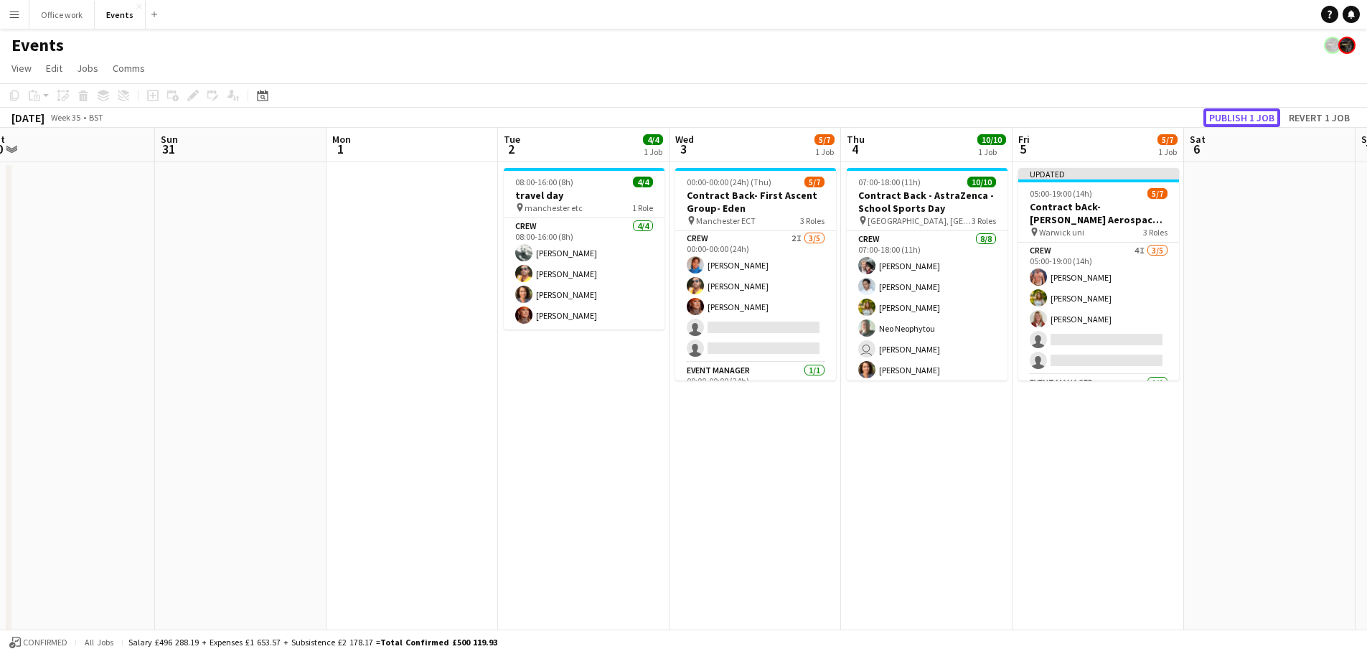
click at [1090, 110] on button "Publish 1 job" at bounding box center [1241, 117] width 77 height 19
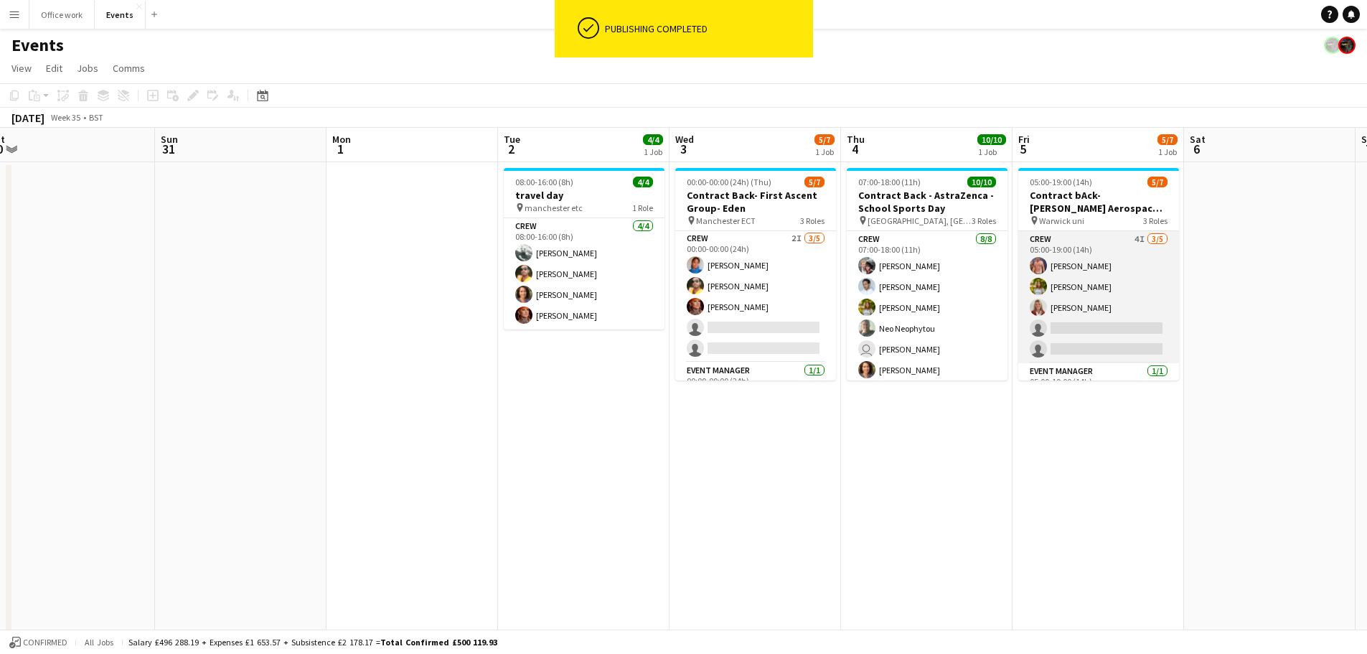
click at [1090, 290] on app-card-role "Crew 4I [DATE] 05:00-19:00 (14h) [PERSON_NAME] [PERSON_NAME] [PERSON_NAME] sing…" at bounding box center [1098, 297] width 161 height 132
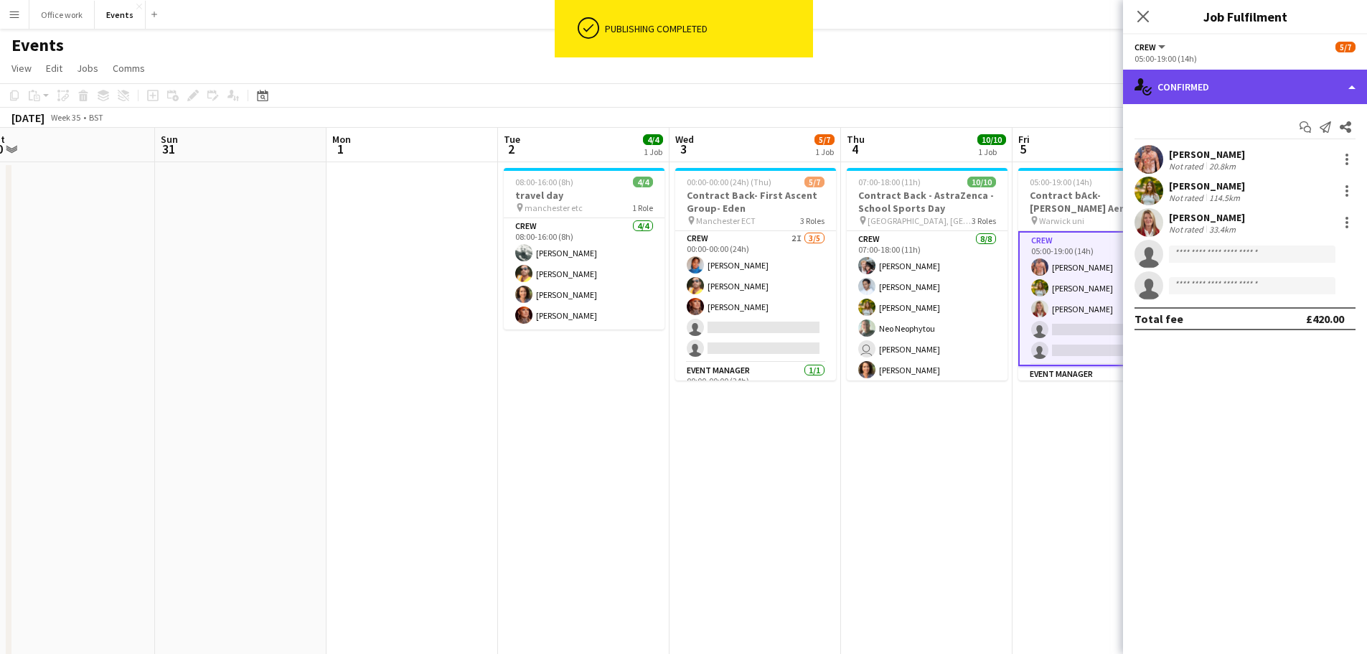
click at [1090, 90] on div "single-neutral-actions-check-2 Confirmed" at bounding box center [1245, 87] width 244 height 34
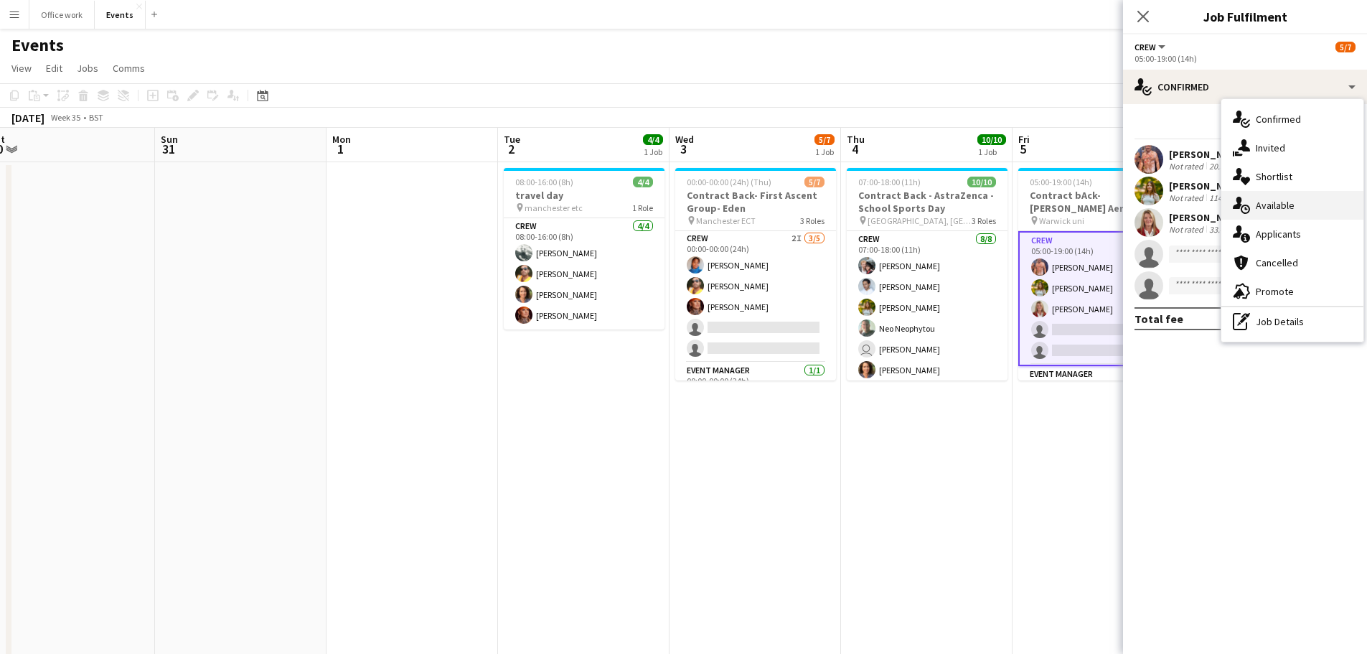
click at [1090, 202] on div "single-neutral-actions-upload Available" at bounding box center [1292, 205] width 142 height 29
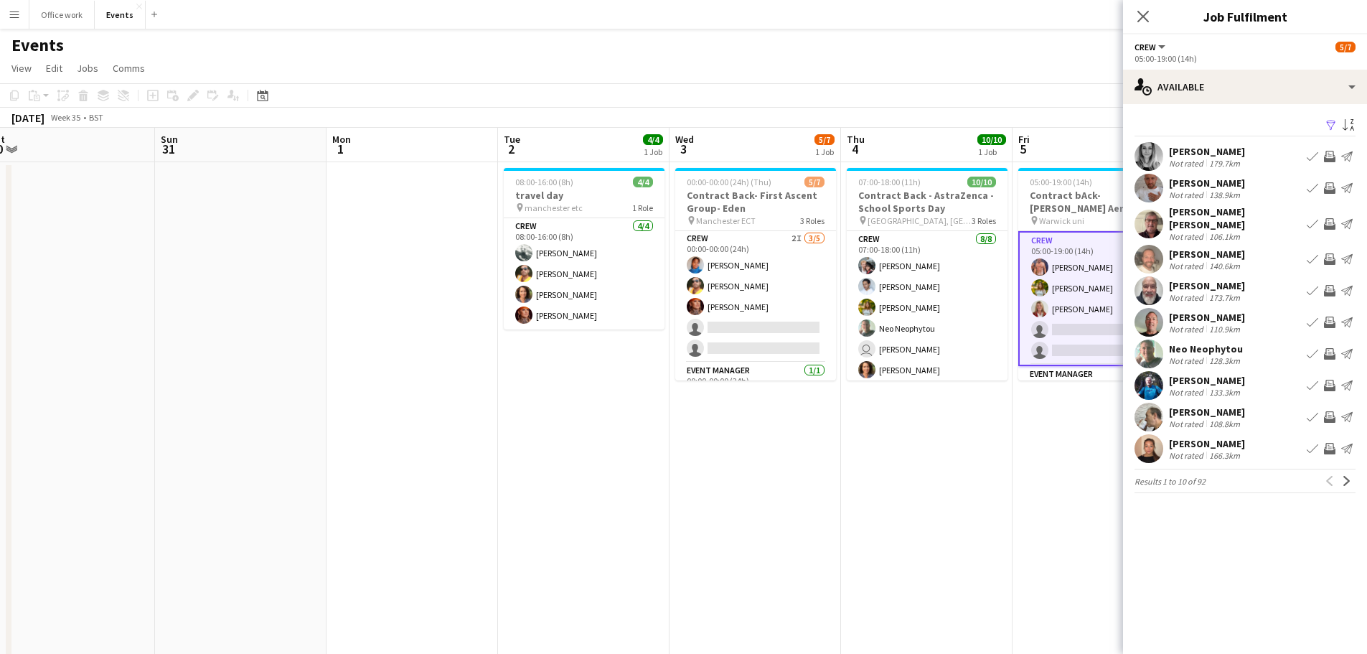
click at [985, 107] on app-toolbar "Copy Paste Paste Ctrl+V Paste with crew Ctrl+Shift+V Paste linked Job [GEOGRAPH…" at bounding box center [683, 95] width 1367 height 24
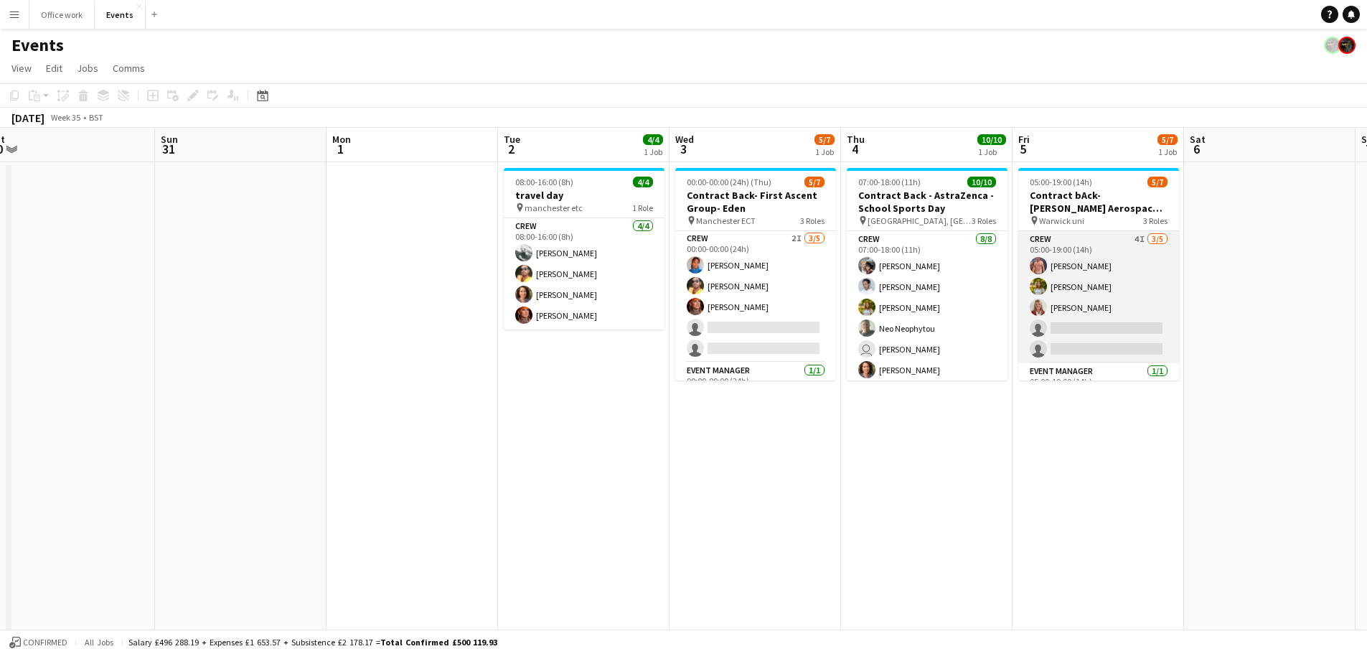
click at [1090, 295] on app-card-role "Crew 4I [DATE] 05:00-19:00 (14h) [PERSON_NAME] [PERSON_NAME] [PERSON_NAME] sing…" at bounding box center [1098, 297] width 161 height 132
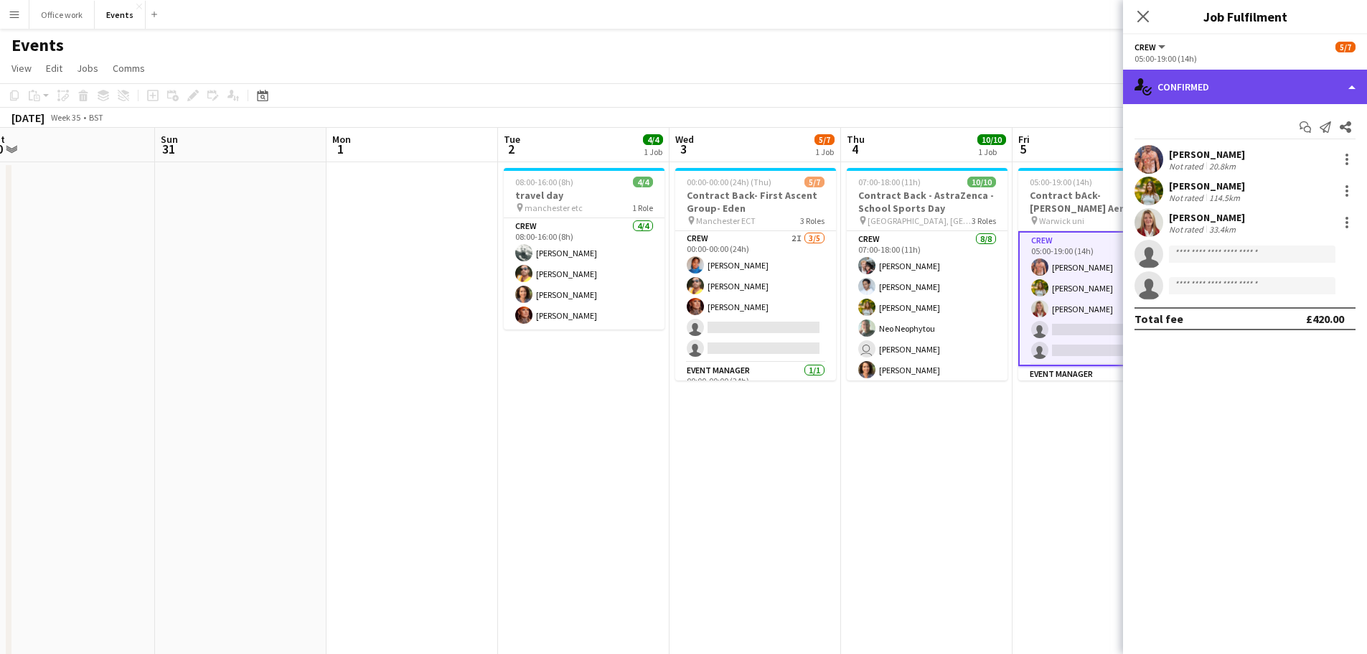
click at [1090, 91] on div "single-neutral-actions-check-2 Confirmed" at bounding box center [1245, 87] width 244 height 34
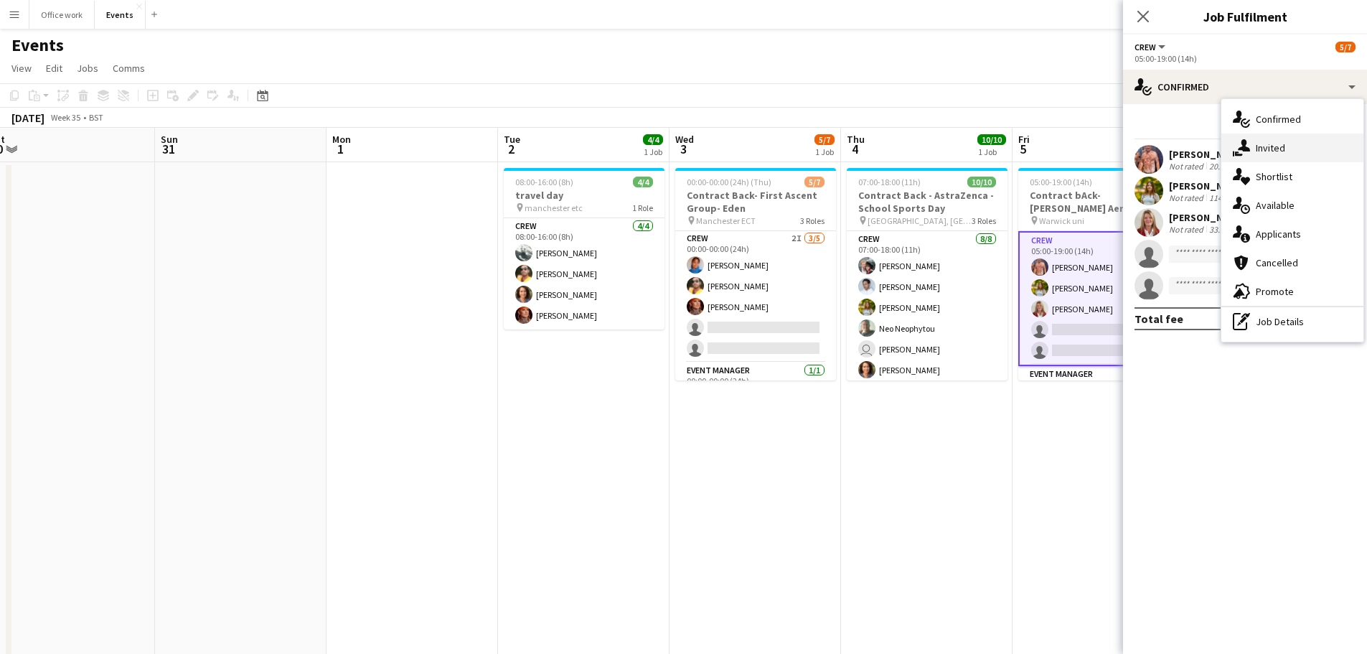
click at [1090, 146] on icon at bounding box center [1244, 145] width 12 height 12
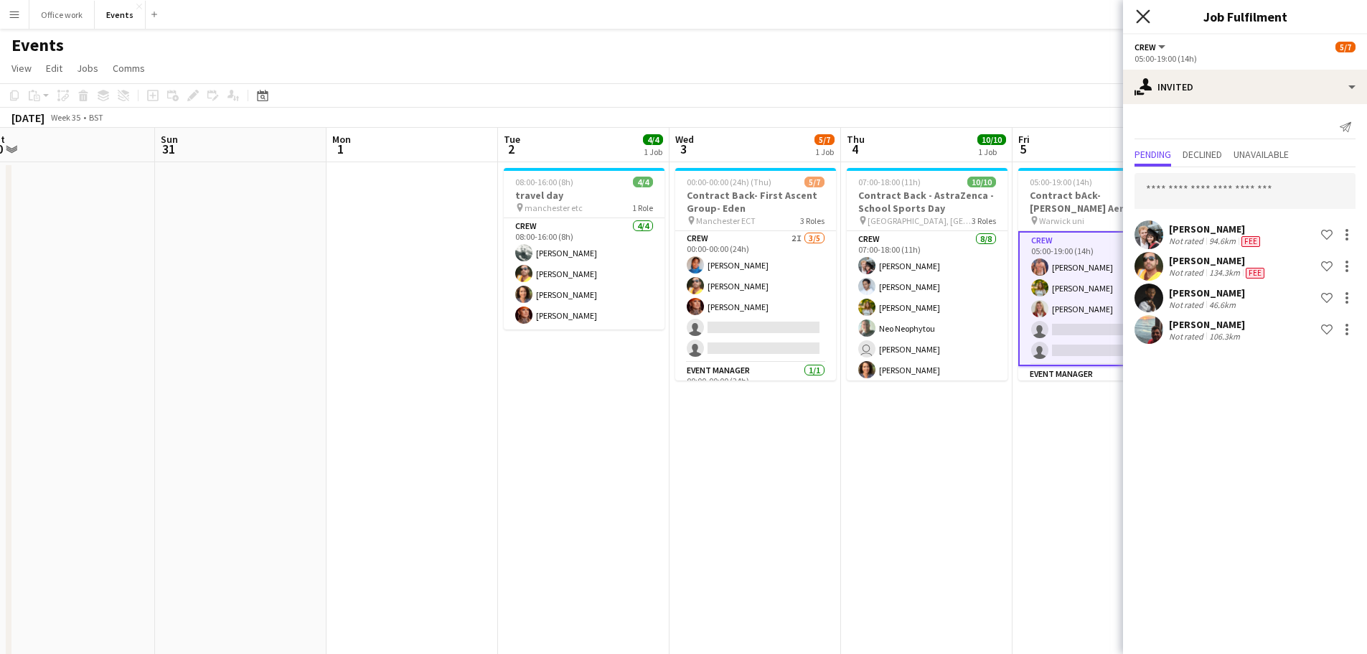
click at [1090, 12] on icon "Close pop-in" at bounding box center [1143, 16] width 14 height 14
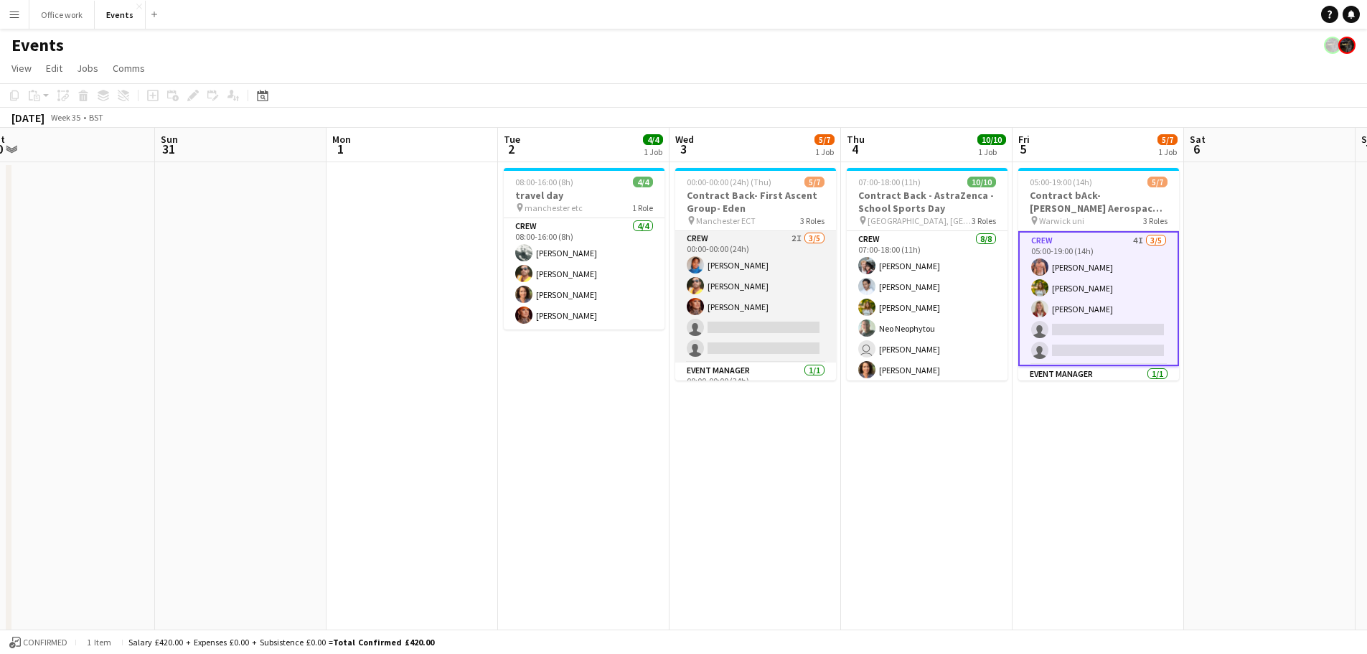
click at [730, 298] on app-card-role "Crew 2I [DATE] 00:00-00:00 (24h) [PERSON_NAME] Denim [PERSON_NAME] [PERSON_NAME…" at bounding box center [755, 296] width 161 height 132
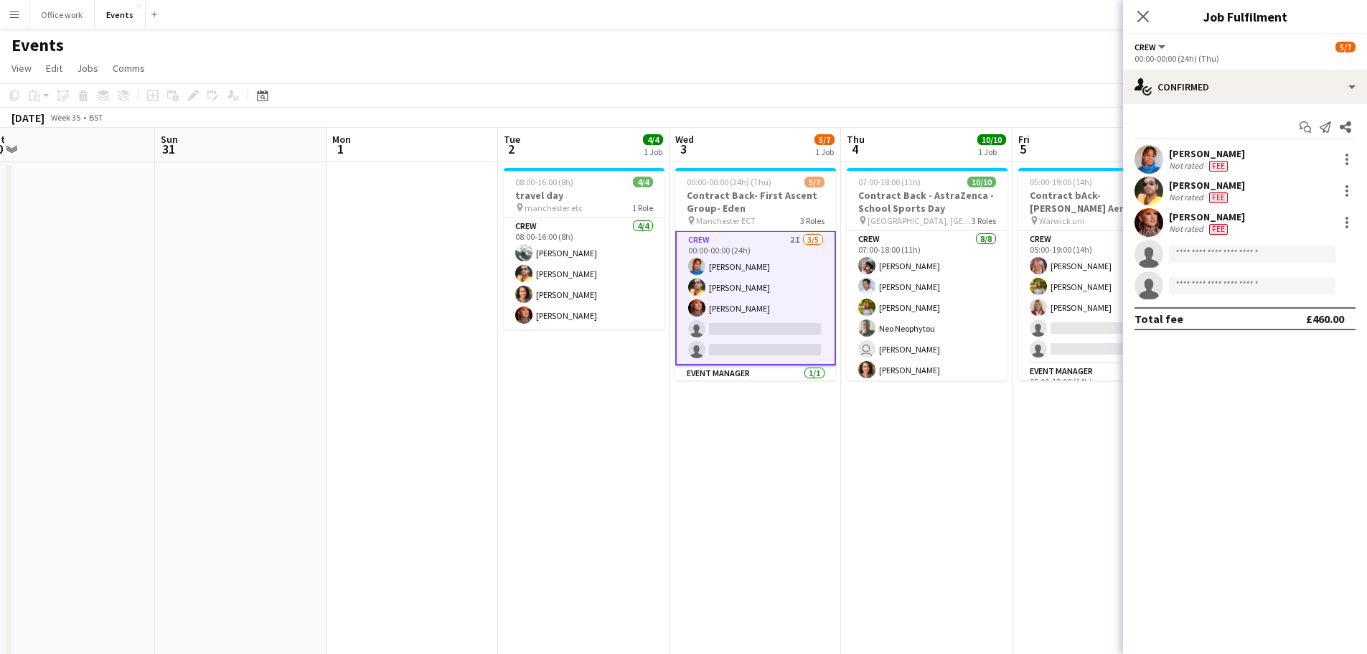
scroll to position [2, 0]
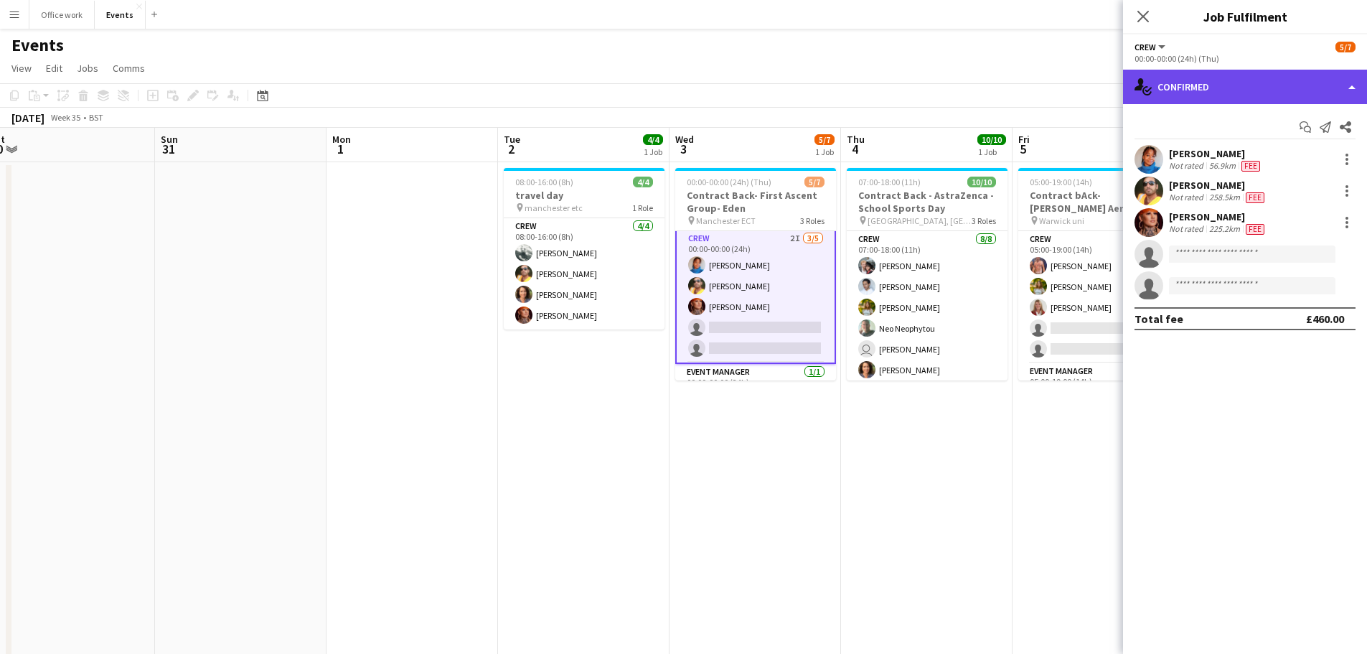
click at [1090, 90] on div "single-neutral-actions-check-2 Confirmed" at bounding box center [1245, 87] width 244 height 34
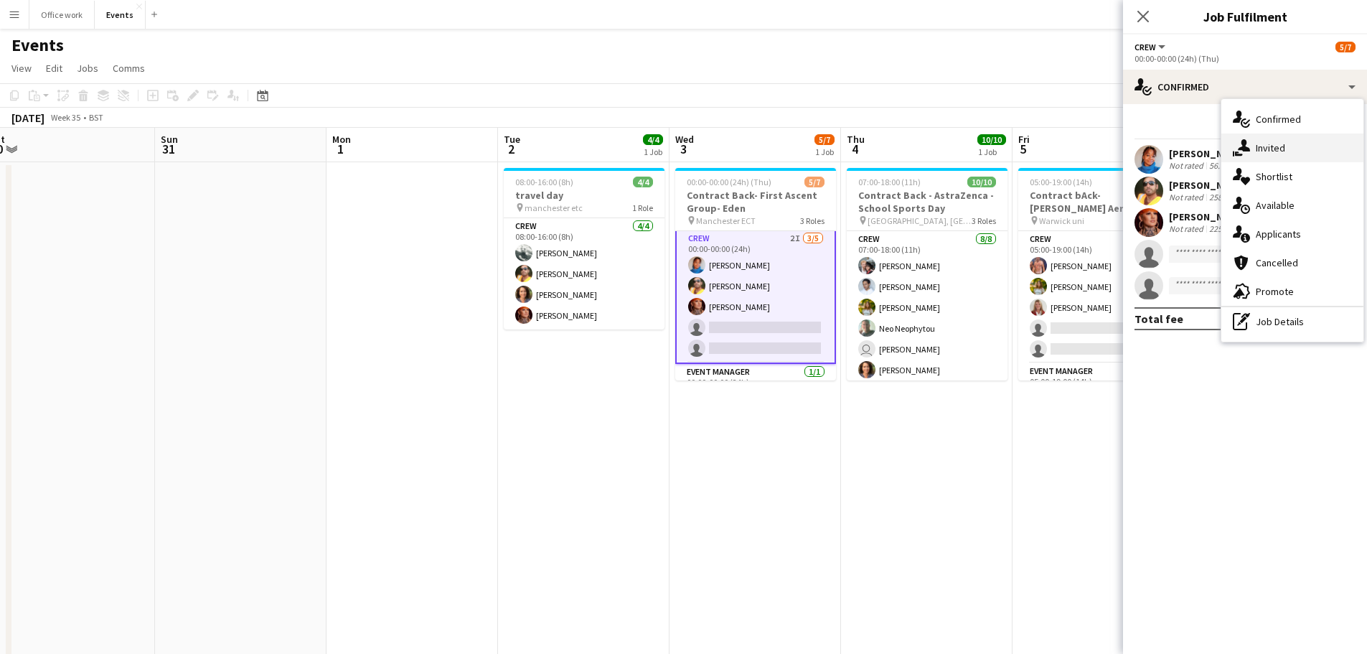
click at [1090, 143] on icon at bounding box center [1244, 145] width 12 height 12
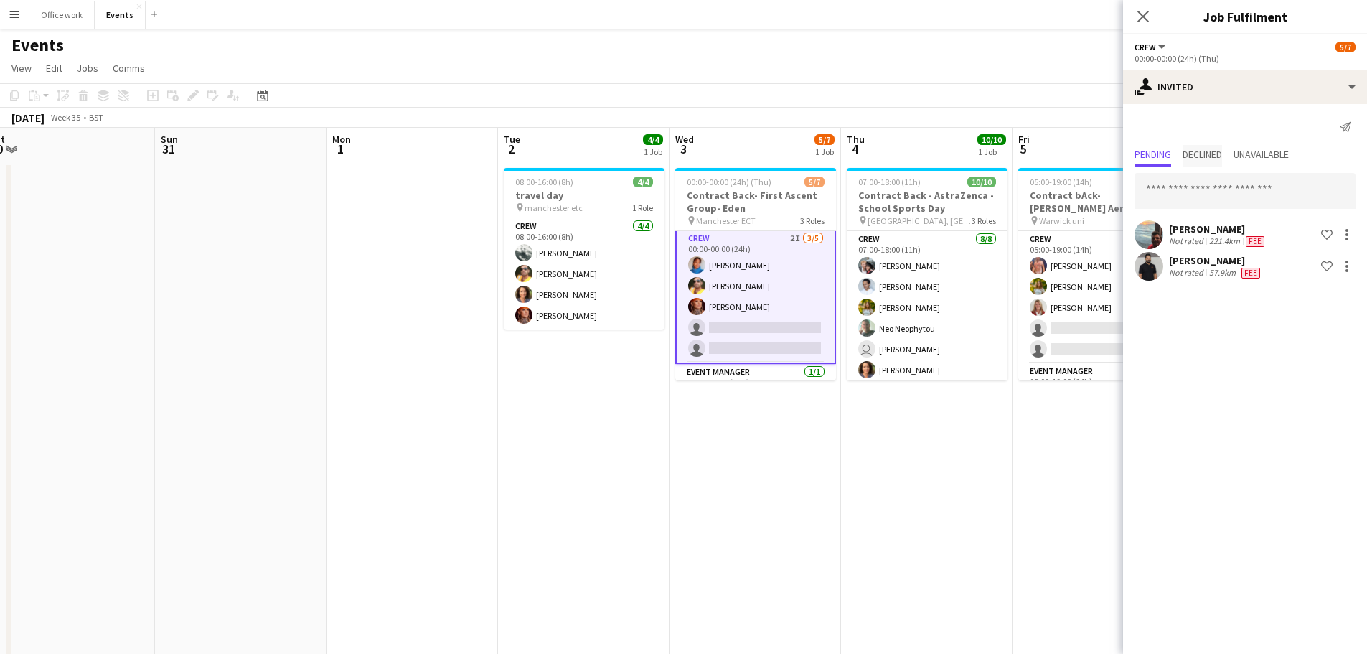
click at [1090, 150] on span "Declined" at bounding box center [1201, 154] width 39 height 10
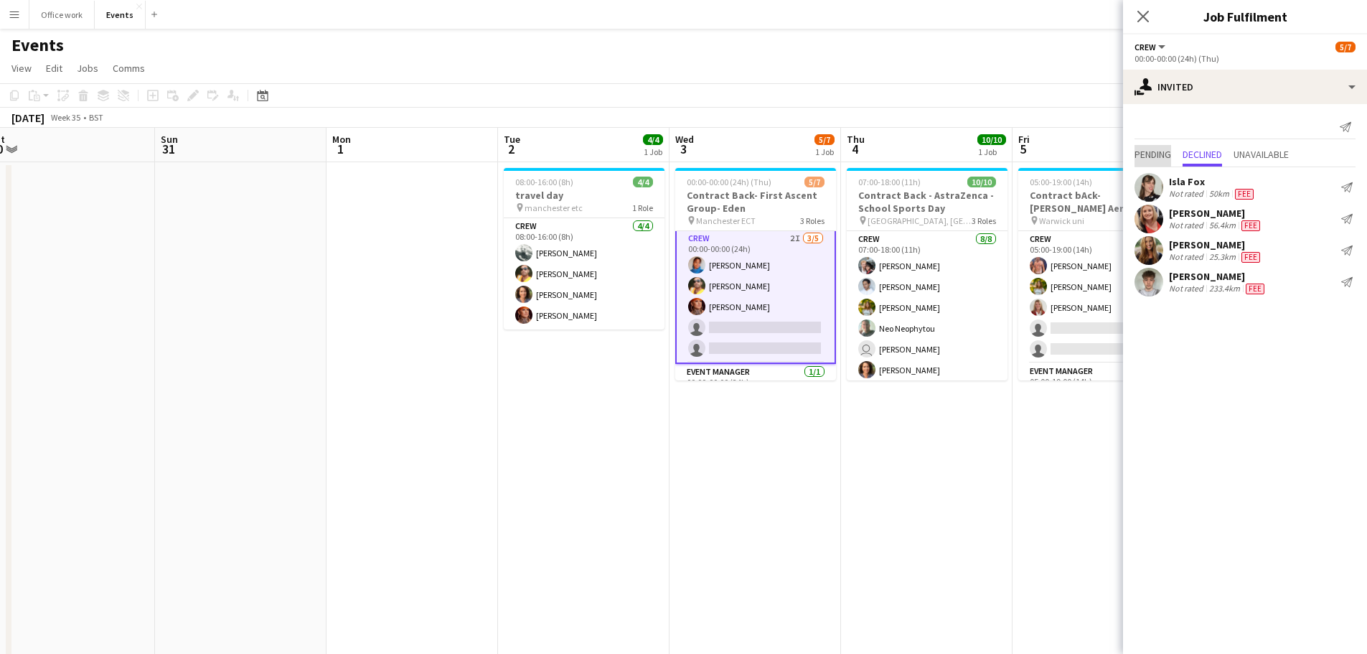
click at [1090, 149] on span "Pending" at bounding box center [1152, 154] width 37 height 10
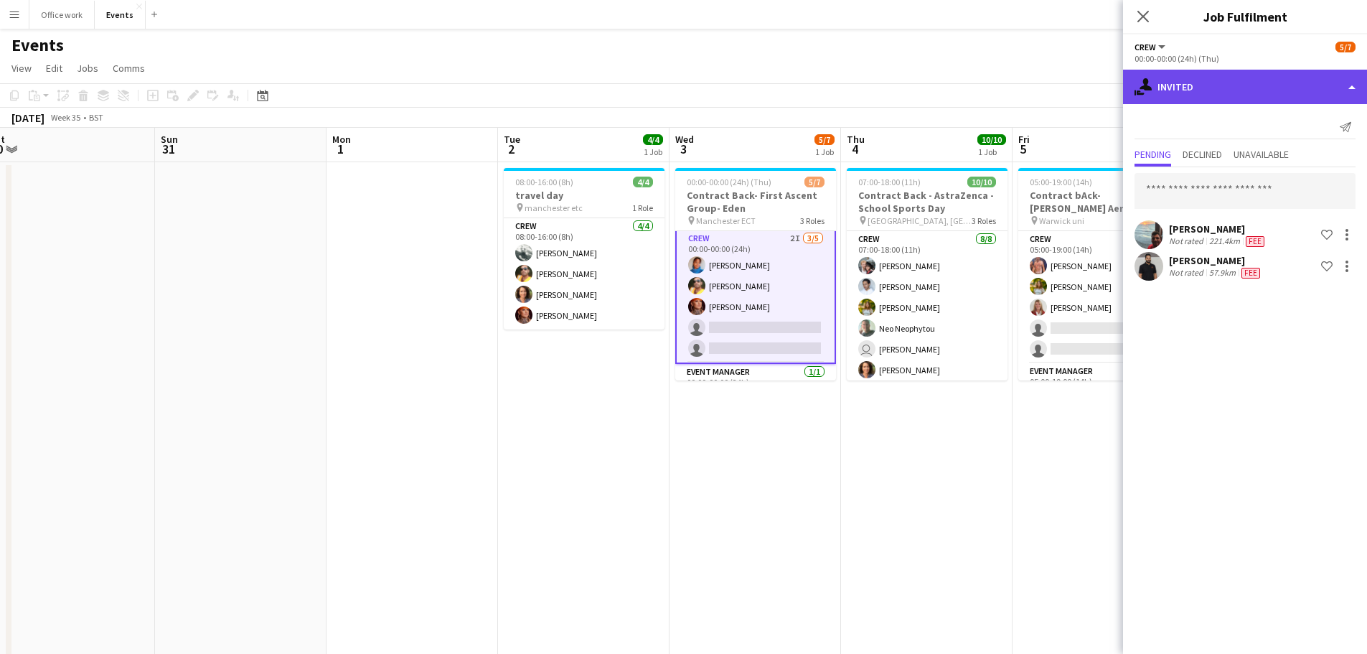
click at [1090, 77] on div "single-neutral-actions-share-1 Invited" at bounding box center [1245, 87] width 244 height 34
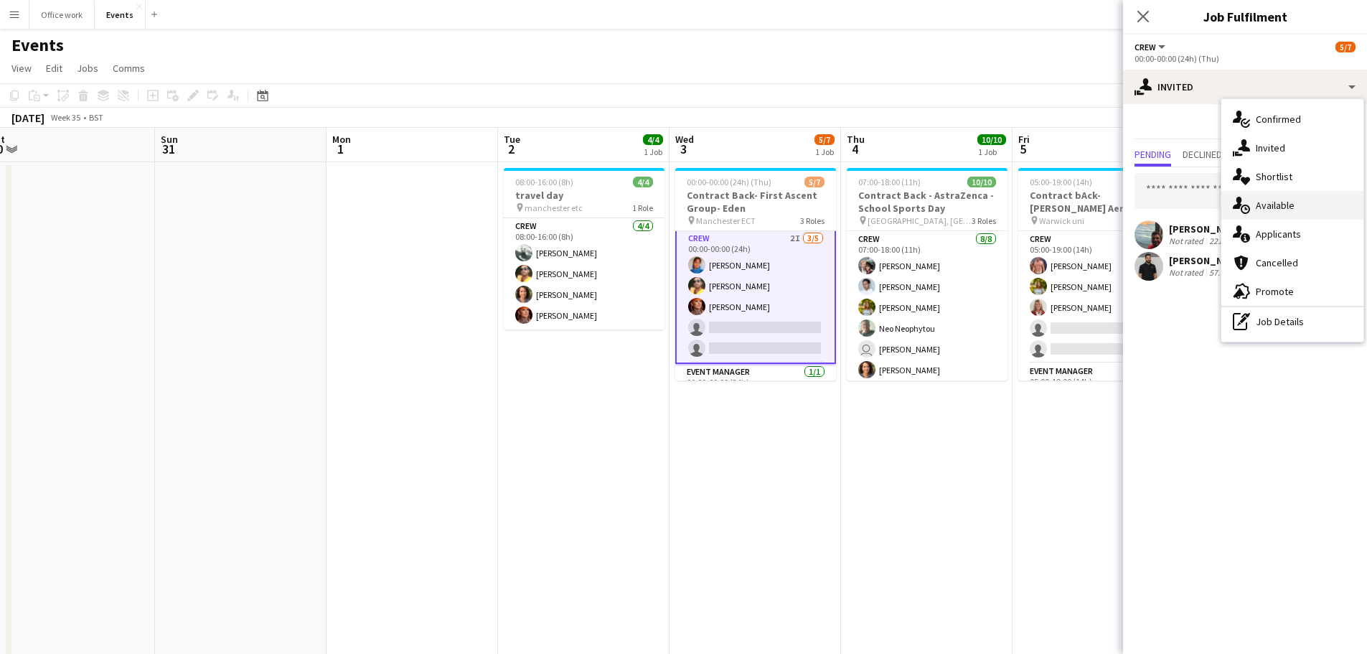
click at [1090, 209] on div "single-neutral-actions-upload Available" at bounding box center [1292, 205] width 142 height 29
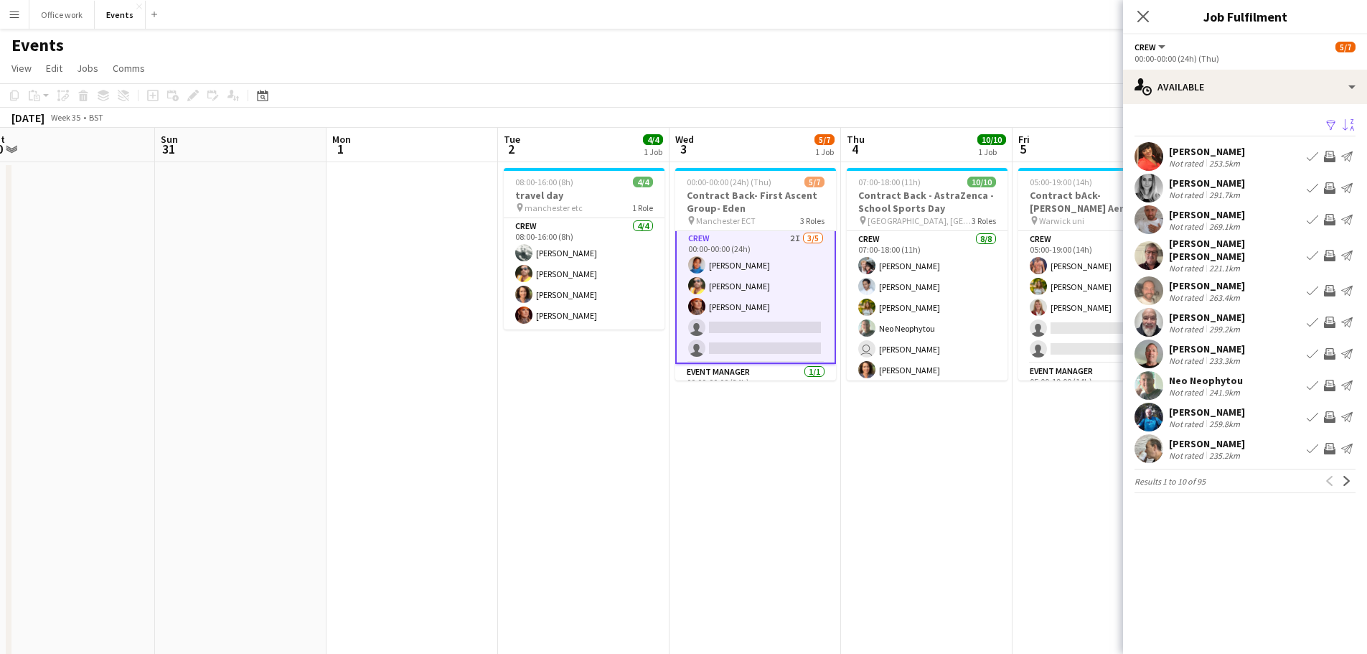
click at [1090, 126] on button "Sort asc" at bounding box center [1346, 125] width 17 height 17
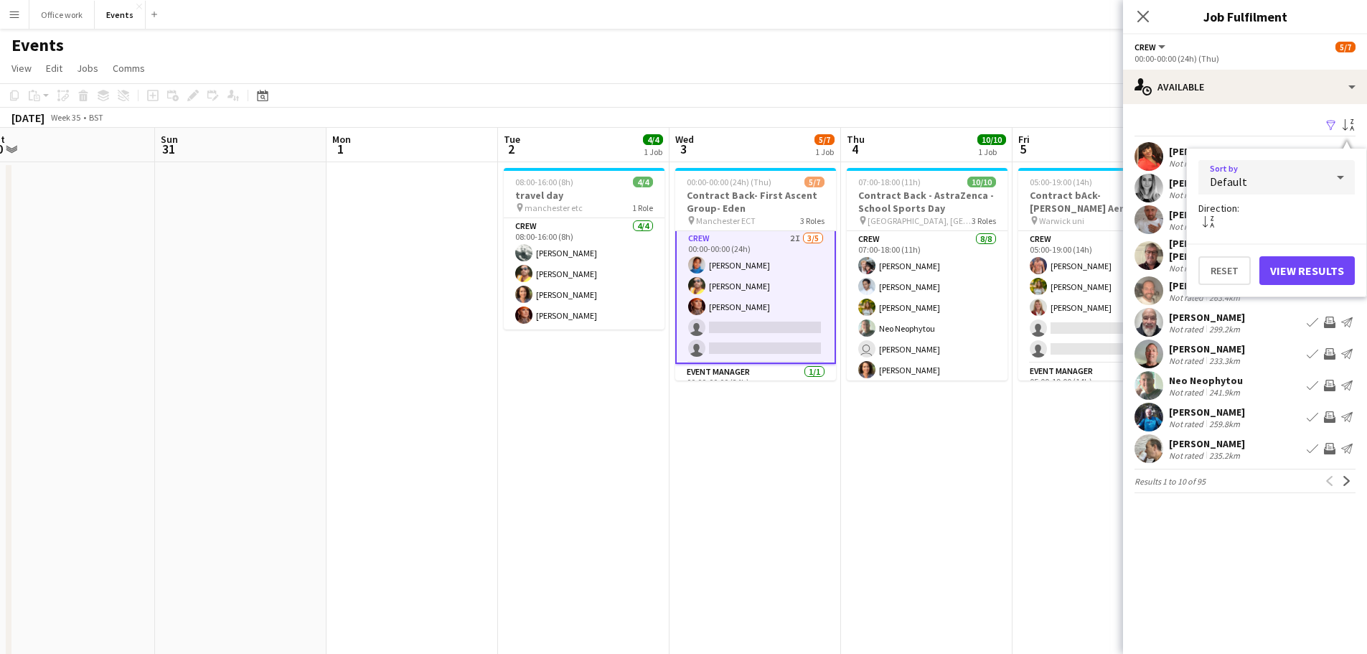
click at [1090, 176] on div "Default" at bounding box center [1262, 177] width 128 height 34
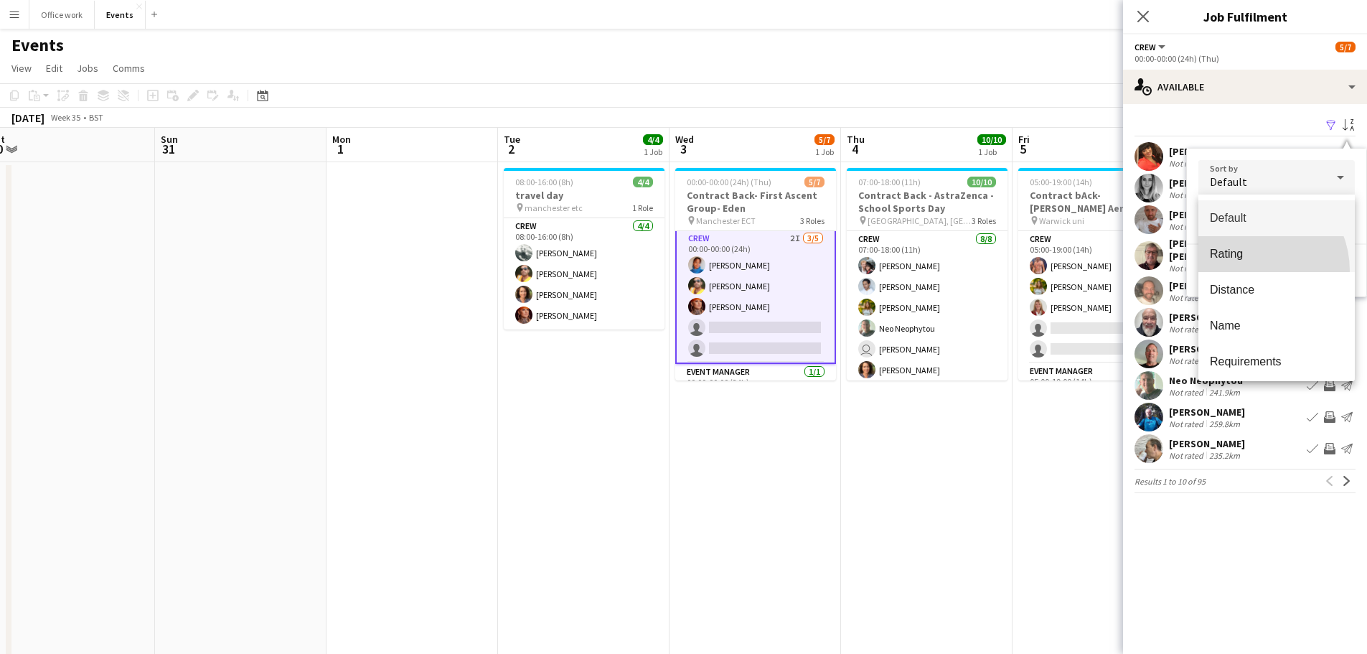
click at [1090, 270] on mat-option "Rating" at bounding box center [1276, 254] width 156 height 36
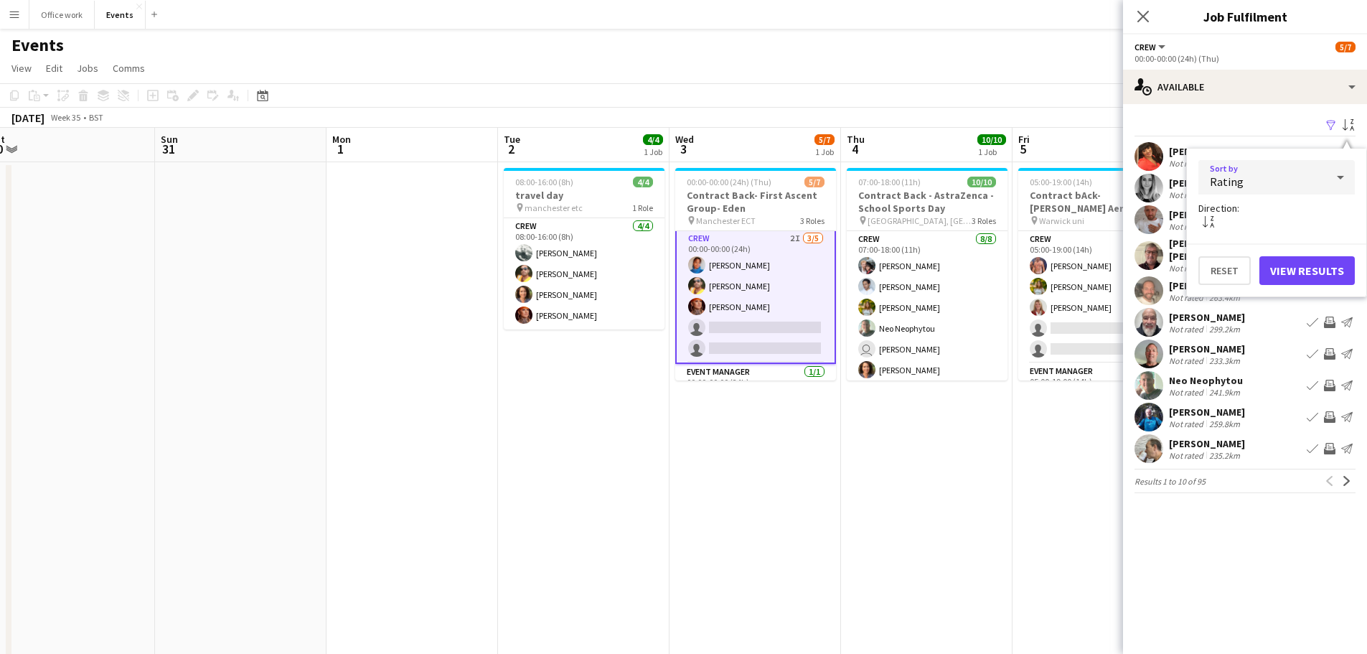
click at [1090, 176] on div "Rating" at bounding box center [1262, 177] width 128 height 34
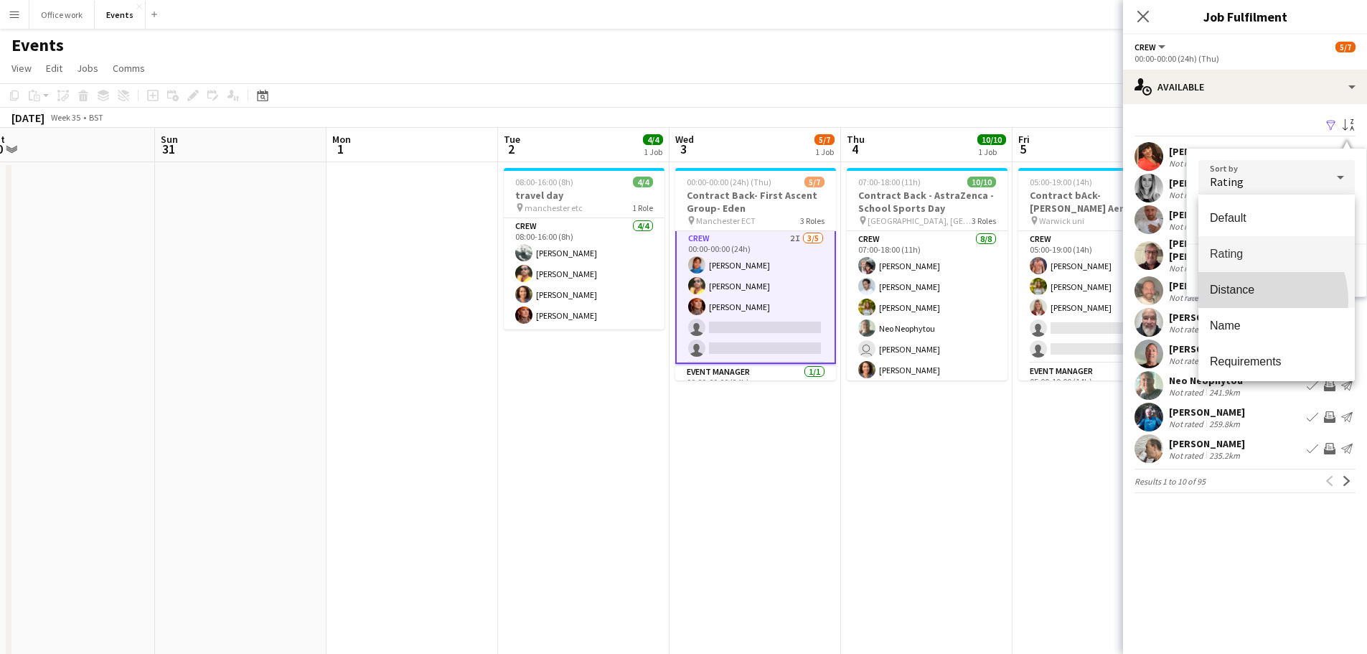
click at [1090, 301] on mat-option "Distance" at bounding box center [1276, 290] width 156 height 36
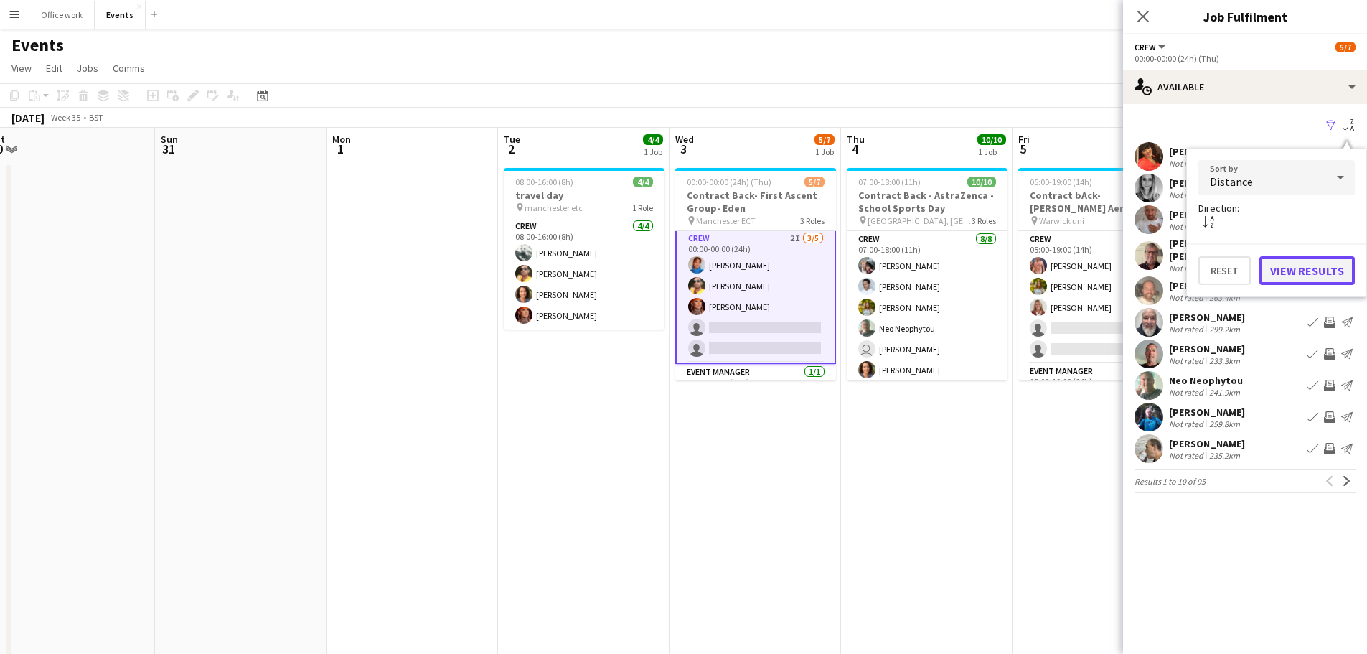
click at [1090, 263] on button "View Results" at bounding box center [1306, 270] width 95 height 29
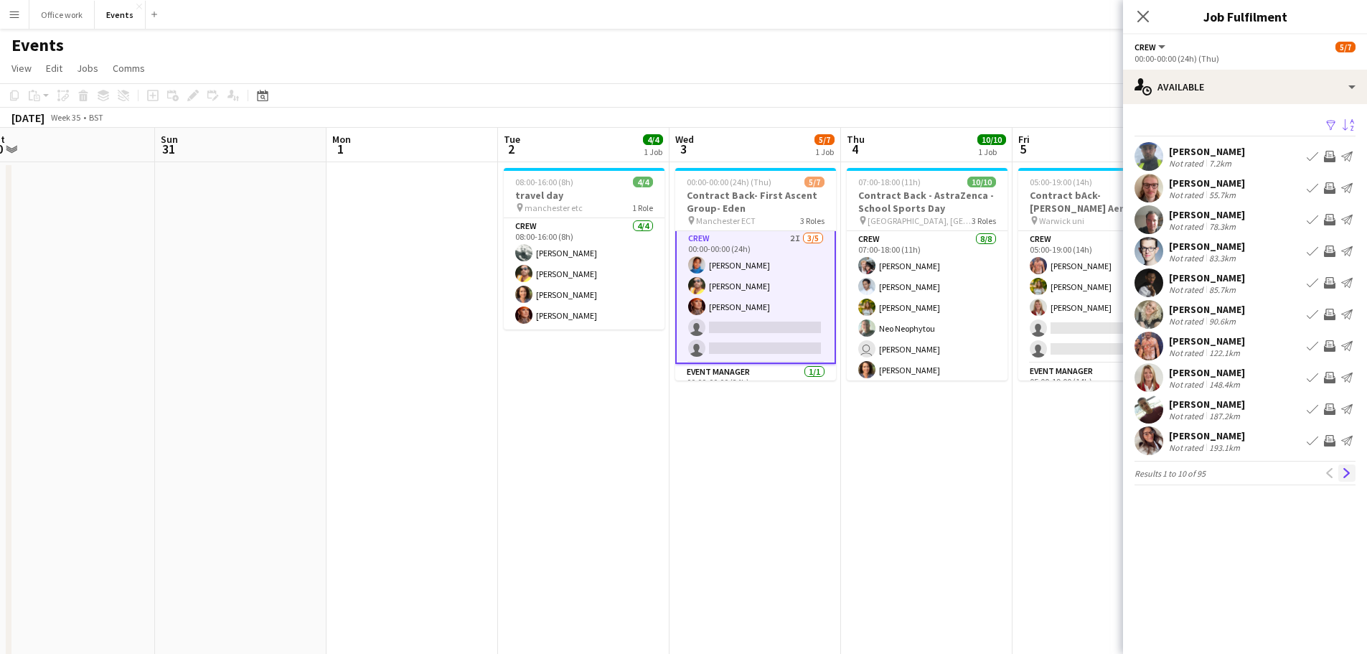
click at [1090, 480] on button "Next" at bounding box center [1346, 472] width 17 height 17
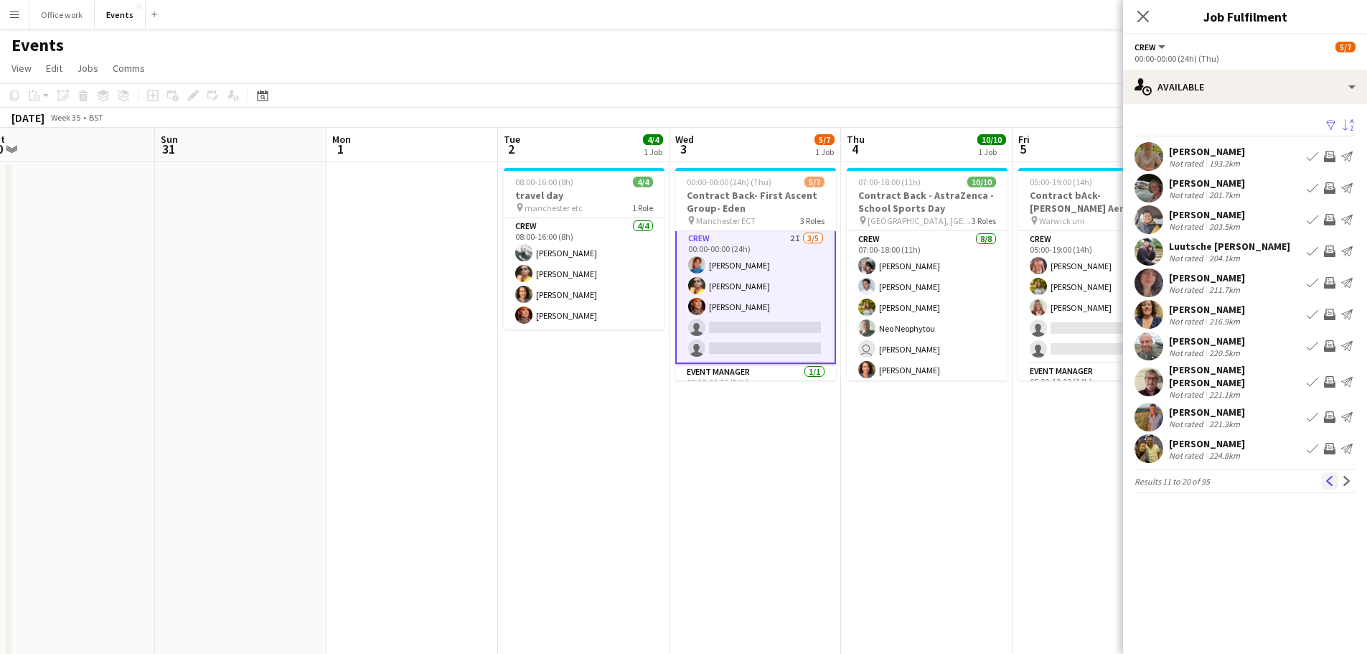
click at [1090, 476] on app-icon "Previous" at bounding box center [1329, 481] width 10 height 10
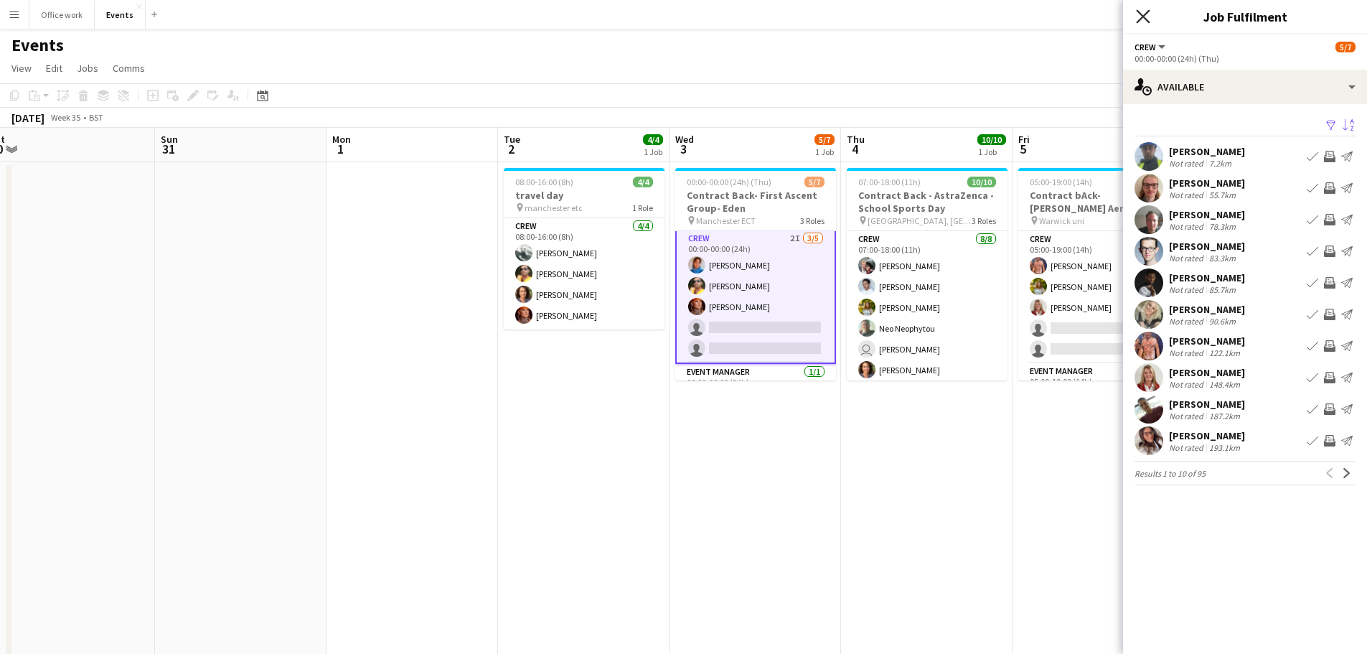
click at [1090, 13] on icon "Close pop-in" at bounding box center [1143, 16] width 14 height 14
